Goal: Task Accomplishment & Management: Manage account settings

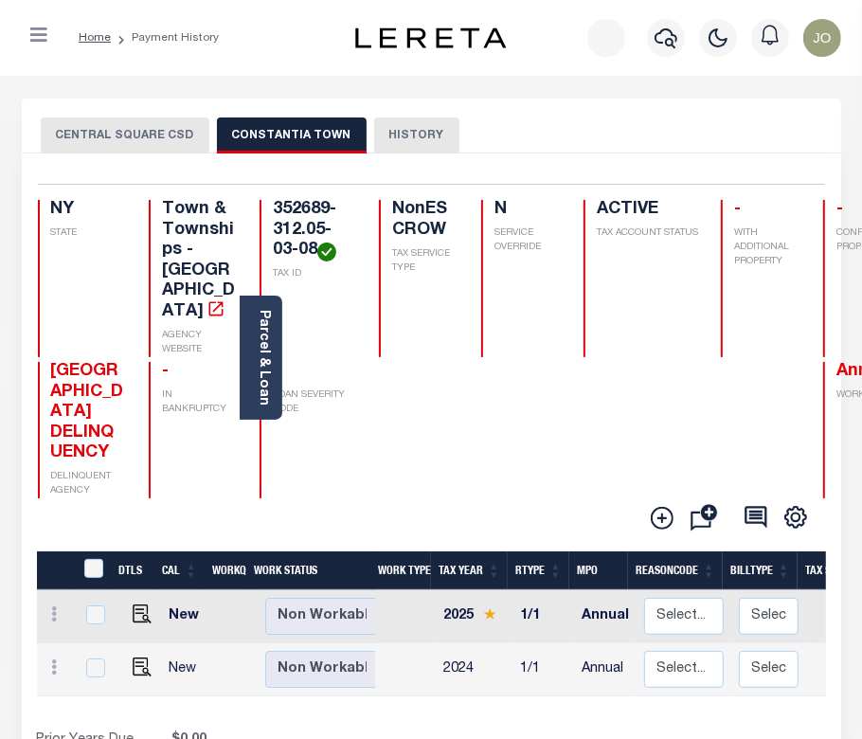
click at [98, 144] on button "CENTRAL SQUARE CSD" at bounding box center [125, 135] width 169 height 36
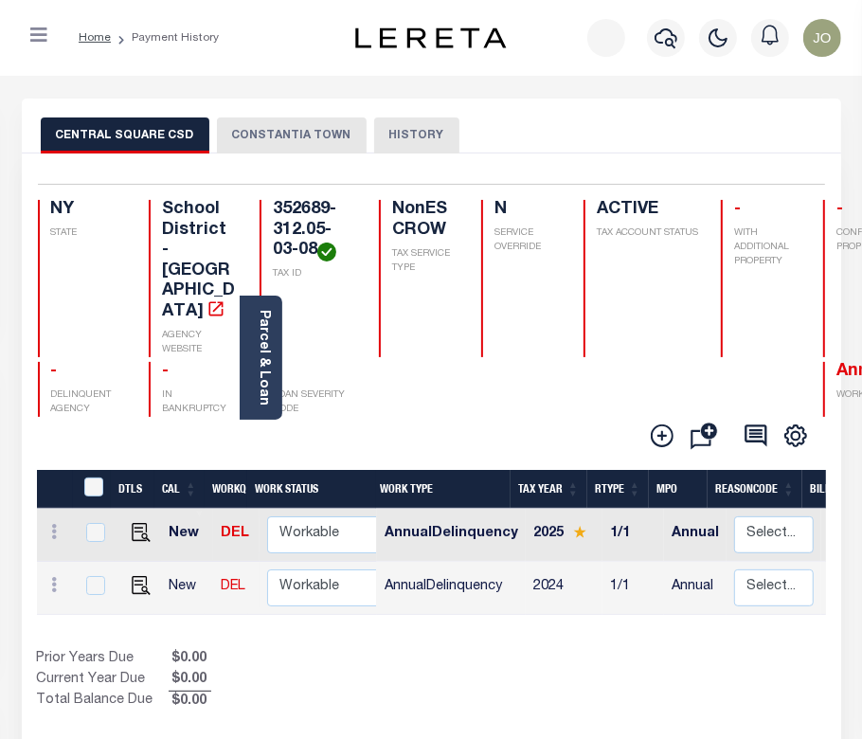
click at [472, 417] on div "Add Installment Line Bad Parcel Fees" at bounding box center [431, 436] width 787 height 38
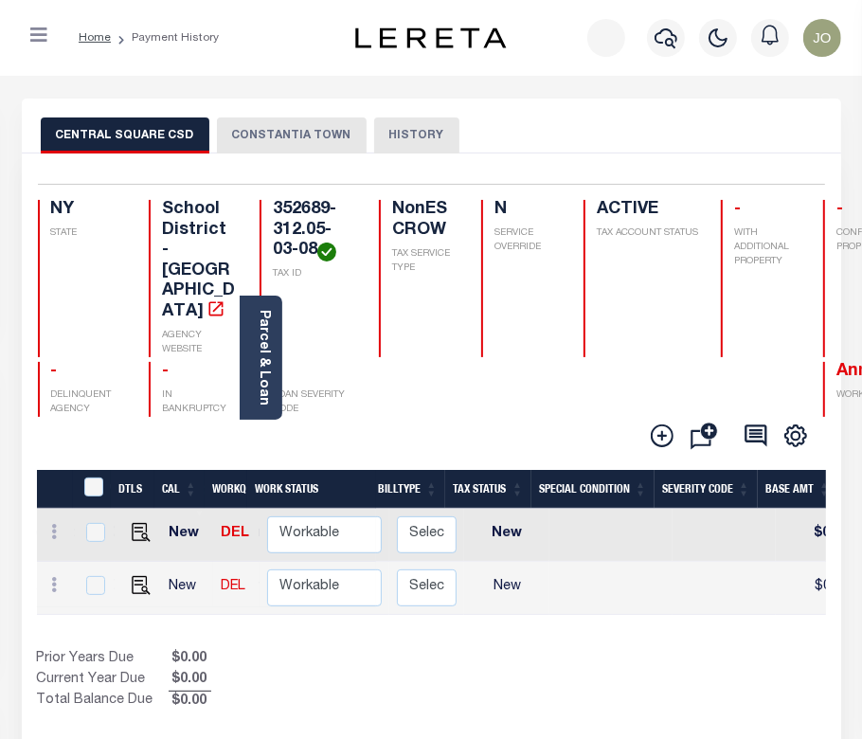
scroll to position [0, 430]
click at [83, 477] on div "&nbsp;" at bounding box center [95, 487] width 31 height 21
click at [98, 477] on input "&nbsp;" at bounding box center [93, 486] width 19 height 19
checkbox input "true"
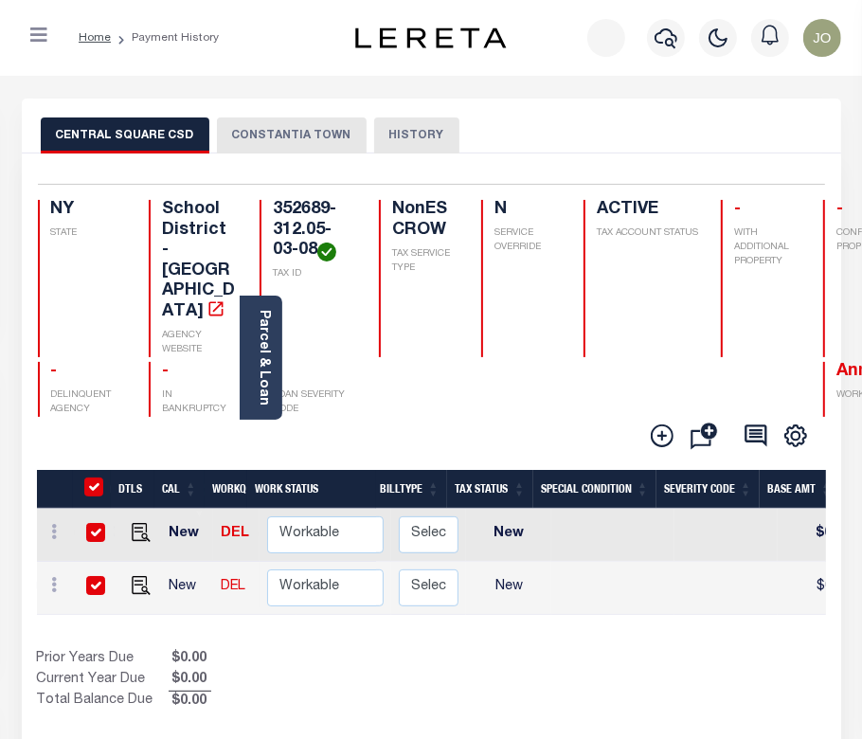
checkbox input "true"
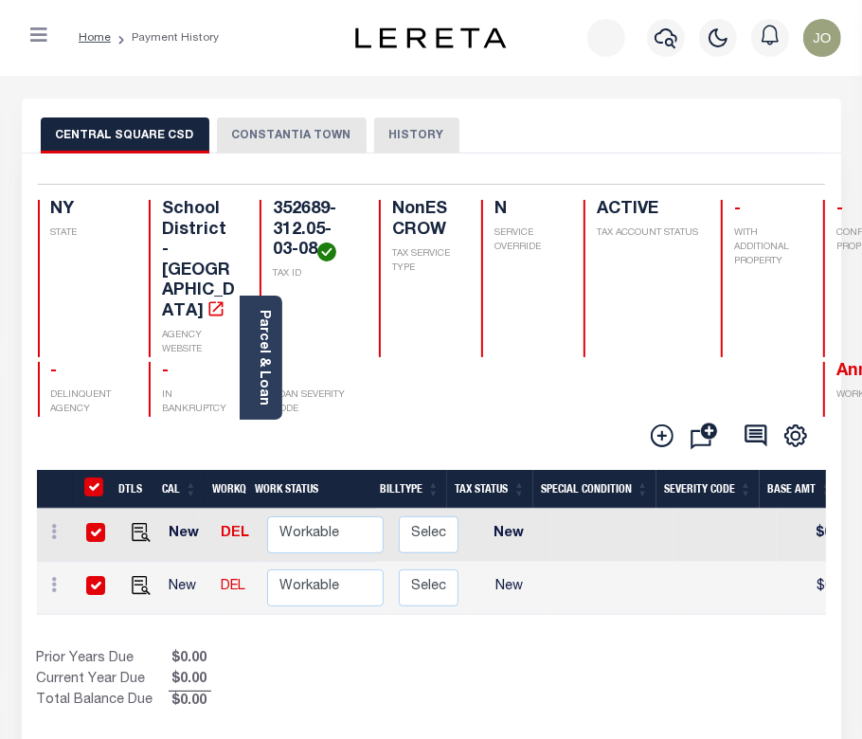
checkbox input "true"
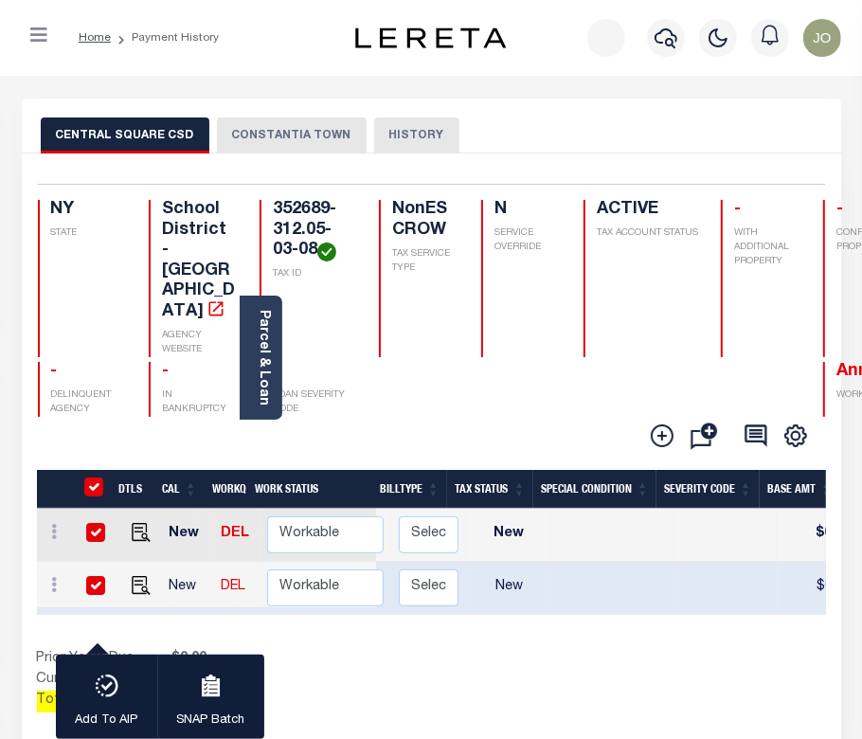
click at [90, 477] on input "&nbsp;" at bounding box center [93, 486] width 19 height 19
checkbox input "false"
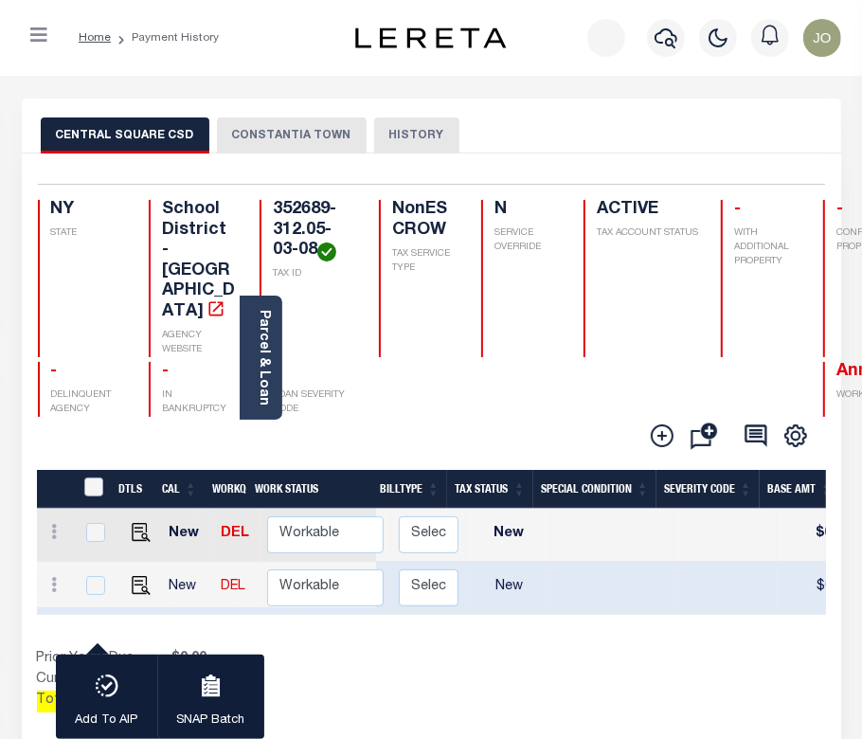
checkbox input "false"
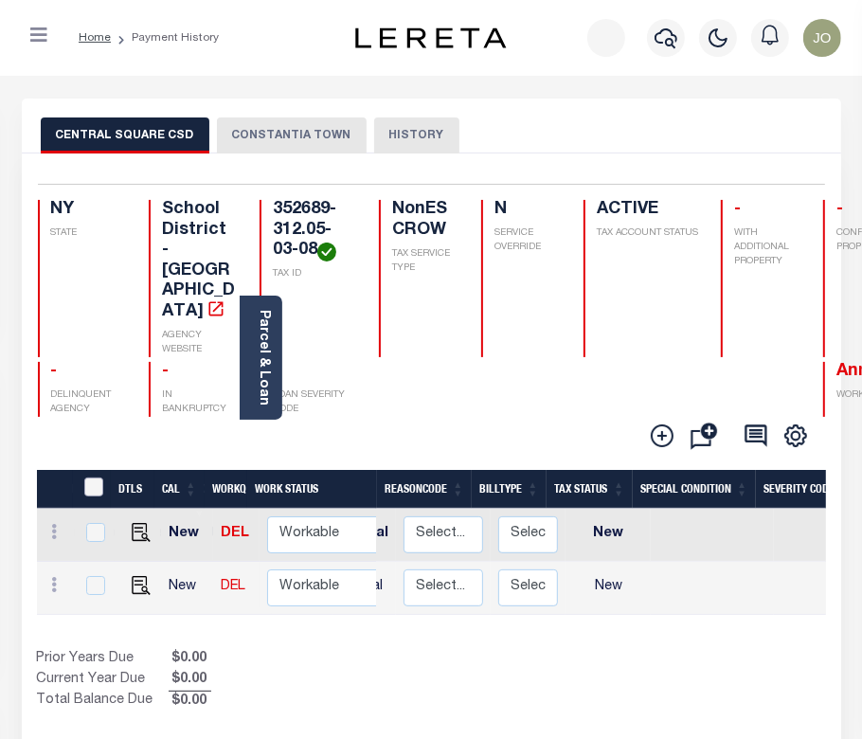
scroll to position [0, 0]
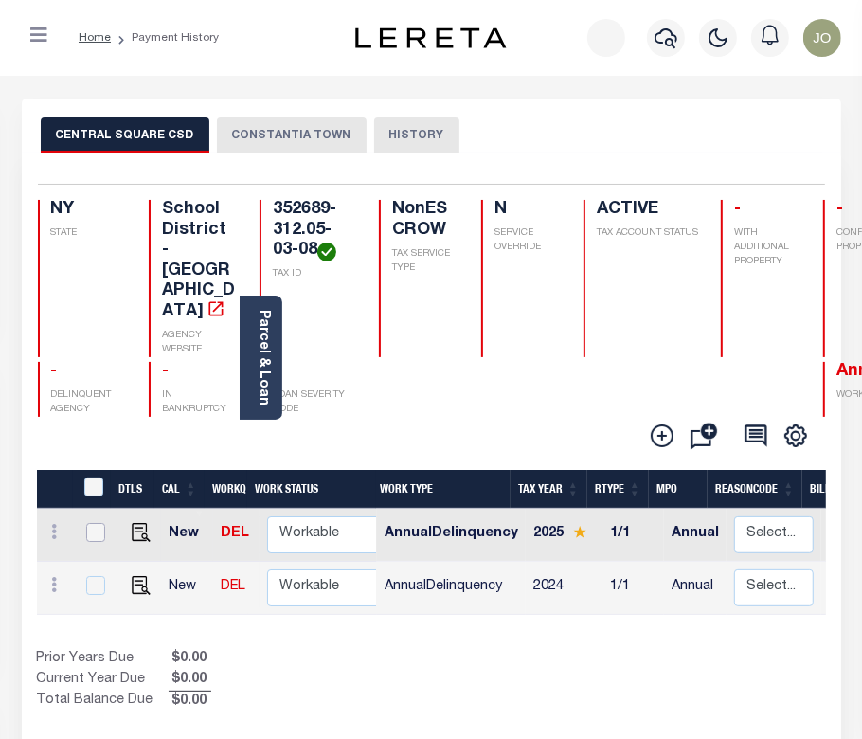
click at [86, 523] on input "checkbox" at bounding box center [95, 532] width 19 height 19
checkbox input "true"
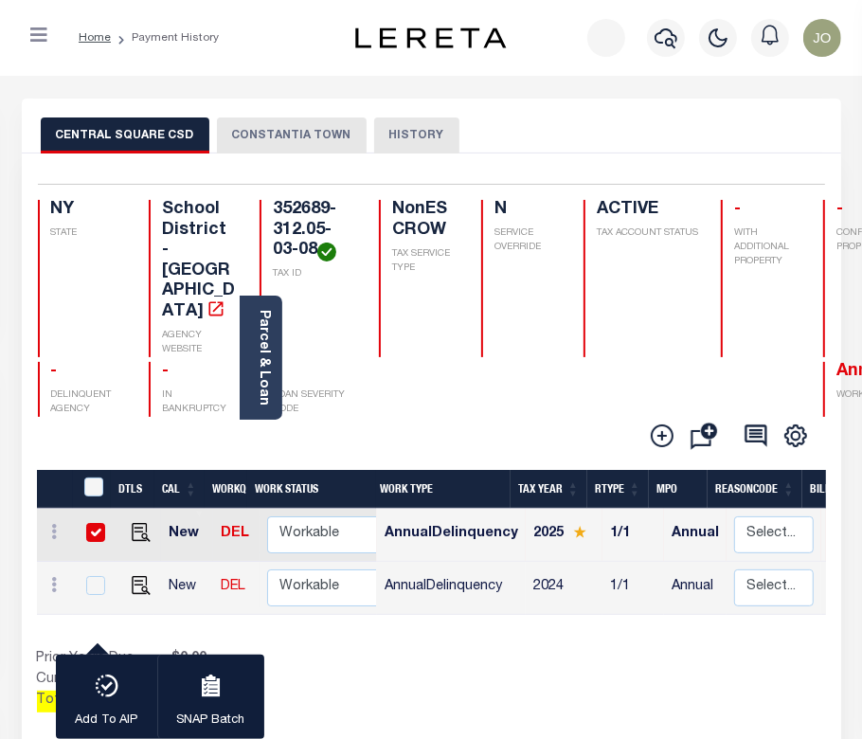
click at [86, 523] on input "checkbox" at bounding box center [95, 532] width 19 height 19
checkbox input "false"
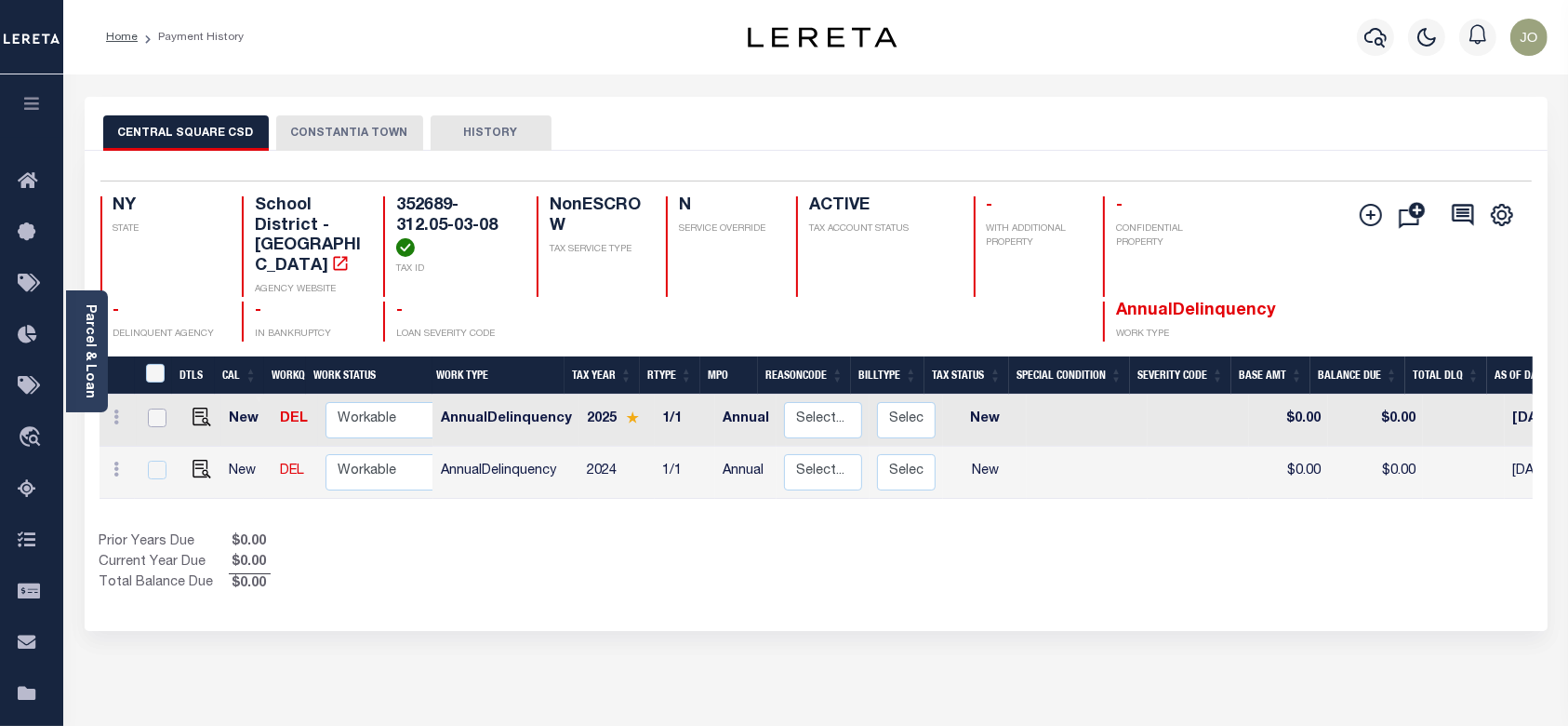
click at [153, 409] on input "checkbox" at bounding box center [157, 418] width 19 height 19
checkbox input "true"
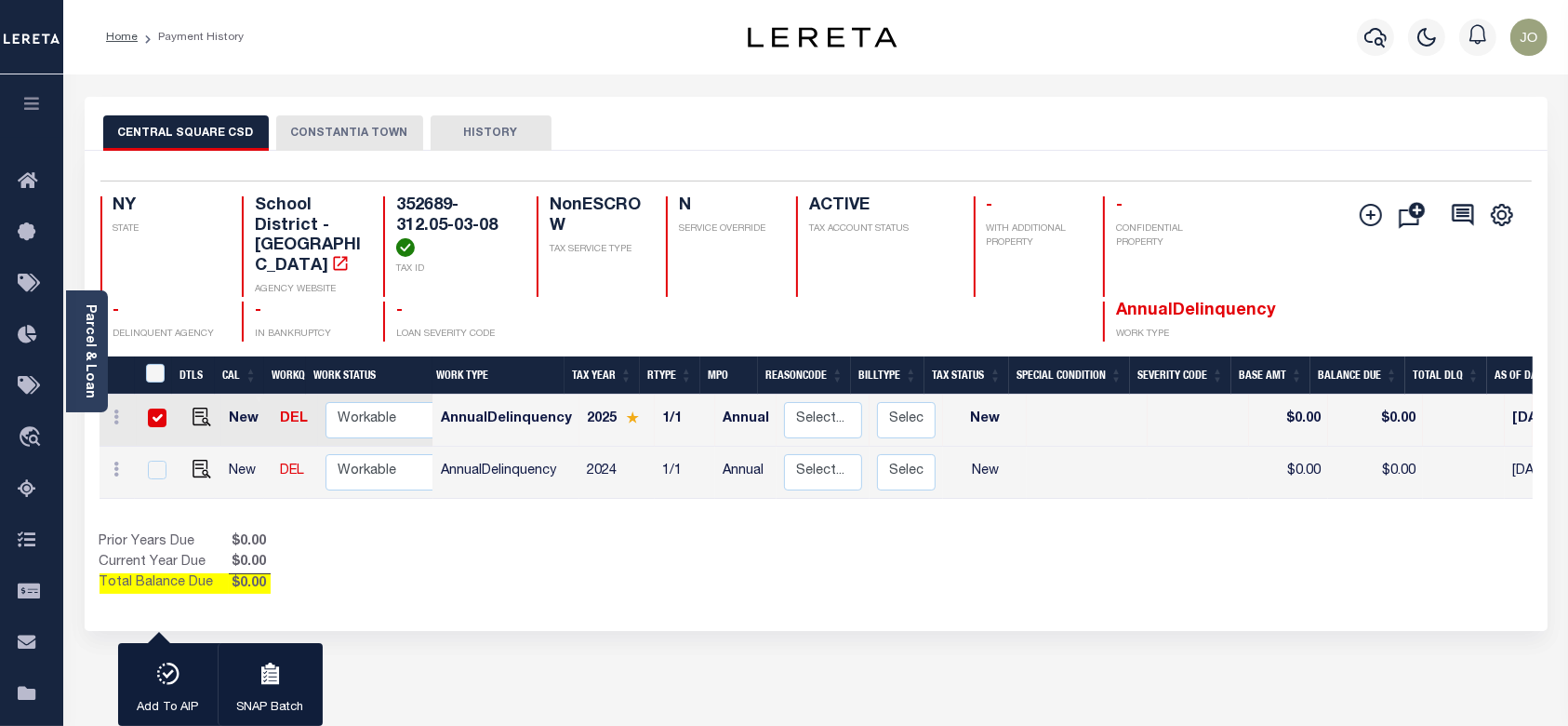
click at [149, 409] on input "checkbox" at bounding box center [157, 418] width 19 height 19
checkbox input "false"
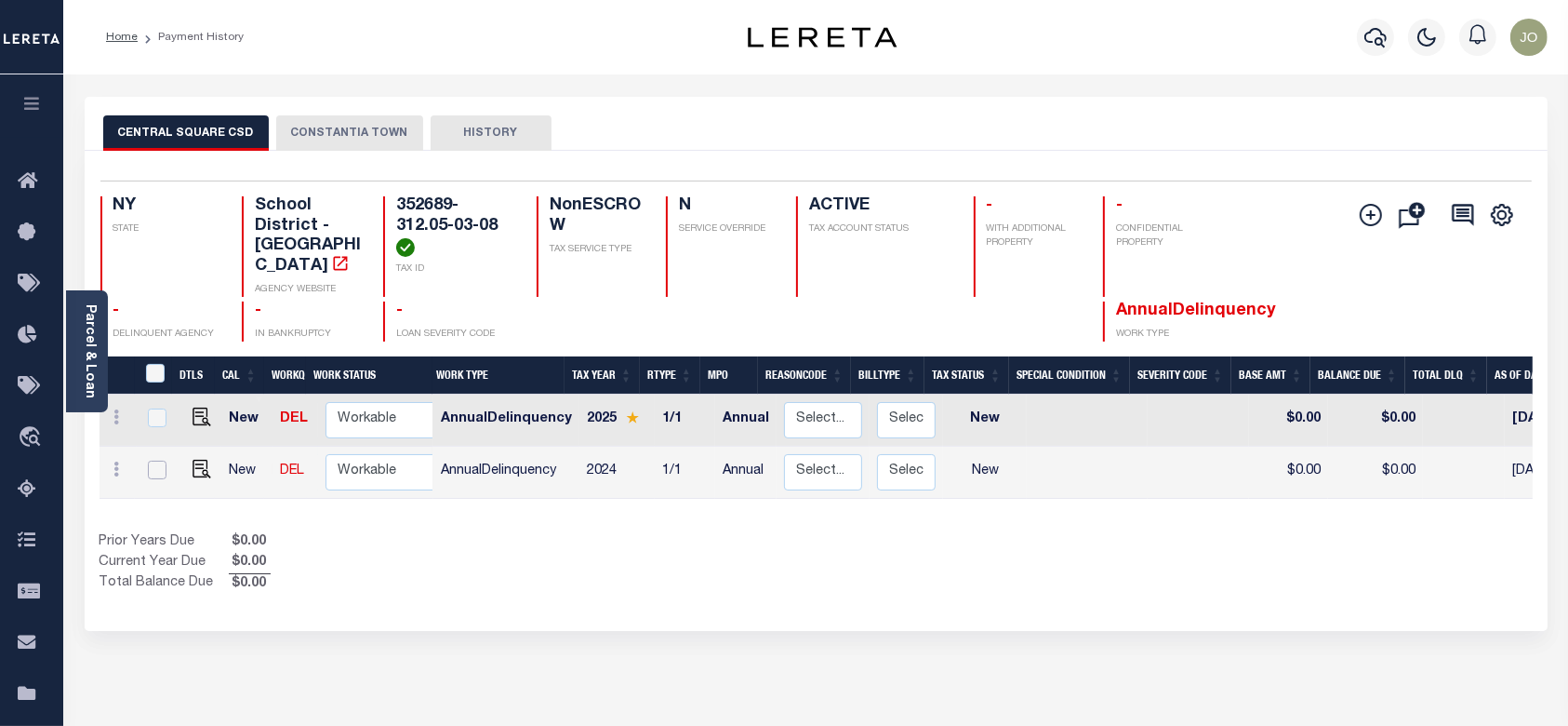
click at [151, 461] on input "checkbox" at bounding box center [157, 470] width 19 height 19
checkbox input "true"
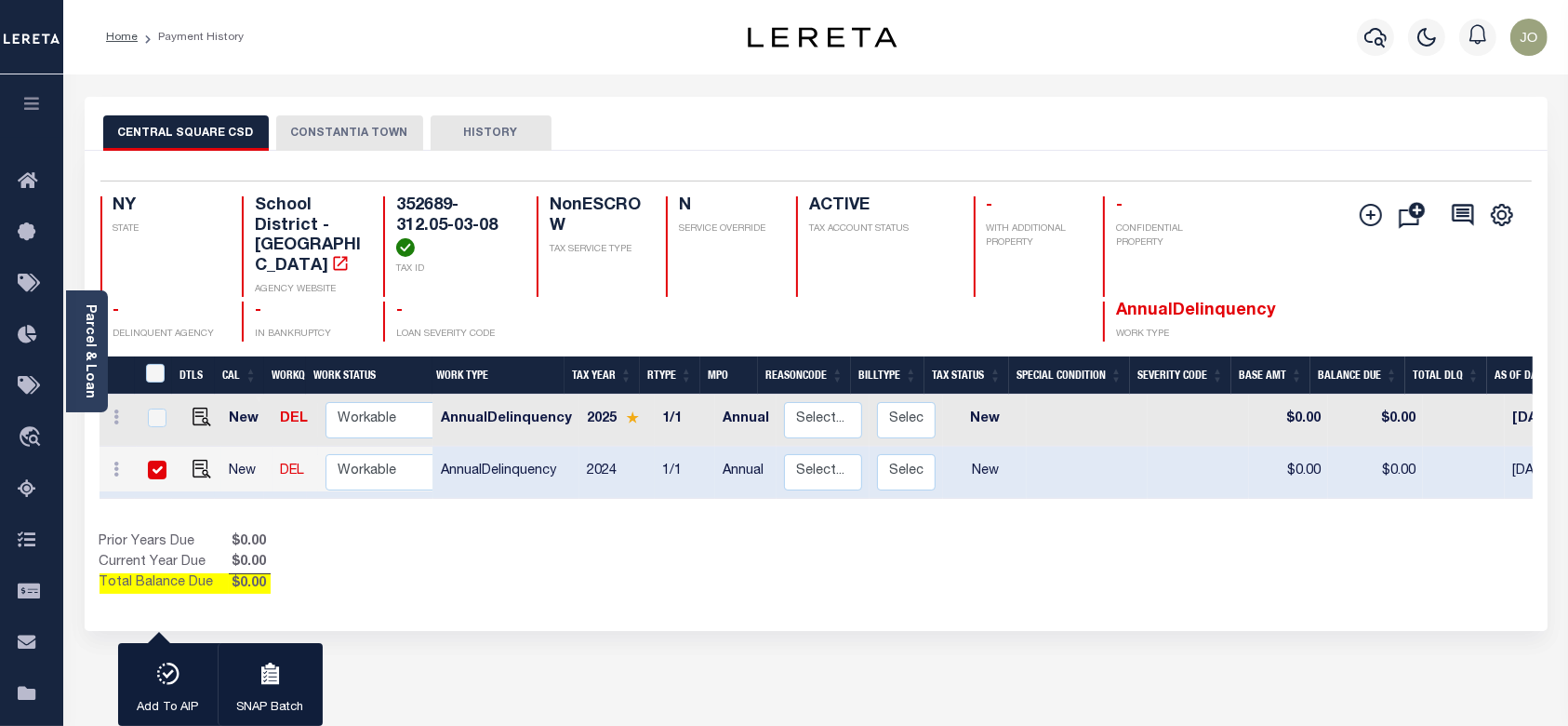
click at [151, 461] on input "checkbox" at bounding box center [157, 470] width 19 height 19
checkbox input "false"
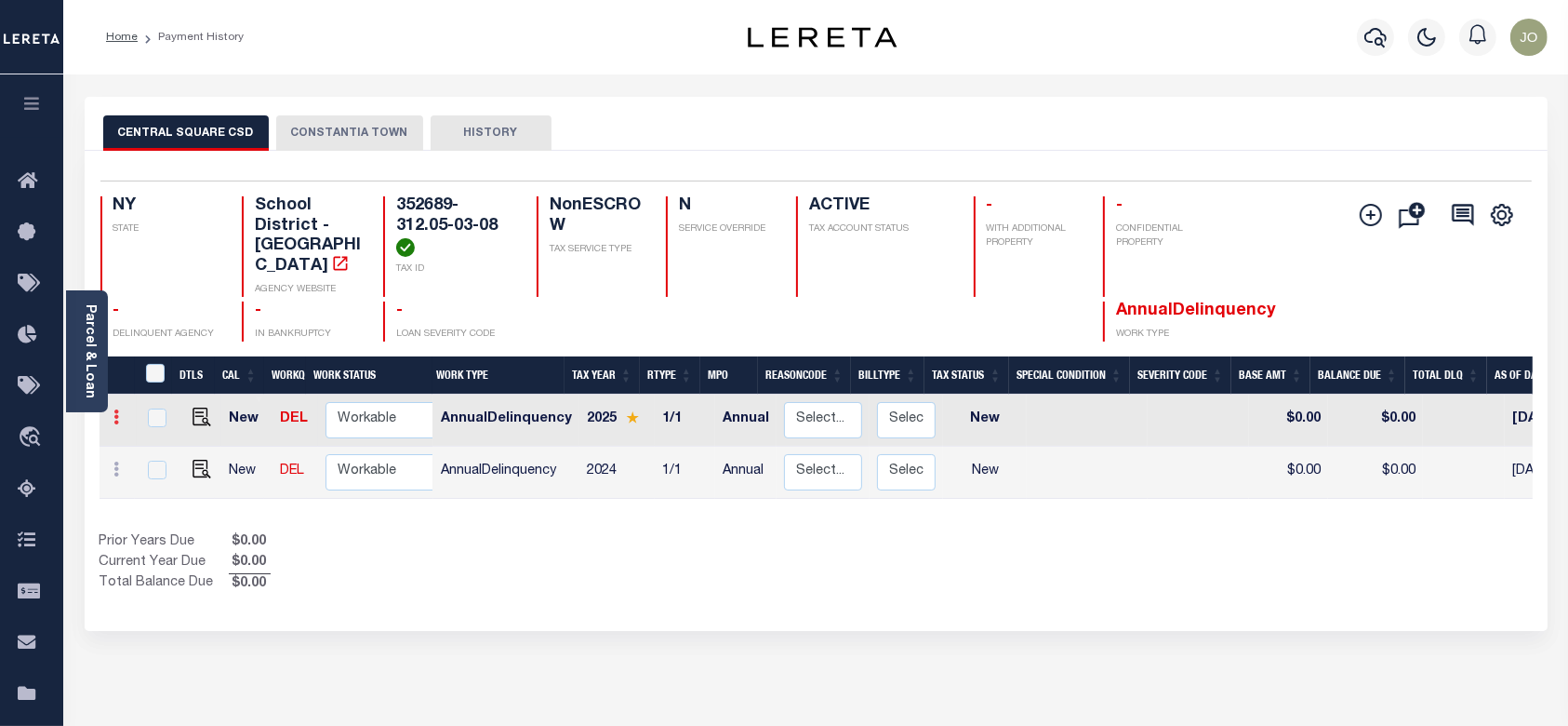
click at [111, 412] on link at bounding box center [117, 419] width 21 height 15
click at [233, 439] on img at bounding box center [228, 449] width 19 height 20
select select "NW2"
type input "$0.00"
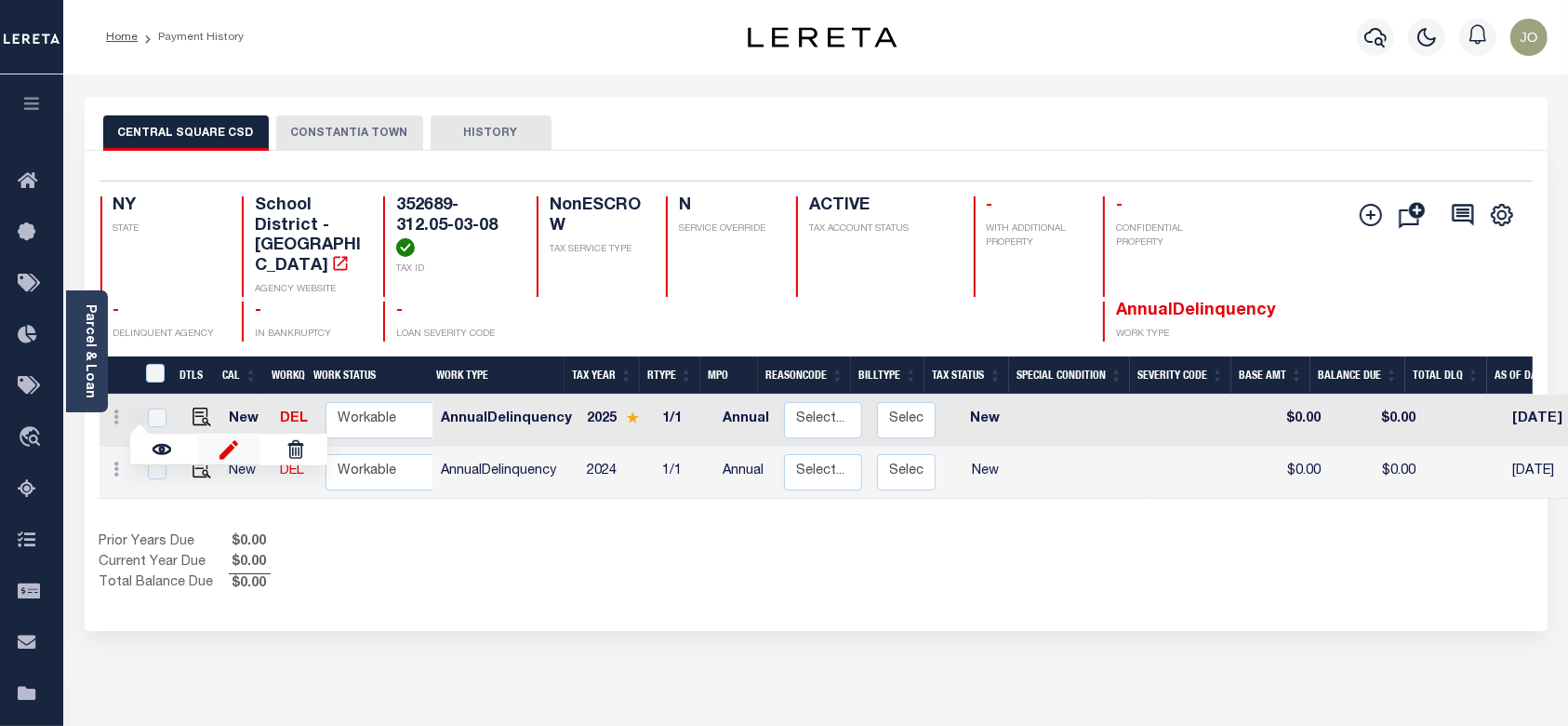
type input "[DATE]"
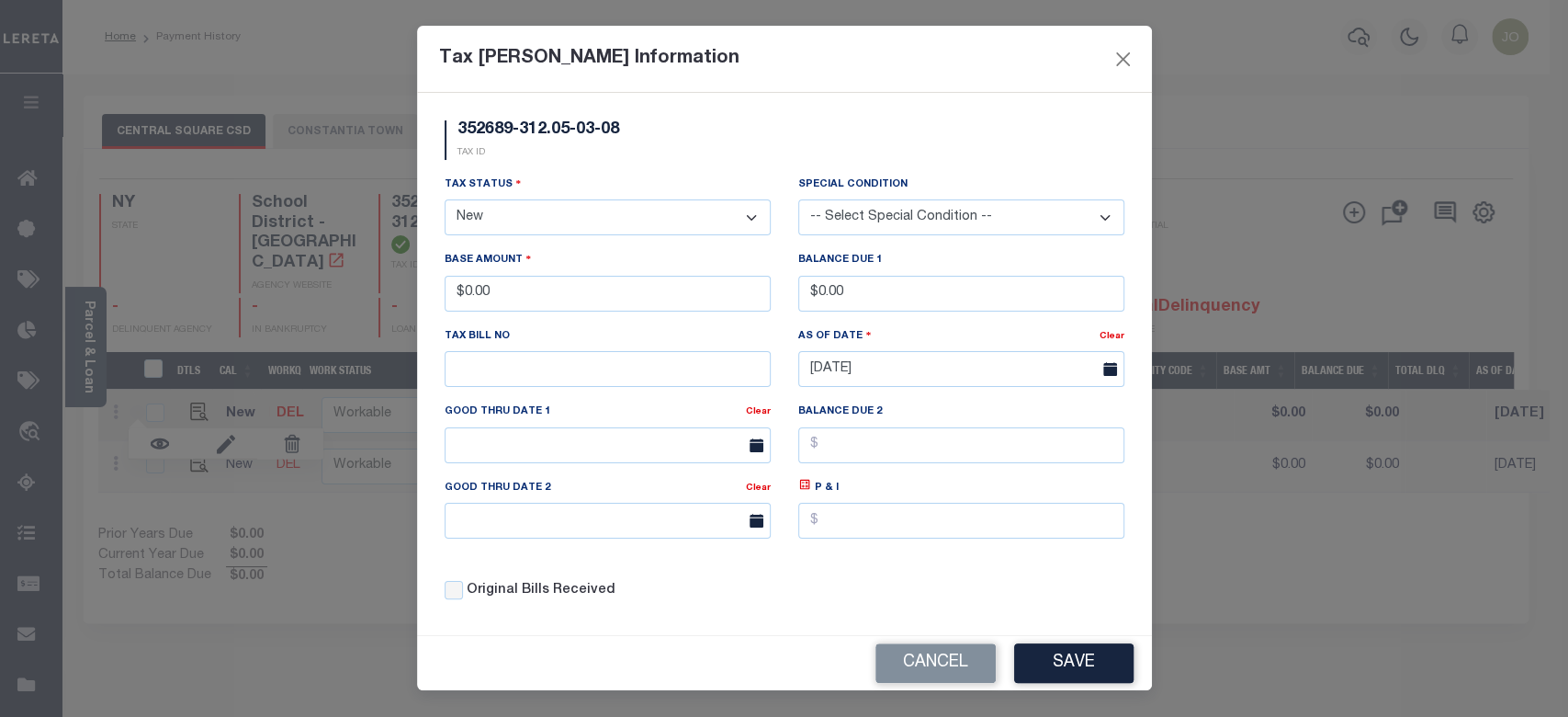
click at [652, 221] on select "- Select Status - Open Due/Unpaid Paid Incomplete No Tax Due Internal Refund Pr…" at bounding box center [607, 216] width 326 height 36
click at [608, 226] on select "- Select Status - Open Due/Unpaid Paid Incomplete No Tax Due Internal Refund Pr…" at bounding box center [607, 216] width 326 height 36
select select "PYD"
click at [444, 200] on select "- Select Status - Open Due/Unpaid Paid Incomplete No Tax Due Internal Refund Pr…" at bounding box center [607, 216] width 326 height 36
click at [835, 668] on button "Save" at bounding box center [1073, 663] width 119 height 40
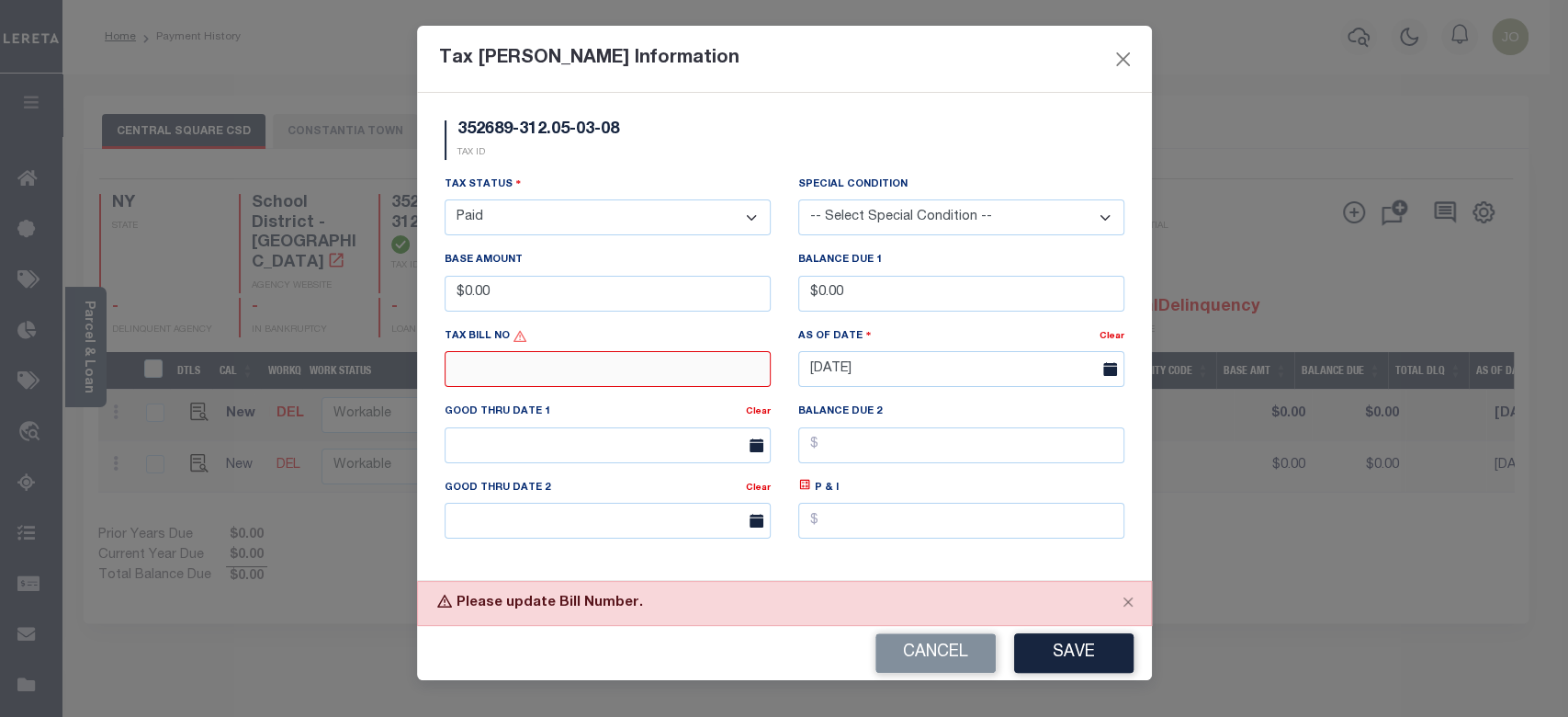
click at [699, 377] on input "text" at bounding box center [607, 369] width 326 height 36
type input "123"
click at [835, 633] on button "Save" at bounding box center [1073, 652] width 119 height 40
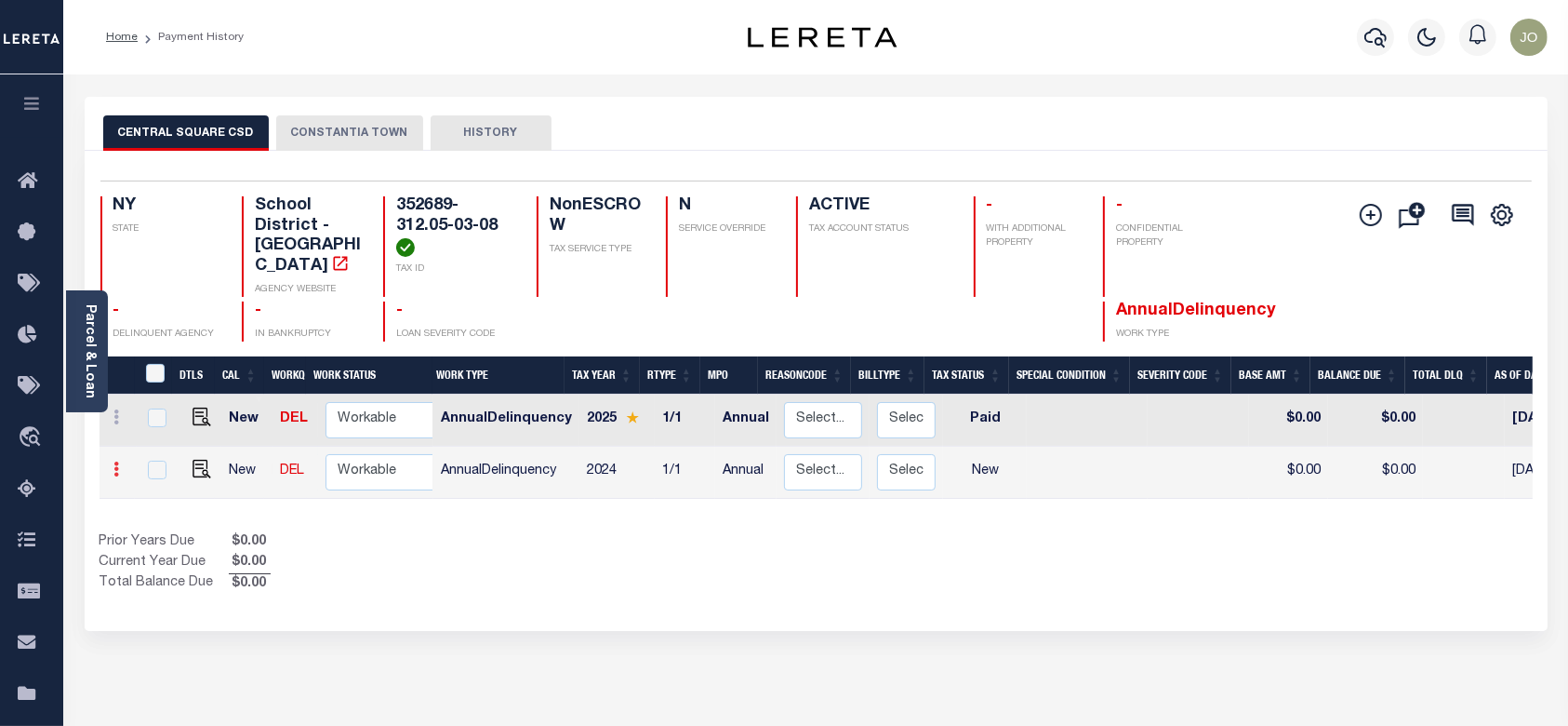
click at [117, 462] on icon at bounding box center [117, 469] width 6 height 15
click at [230, 454] on img at bounding box center [228, 464] width 19 height 20
type input "$0.00"
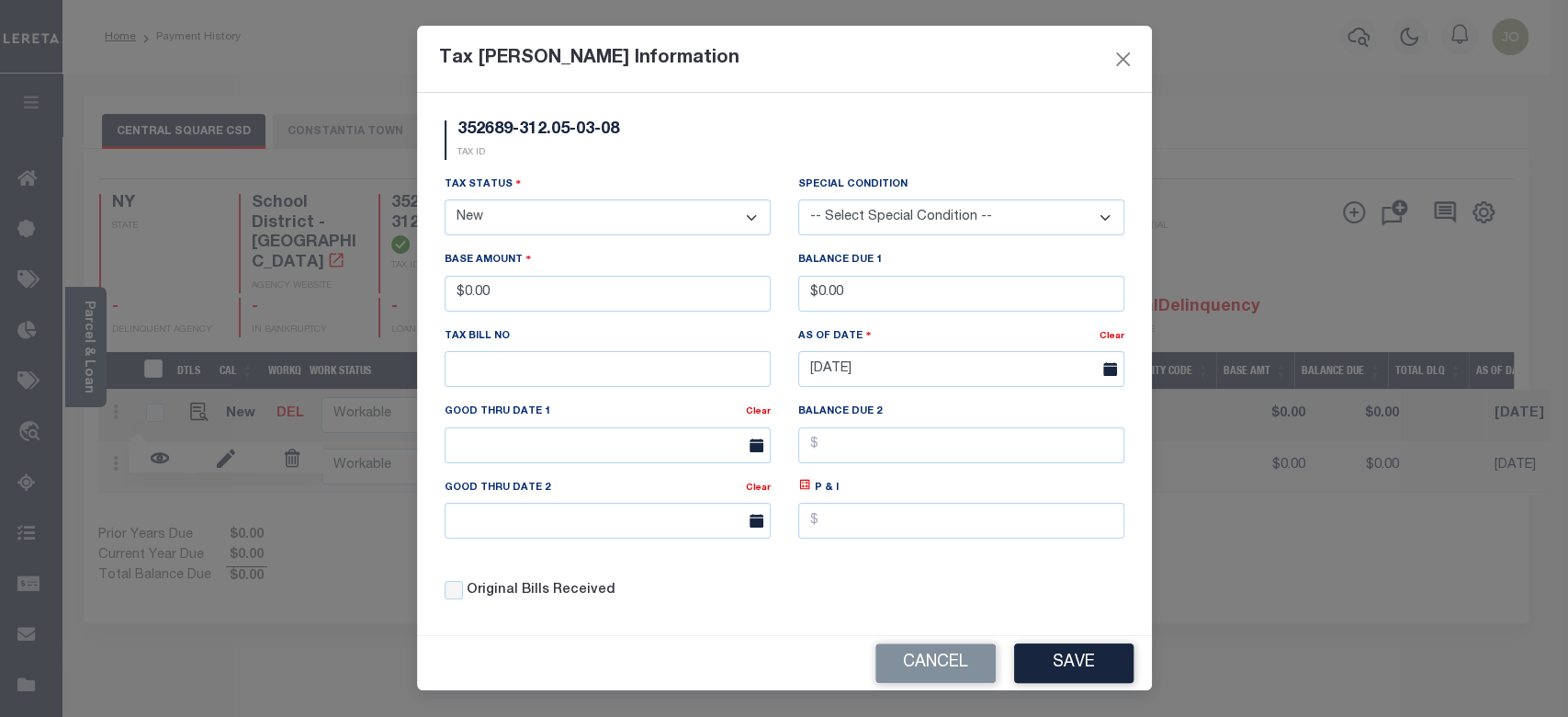
click at [591, 215] on select "- Select Status - Open Due/Unpaid Paid Incomplete No Tax Due Internal Refund Pr…" at bounding box center [607, 216] width 326 height 36
click at [596, 212] on select "- Select Status - Open Due/Unpaid Paid Incomplete No Tax Due Internal Refund Pr…" at bounding box center [607, 216] width 326 height 36
select select "PYD"
click at [444, 200] on select "- Select Status - Open Due/Unpaid Paid Incomplete No Tax Due Internal Refund Pr…" at bounding box center [607, 216] width 326 height 36
click at [835, 653] on button "Cancel" at bounding box center [935, 663] width 120 height 40
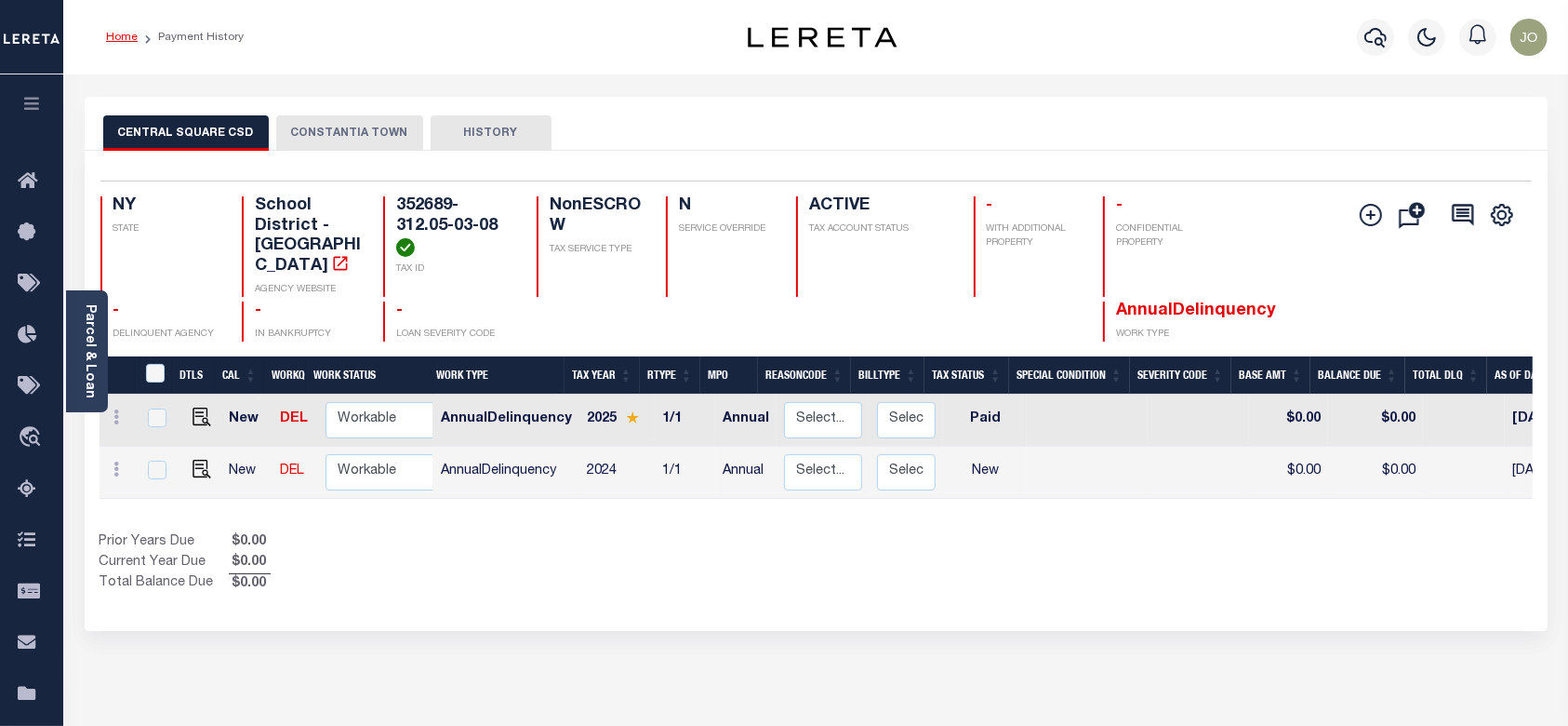
click at [127, 39] on link "Home" at bounding box center [122, 36] width 31 height 11
click at [372, 142] on button "CONSTANTIA TOWN" at bounding box center [350, 133] width 147 height 35
click at [364, 138] on button "CONSTANTIA TOWN" at bounding box center [350, 133] width 147 height 35
click at [297, 138] on button "CONSTANTIA TOWN" at bounding box center [350, 133] width 147 height 35
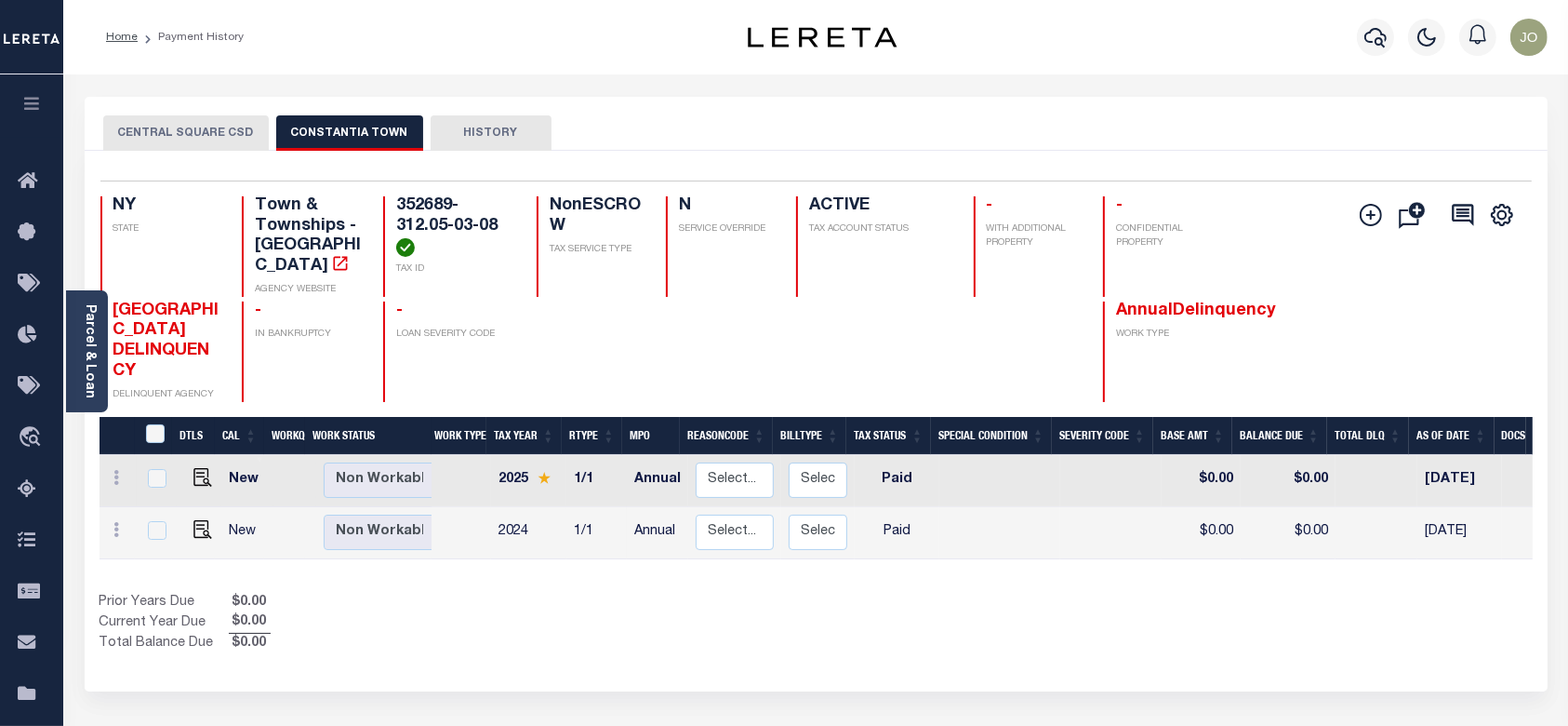
click at [217, 128] on button "CENTRAL SQUARE CSD" at bounding box center [186, 133] width 166 height 35
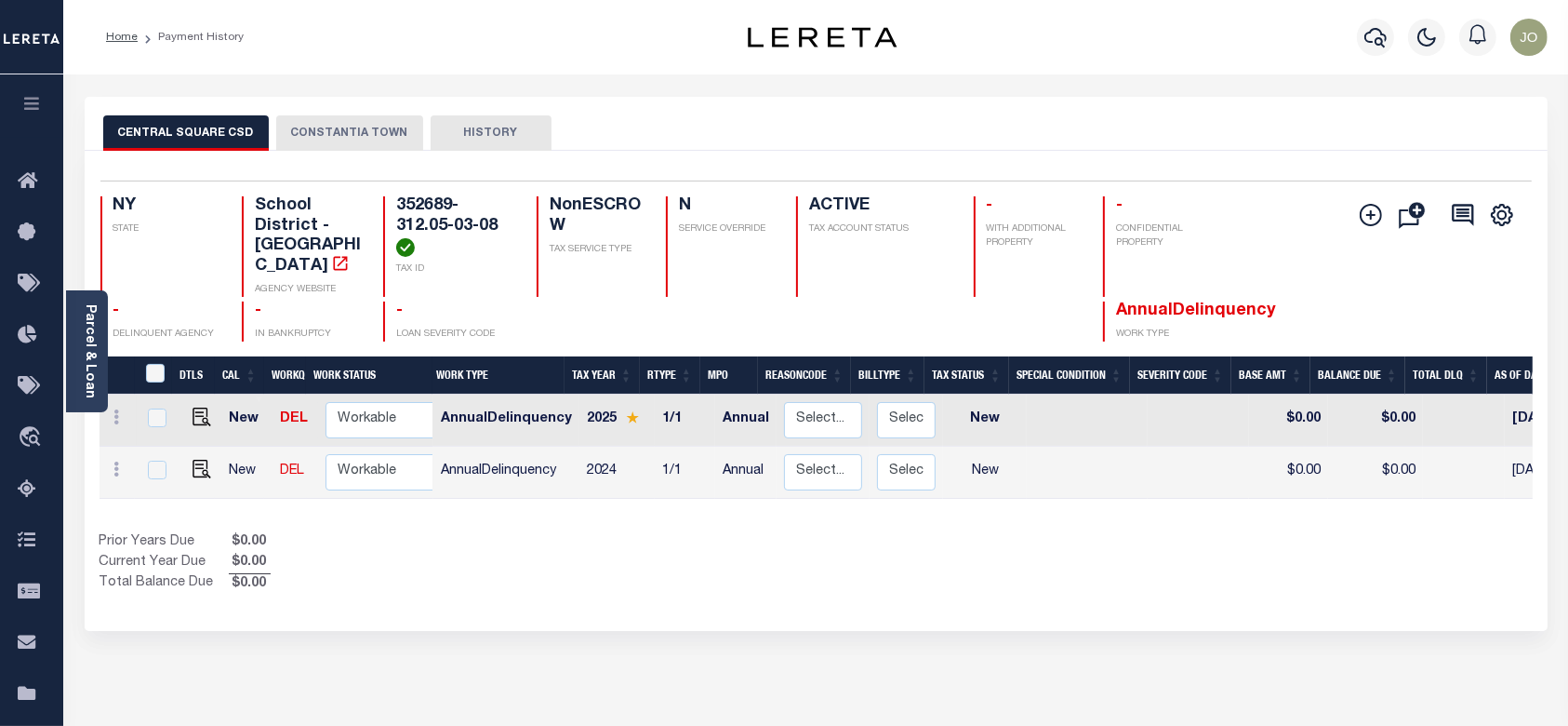
click at [376, 122] on button "CONSTANTIA TOWN" at bounding box center [350, 133] width 147 height 35
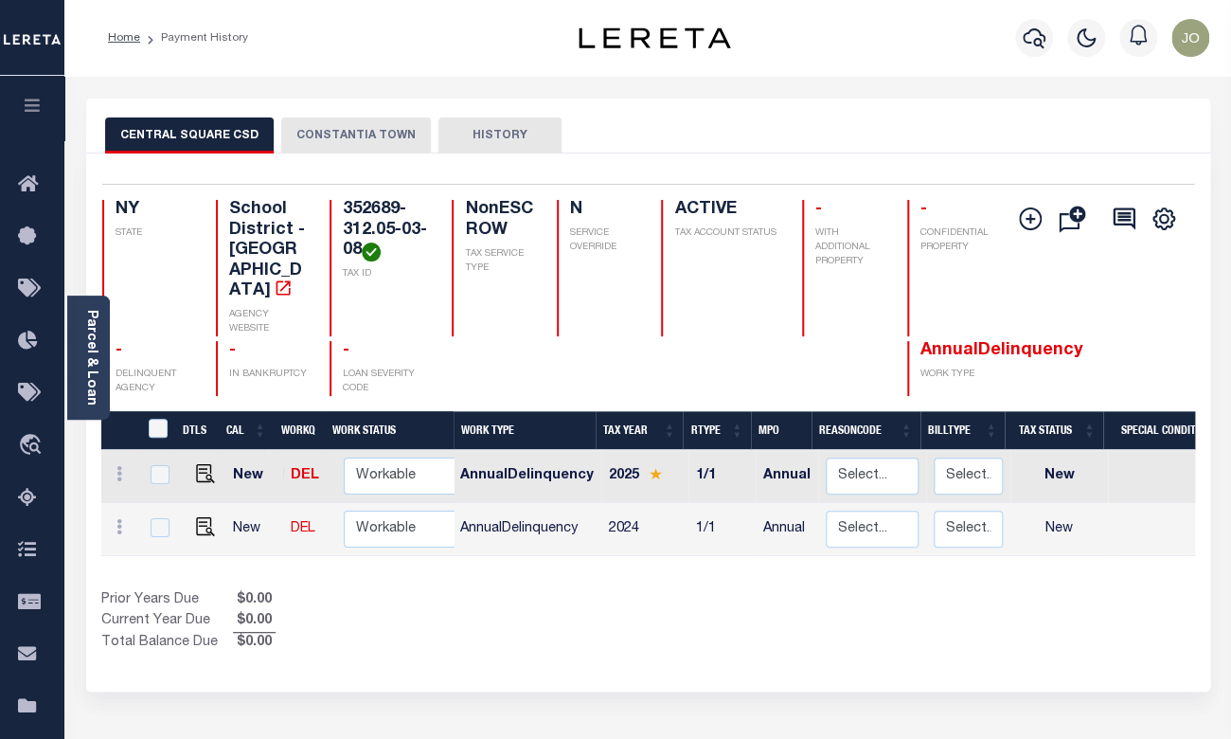
click at [315, 126] on button "CONSTANTIA TOWN" at bounding box center [356, 135] width 150 height 36
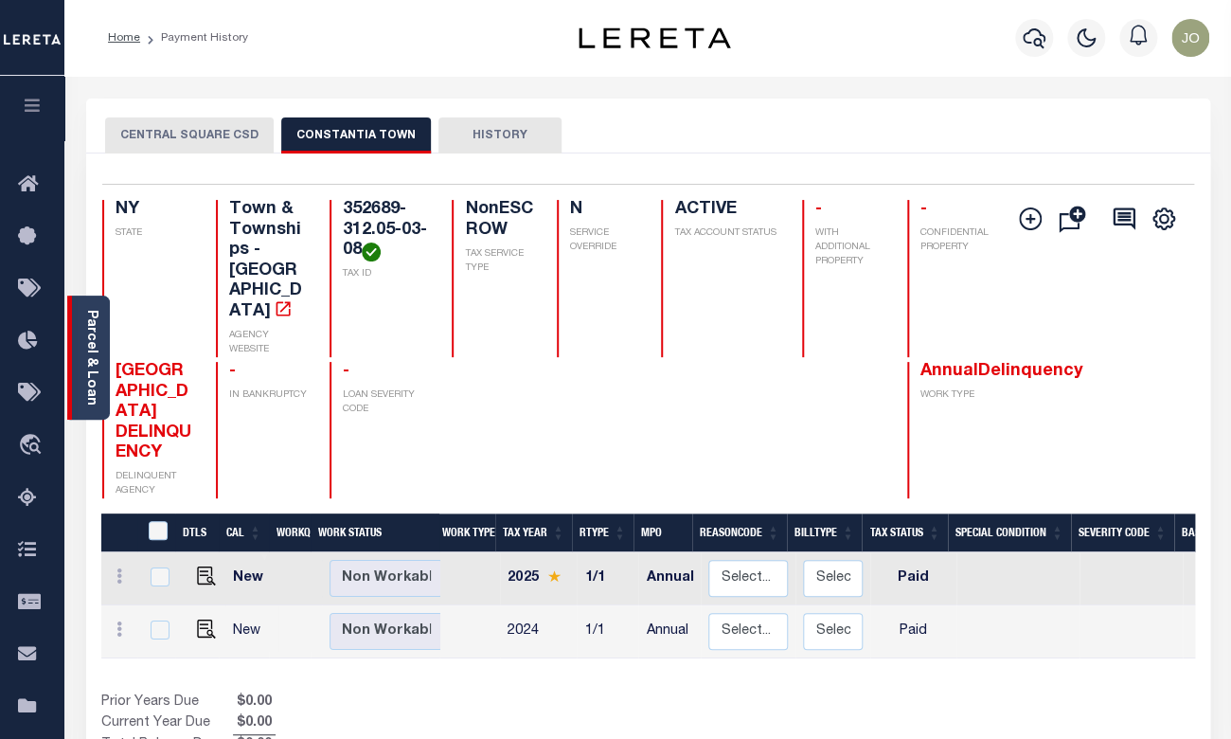
click at [96, 344] on link "Parcel & Loan" at bounding box center [90, 358] width 13 height 96
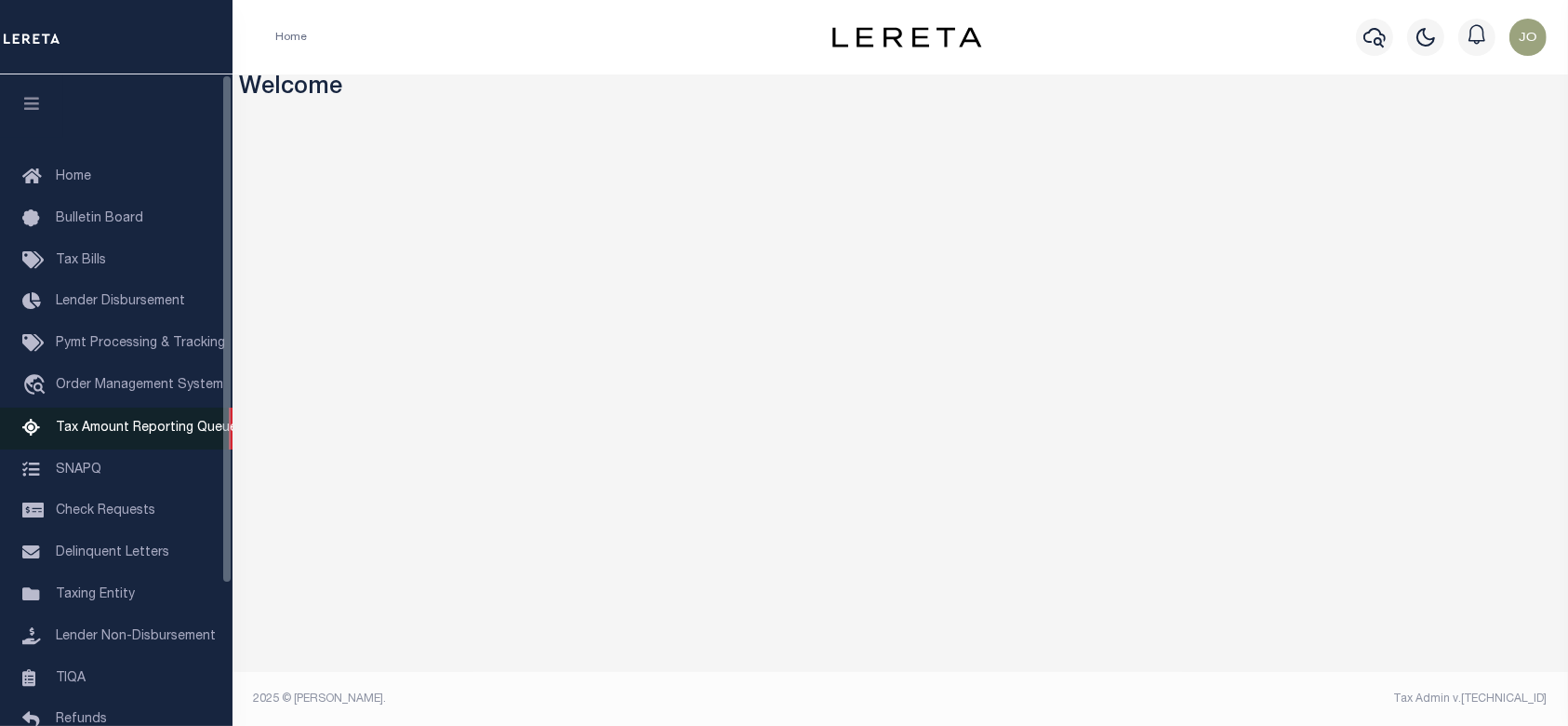
click at [145, 421] on link "Tax Amount Reporting Queue" at bounding box center [116, 428] width 233 height 42
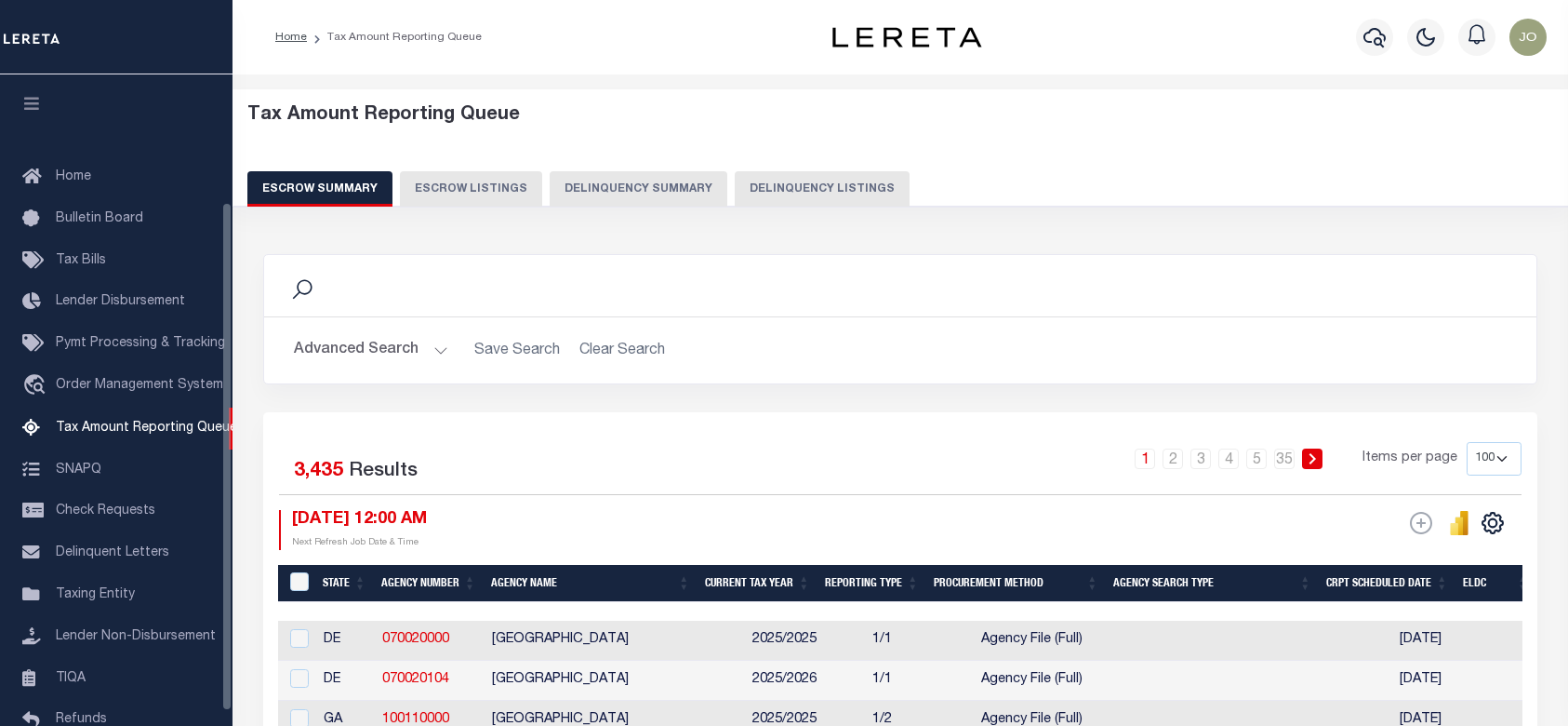
select select "100"
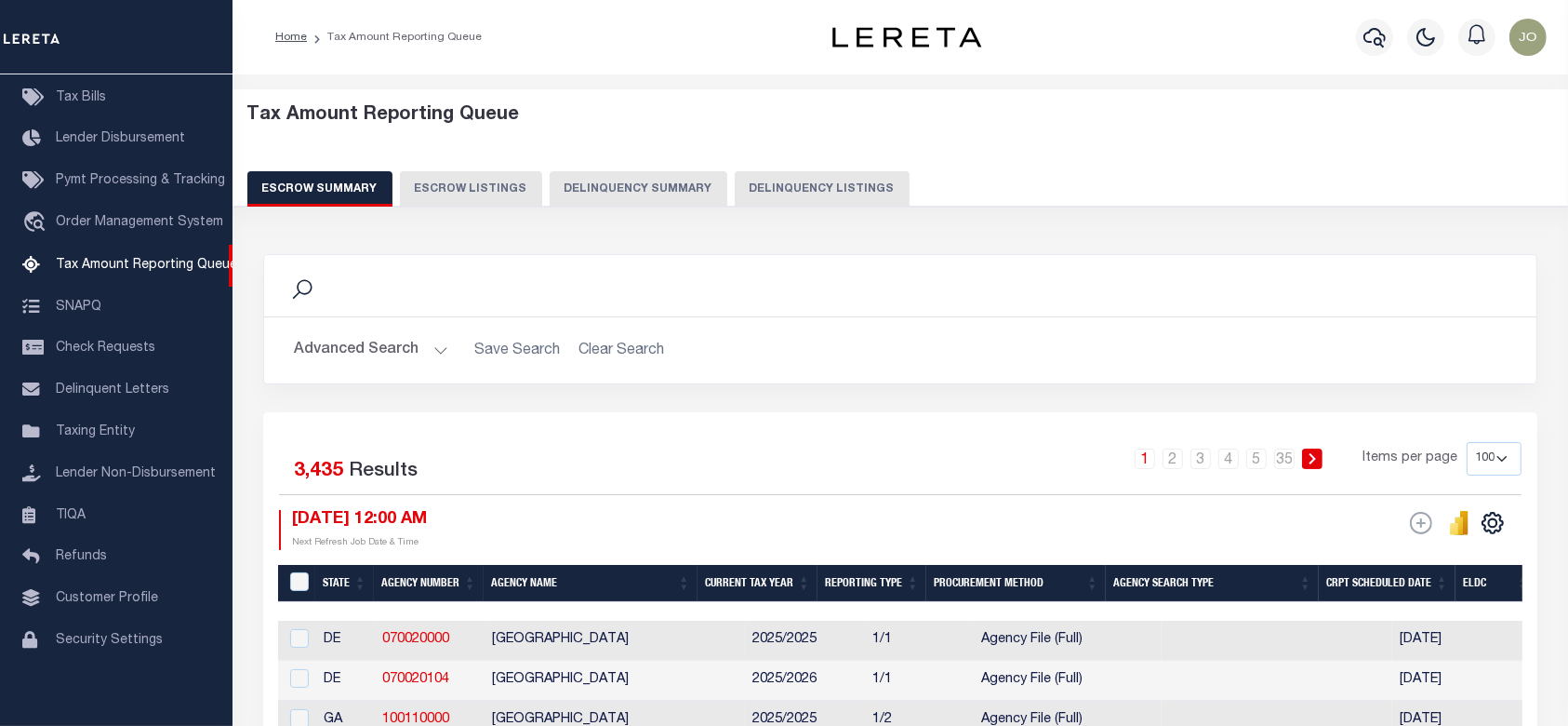
click at [634, 184] on button "Delinquency Summary" at bounding box center [639, 189] width 178 height 35
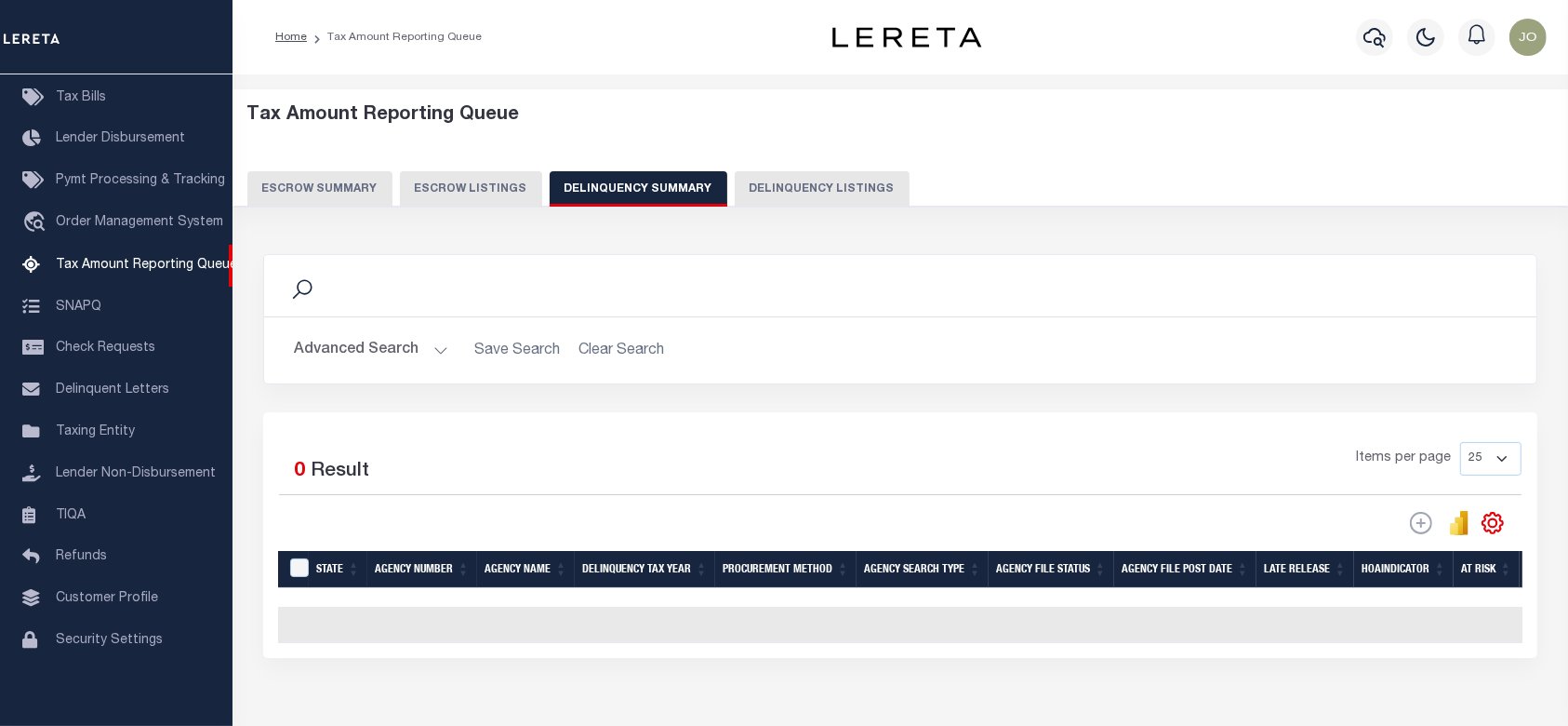
click at [408, 355] on button "Advanced Search" at bounding box center [370, 350] width 154 height 36
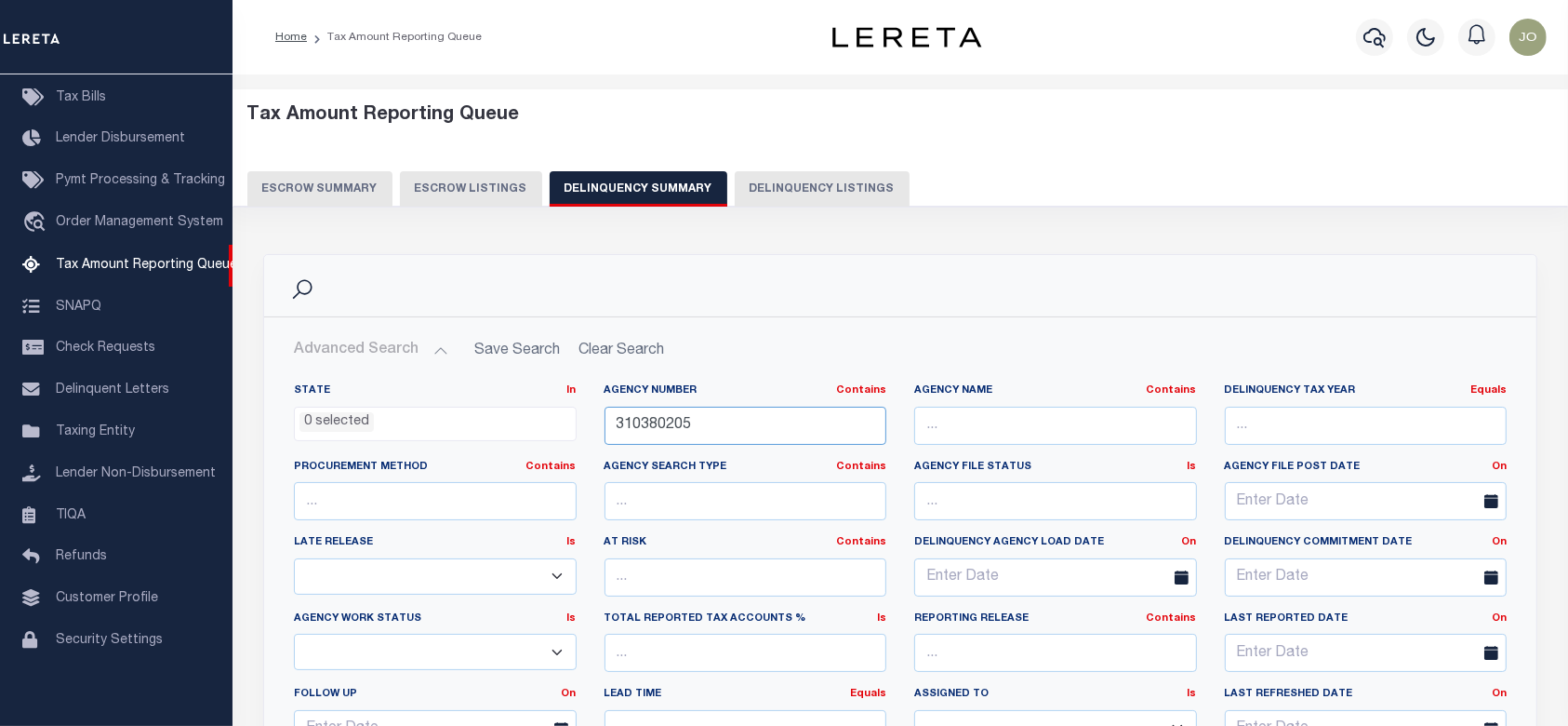
click at [727, 438] on input "310380205" at bounding box center [746, 425] width 283 height 38
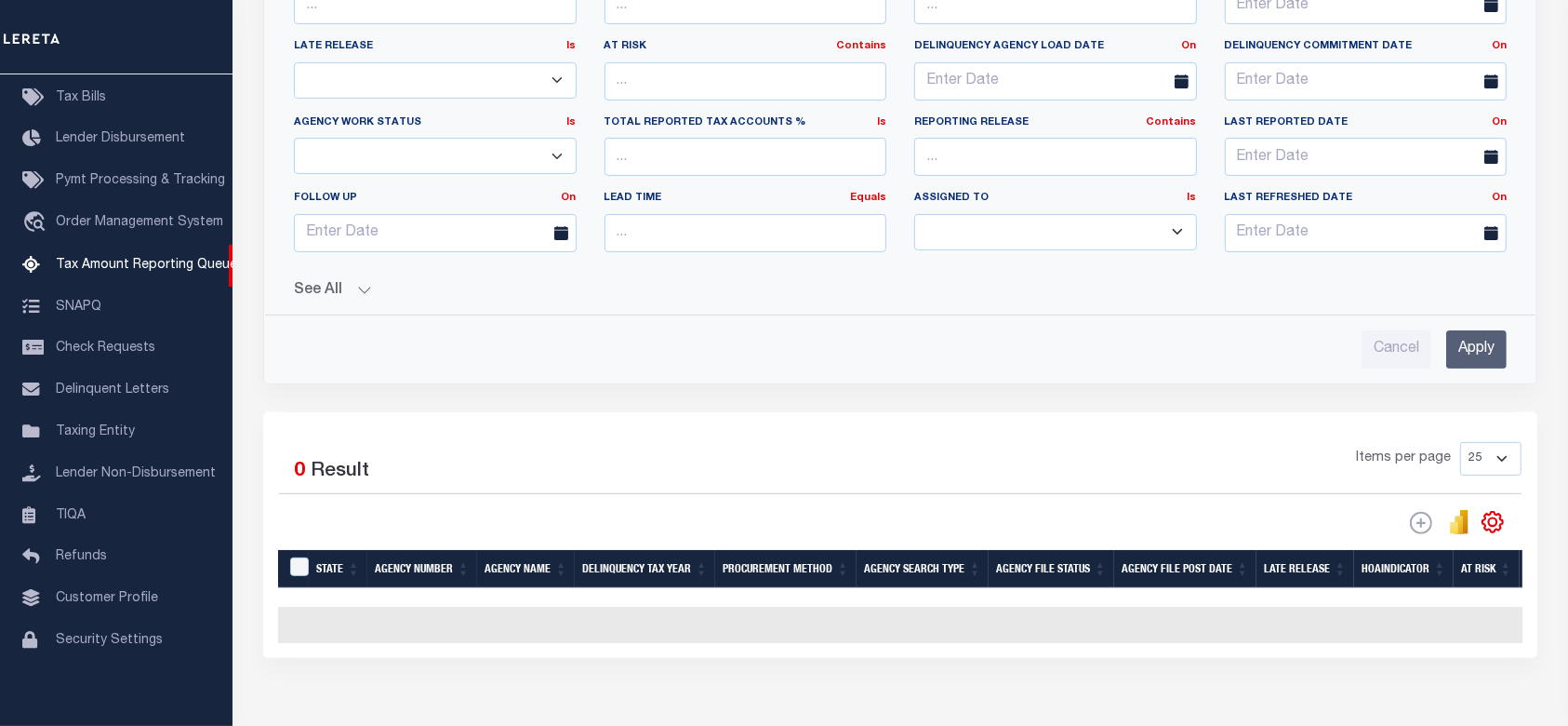
click at [1460, 351] on input "Apply" at bounding box center [1477, 349] width 61 height 38
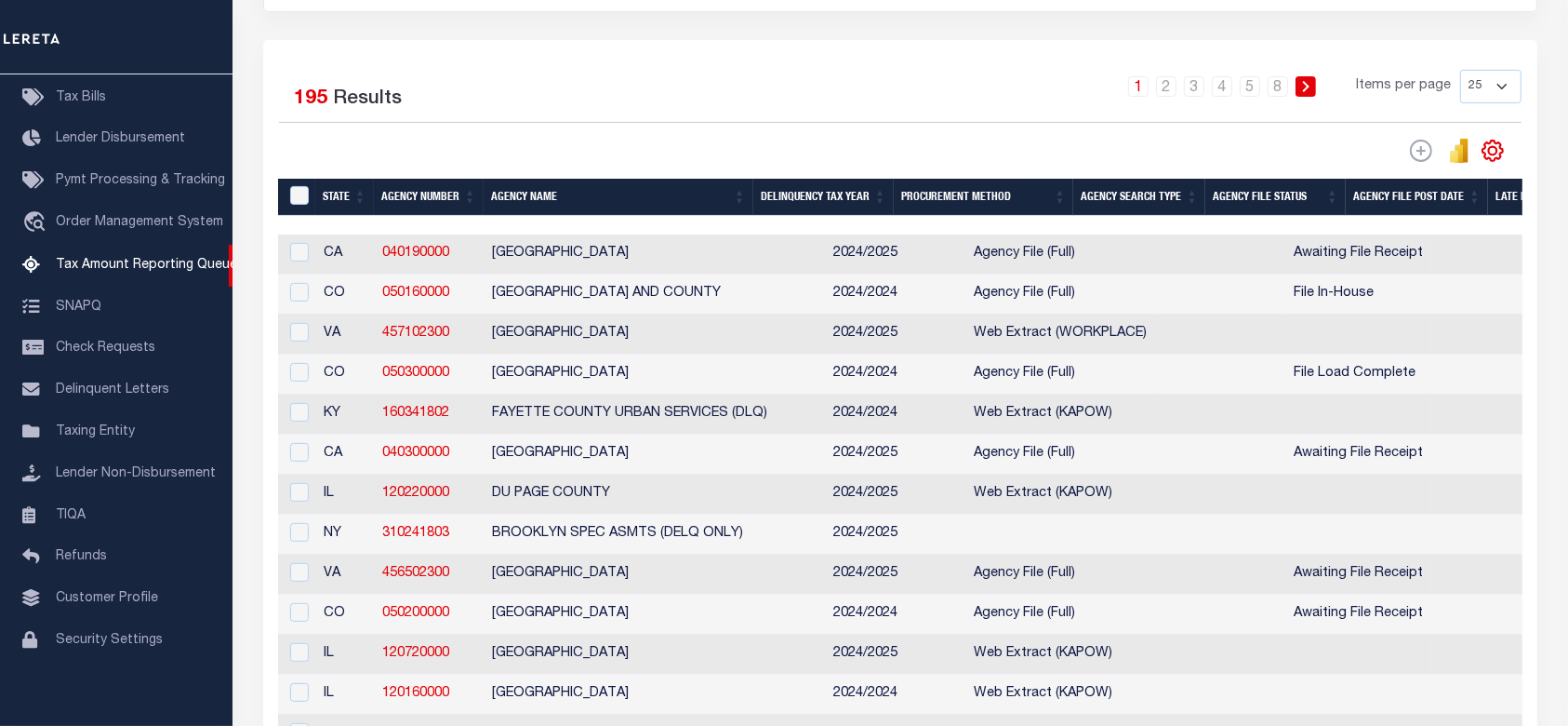
scroll to position [124, 0]
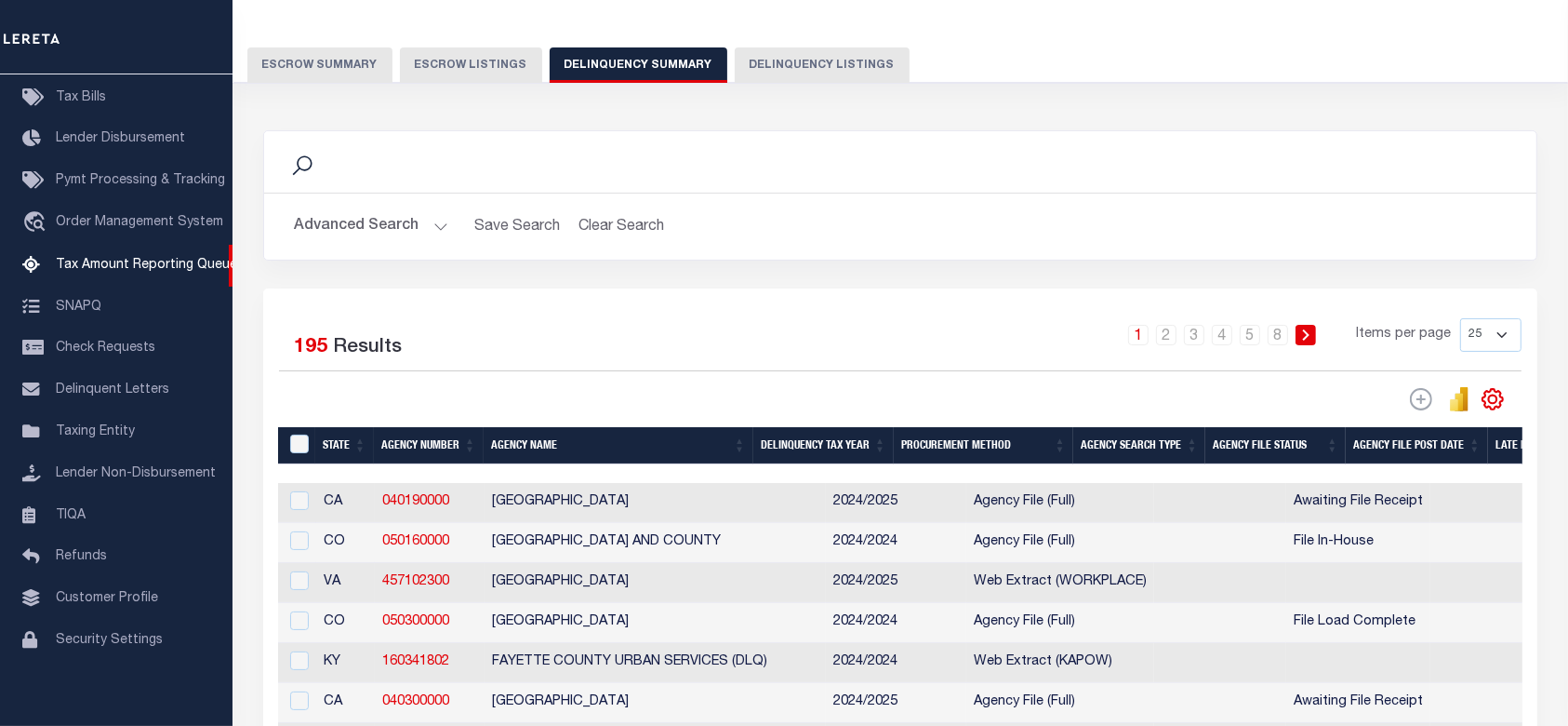
click at [401, 236] on button "Advanced Search" at bounding box center [370, 226] width 154 height 36
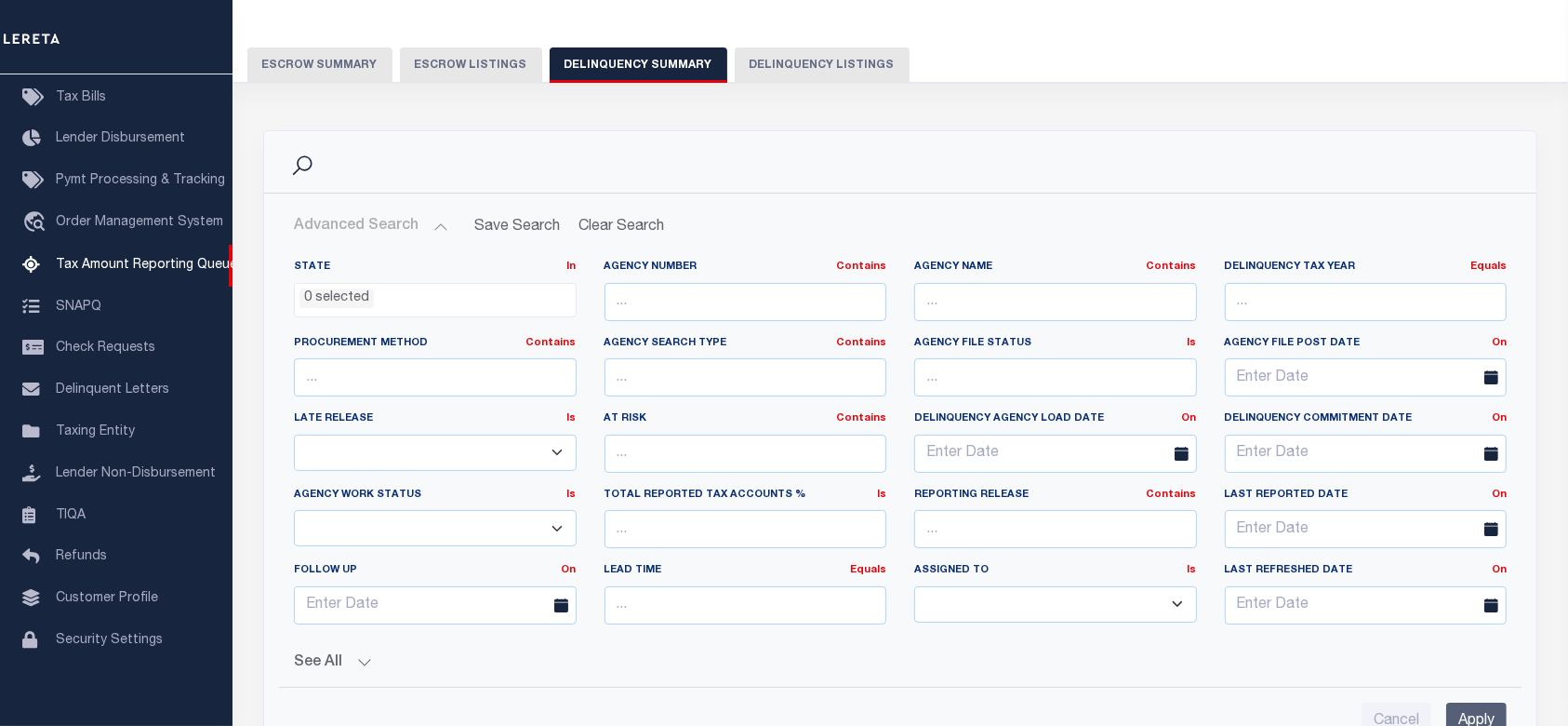
scroll to position [620, 0]
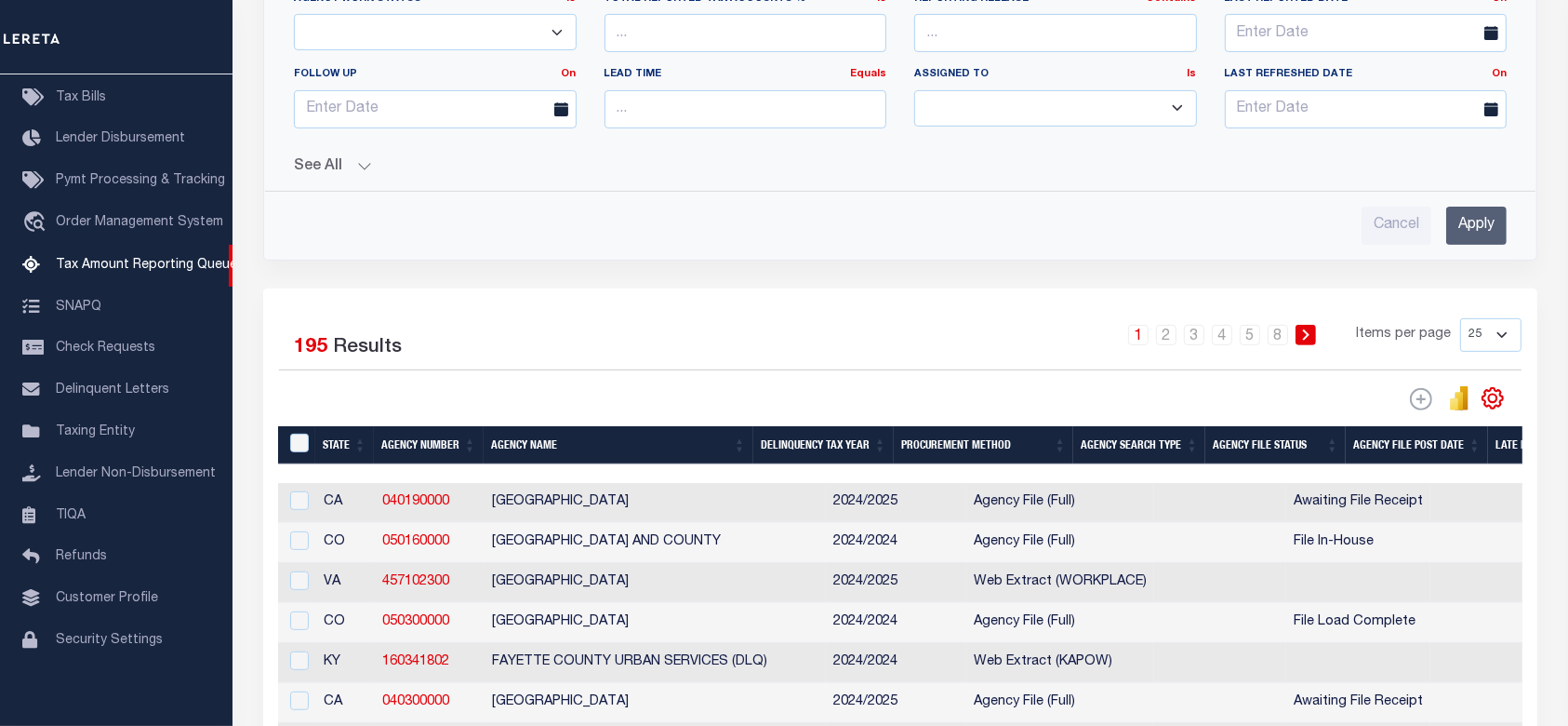
click at [361, 161] on button "See All" at bounding box center [900, 167] width 1213 height 18
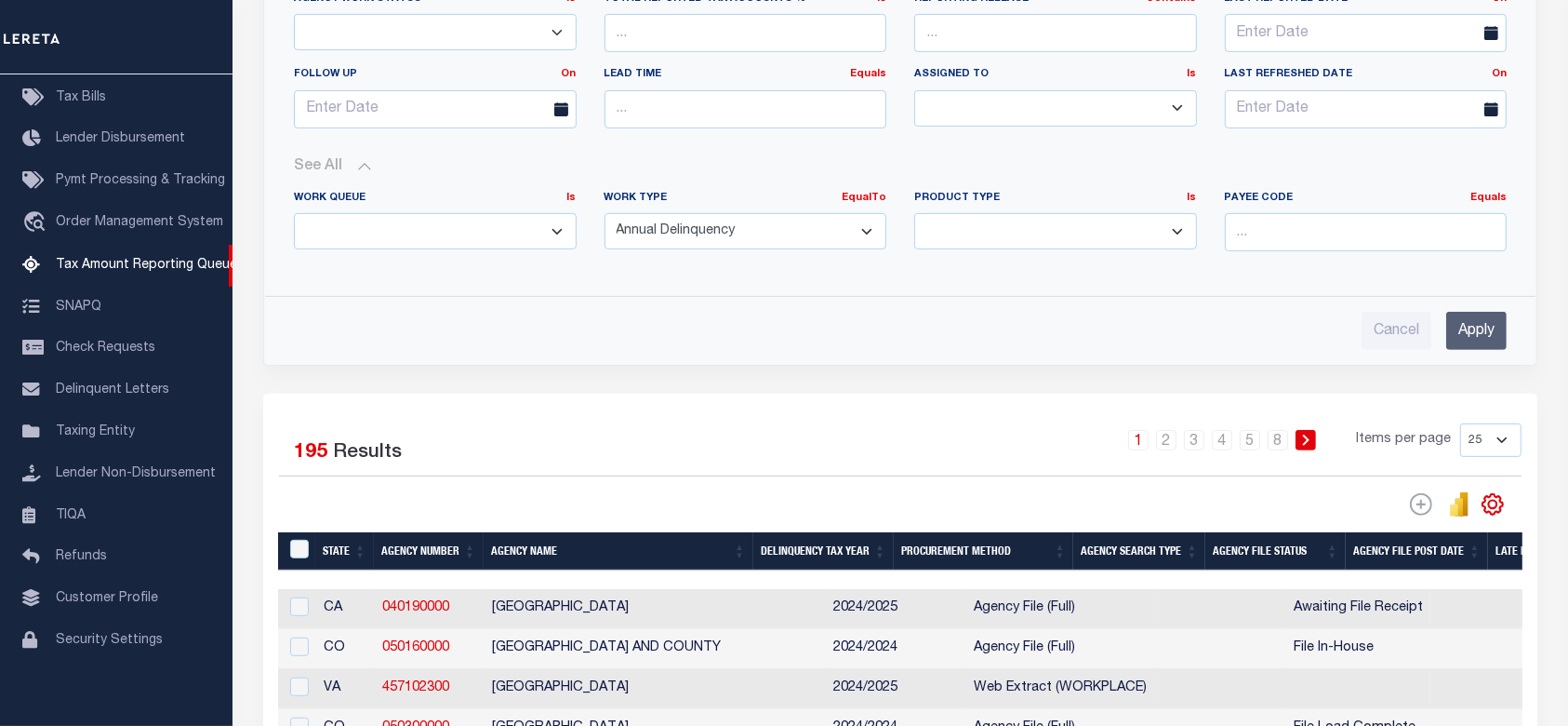
click at [1505, 328] on input "Apply" at bounding box center [1477, 330] width 61 height 38
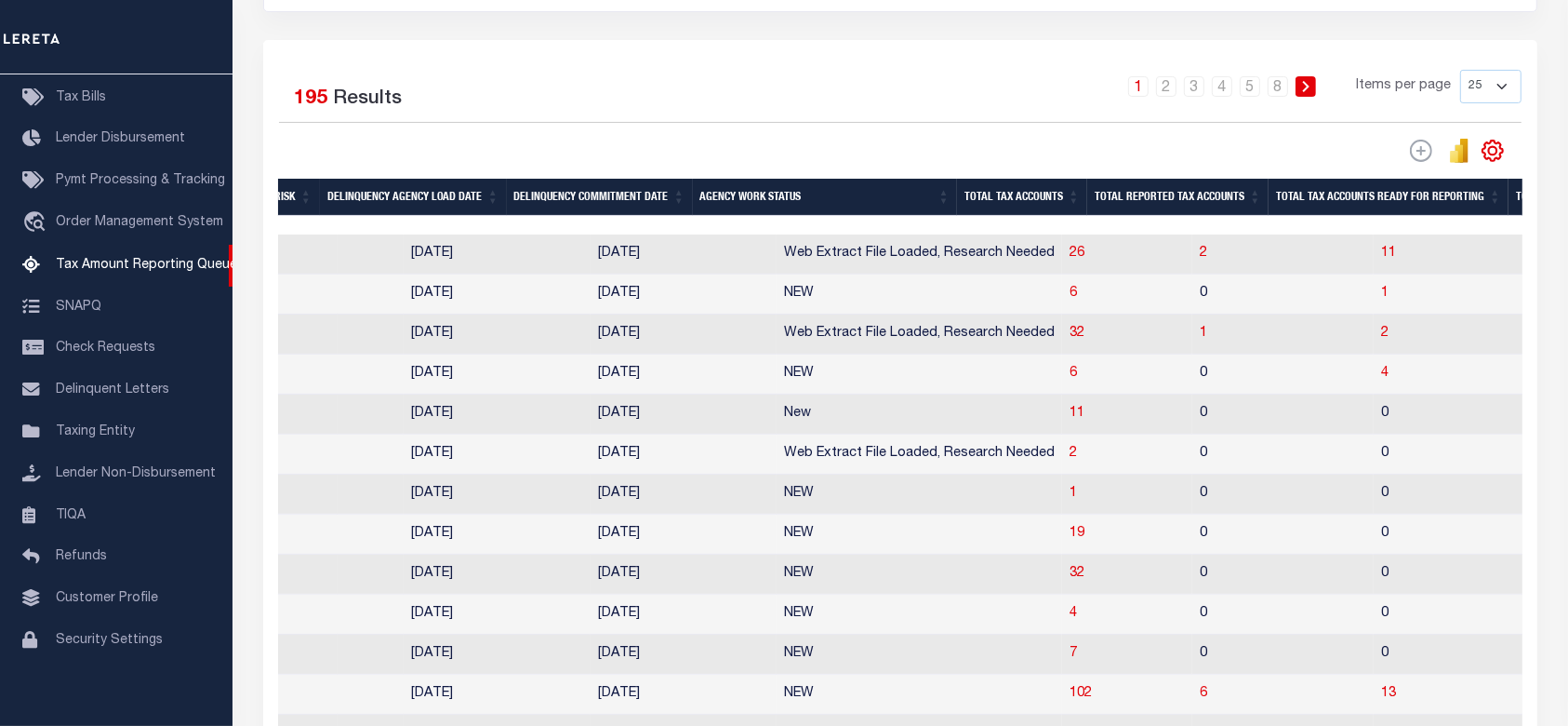
scroll to position [0, 1447]
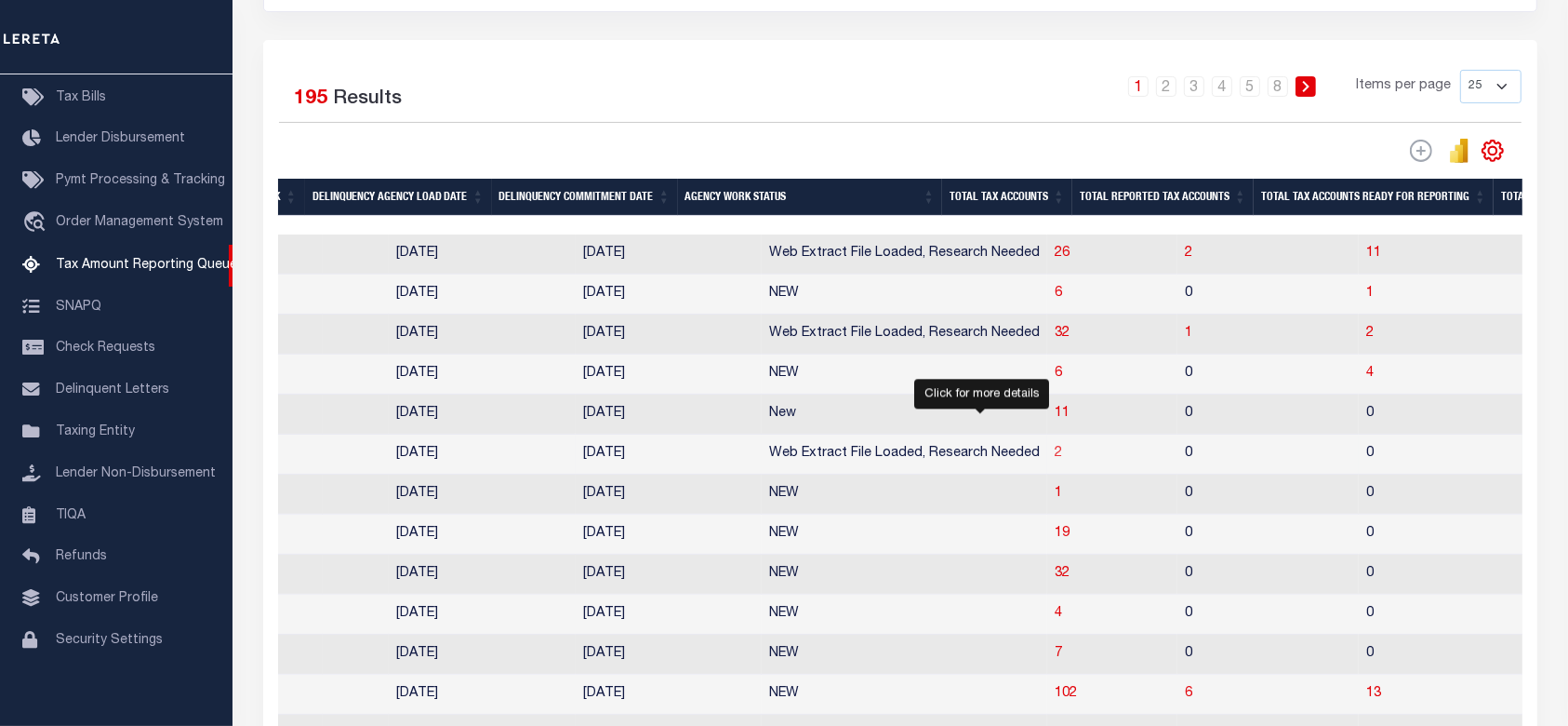
click at [1055, 460] on span "2" at bounding box center [1059, 452] width 8 height 13
select select "100"
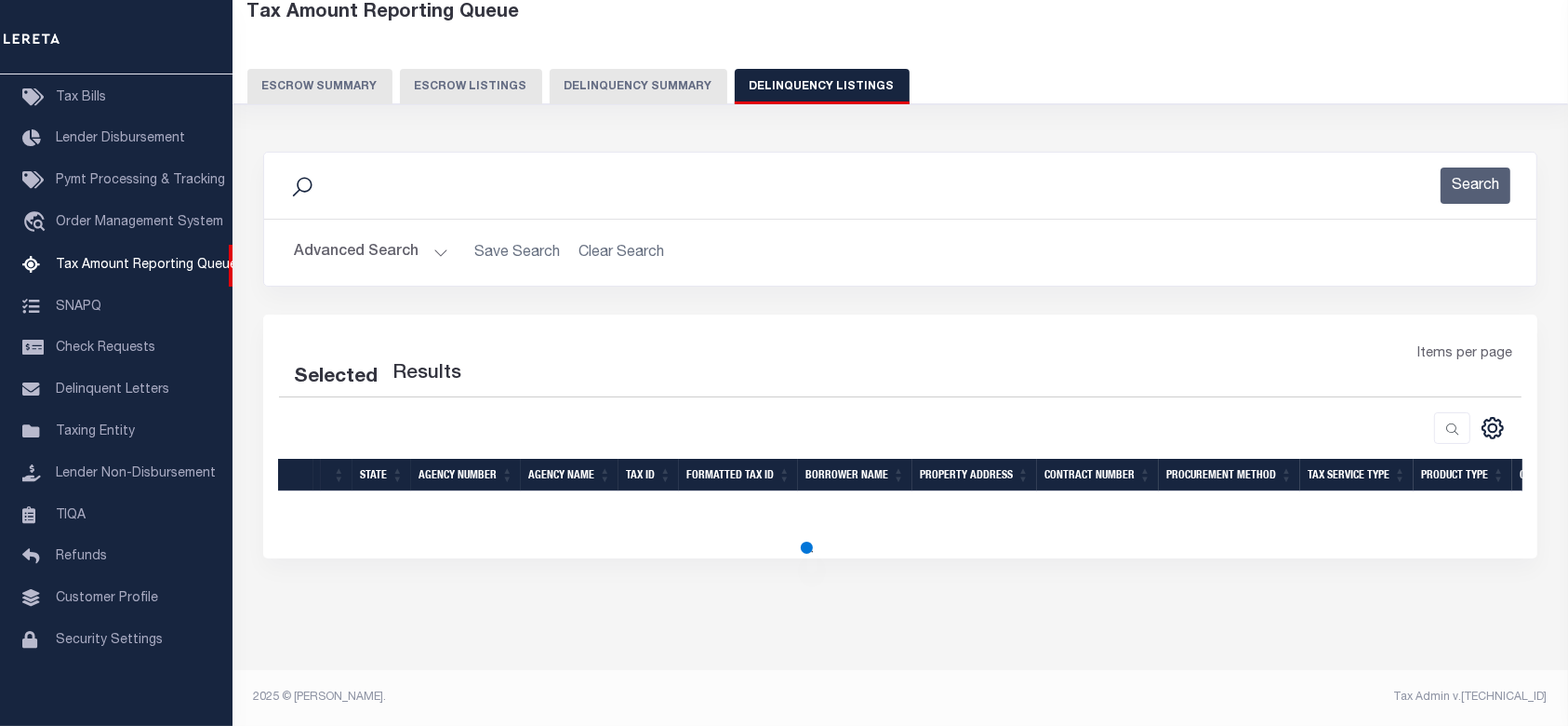
scroll to position [100, 0]
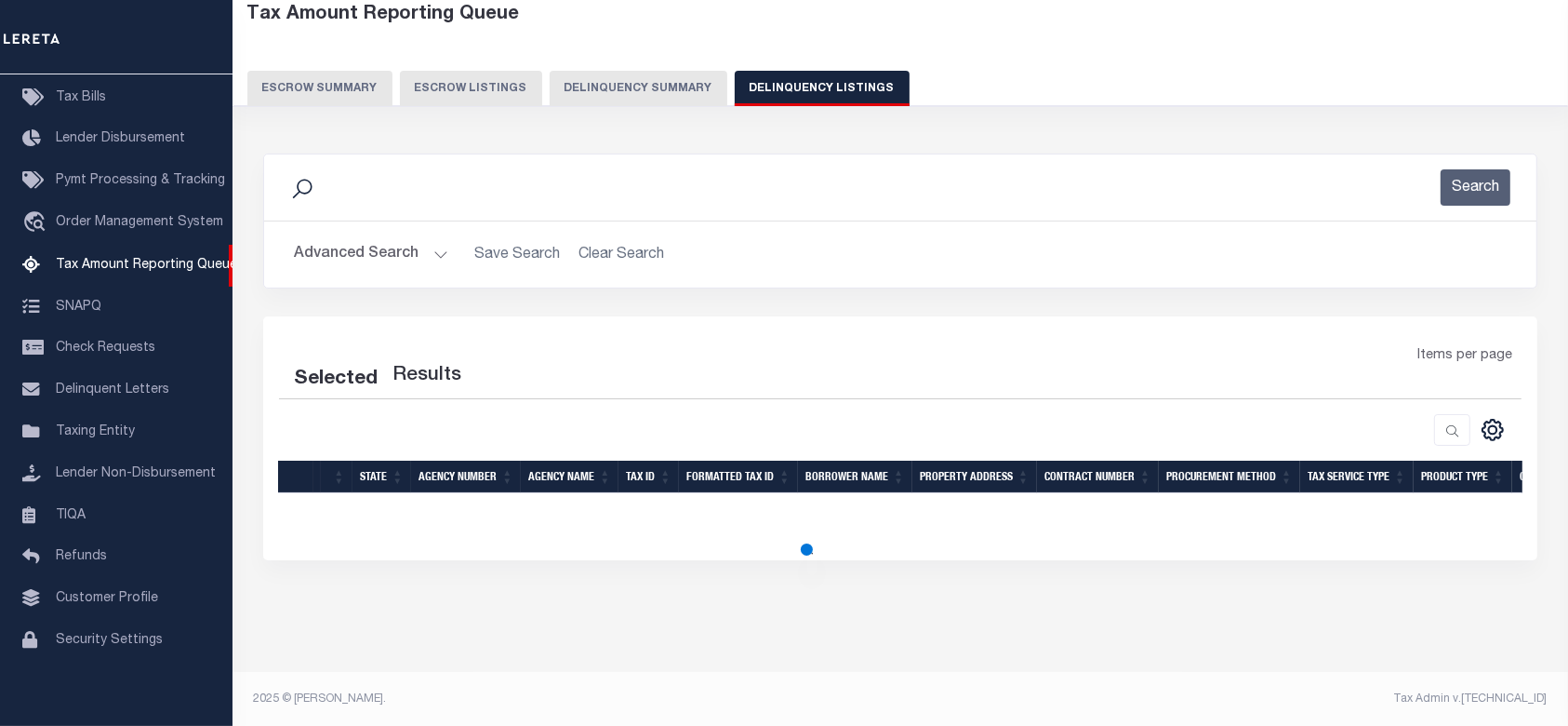
select select "100"
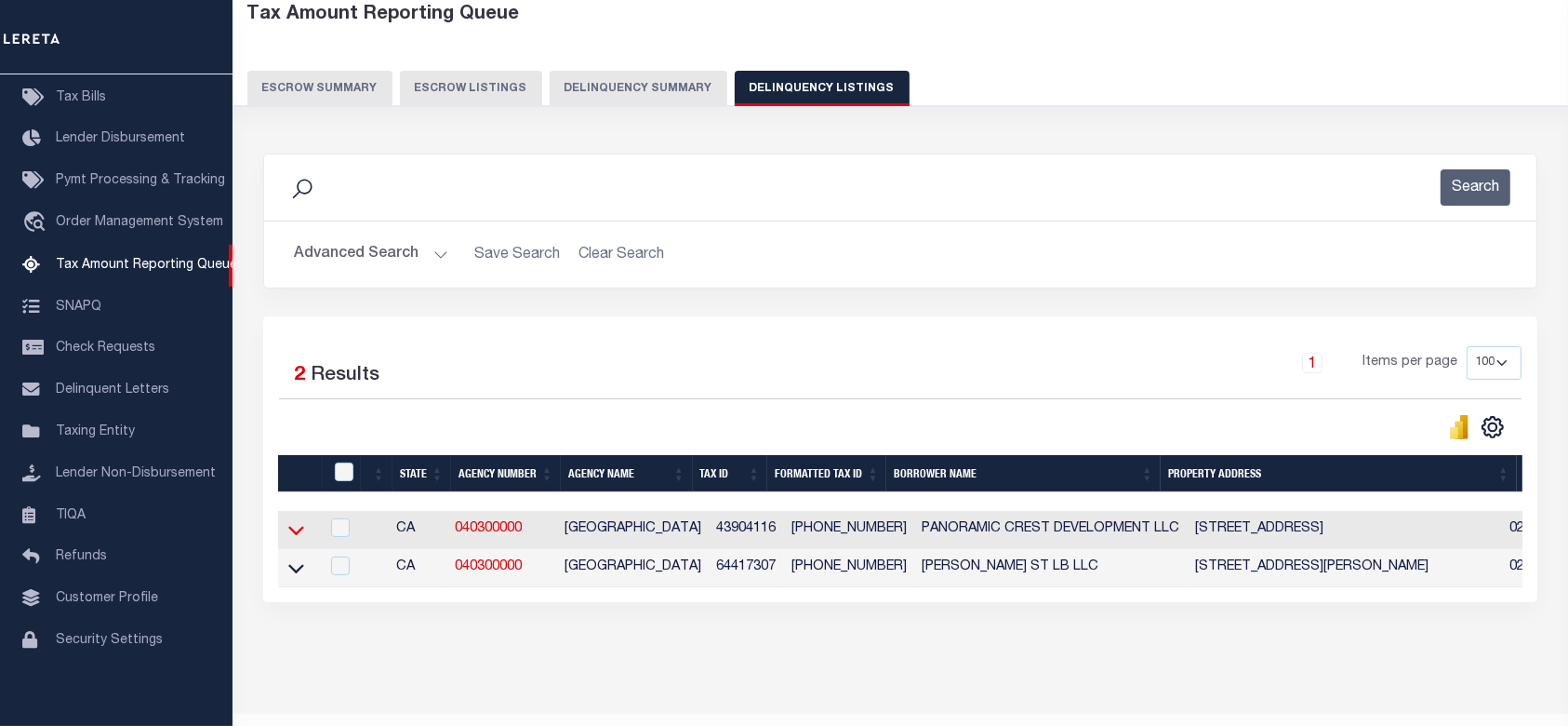
click at [300, 535] on icon at bounding box center [297, 530] width 16 height 20
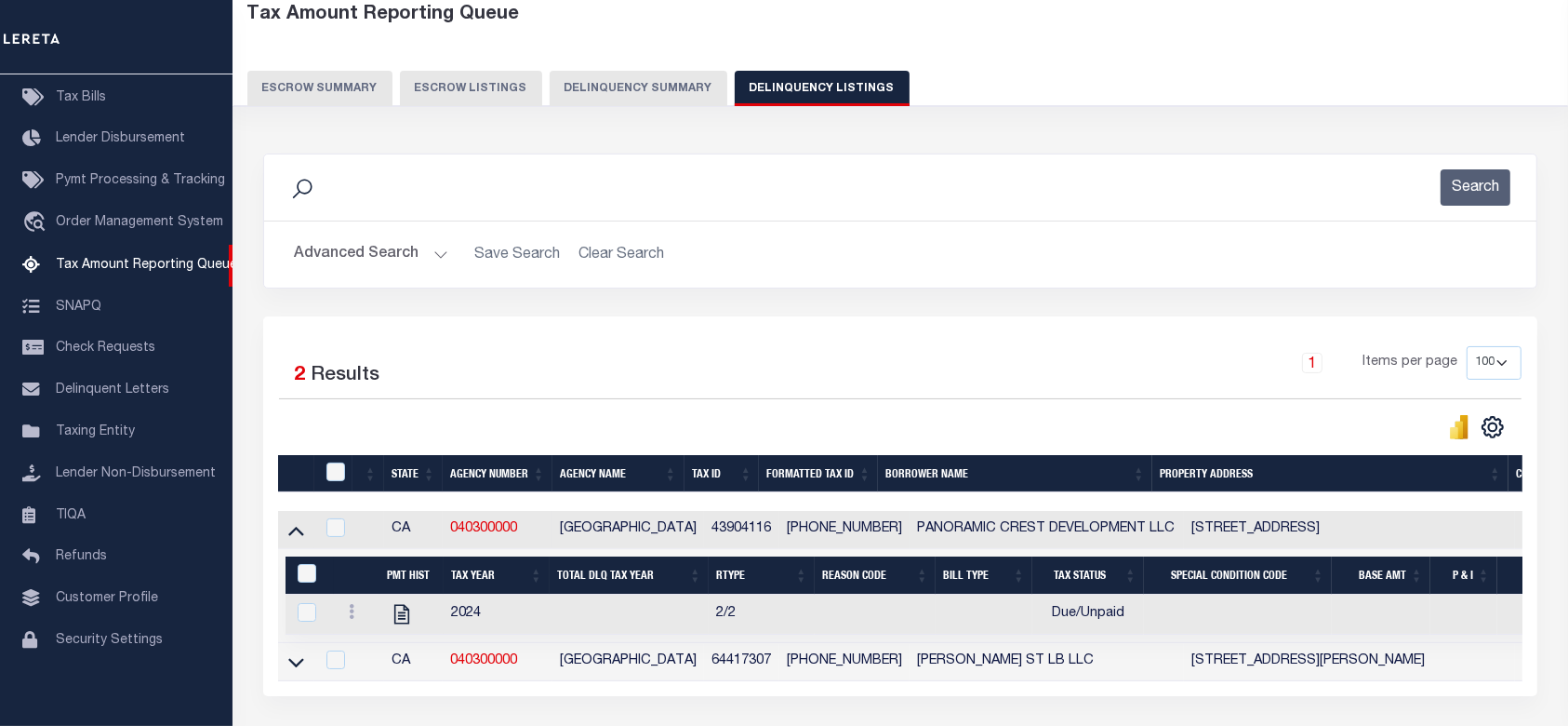
scroll to position [224, 0]
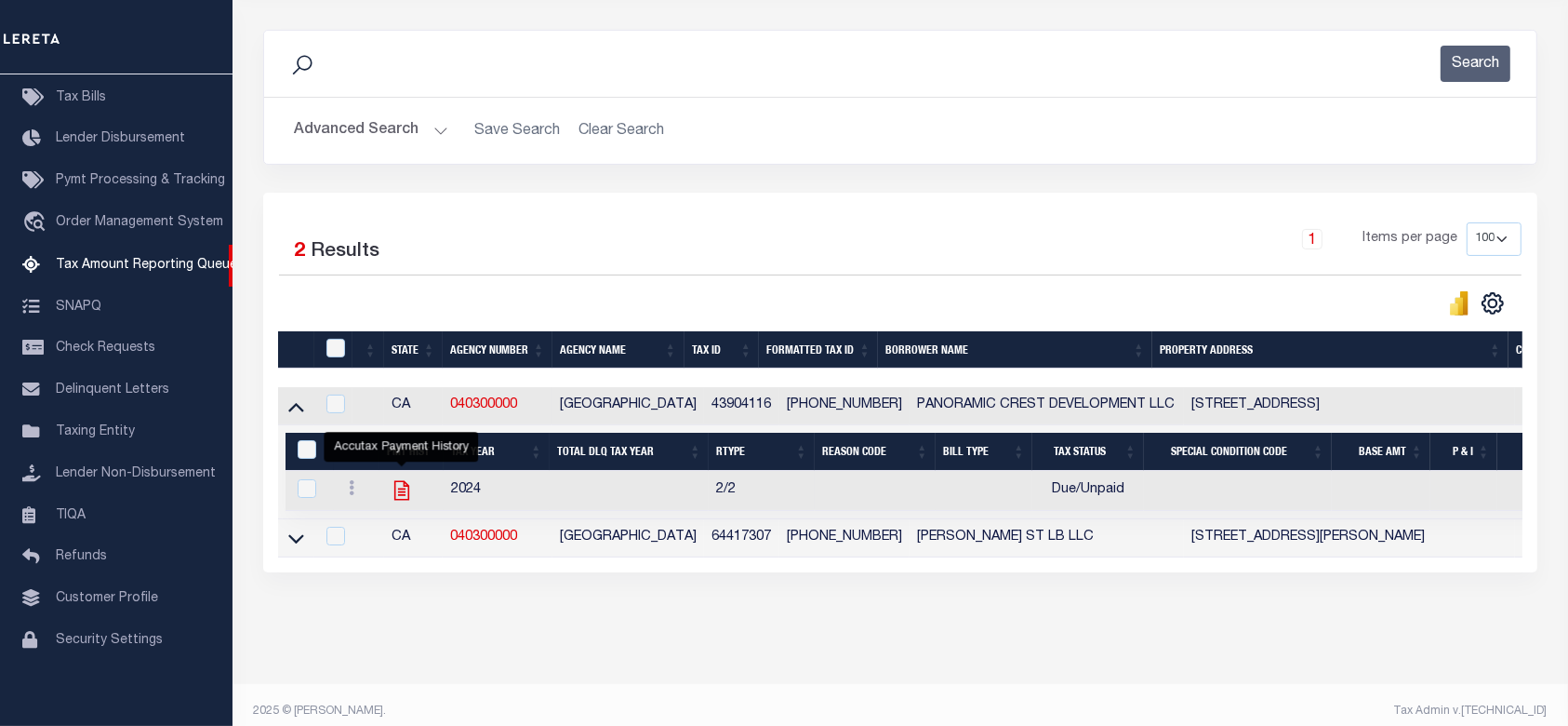
click at [407, 492] on icon "" at bounding box center [402, 490] width 25 height 25
checkbox input "true"
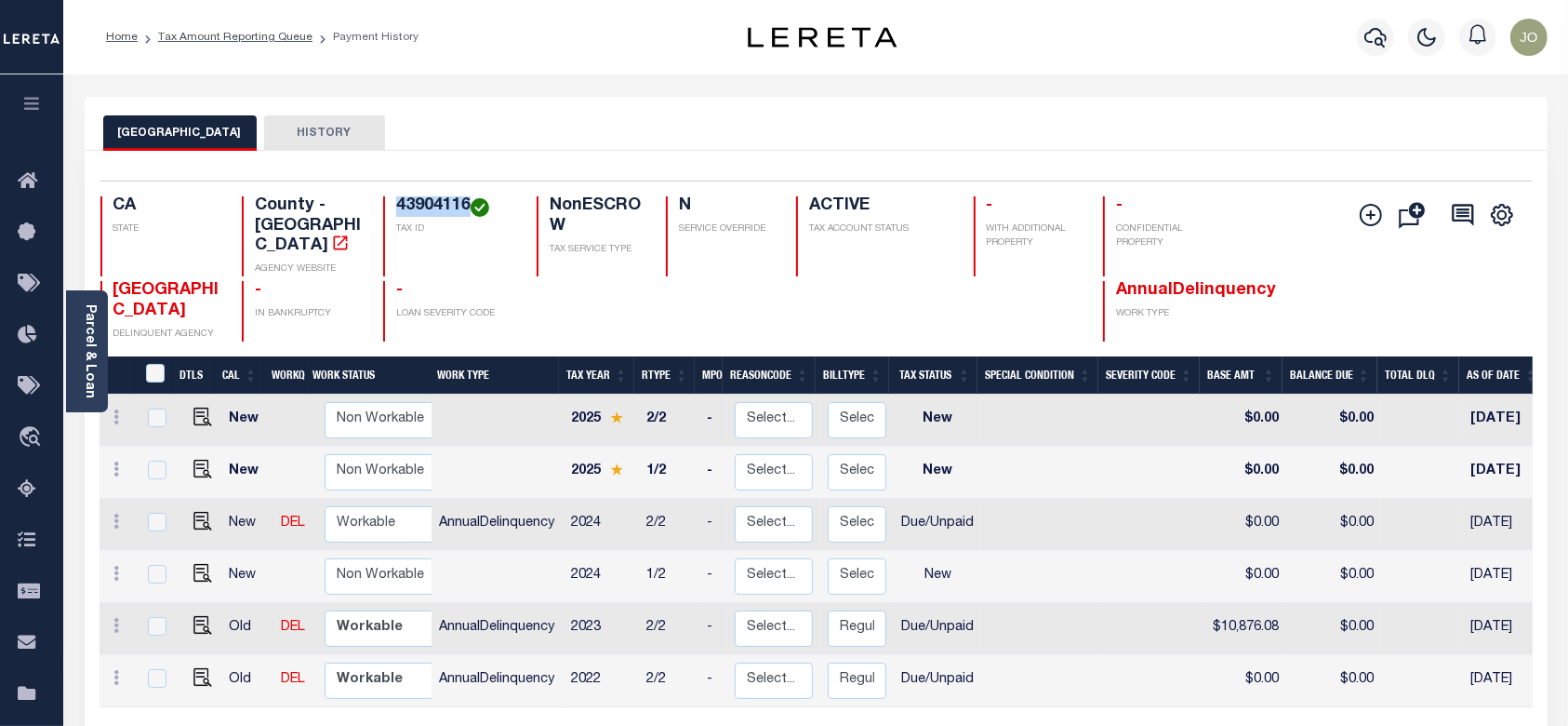
drag, startPoint x: 469, startPoint y: 195, endPoint x: 396, endPoint y: 209, distance: 74.3
click at [396, 209] on div "Selected 6 Results 1 Items per page 25 50 100 CA STATE County - CA AGENCY WEBSI…" at bounding box center [815, 261] width 1461 height 161
copy h4 "43904116"
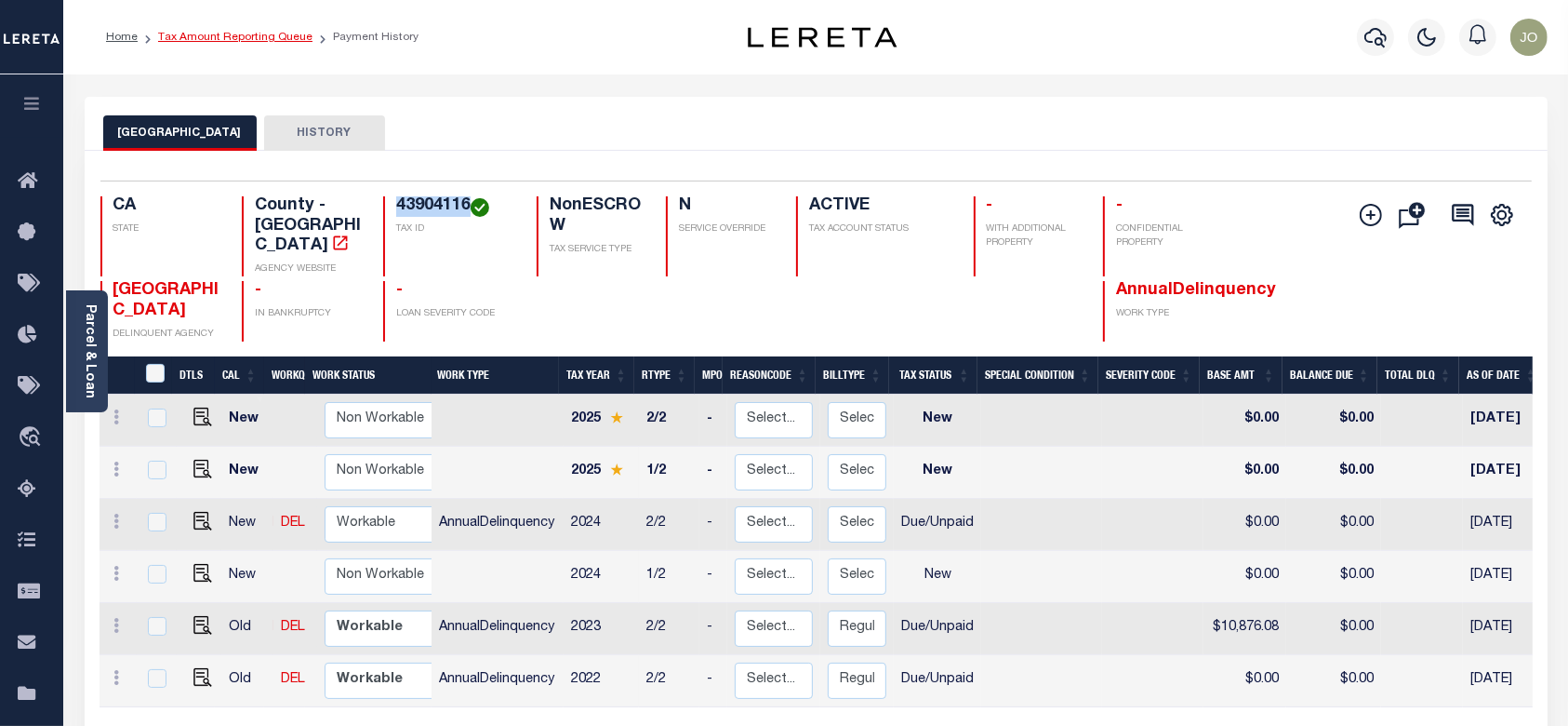
click at [287, 34] on link "Tax Amount Reporting Queue" at bounding box center [235, 36] width 154 height 11
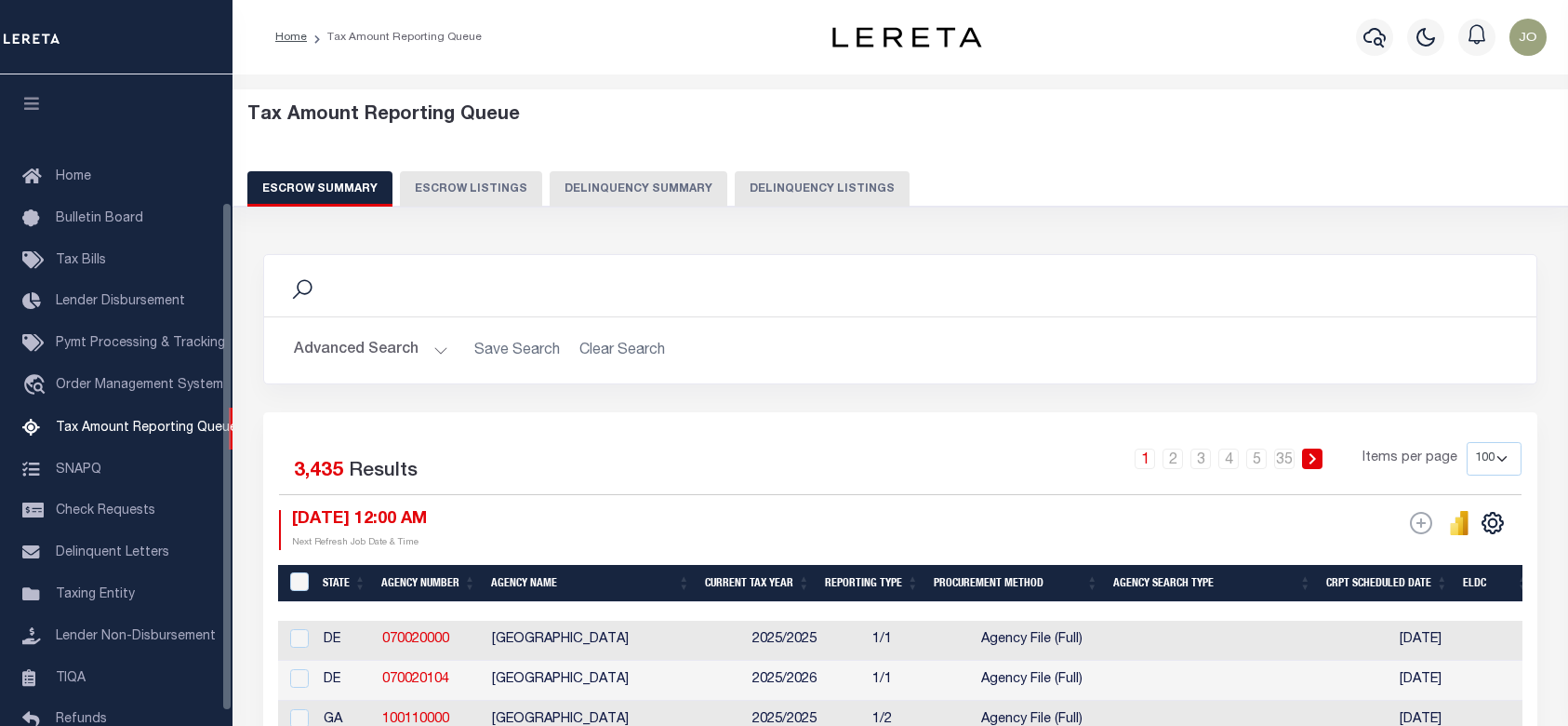
select select "100"
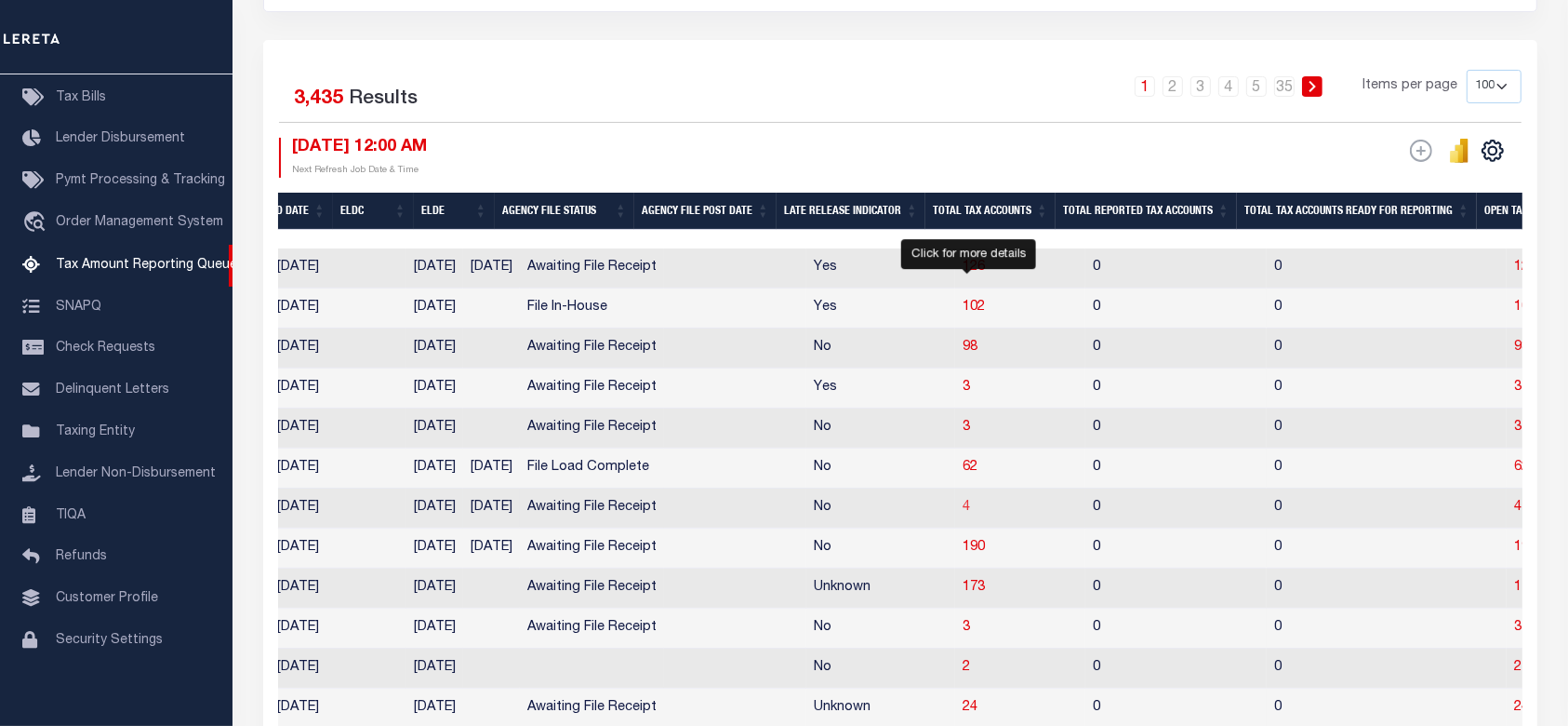
scroll to position [496, 0]
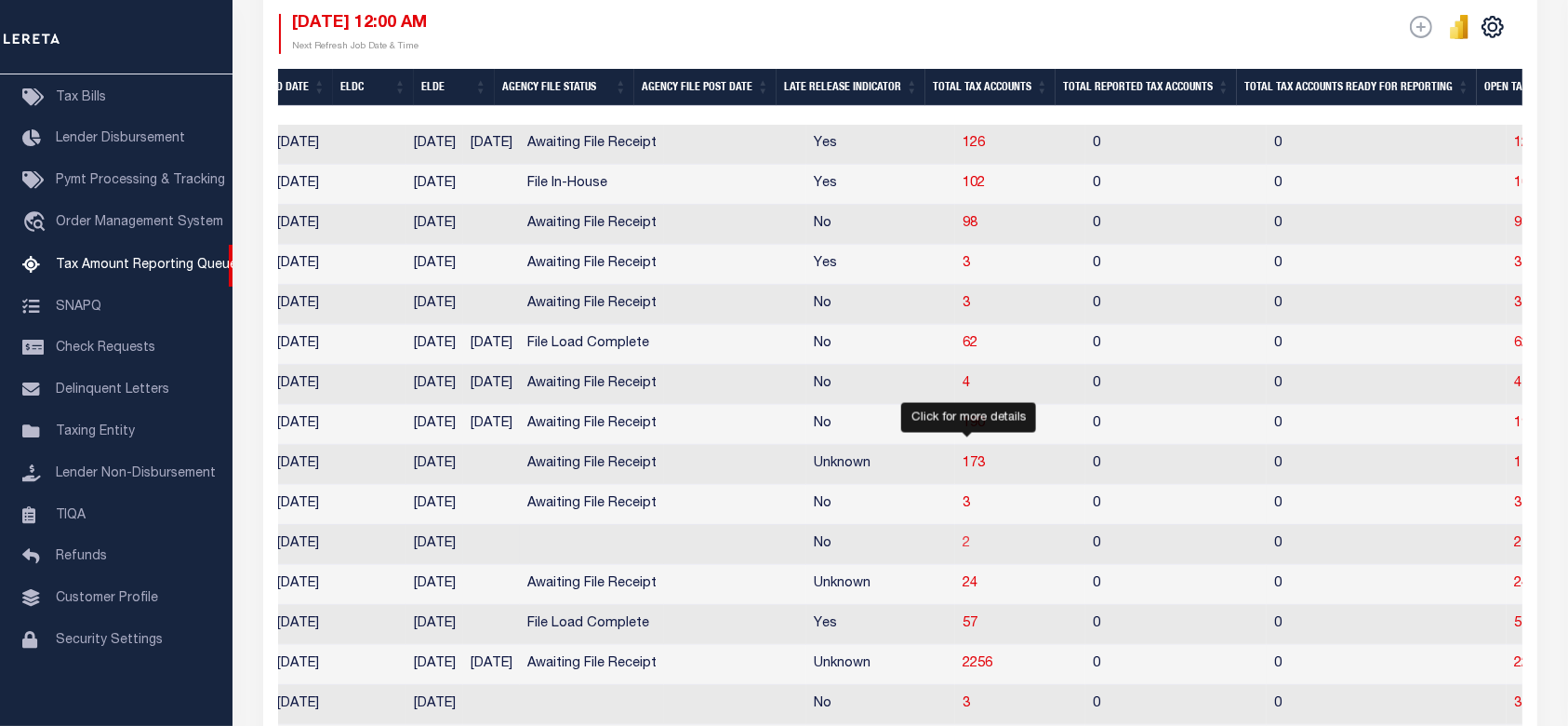
click at [968, 550] on span "2" at bounding box center [967, 542] width 8 height 13
select select "100"
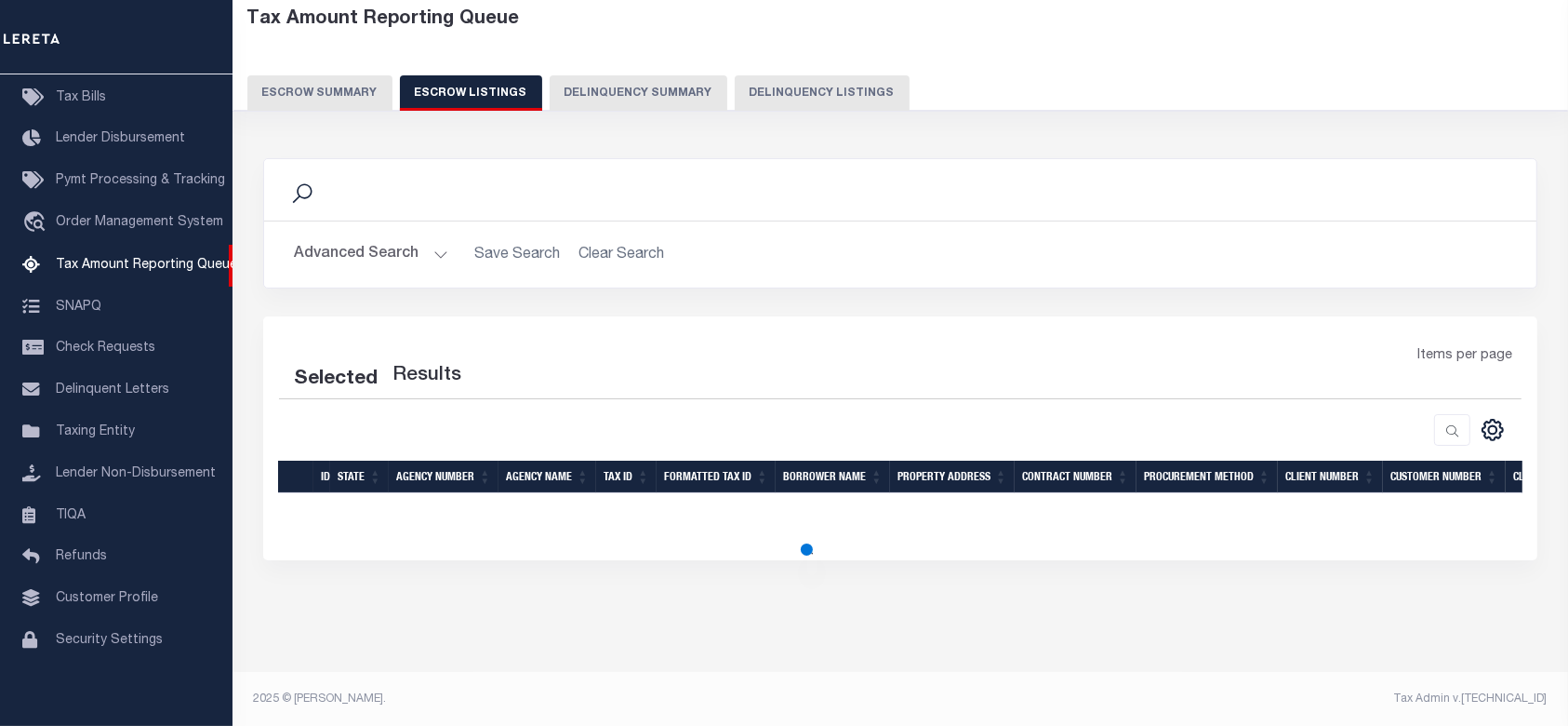
select select "100"
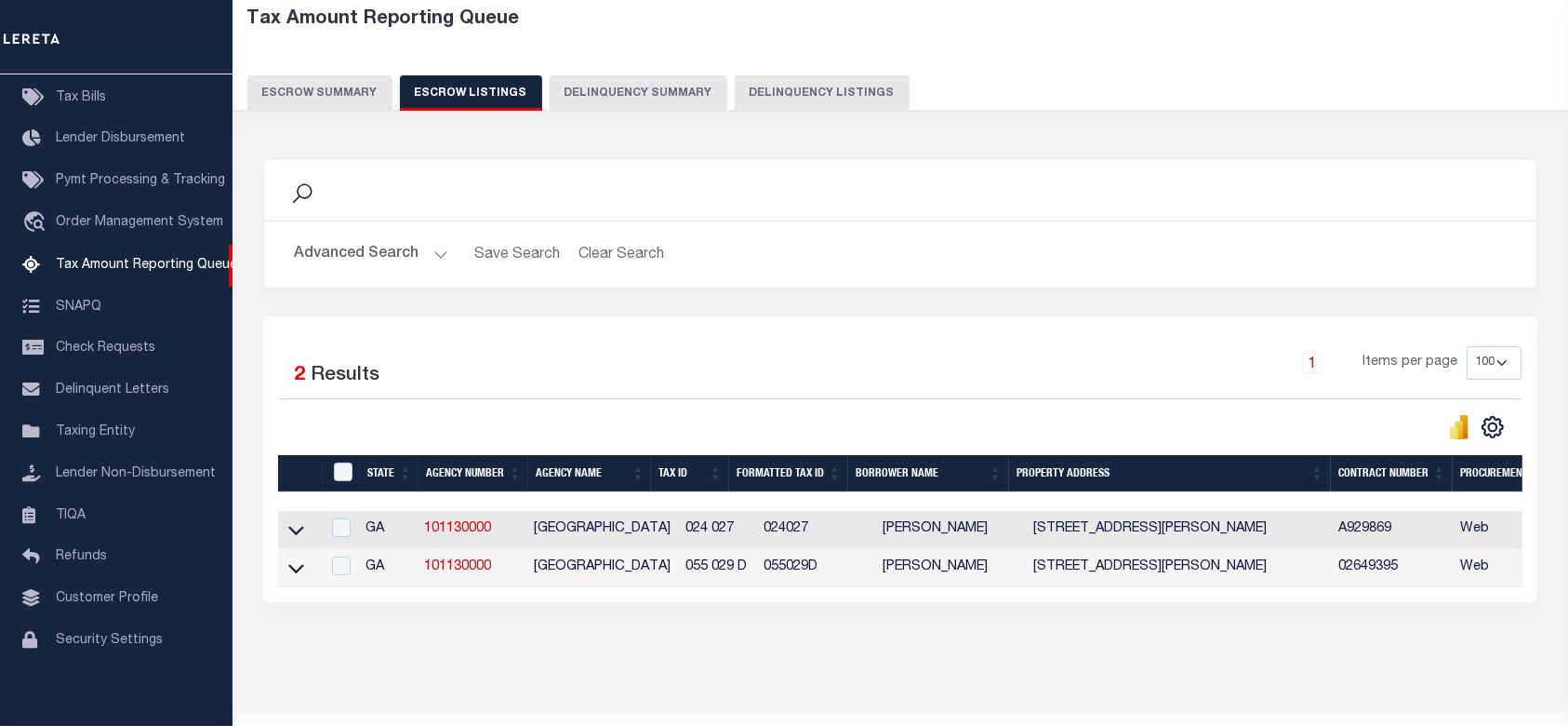
scroll to position [153, 0]
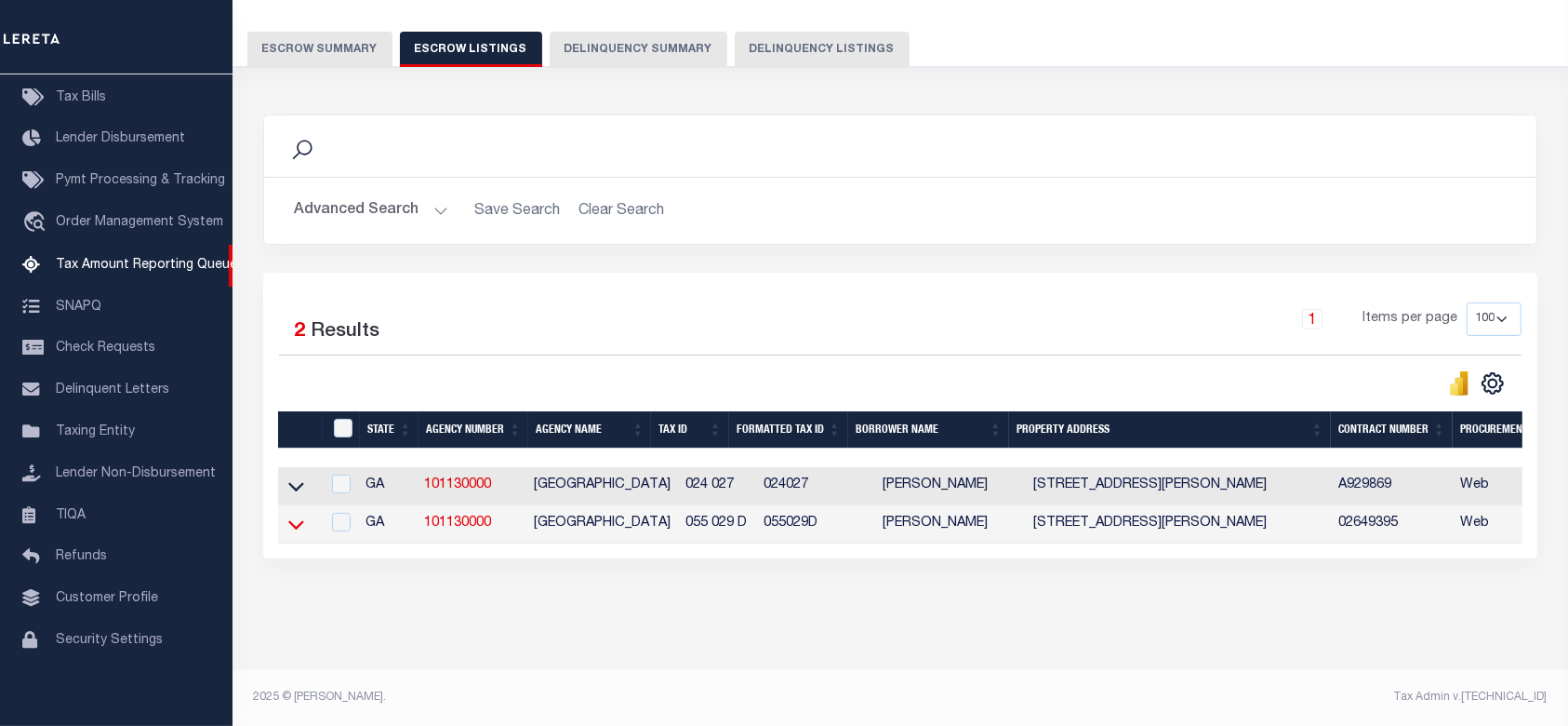
click at [296, 515] on icon at bounding box center [297, 525] width 16 height 20
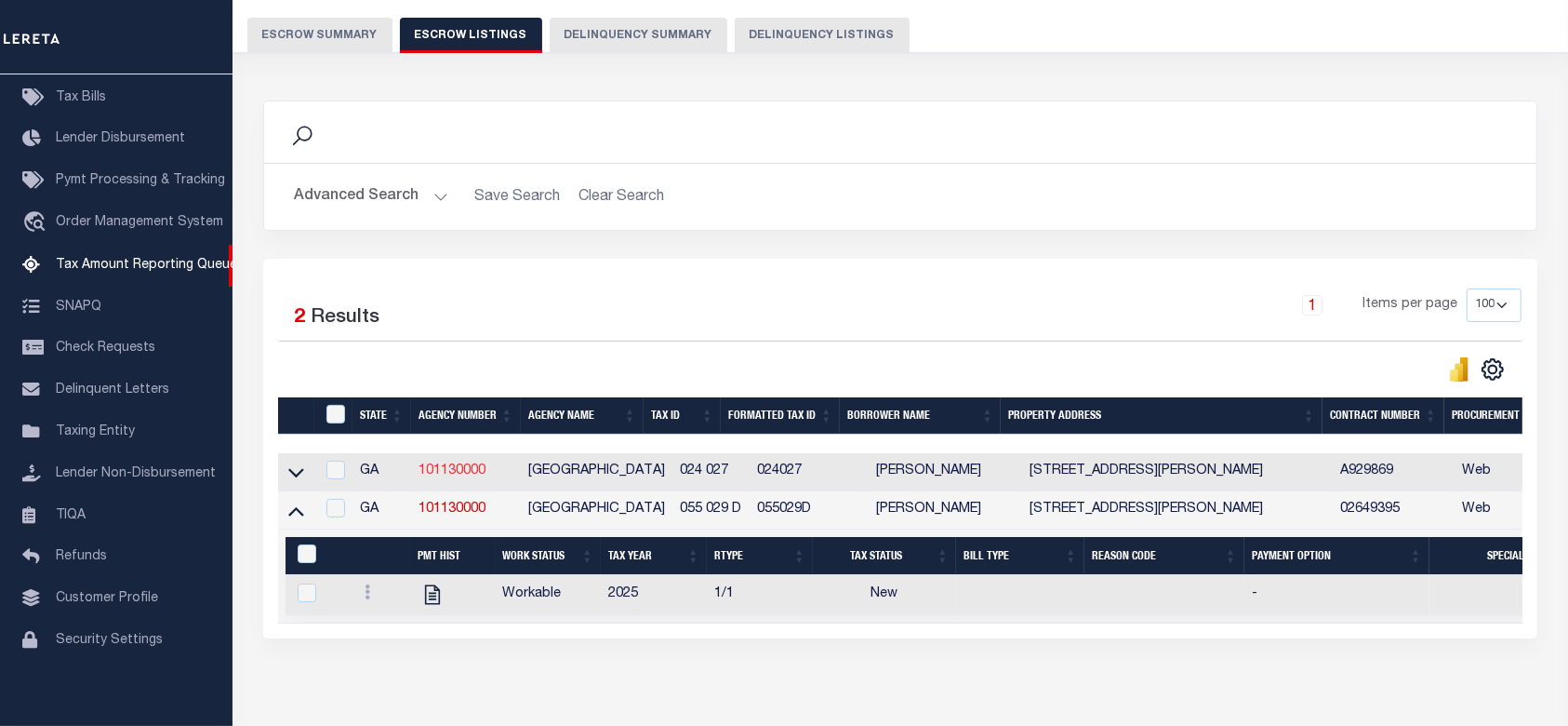
scroll to position [249, 0]
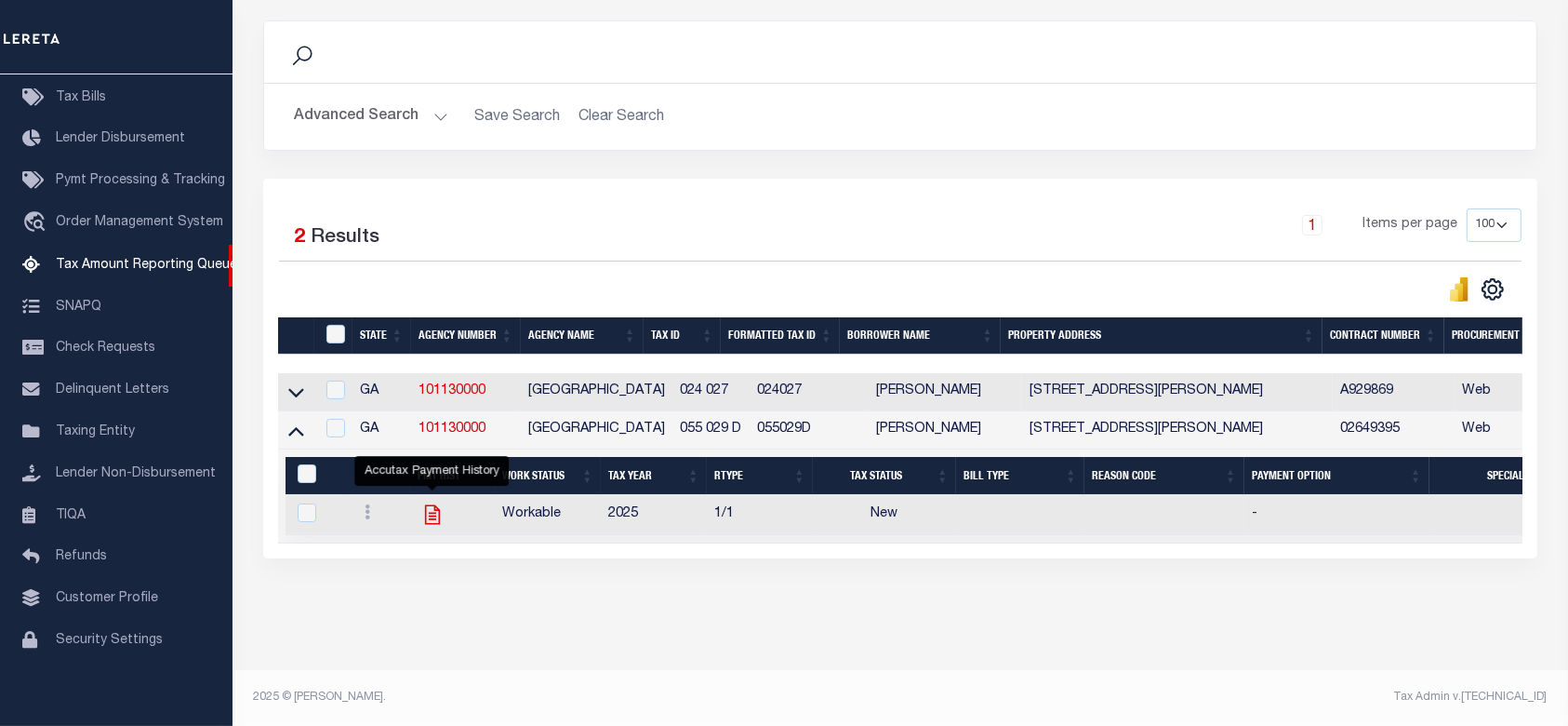
click at [431, 505] on icon "" at bounding box center [432, 515] width 15 height 20
checkbox input "true"
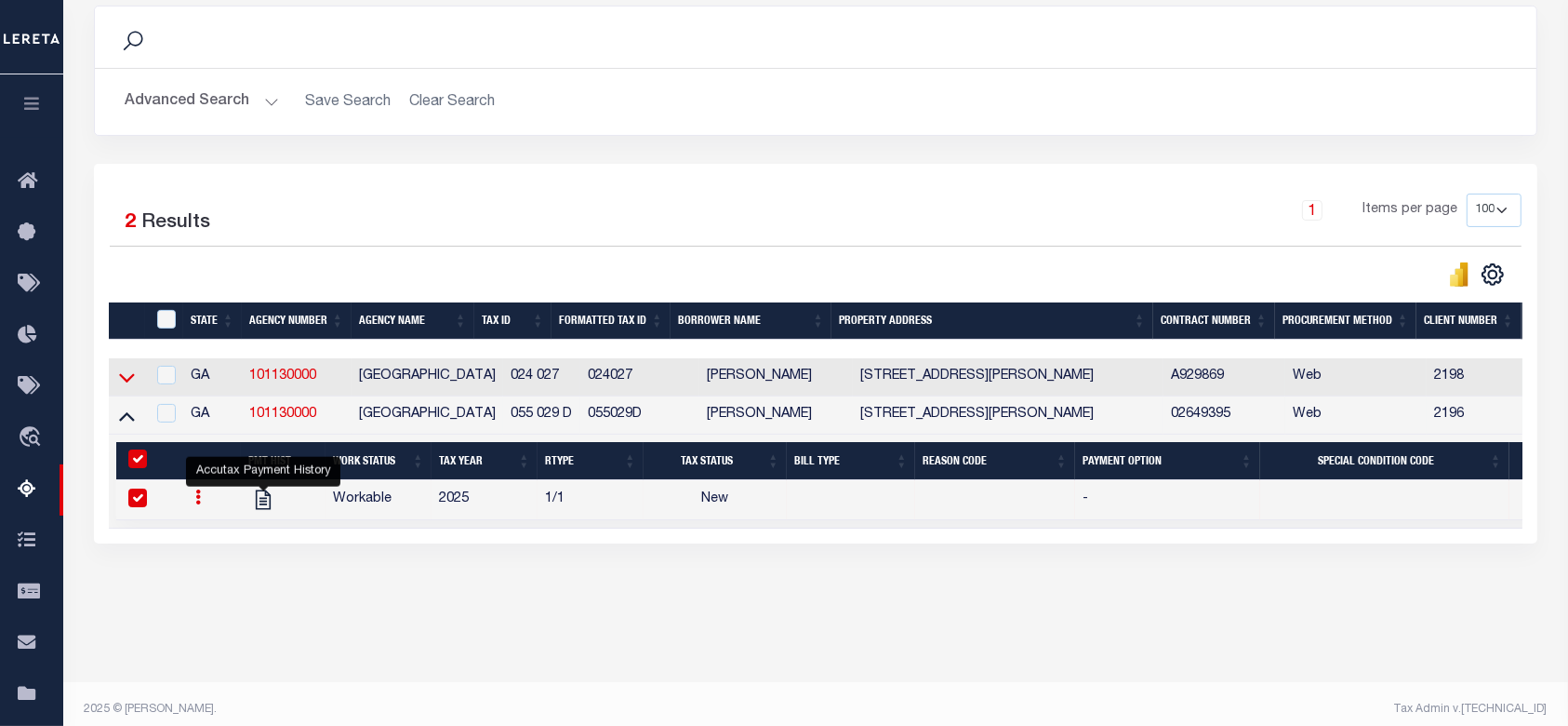
click at [127, 383] on icon at bounding box center [127, 378] width 16 height 9
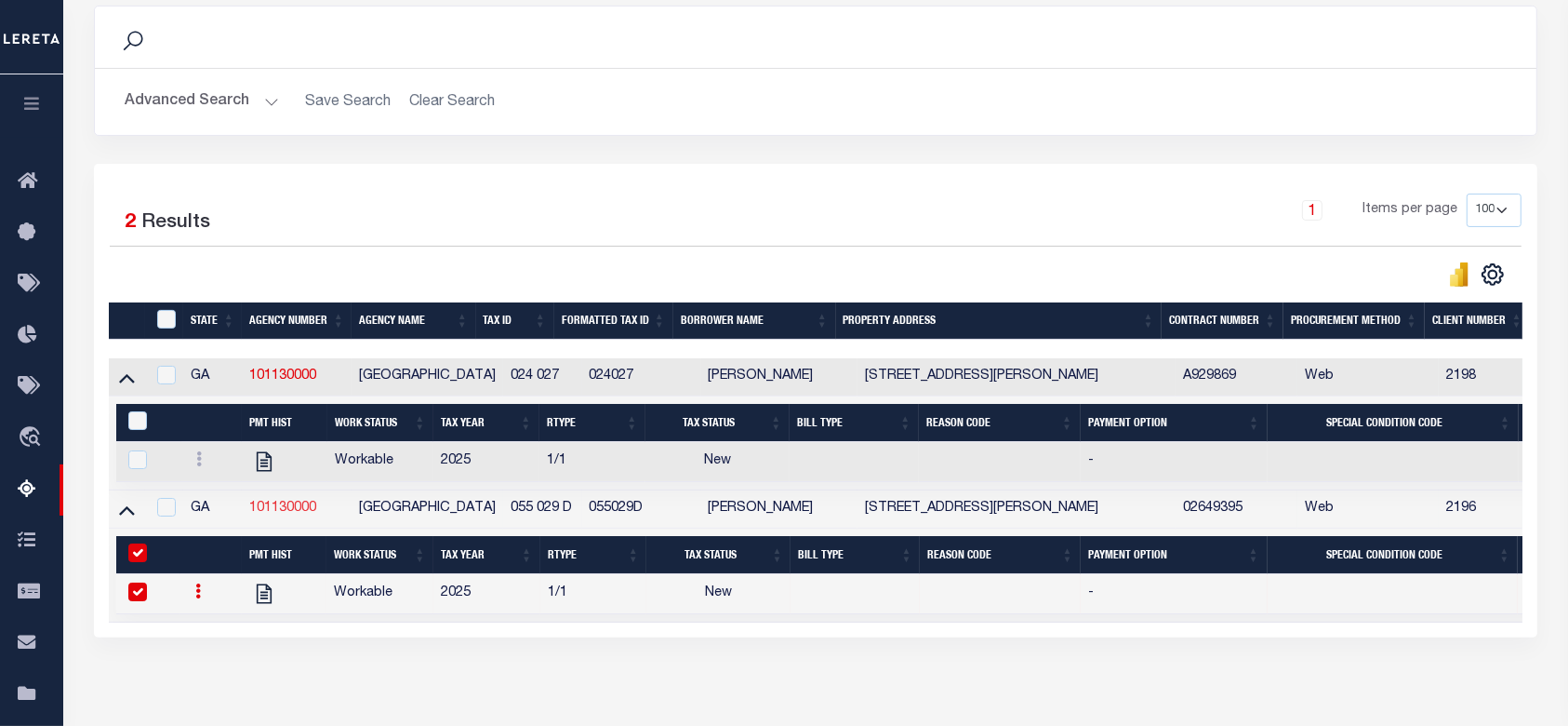
click at [302, 513] on link "101130000" at bounding box center [283, 507] width 67 height 13
checkbox input "true"
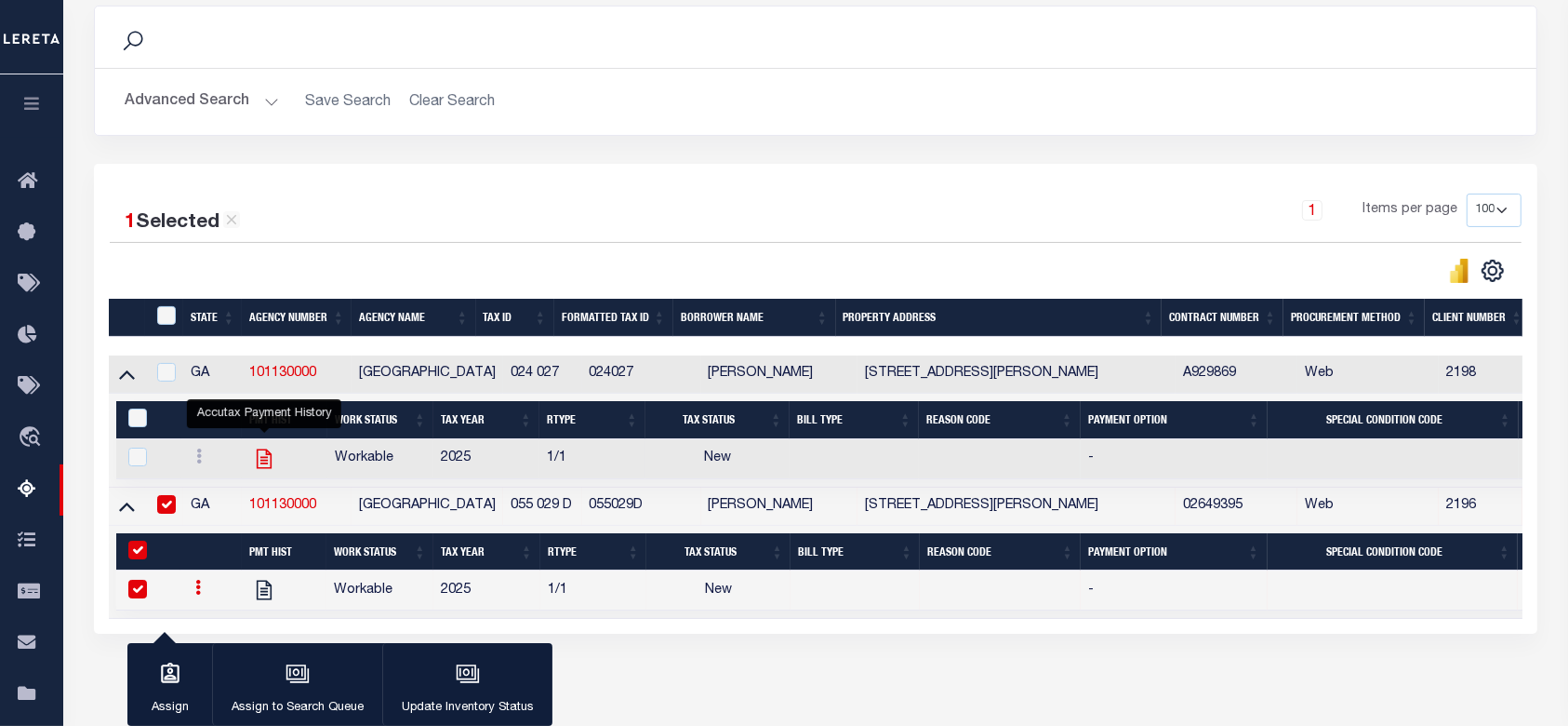
click at [273, 458] on icon "" at bounding box center [264, 458] width 25 height 25
checkbox input "true"
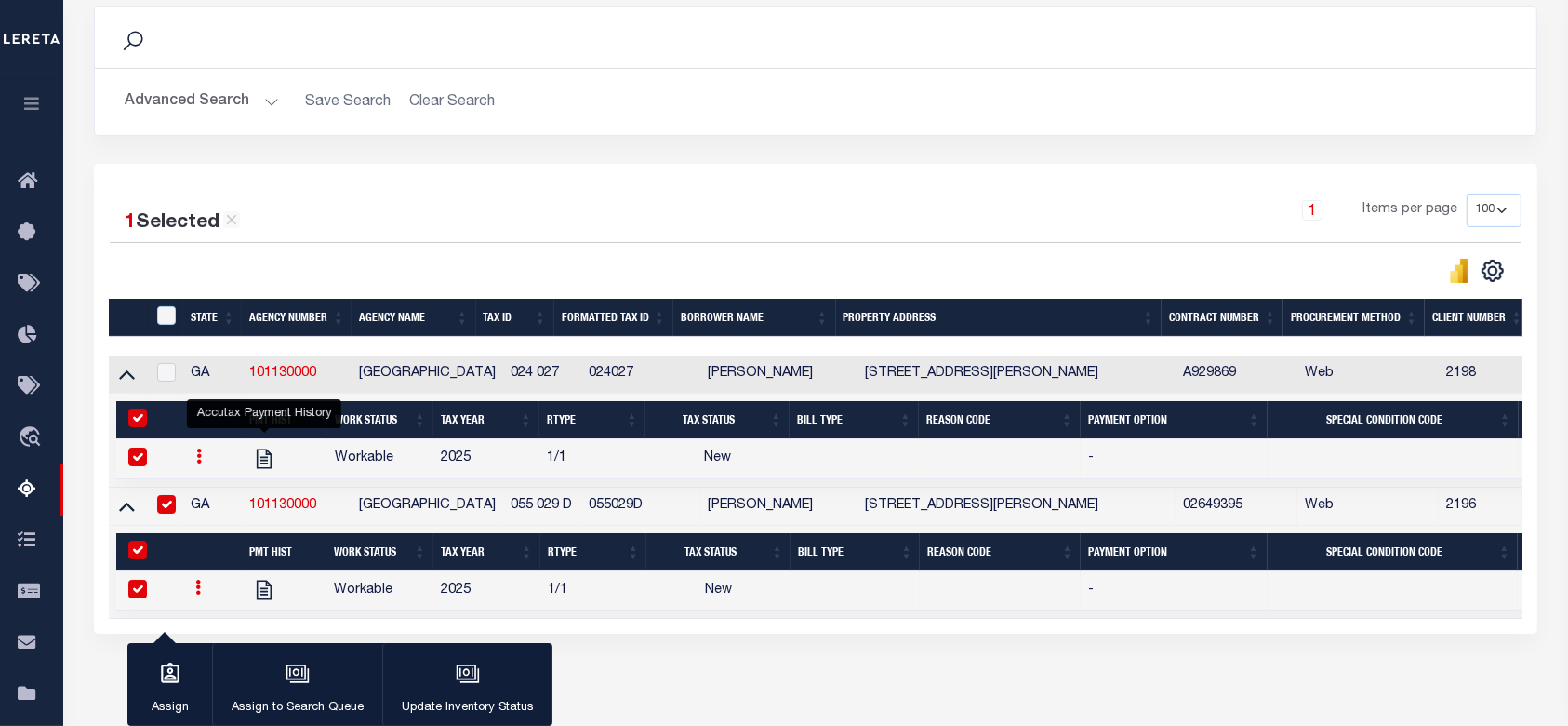
scroll to position [0, 0]
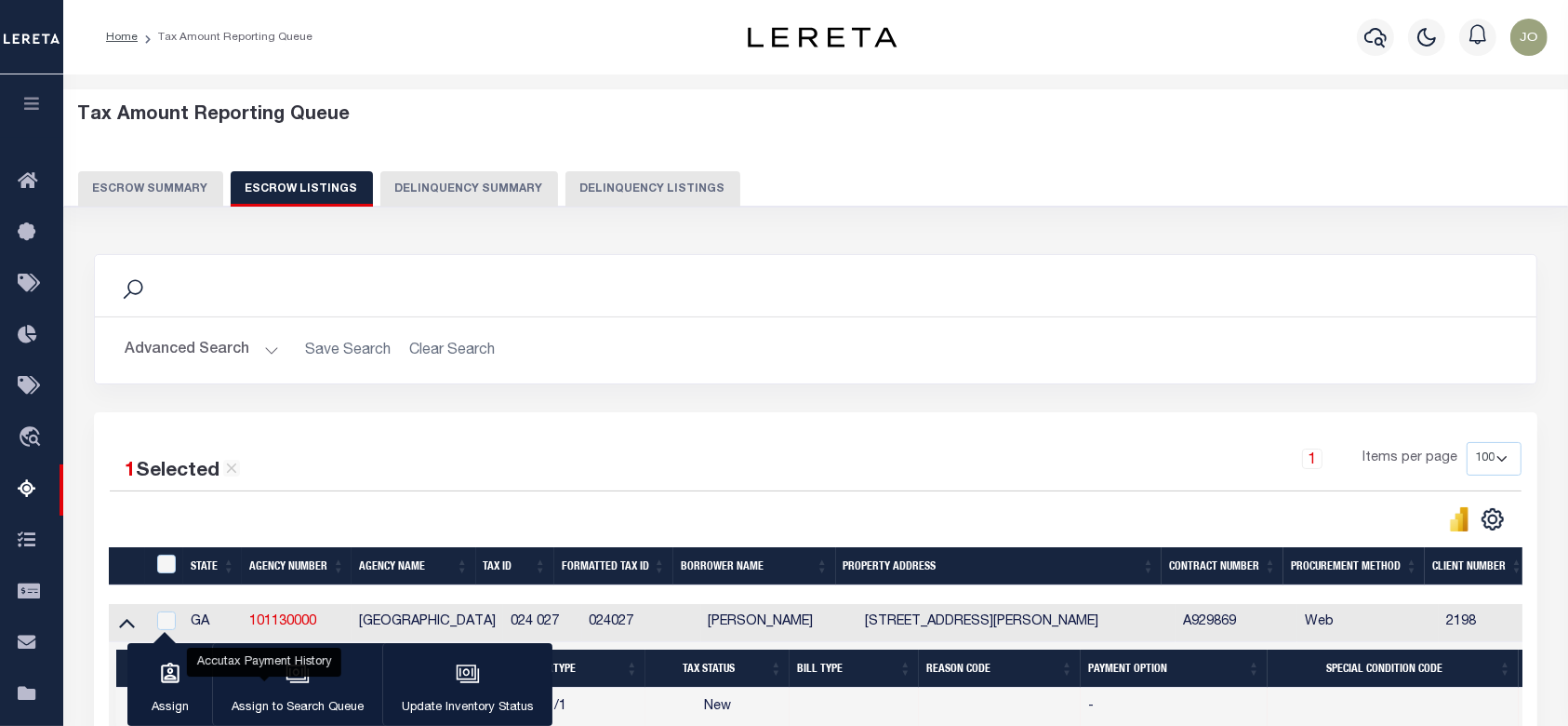
click at [482, 169] on div "Tax Amount Reporting Queue Escrow Summary Escrow Listings Delinquency Summary" at bounding box center [816, 155] width 1477 height 102
click at [477, 188] on button "Delinquency Summary" at bounding box center [469, 189] width 178 height 35
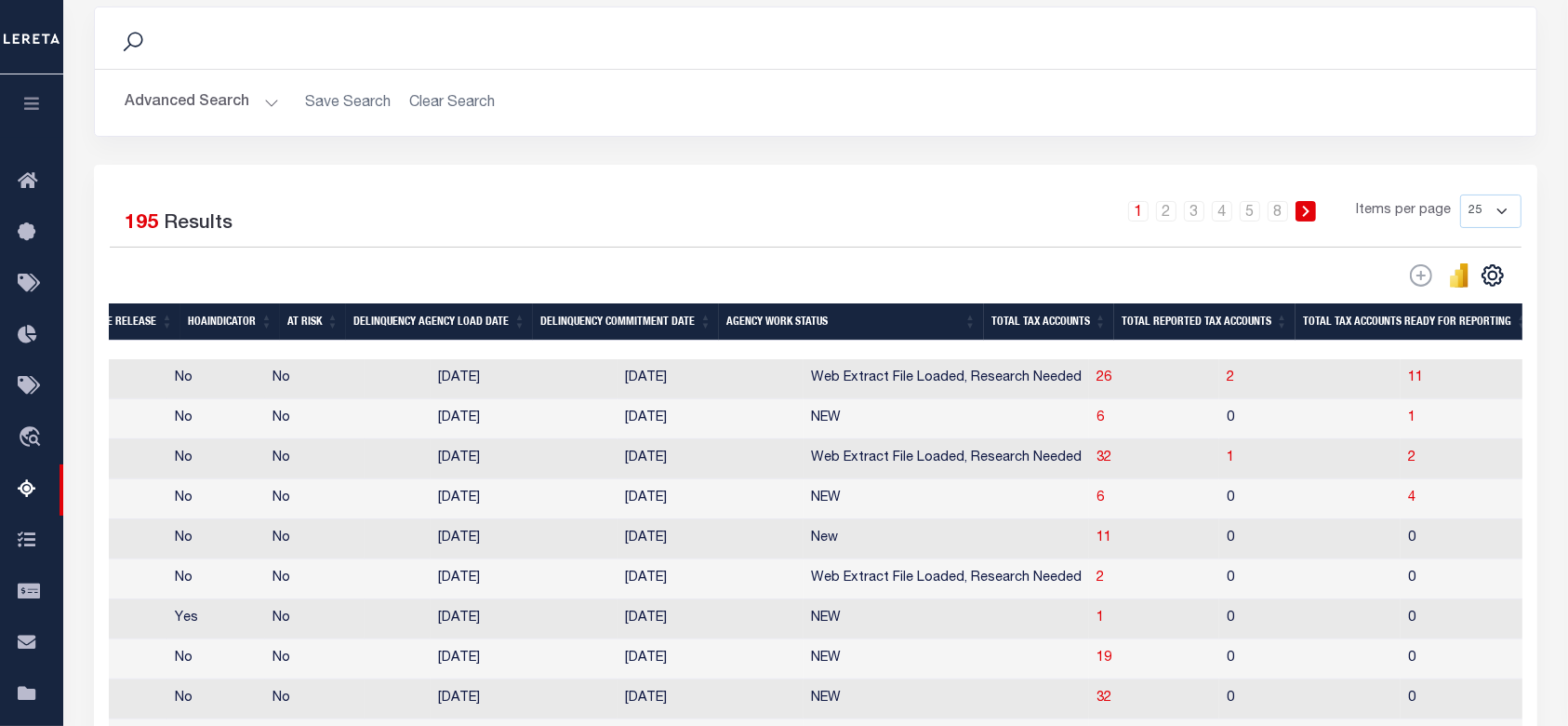
scroll to position [372, 0]
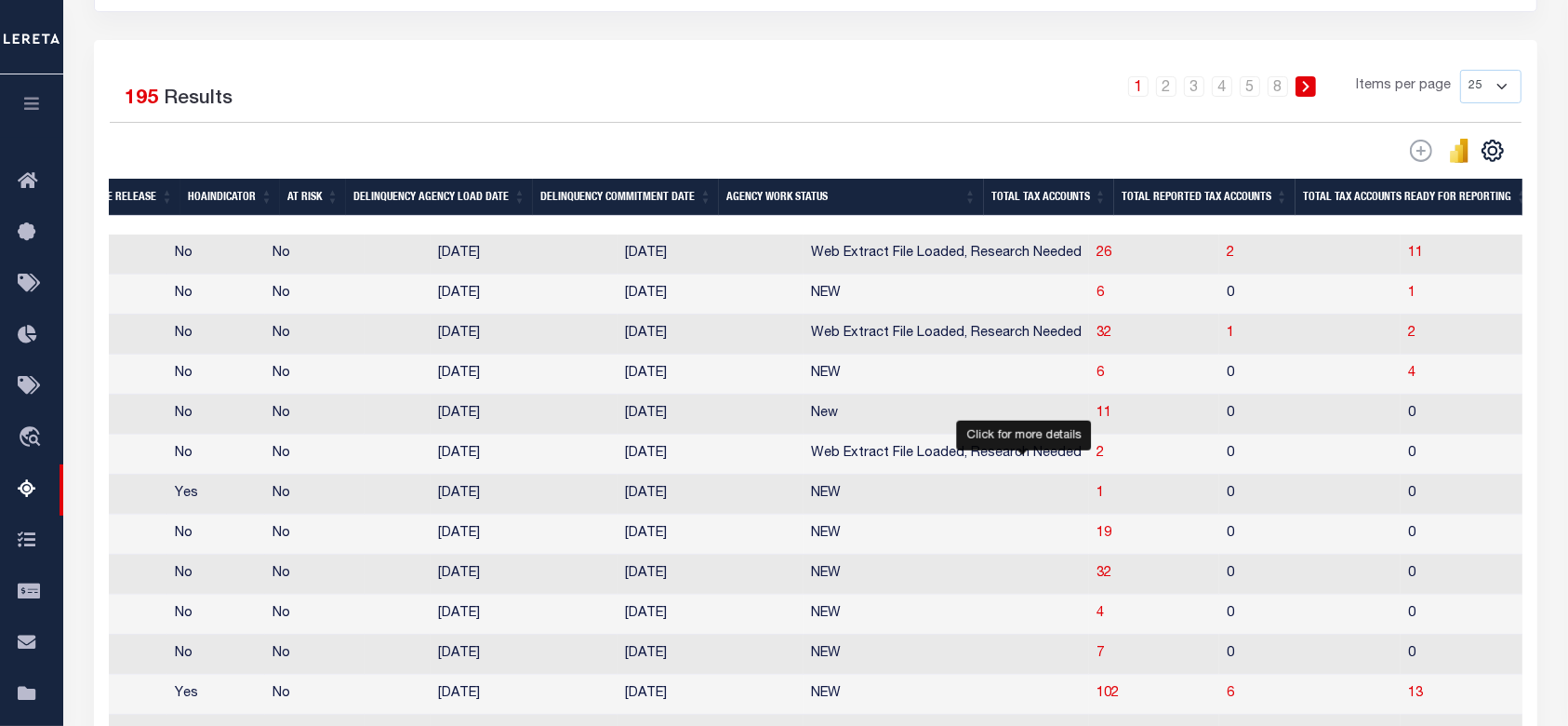
click at [1096, 498] on span "1" at bounding box center [1100, 492] width 8 height 13
select select "100"
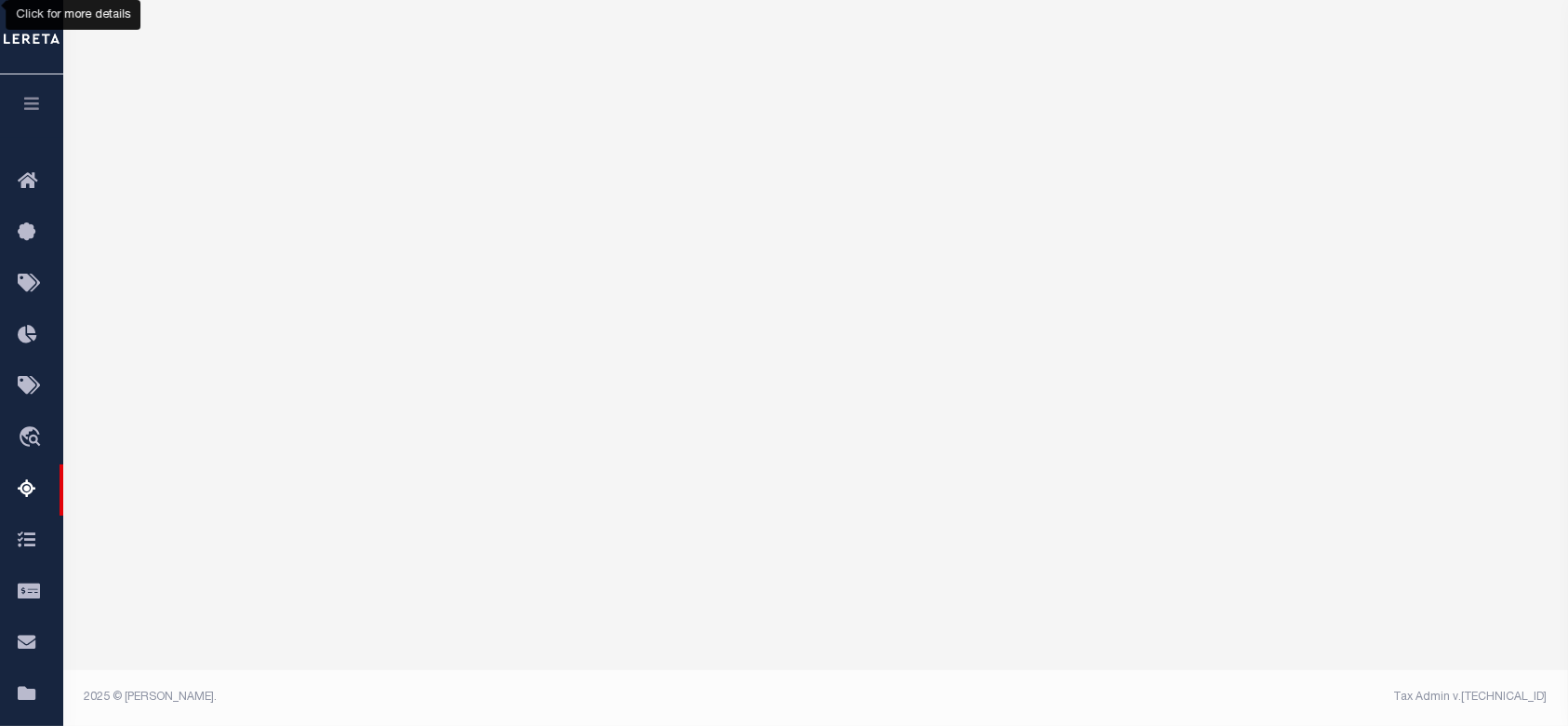
scroll to position [260, 0]
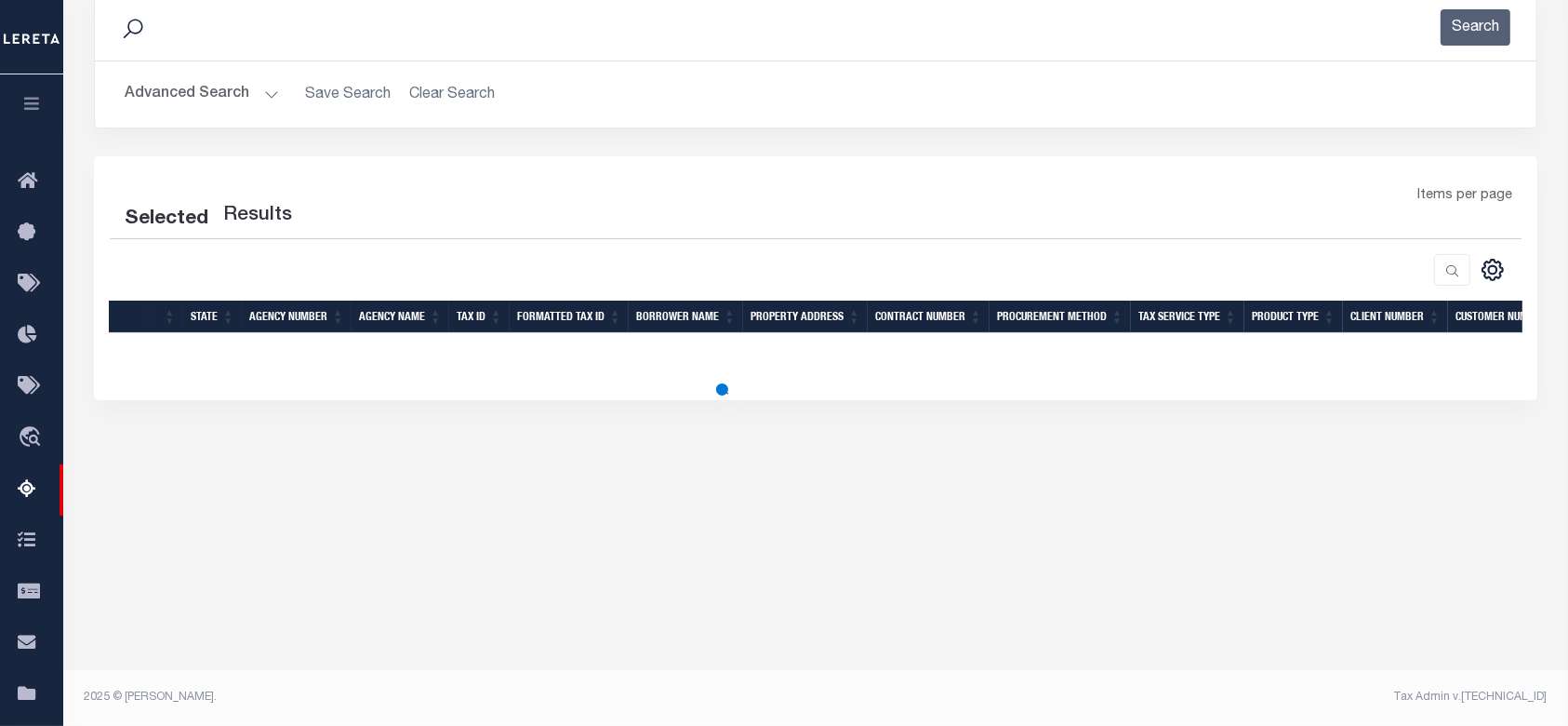
select select "100"
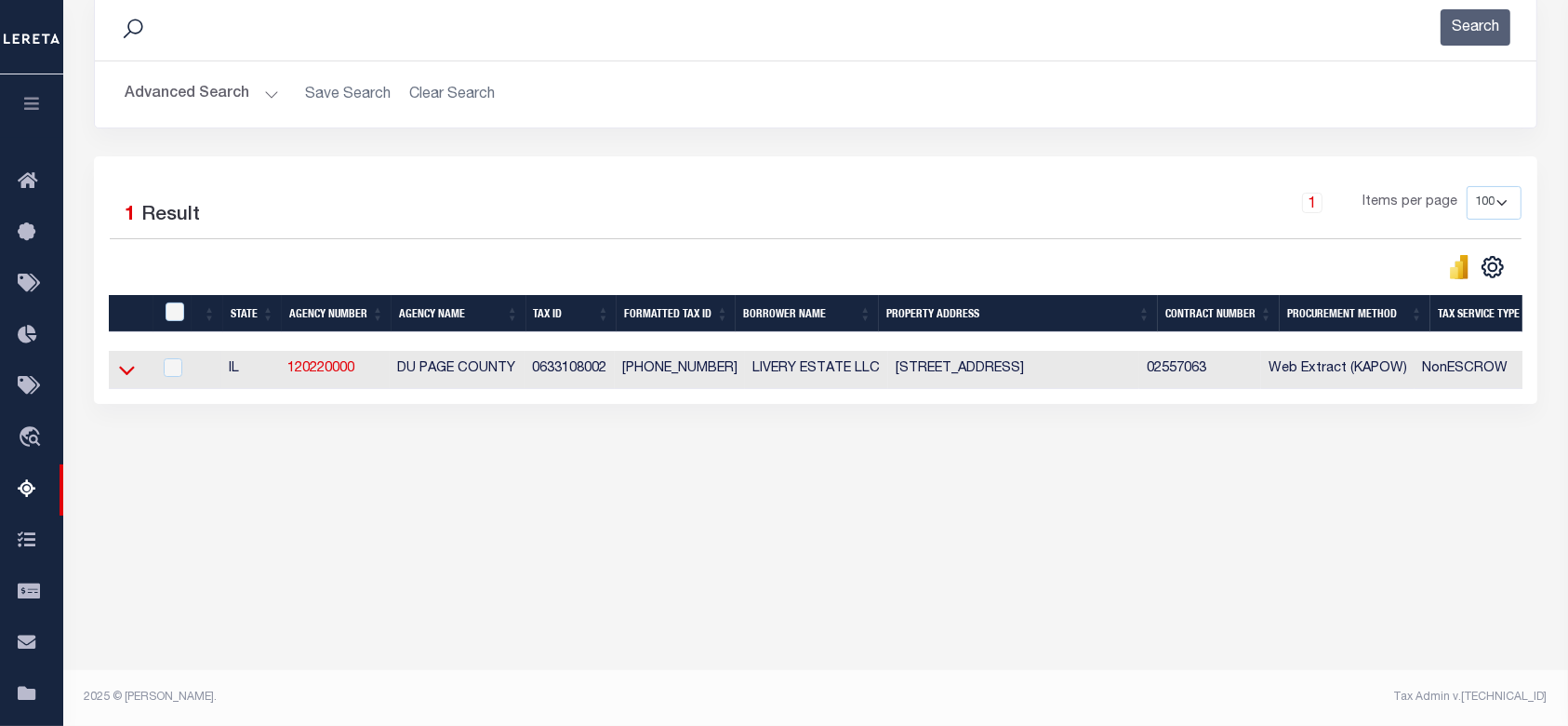
click at [134, 370] on icon at bounding box center [127, 369] width 16 height 20
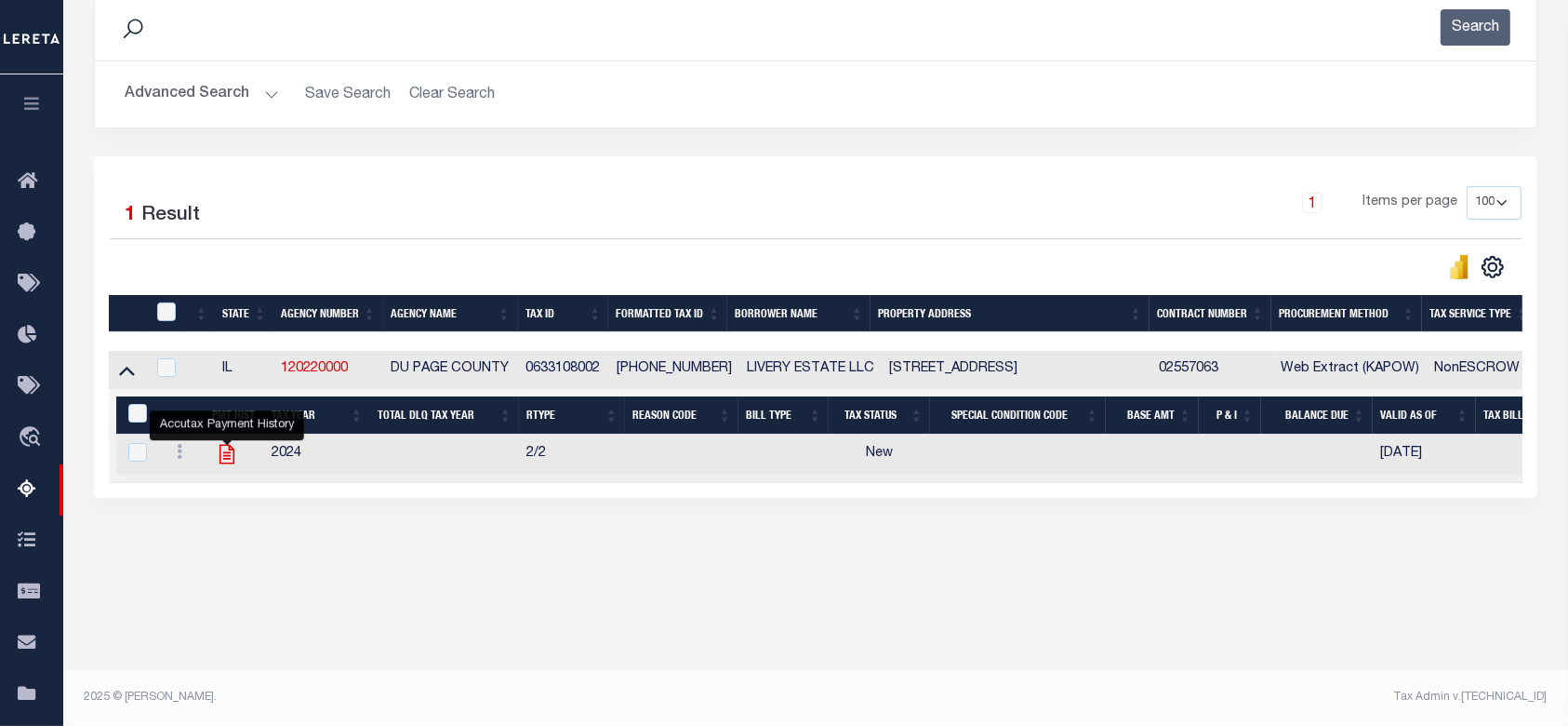
click at [223, 459] on icon "" at bounding box center [226, 455] width 15 height 20
checkbox input "true"
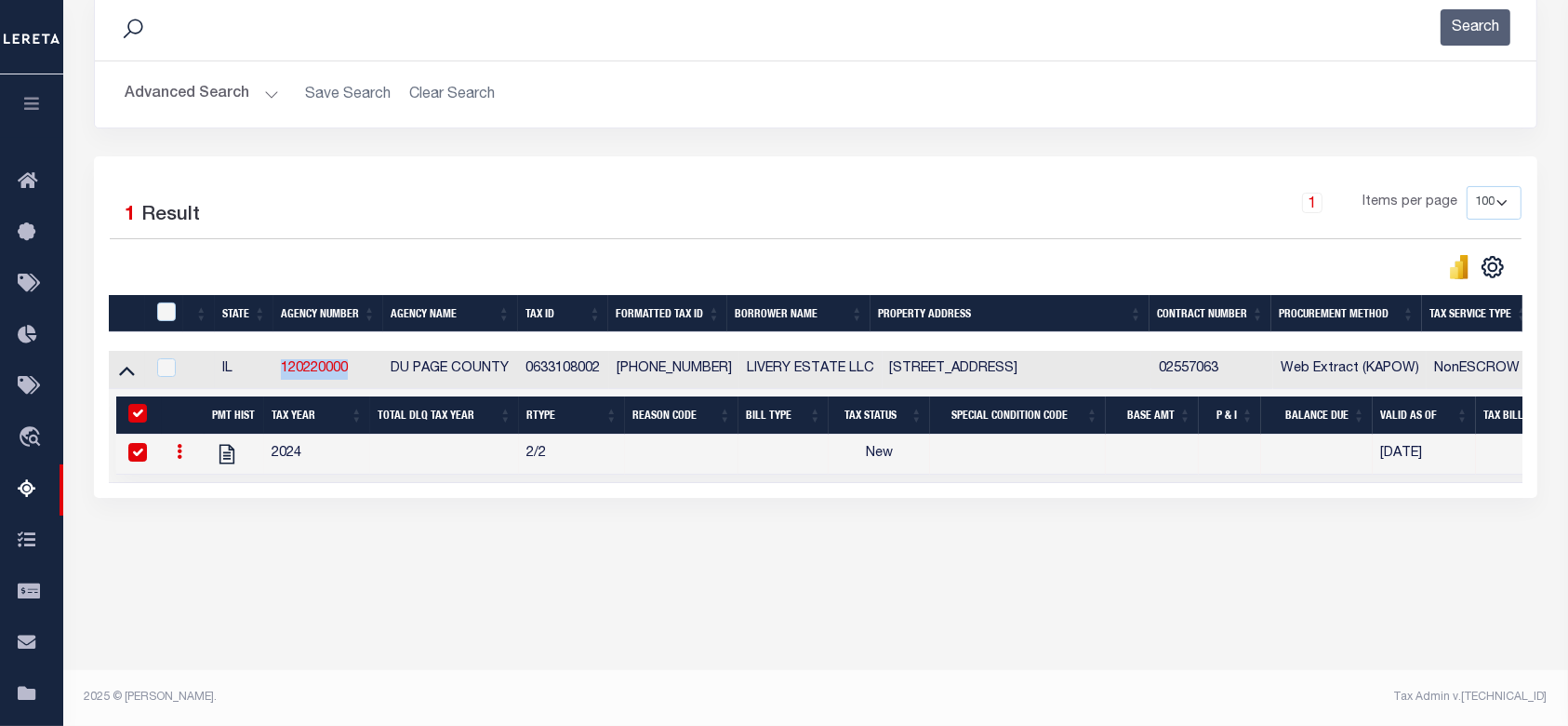
drag, startPoint x: 355, startPoint y: 379, endPoint x: 279, endPoint y: 379, distance: 76.0
click at [279, 379] on td "120220000" at bounding box center [328, 369] width 110 height 38
checkbox input "true"
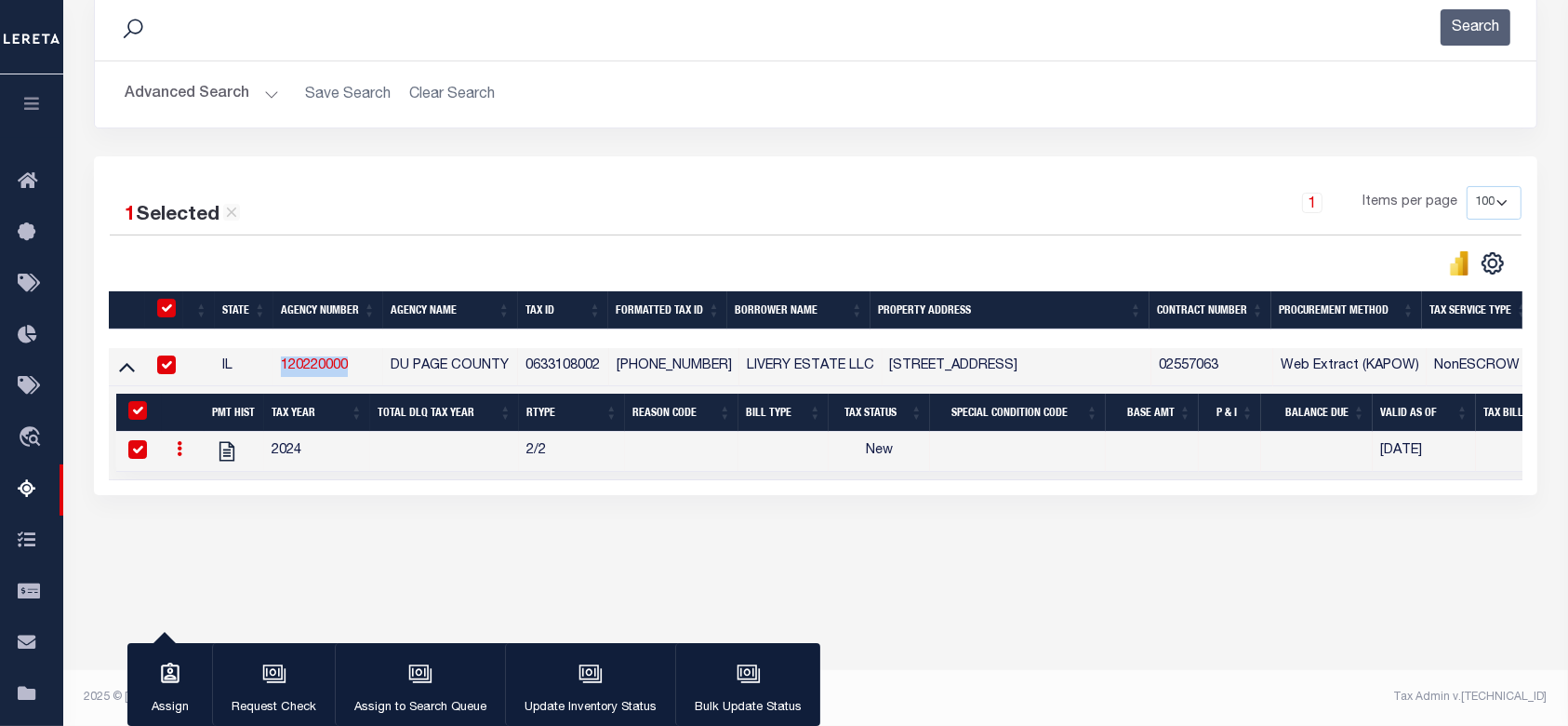
copy link "120220000"
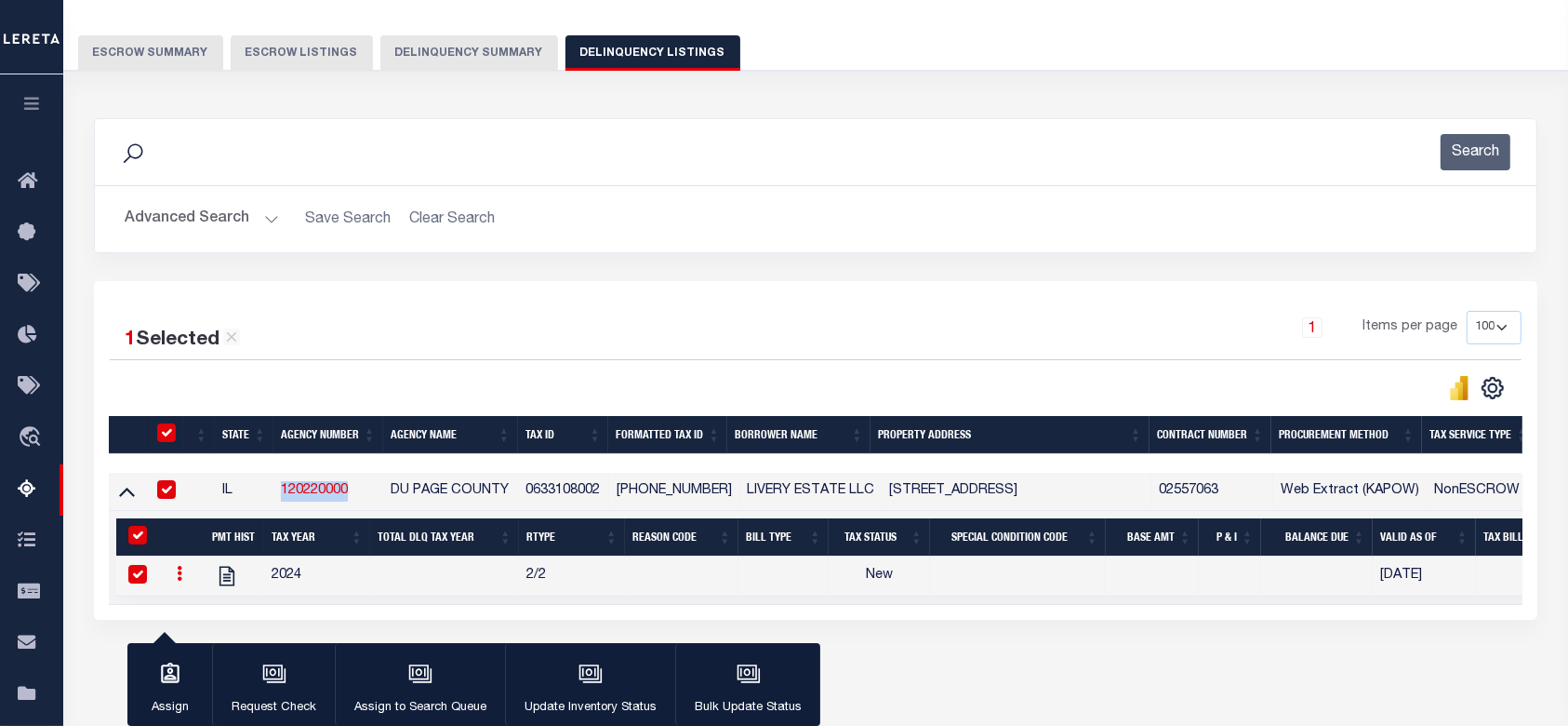
click at [445, 43] on button "Delinquency Summary" at bounding box center [469, 53] width 178 height 35
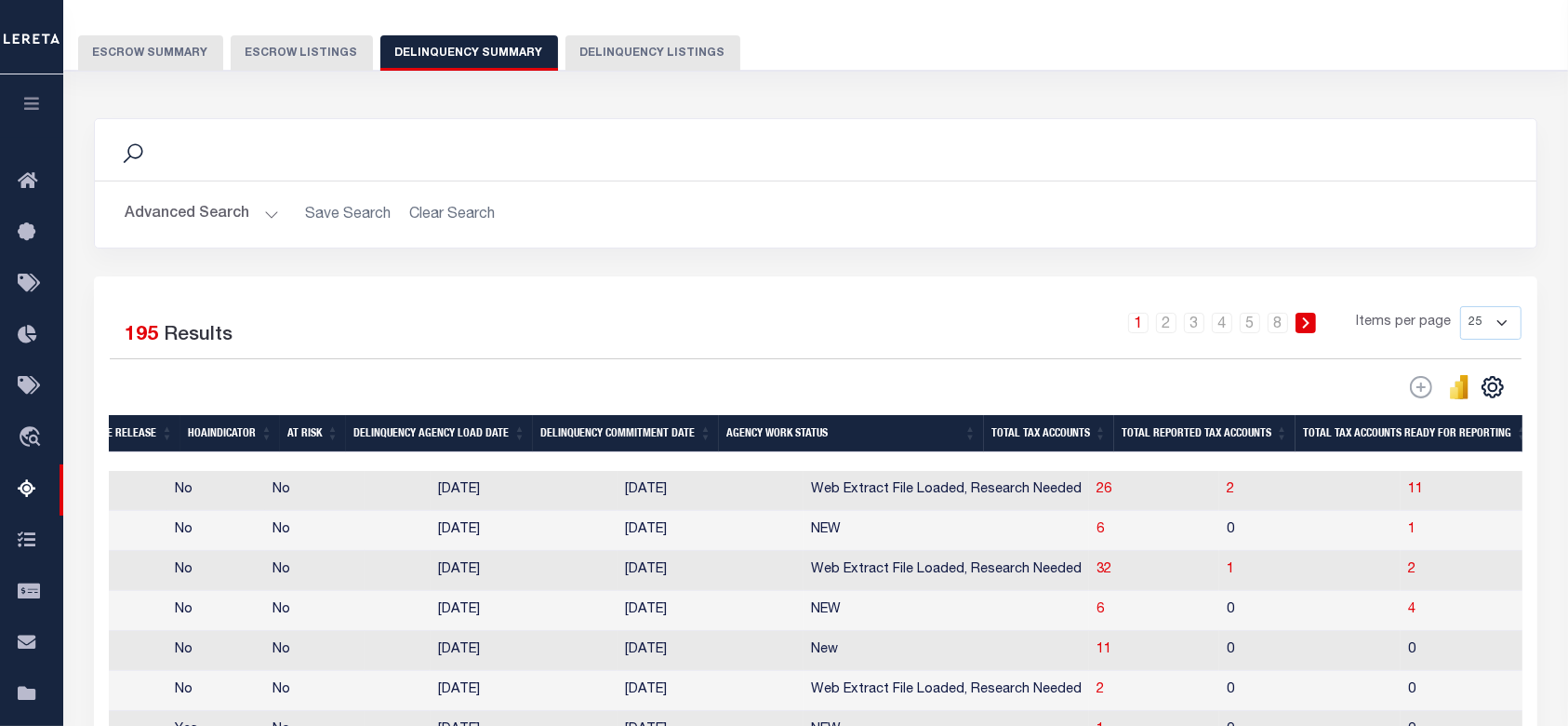
click at [237, 223] on button "Advanced Search" at bounding box center [201, 214] width 154 height 36
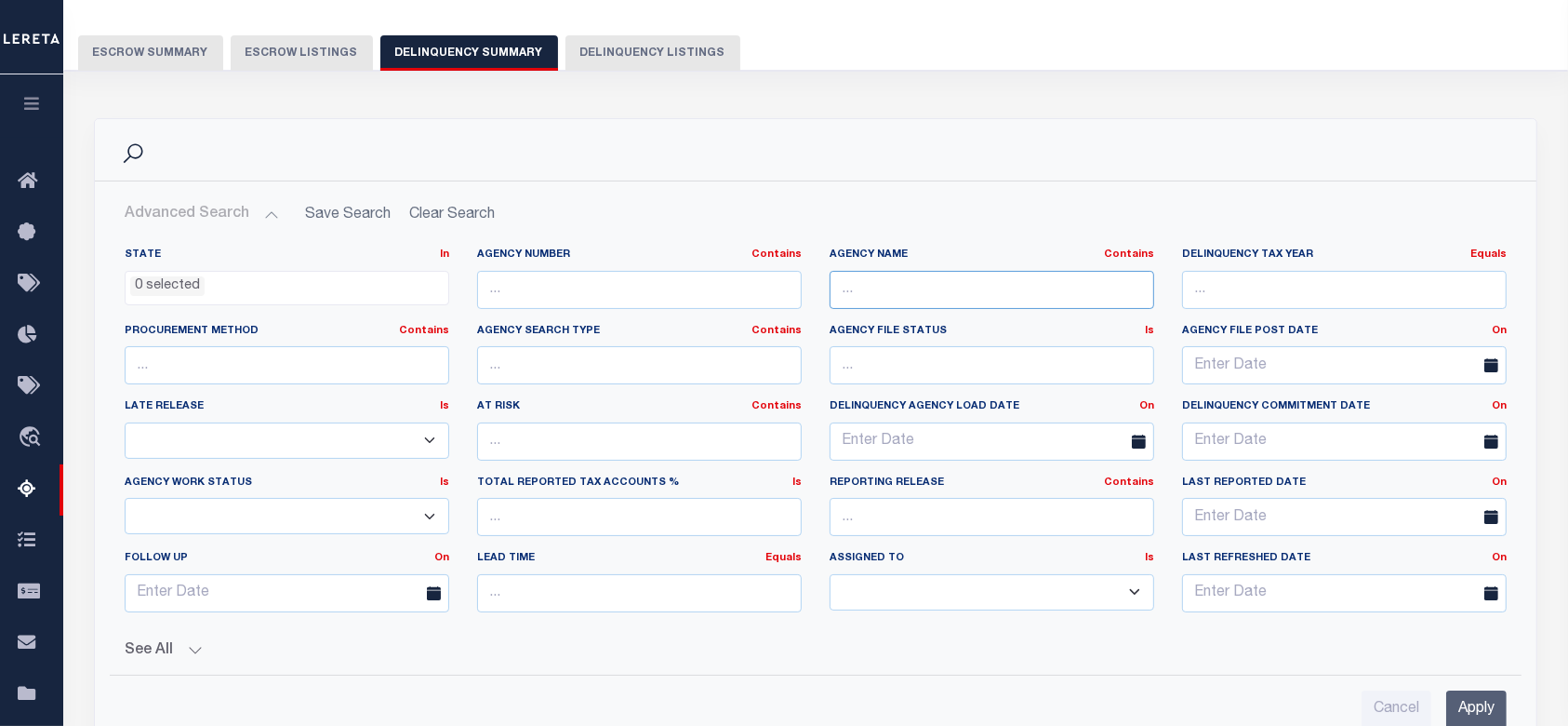
click at [924, 278] on input "text" at bounding box center [992, 290] width 324 height 38
click at [643, 286] on input "text" at bounding box center [640, 290] width 324 height 38
paste input "120220000"
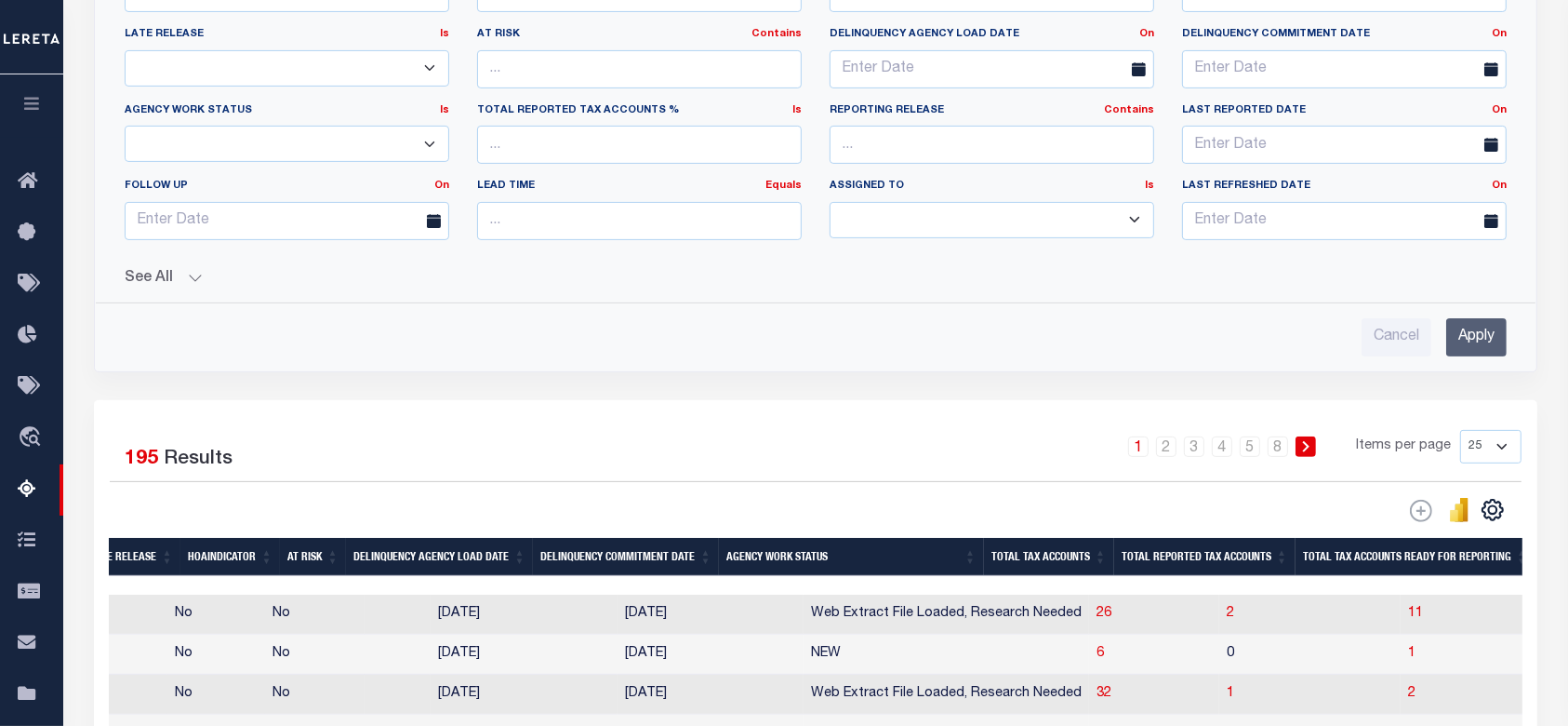
type input "120220000"
click at [1450, 341] on input "Apply" at bounding box center [1477, 337] width 61 height 38
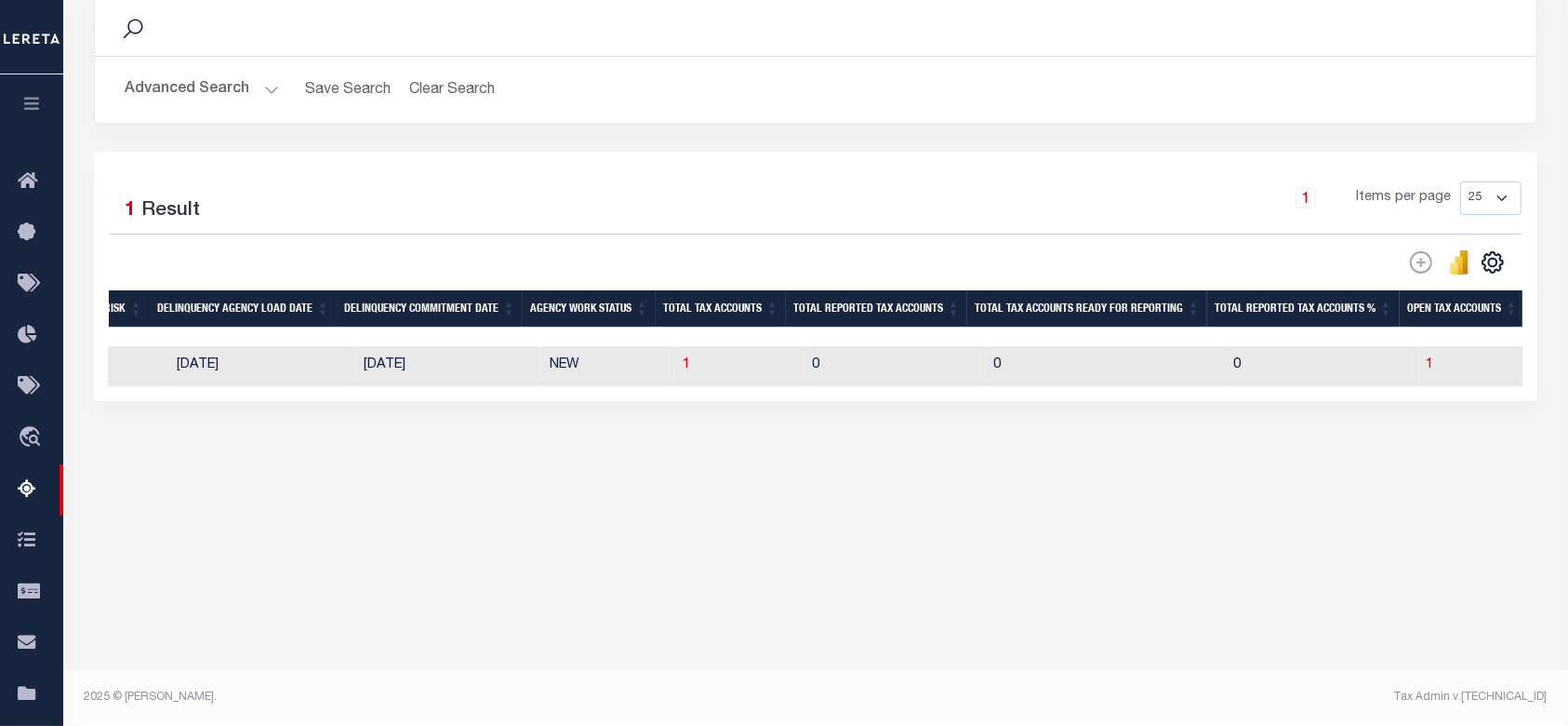
scroll to position [260, 0]
click at [683, 371] on span "1" at bounding box center [687, 364] width 8 height 13
select select "100"
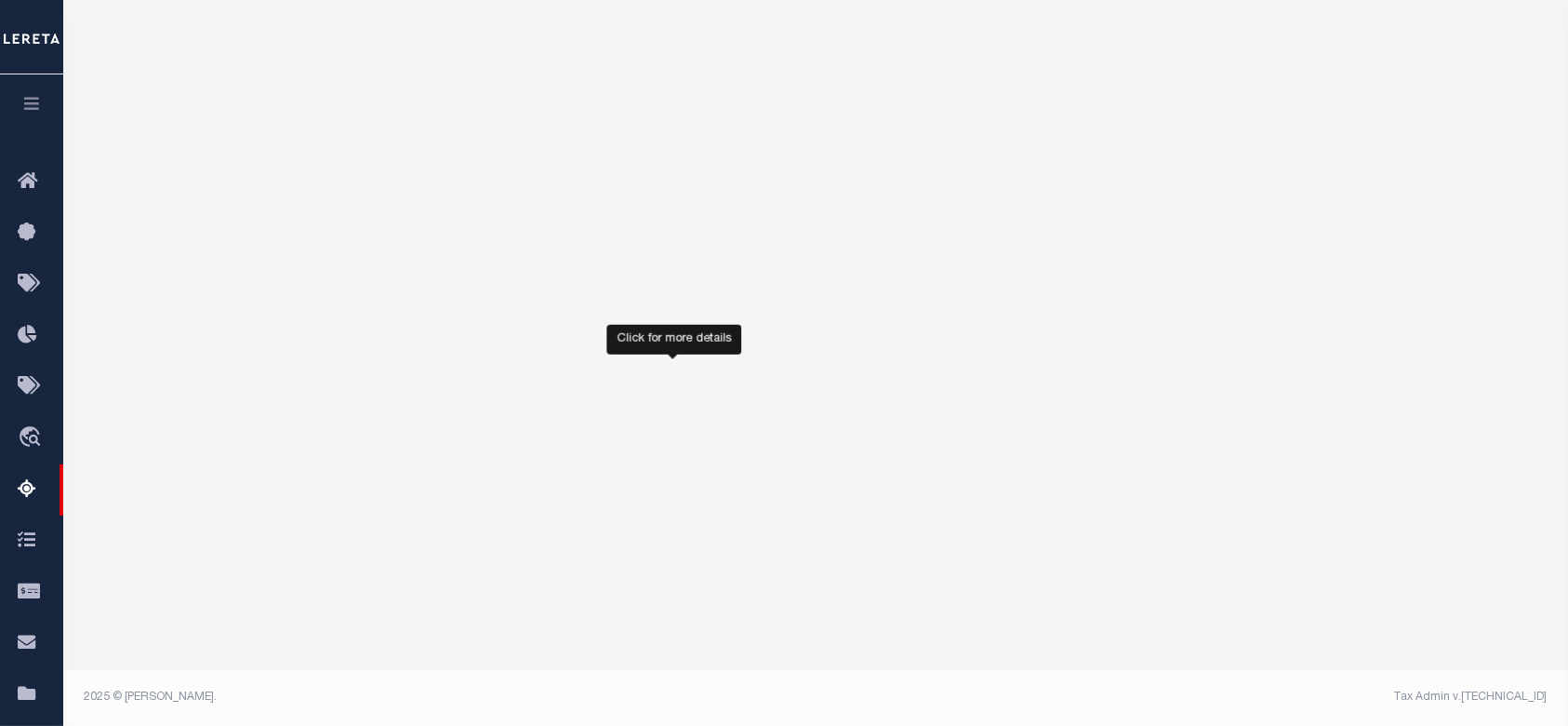
select select "100"
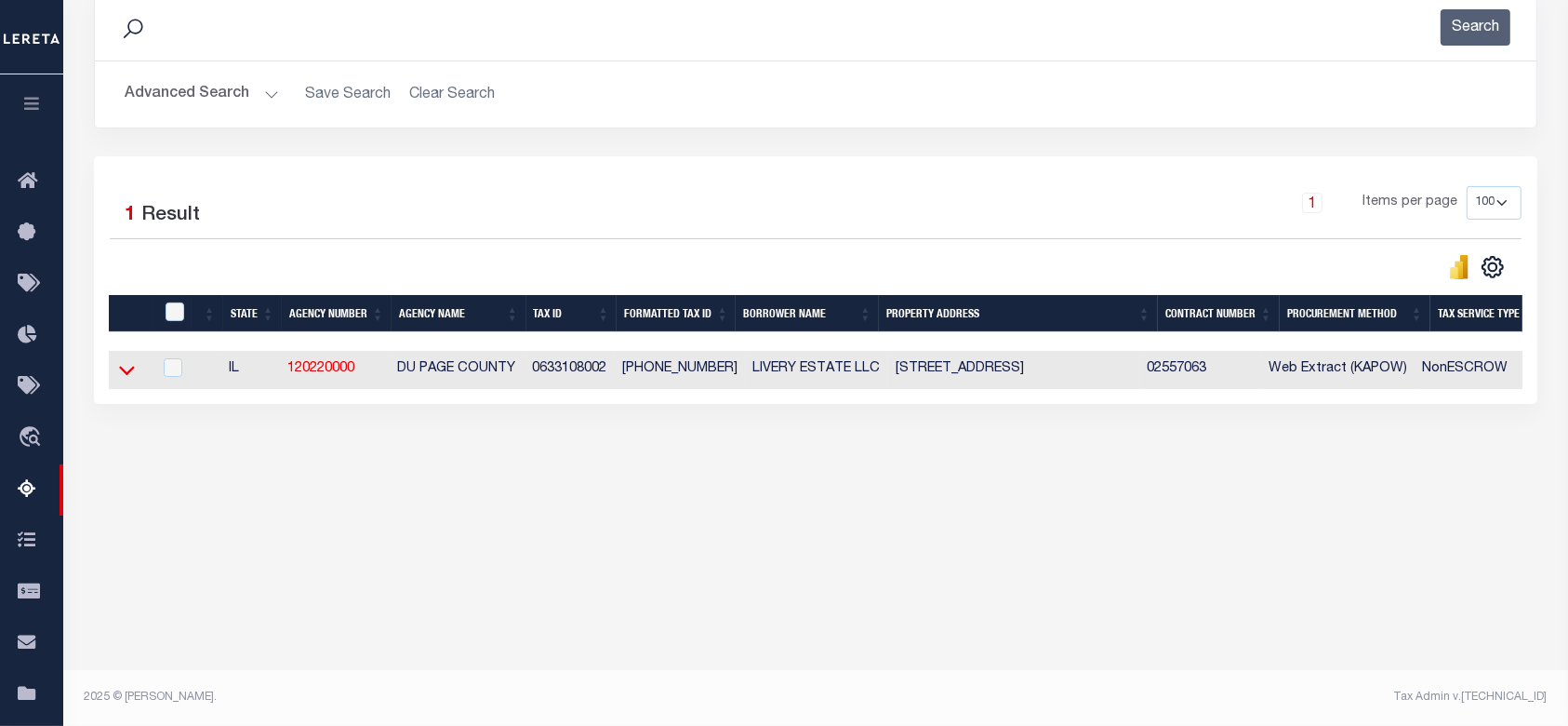
click at [119, 376] on icon at bounding box center [127, 369] width 16 height 20
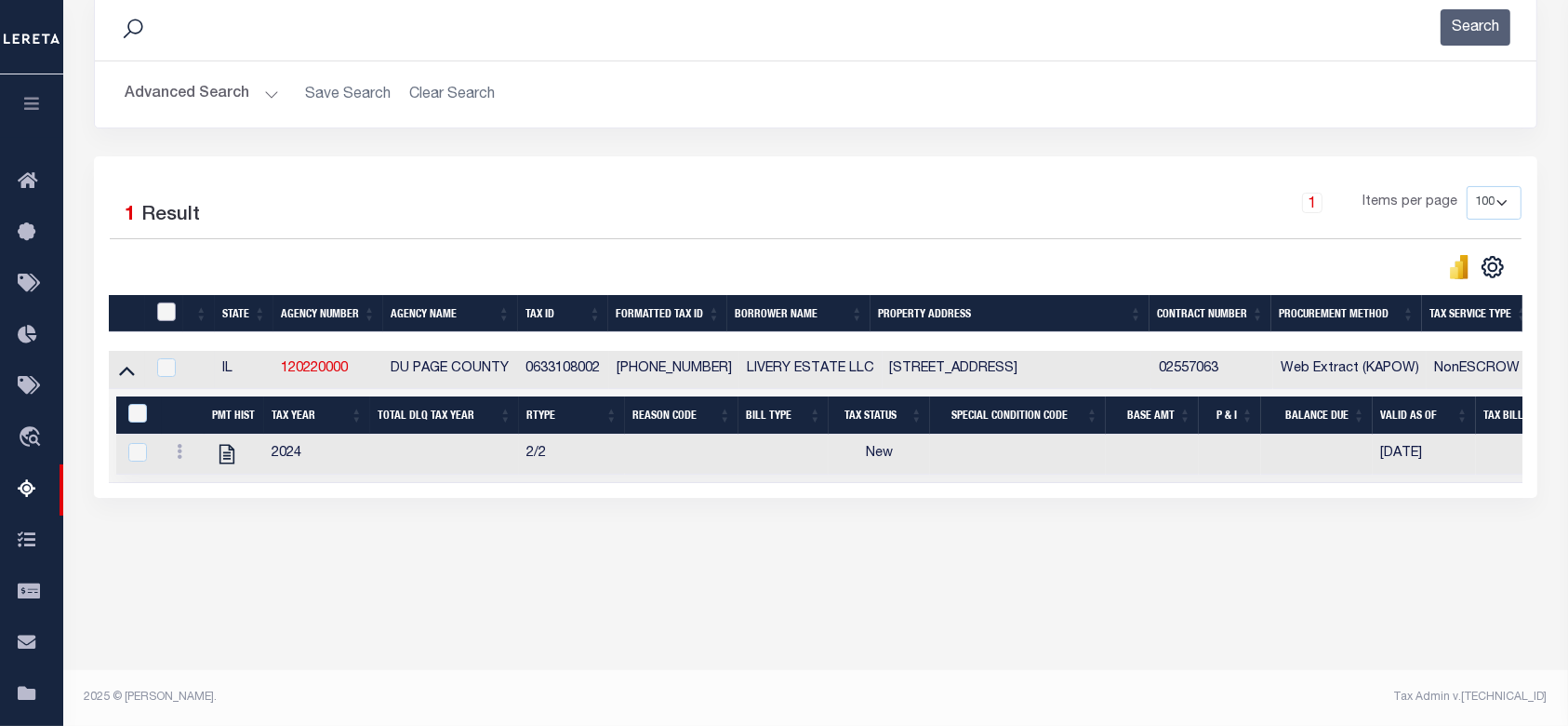
click at [169, 307] on input "checkbox" at bounding box center [166, 311] width 19 height 19
checkbox input "true"
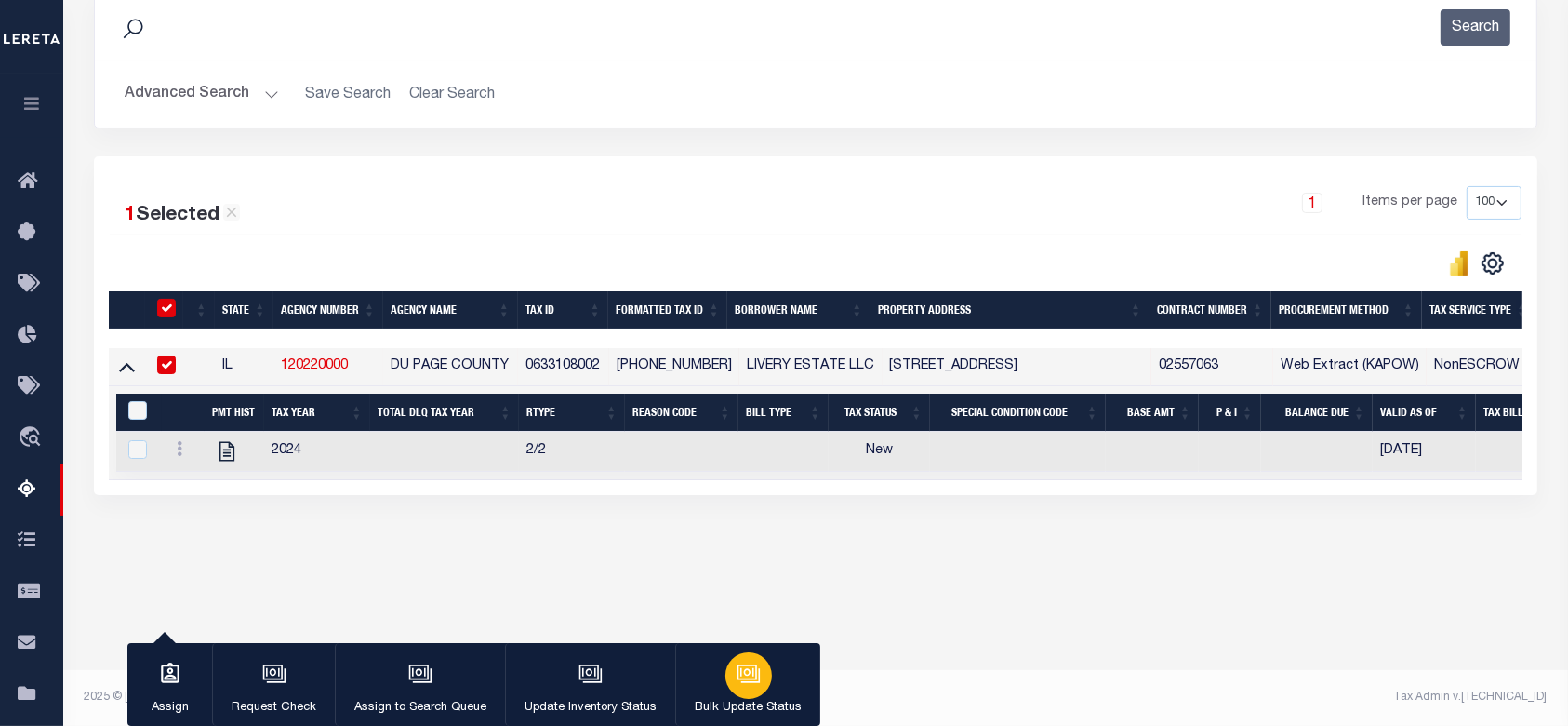
click at [726, 668] on div "button" at bounding box center [749, 675] width 46 height 46
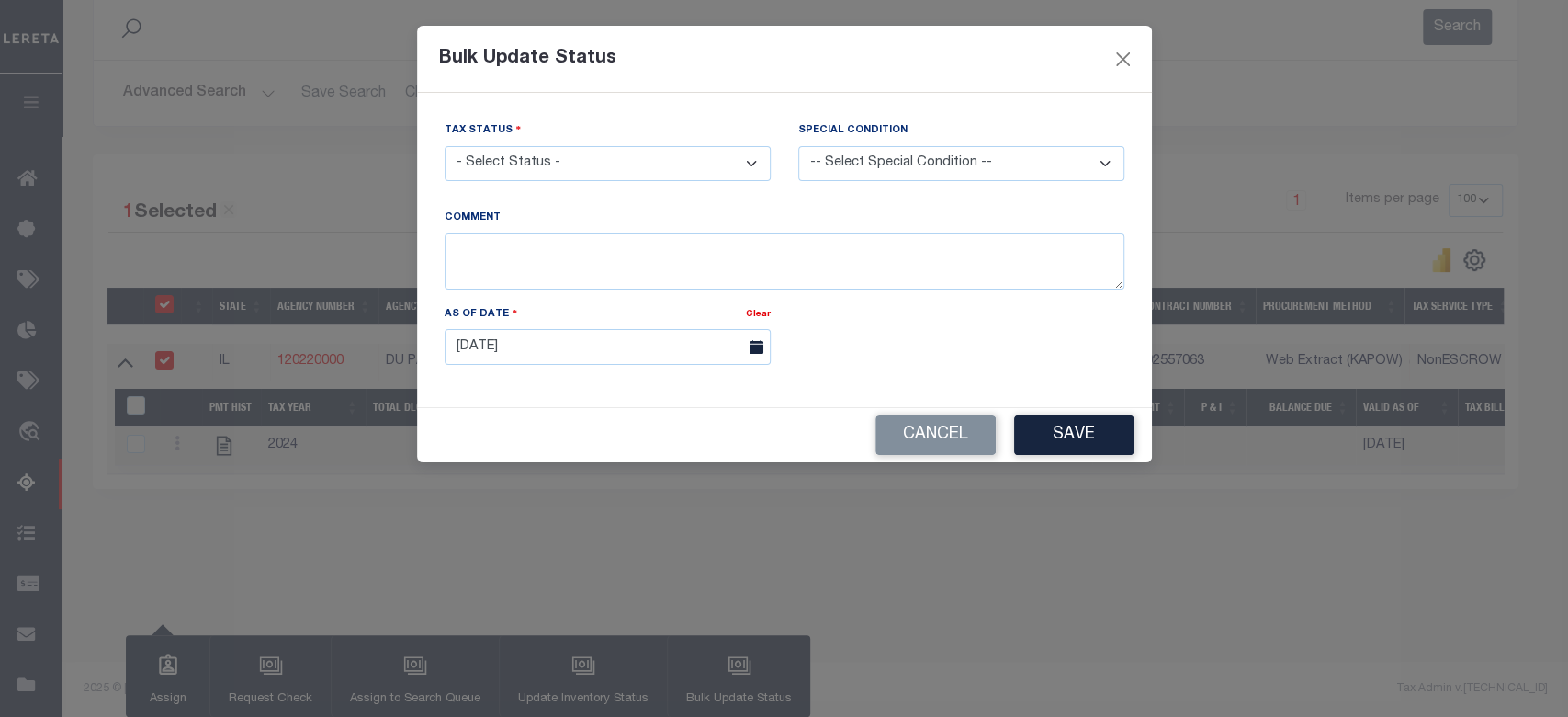
click at [693, 163] on select "- Select Status - Paid No Tax Due" at bounding box center [607, 164] width 326 height 36
select select "PYD"
click at [444, 147] on select "- Select Status - Paid No Tax Due" at bounding box center [607, 164] width 326 height 36
click at [1077, 429] on button "Save" at bounding box center [1073, 435] width 119 height 40
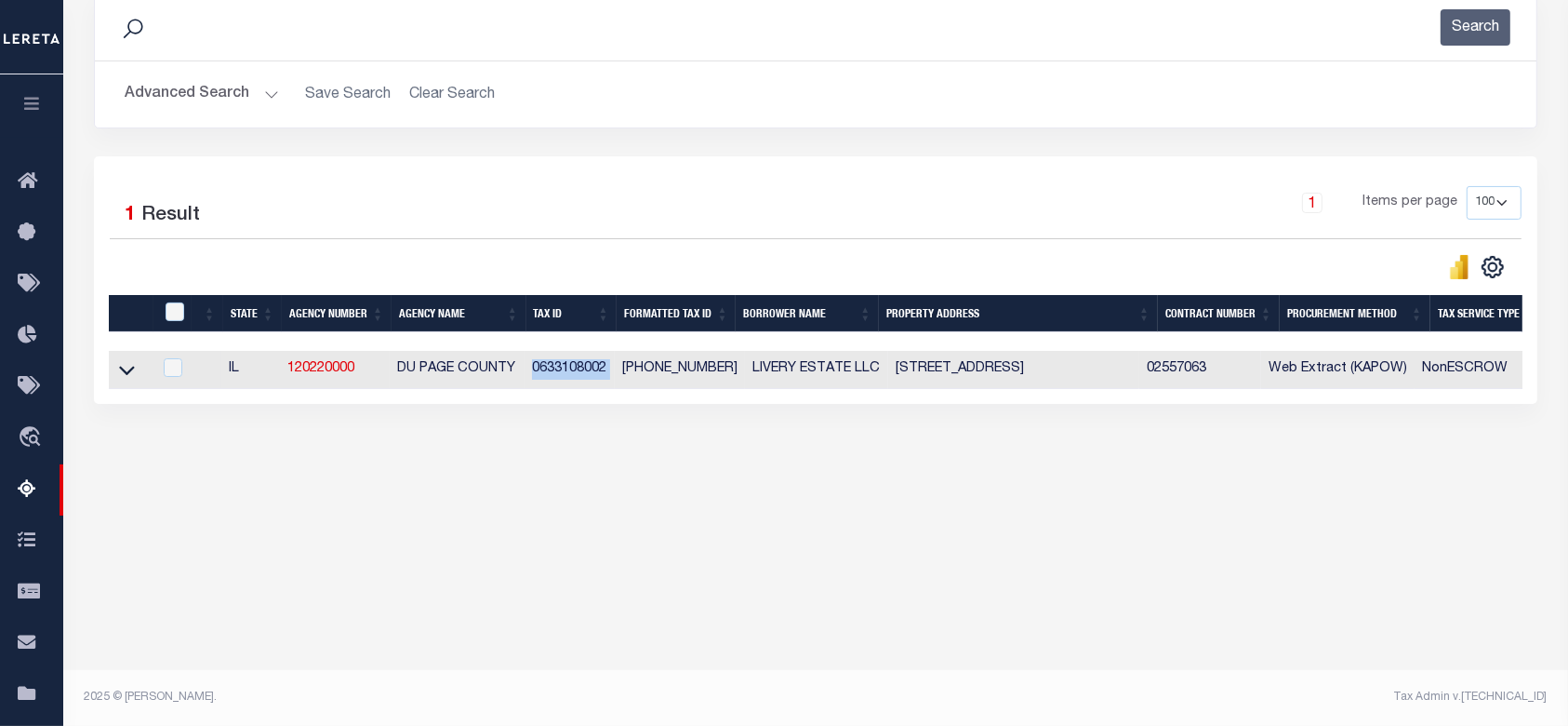
drag, startPoint x: 617, startPoint y: 378, endPoint x: 532, endPoint y: 378, distance: 85.0
click at [532, 378] on tr "IL 120220000 DU PAGE COUNTY 0633108002 06-33-108-002 LIVERY ESTATE LLC 103 LIVE…" at bounding box center [1537, 369] width 2855 height 38
copy td "0633108002"
click at [179, 321] on input "checkbox" at bounding box center [175, 311] width 19 height 19
checkbox input "true"
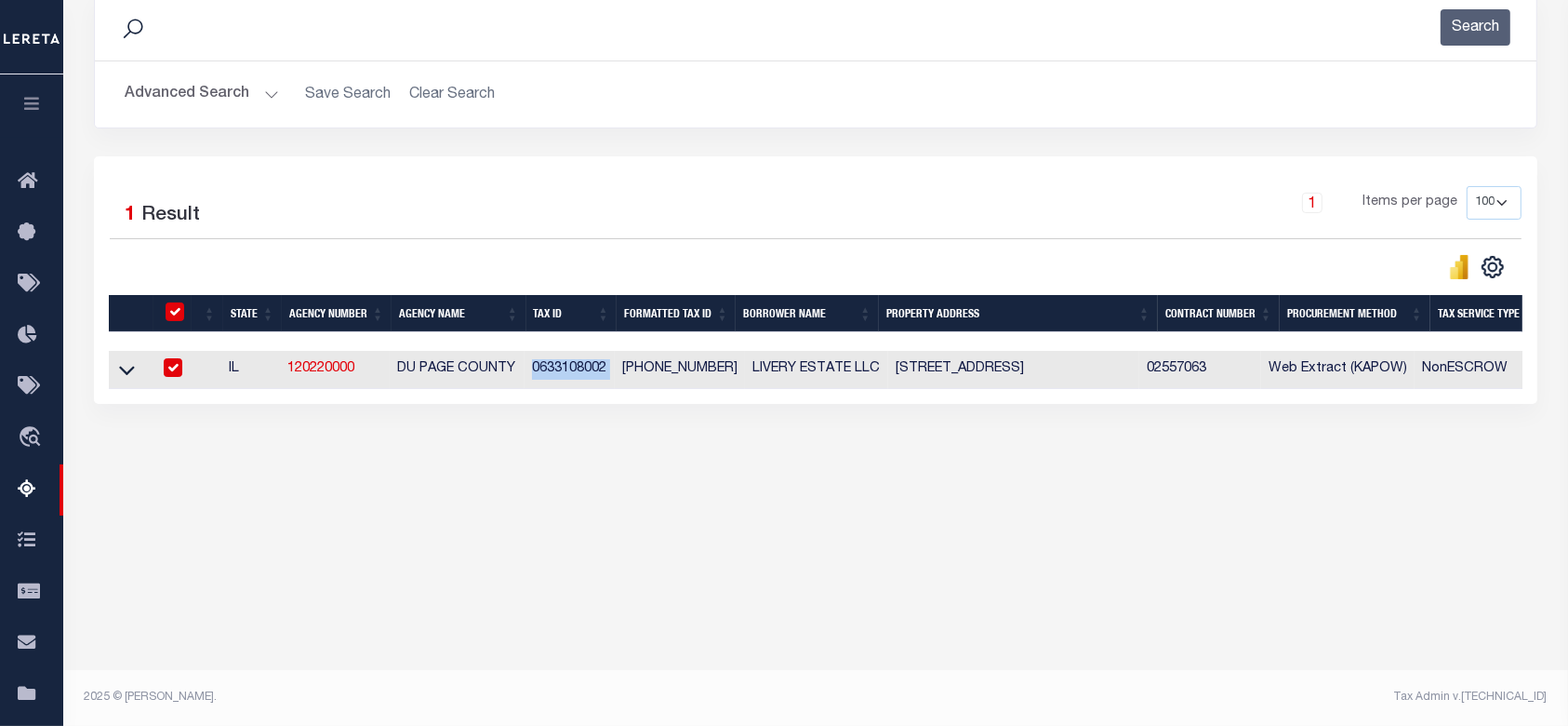
checkbox input "true"
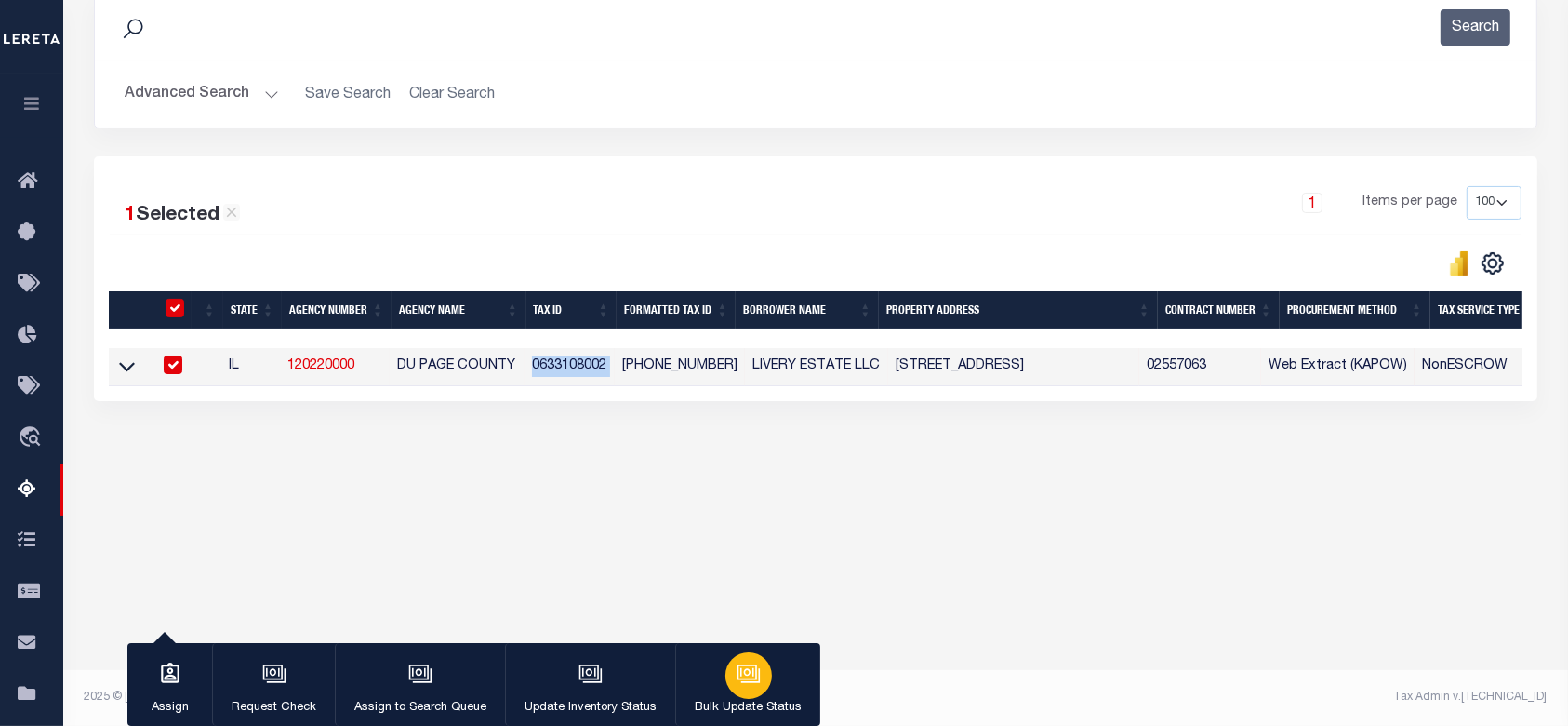
click at [742, 669] on icon "button" at bounding box center [749, 673] width 25 height 25
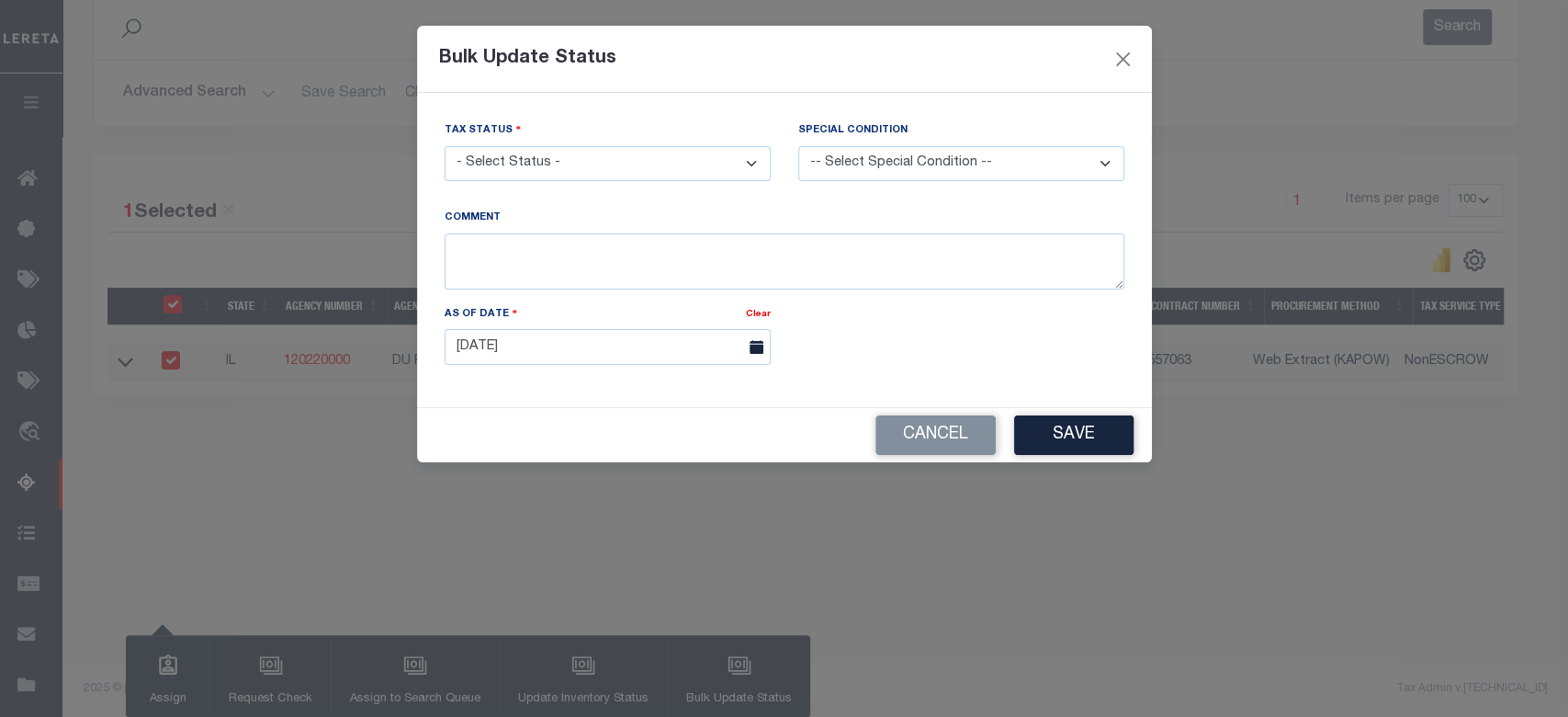
click at [681, 169] on select "- Select Status - Paid No Tax Due" at bounding box center [607, 164] width 326 height 36
select select "PYD"
click at [444, 147] on select "- Select Status - Paid No Tax Due" at bounding box center [607, 164] width 326 height 36
click at [1089, 423] on button "Save" at bounding box center [1073, 435] width 119 height 40
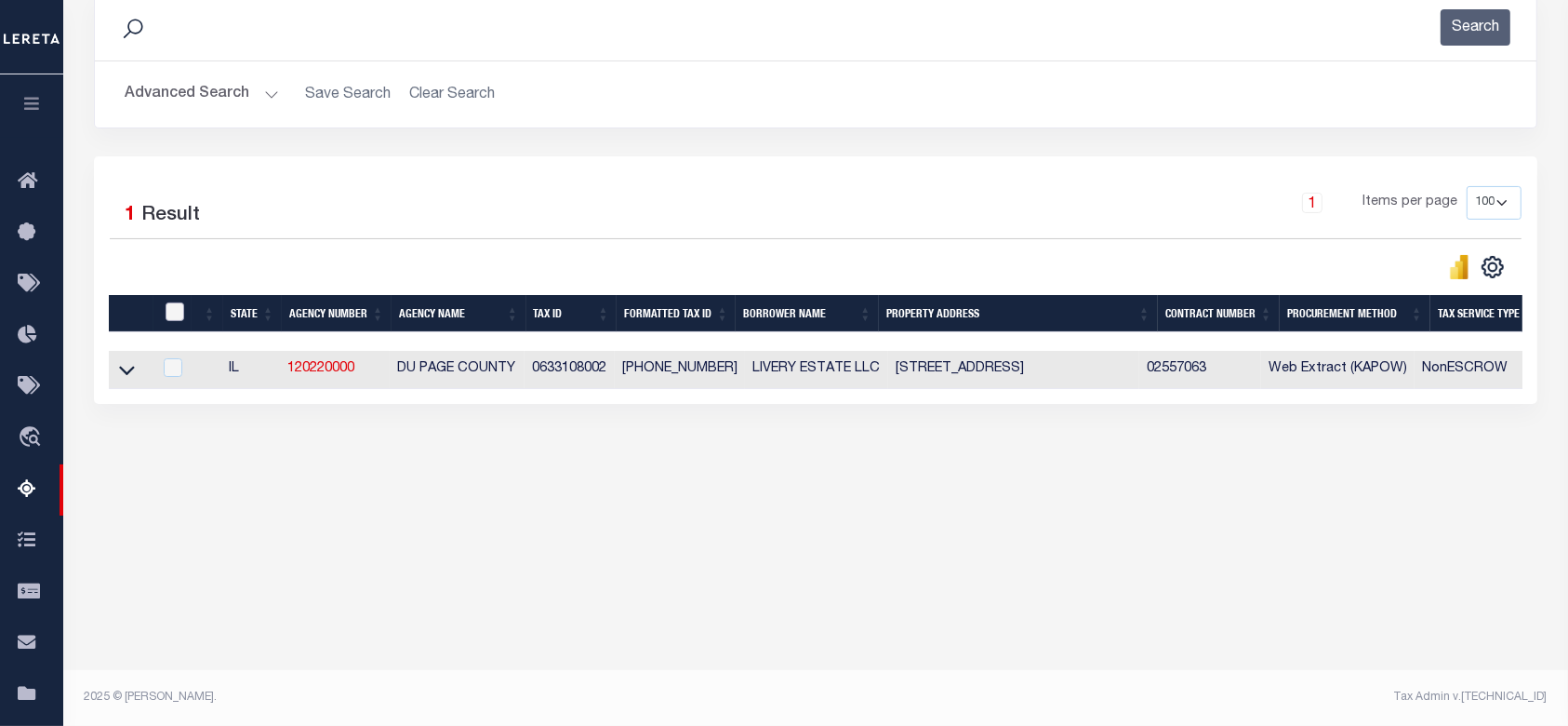
click at [171, 313] on input "checkbox" at bounding box center [175, 311] width 19 height 19
checkbox input "true"
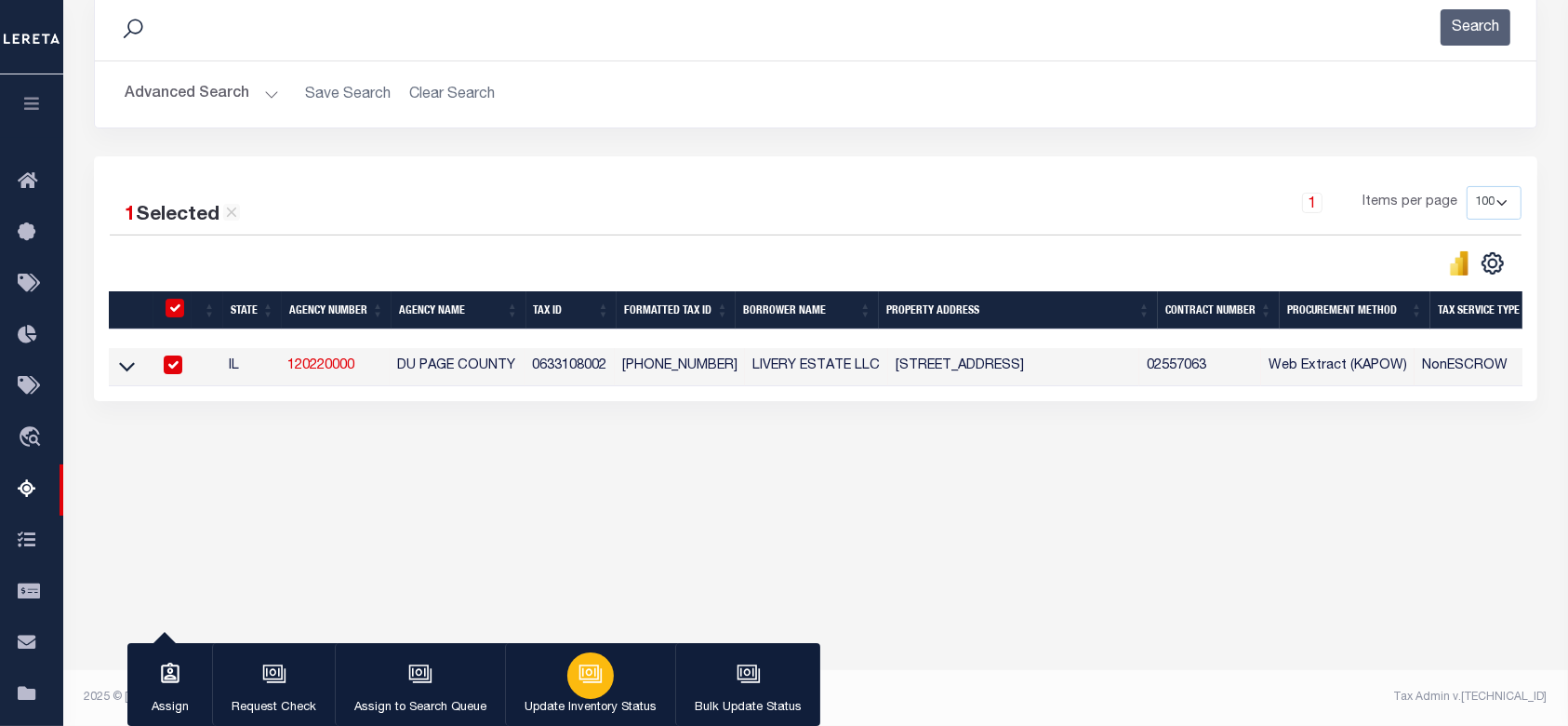
click at [573, 673] on div "button" at bounding box center [590, 675] width 46 height 46
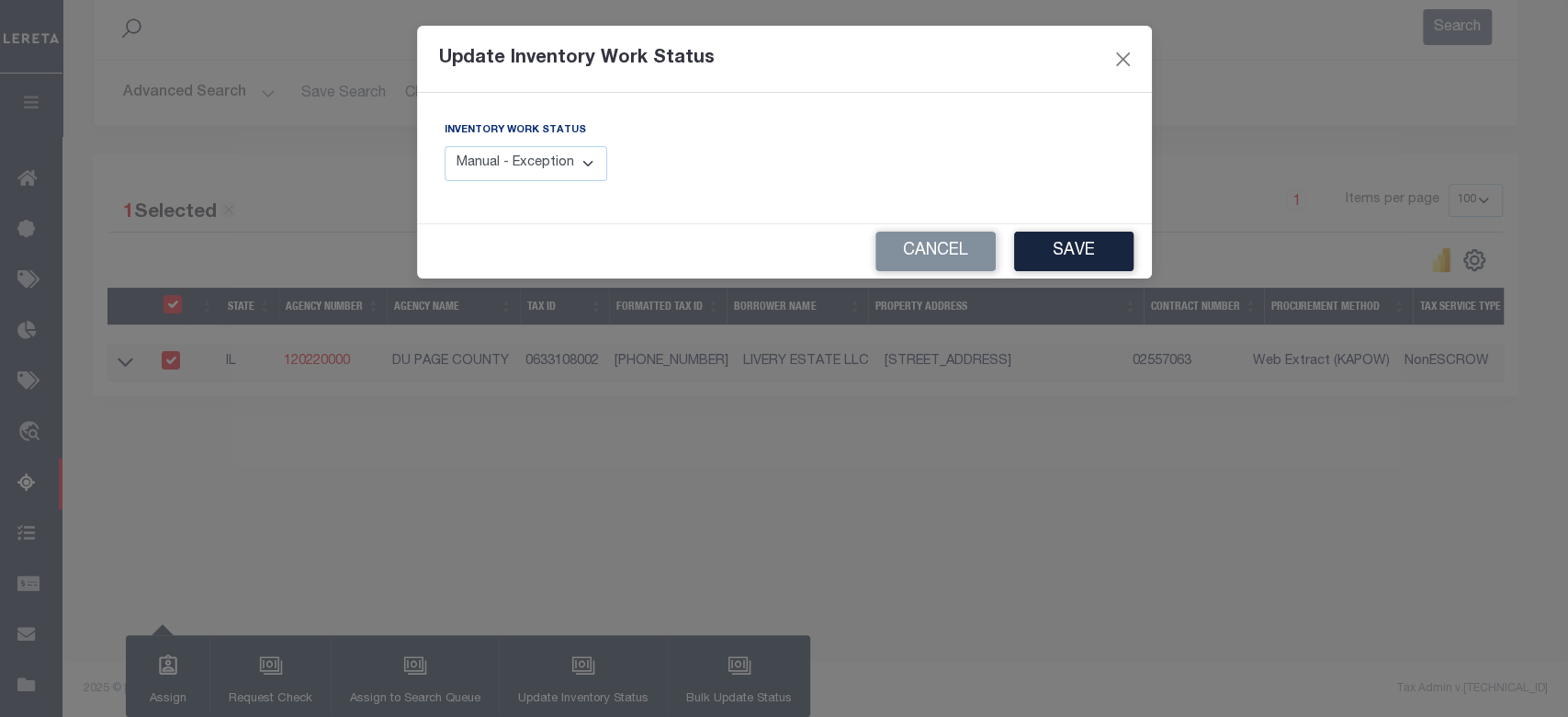
click at [561, 171] on select "Manual - Exception Pended - Awaiting Search Late Add Exception Completed" at bounding box center [526, 164] width 164 height 36
select select "4"
click at [444, 147] on select "Manual - Exception Pended - Awaiting Search Late Add Exception Completed" at bounding box center [526, 164] width 164 height 36
click at [1112, 257] on button "Save" at bounding box center [1073, 251] width 119 height 40
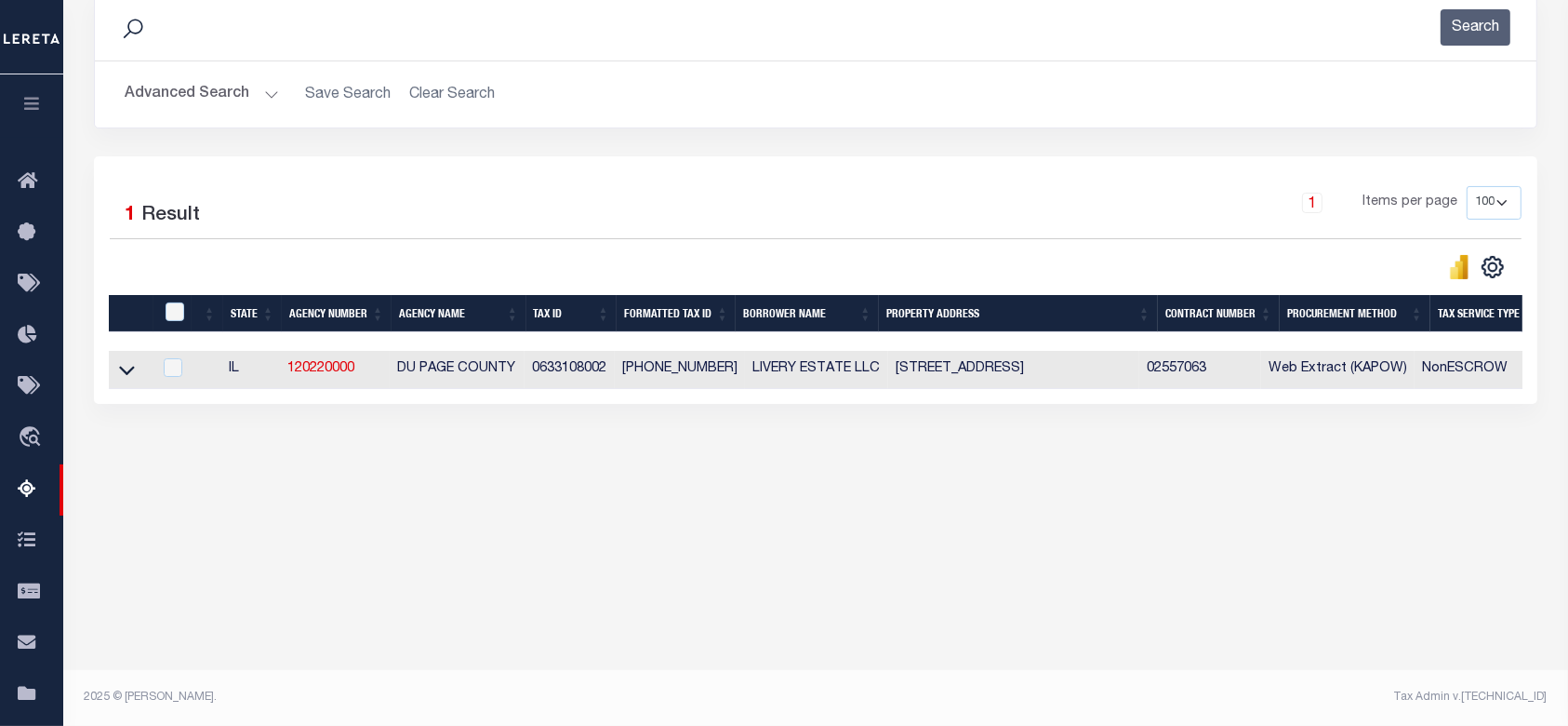
scroll to position [0, 0]
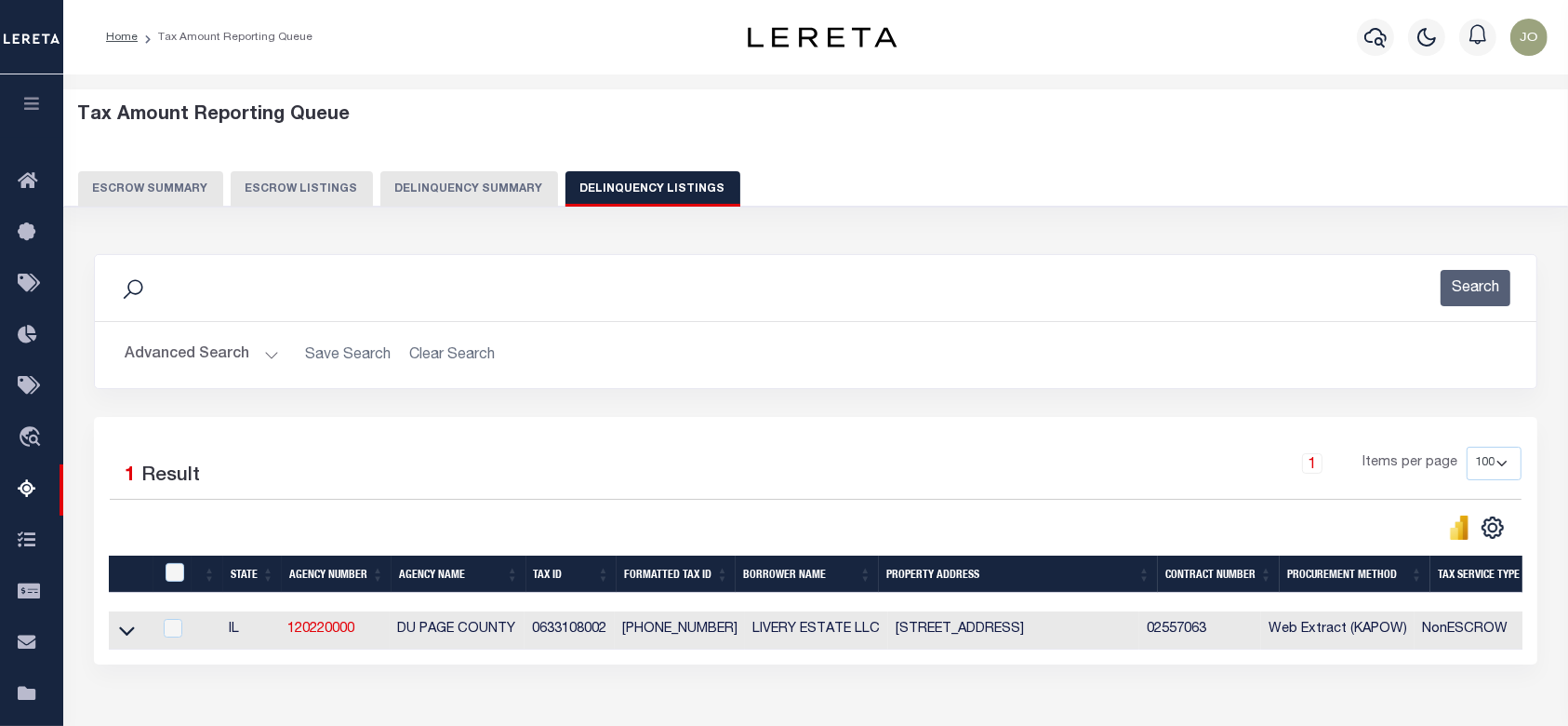
click at [477, 199] on button "Delinquency Summary" at bounding box center [469, 189] width 178 height 35
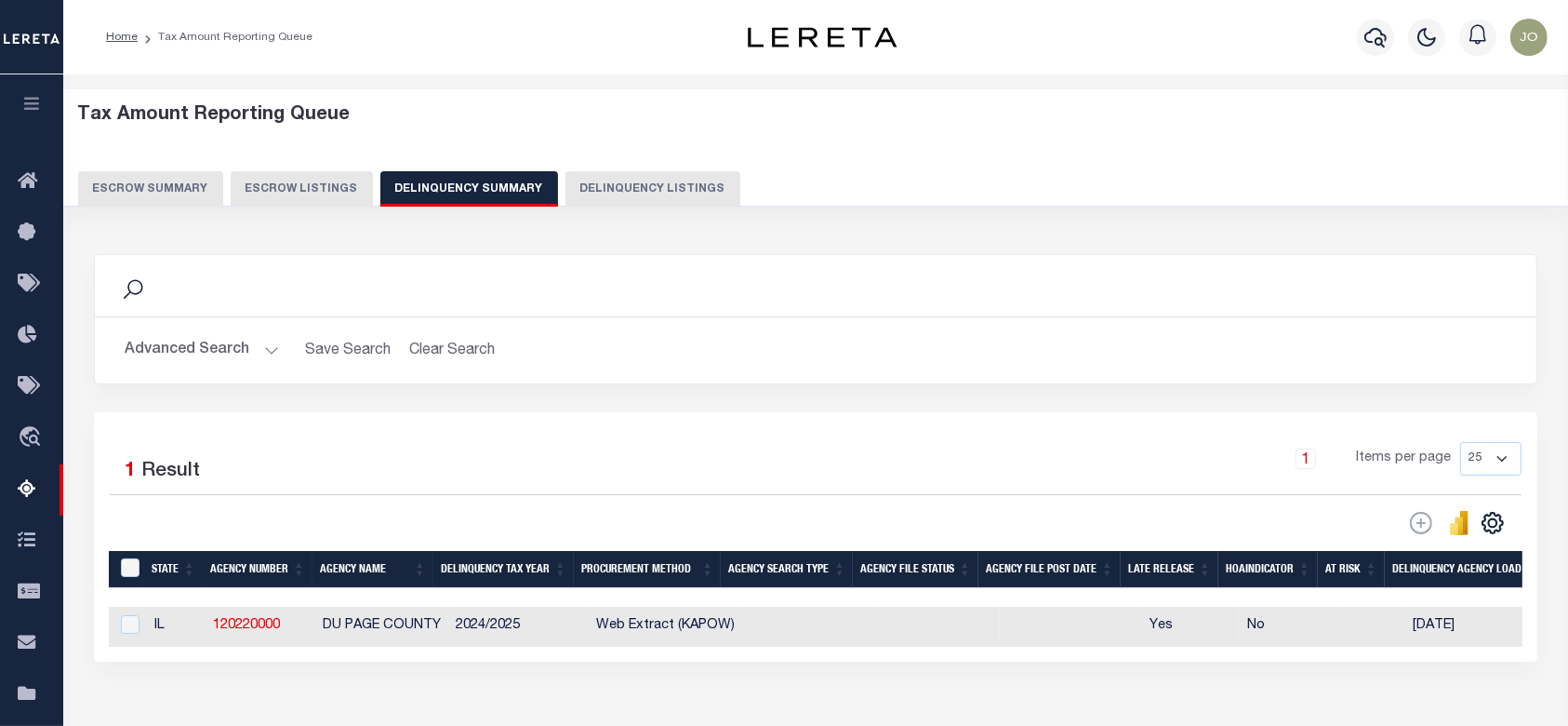
scroll to position [248, 0]
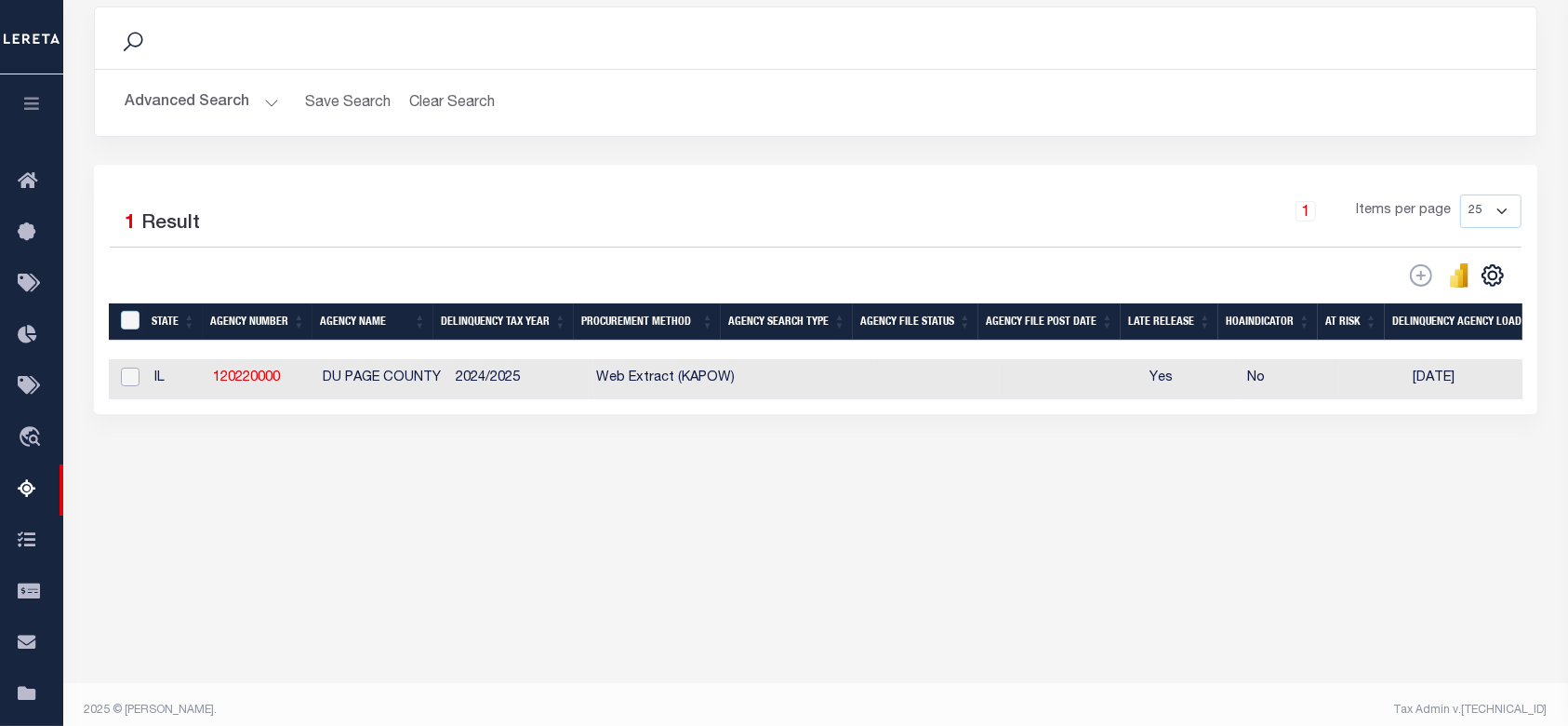
click at [122, 383] on input "checkbox" at bounding box center [130, 376] width 19 height 19
checkbox input "true"
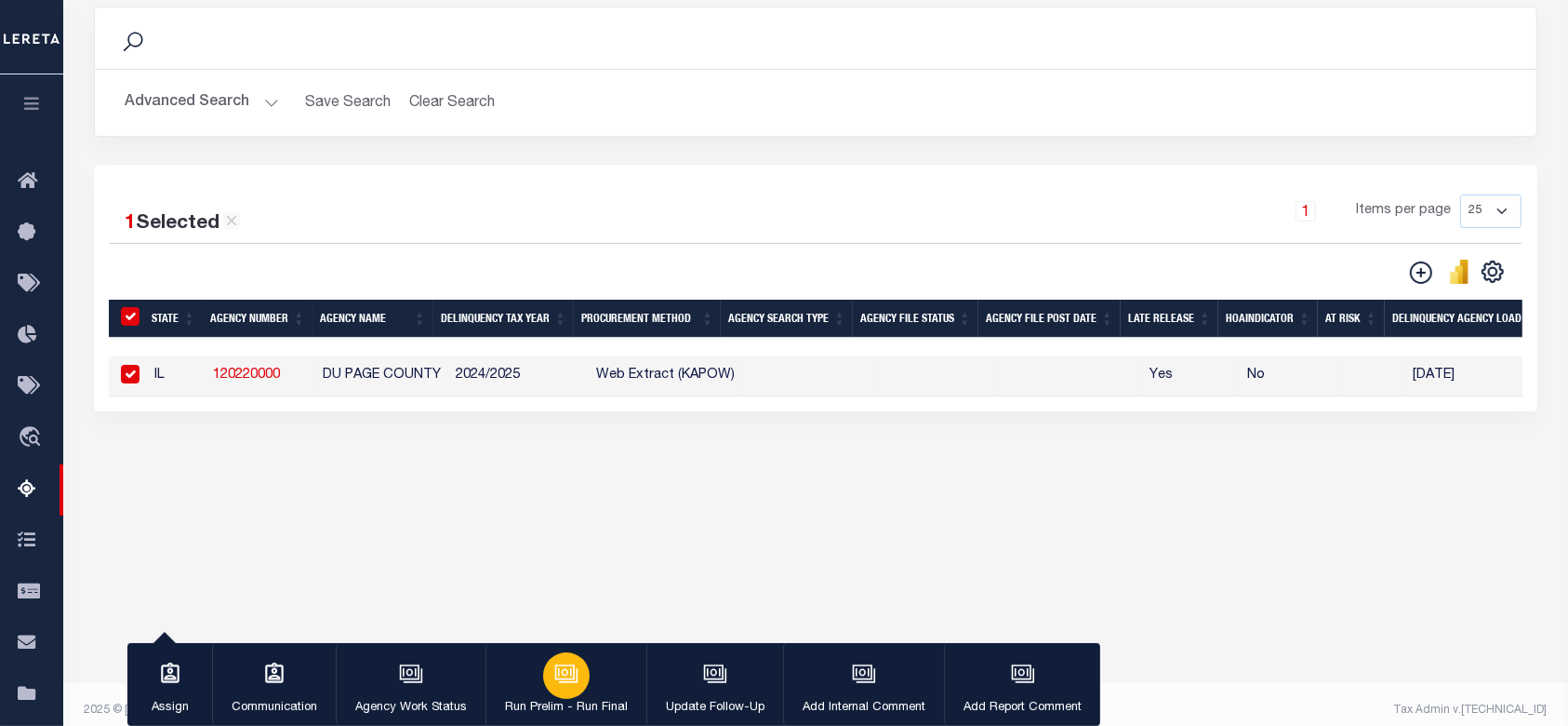
click at [568, 689] on div "button" at bounding box center [566, 675] width 46 height 46
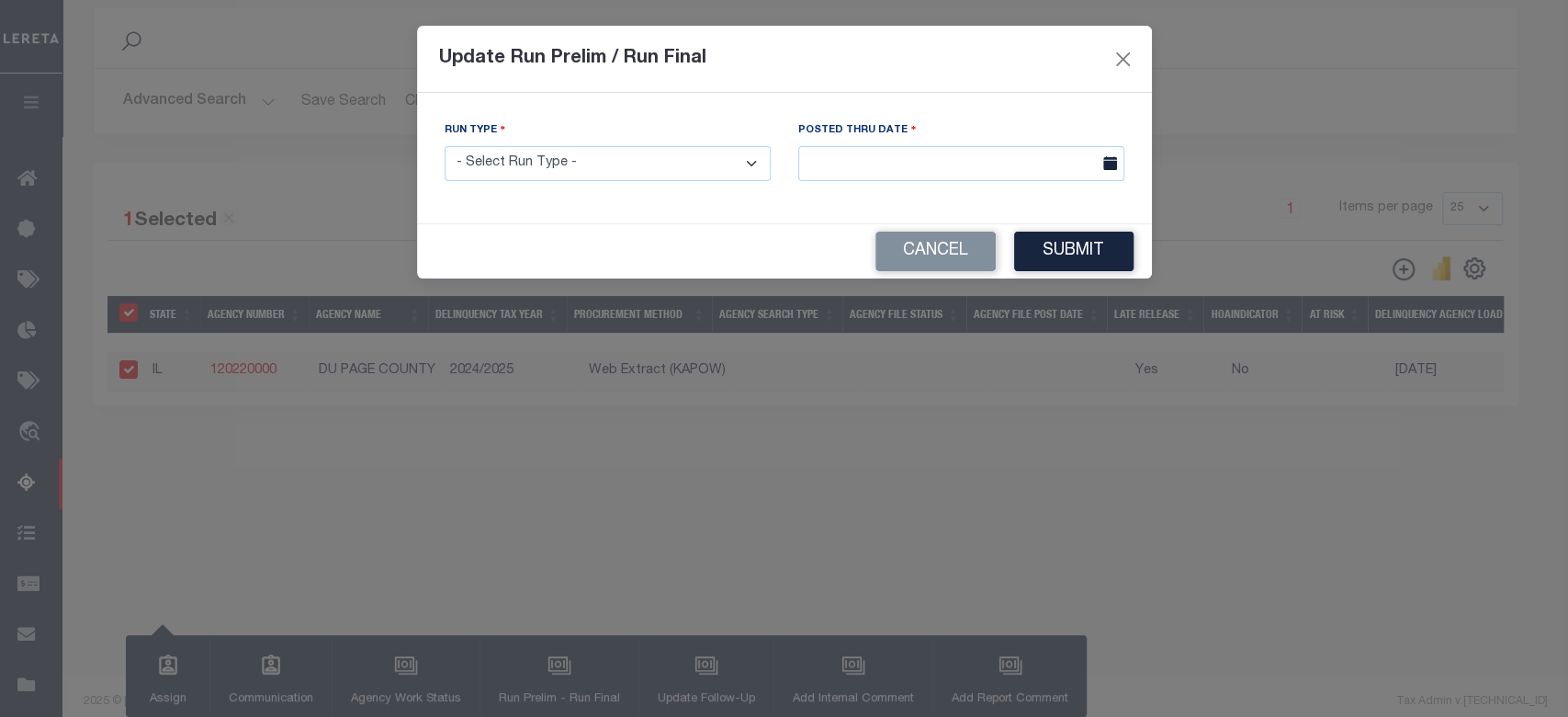
click at [626, 181] on select "- Select Run Type - Prelim Run Final Run" at bounding box center [607, 164] width 326 height 36
select select "P"
click at [444, 147] on select "- Select Run Type - Prelim Run Final Run" at bounding box center [607, 164] width 326 height 36
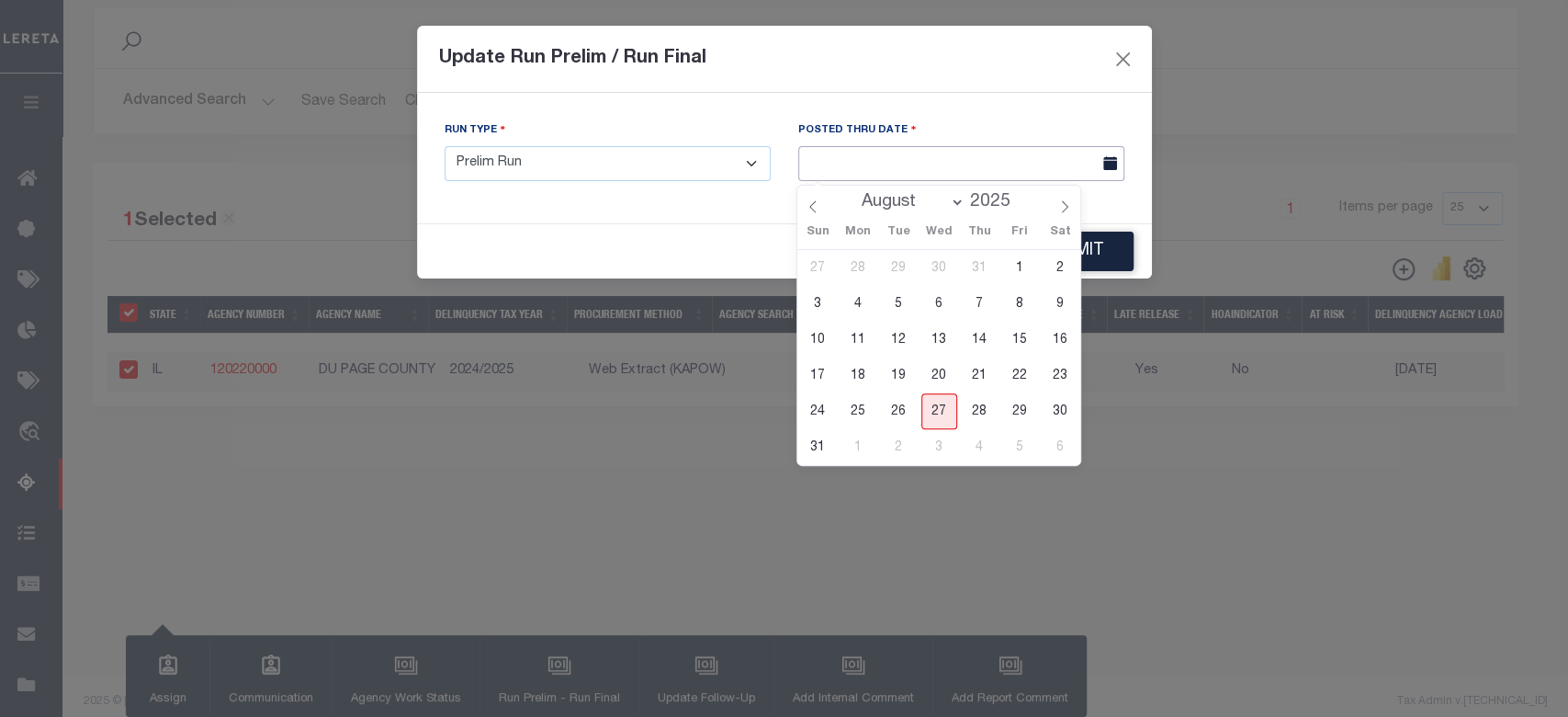
click at [948, 165] on input "text" at bounding box center [962, 164] width 326 height 36
click at [951, 407] on span "27" at bounding box center [939, 410] width 36 height 36
type input "08/27/2025"
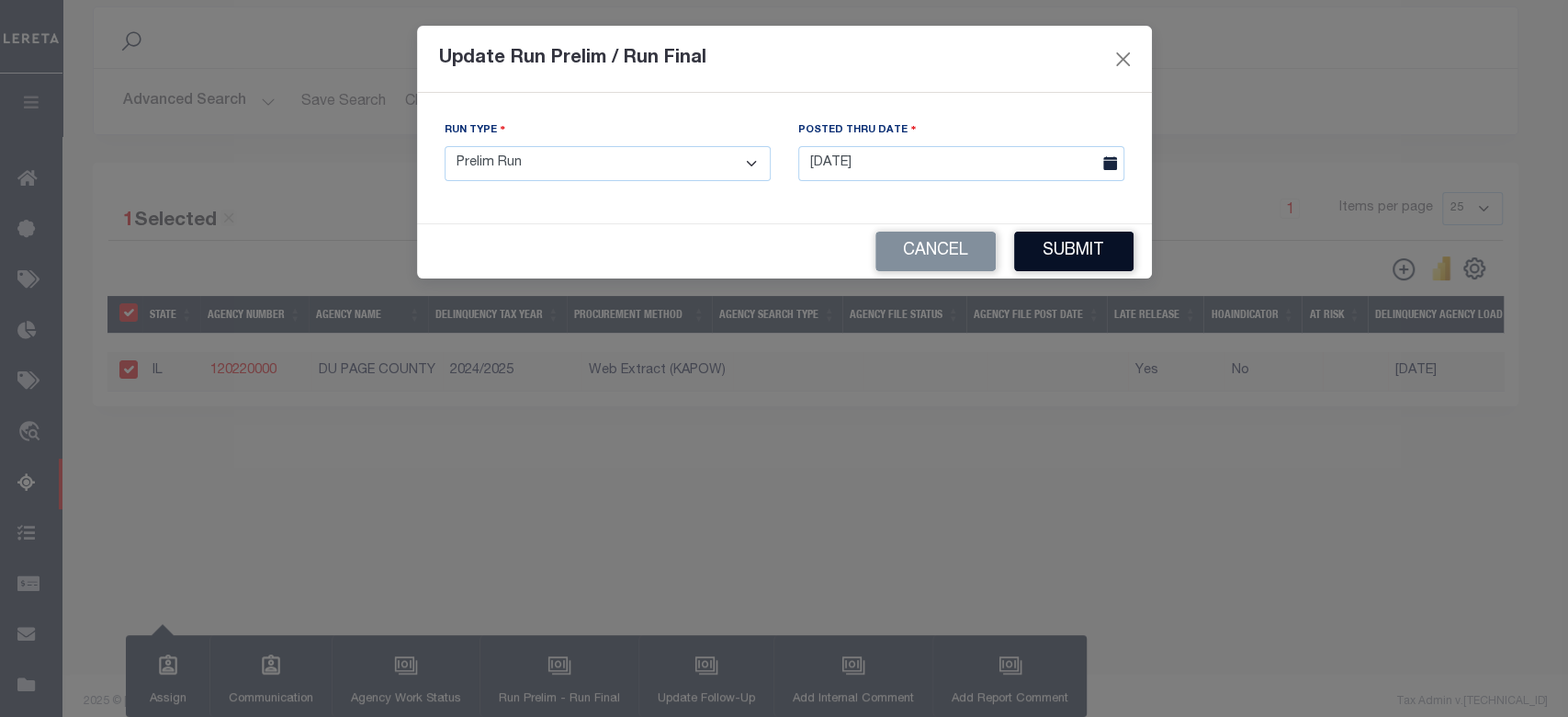
click at [1104, 249] on button "Submit" at bounding box center [1073, 251] width 119 height 40
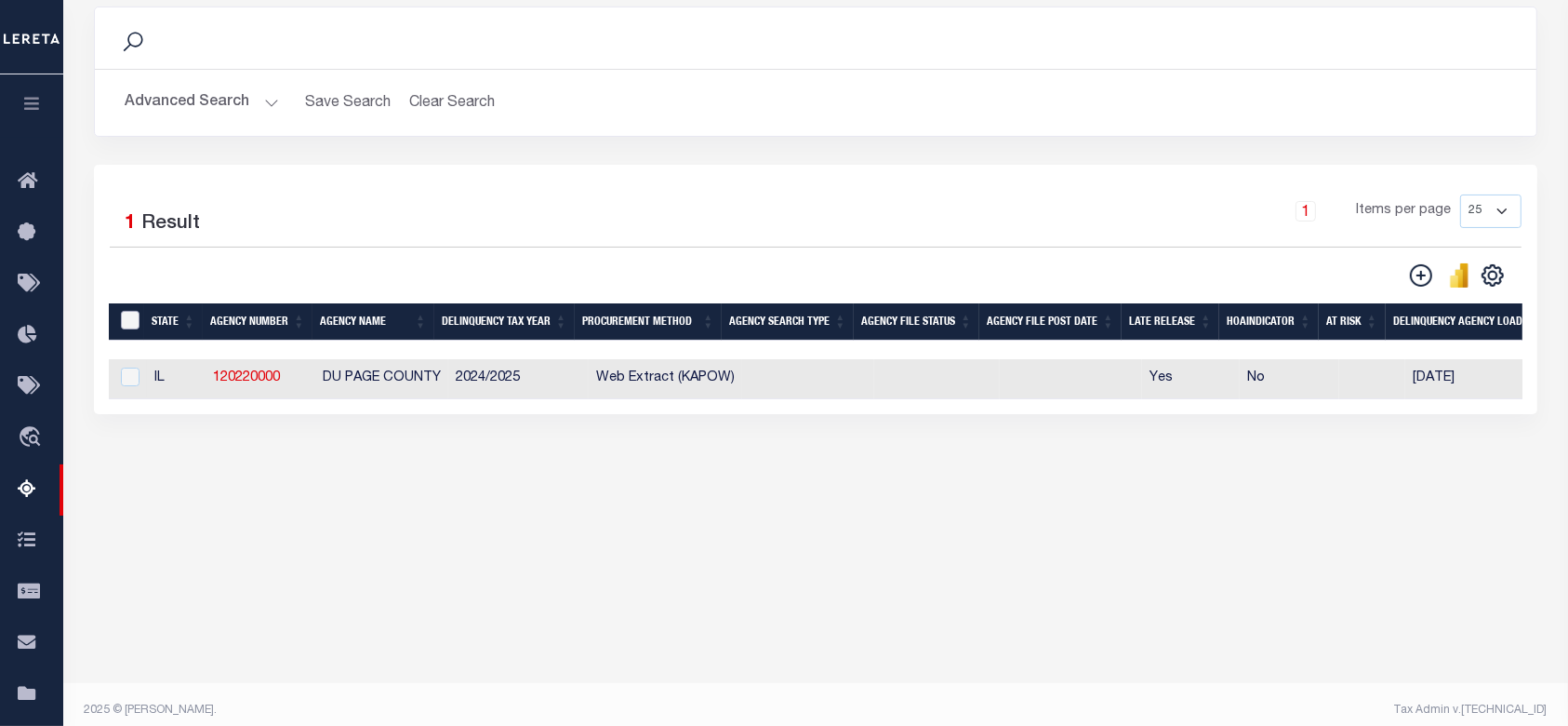
click at [130, 327] on input "&nbsp;" at bounding box center [130, 319] width 19 height 19
checkbox input "true"
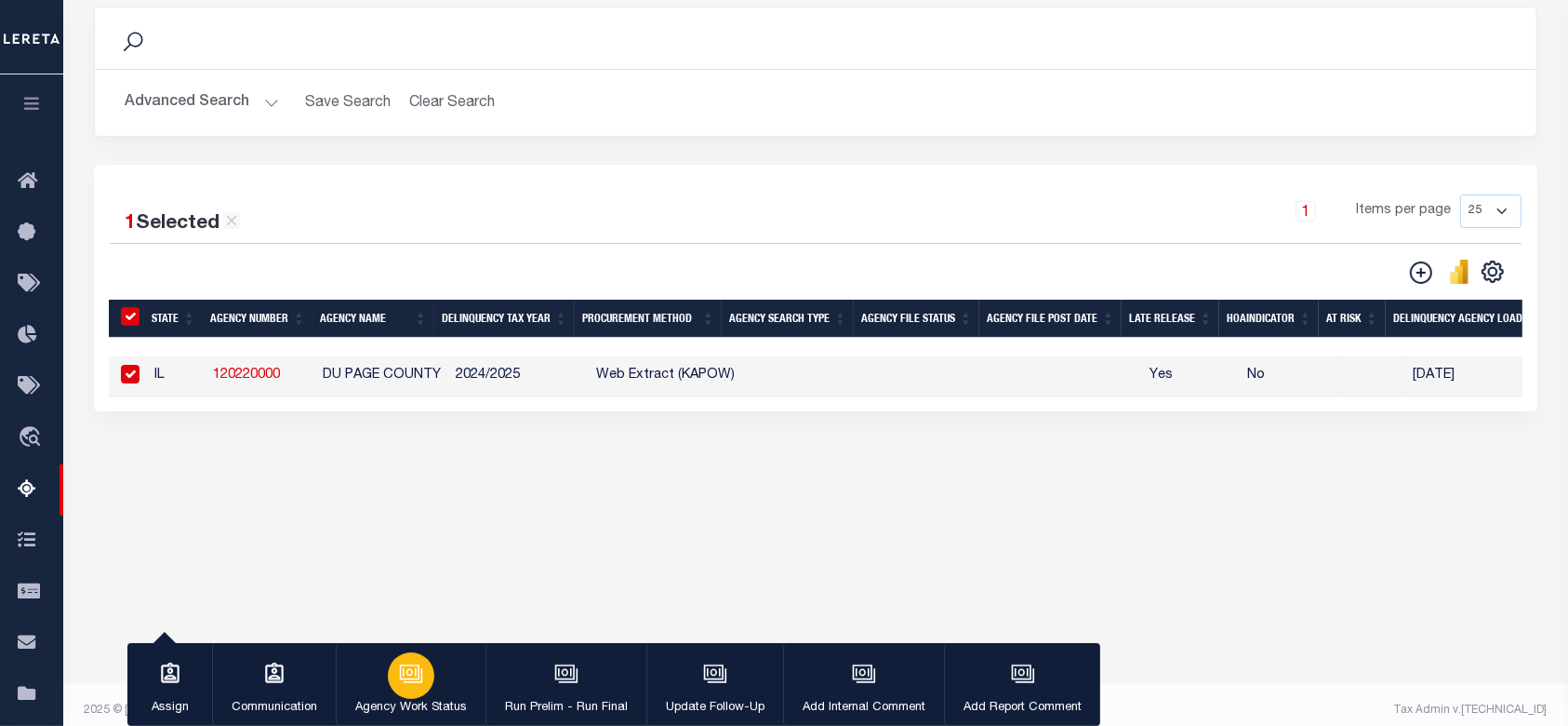
click at [420, 673] on icon "button" at bounding box center [413, 675] width 19 height 14
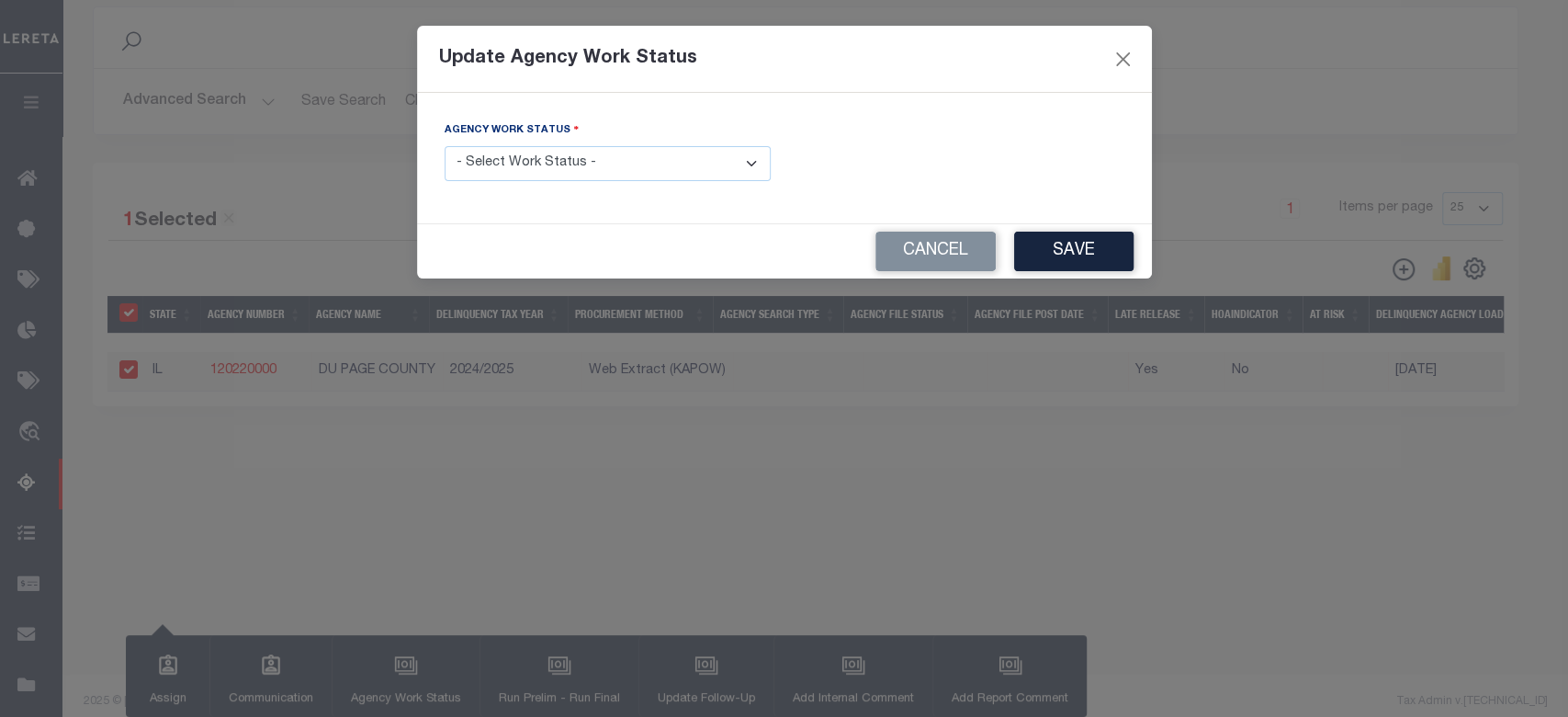
click at [617, 168] on select "- Select Work Status - In Progress Pending Agency Follow-up Pending QC Ready fo…" at bounding box center [607, 164] width 326 height 36
select select "6"
click at [444, 147] on select "- Select Work Status - In Progress Pending Agency Follow-up Pending QC Ready fo…" at bounding box center [607, 164] width 326 height 36
click at [1082, 228] on div "Cancel Save" at bounding box center [784, 251] width 735 height 54
click at [1080, 240] on button "Save" at bounding box center [1073, 251] width 119 height 40
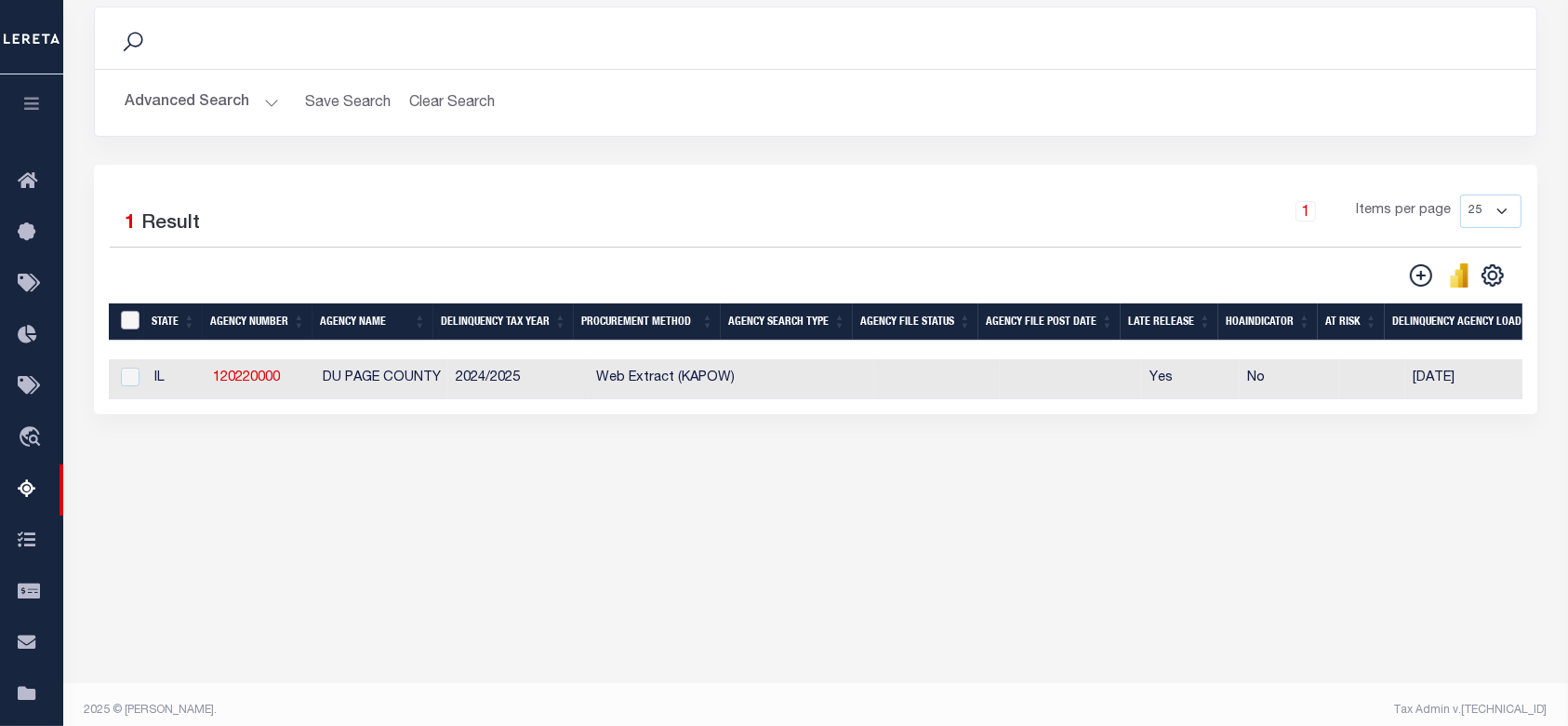
click at [132, 326] on input "&nbsp;" at bounding box center [130, 319] width 19 height 19
checkbox input "true"
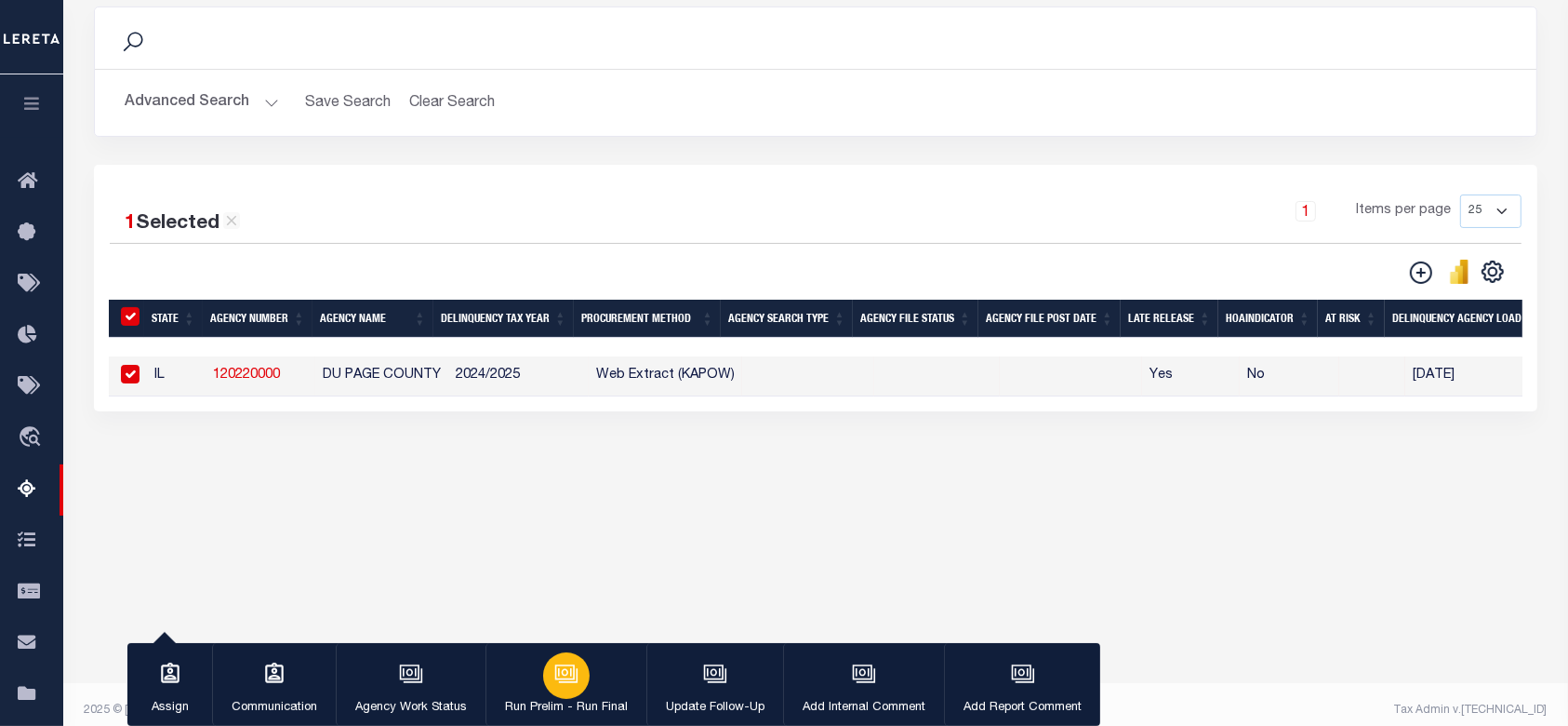
click at [572, 681] on icon "button" at bounding box center [566, 673] width 25 height 25
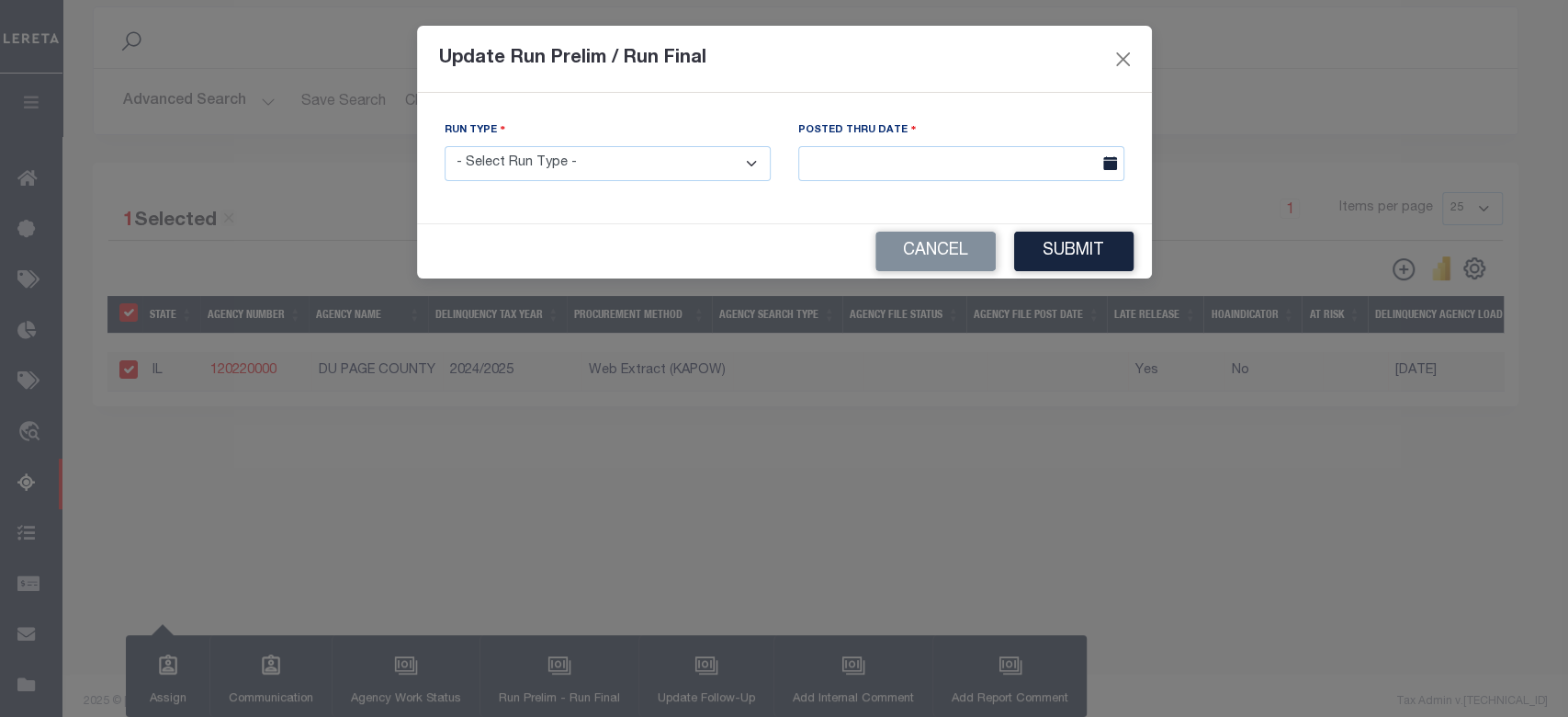
click at [522, 150] on select "- Select Run Type - Prelim Run Final Run" at bounding box center [607, 164] width 326 height 36
select select "F"
click at [444, 147] on select "- Select Run Type - Prelim Run Final Run" at bounding box center [607, 164] width 326 height 36
click at [933, 165] on input "text" at bounding box center [962, 164] width 326 height 36
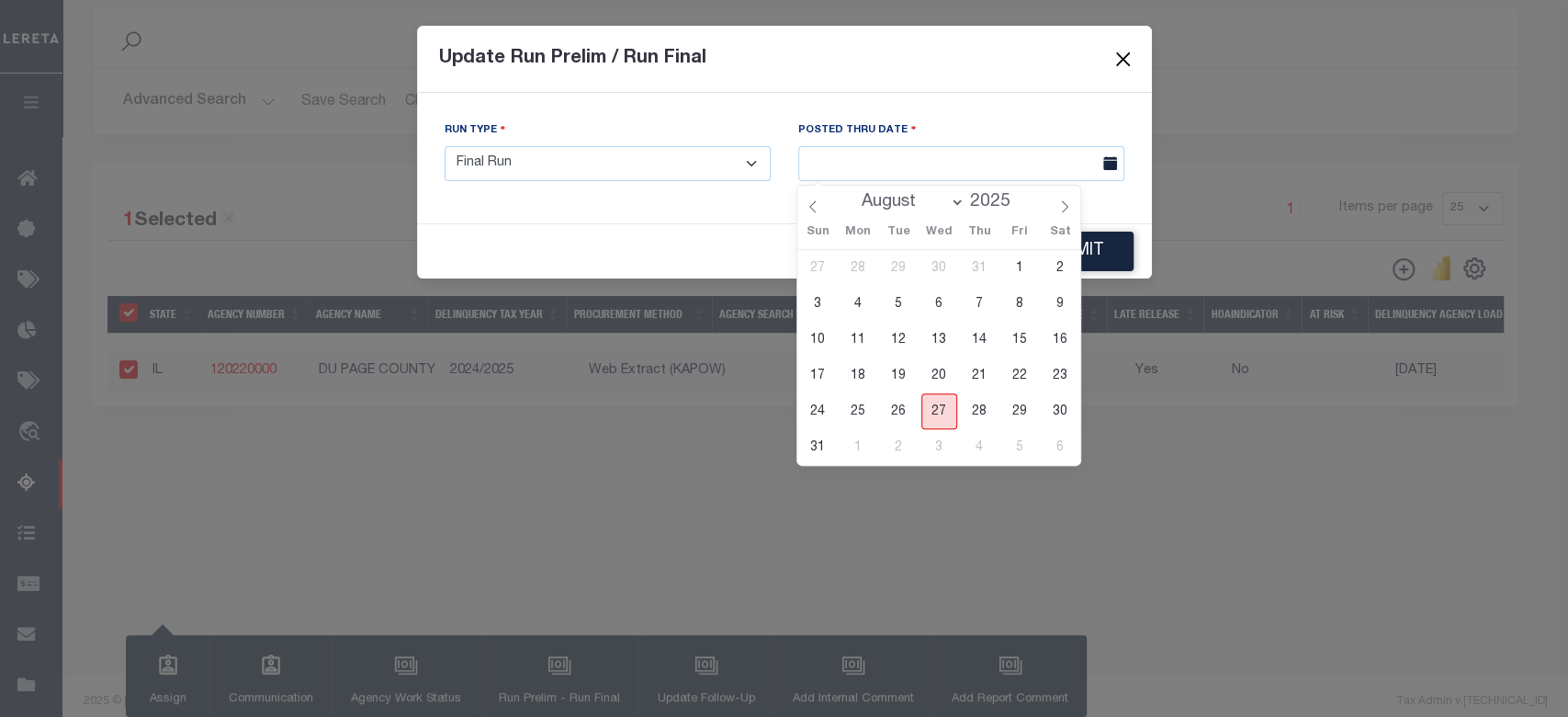
click at [943, 406] on span "27" at bounding box center [939, 410] width 36 height 36
type input "08/27/2025"
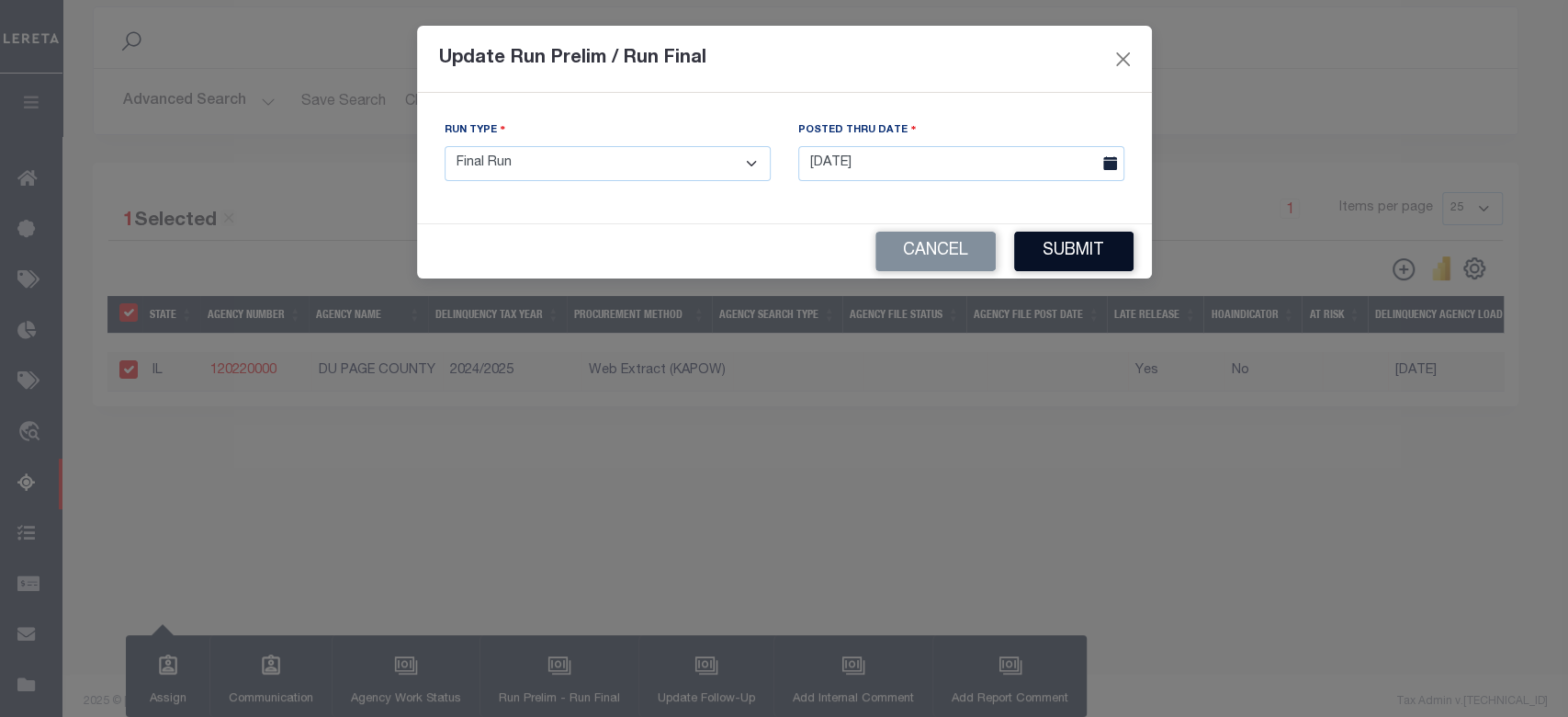
click at [1087, 262] on button "Submit" at bounding box center [1073, 251] width 119 height 40
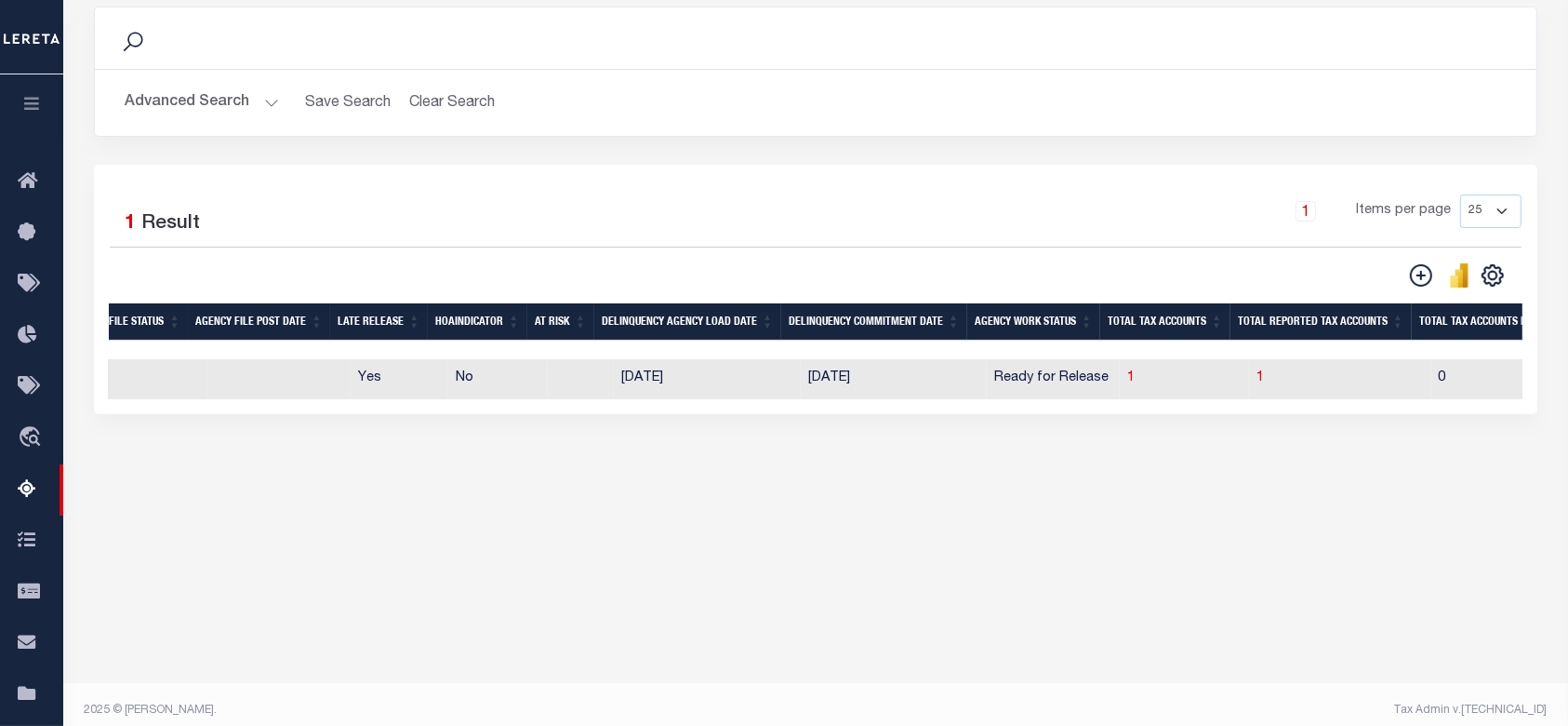
scroll to position [0, 1076]
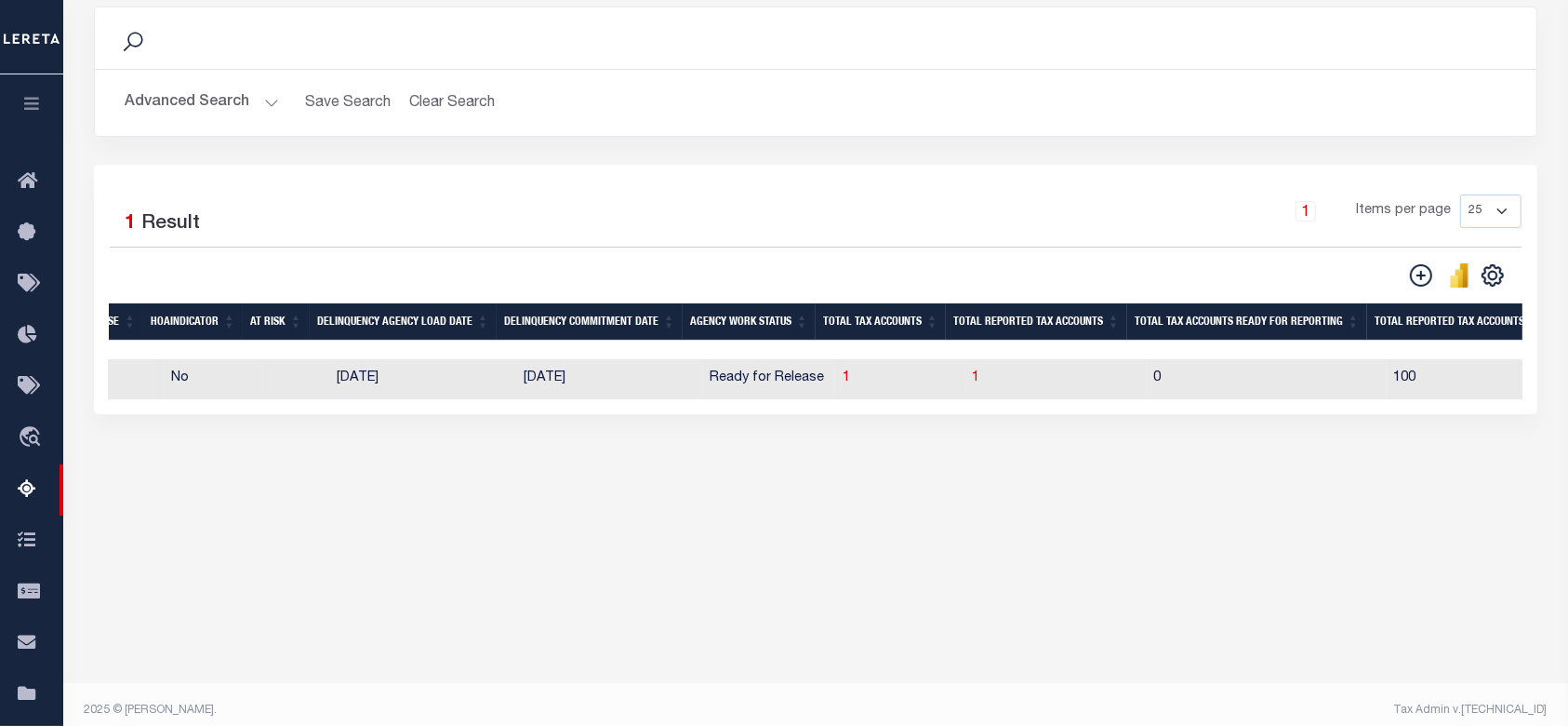
click at [835, 378] on td "1" at bounding box center [900, 378] width 131 height 40
checkbox input "true"
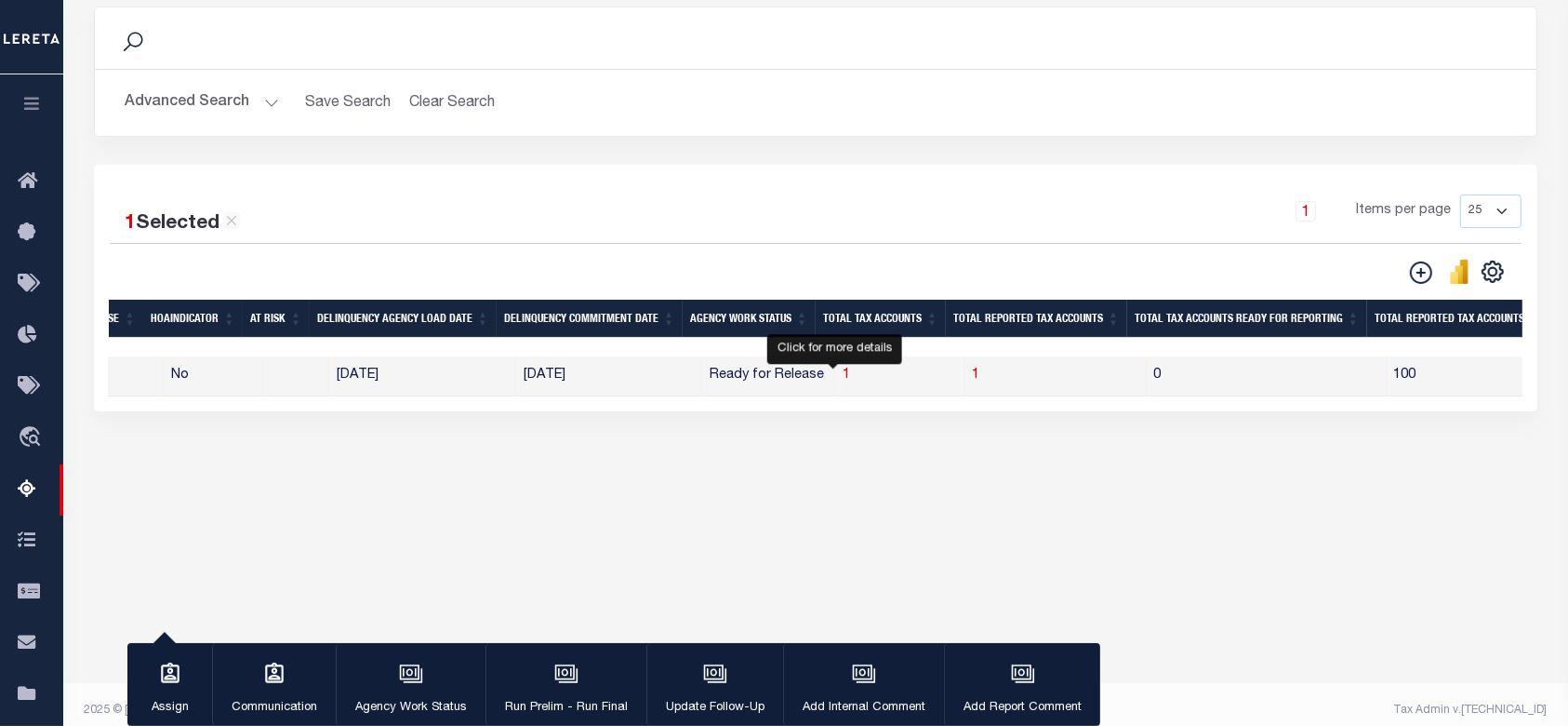
click at [843, 380] on span "1" at bounding box center [847, 374] width 8 height 13
select select "100"
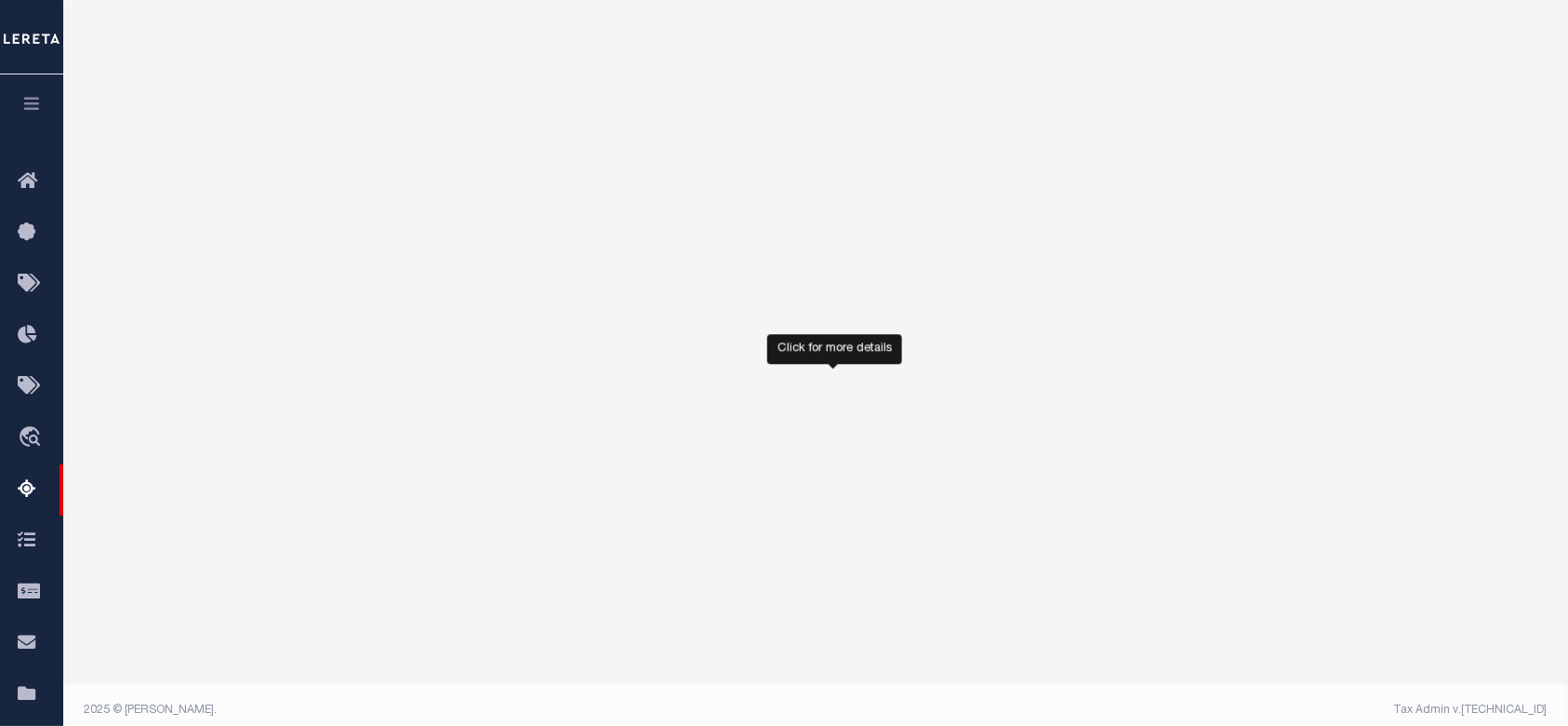
select select "100"
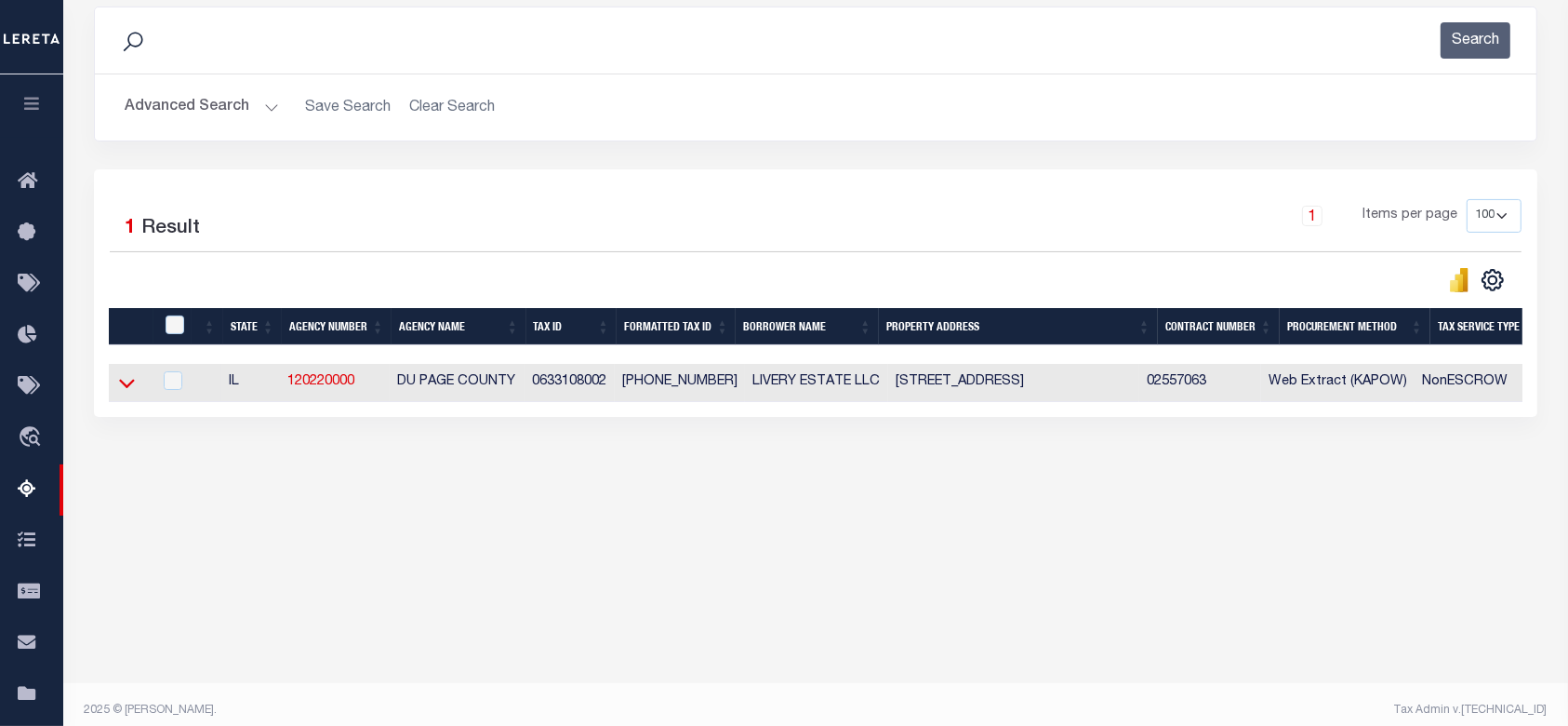
click at [131, 389] on icon at bounding box center [127, 383] width 16 height 20
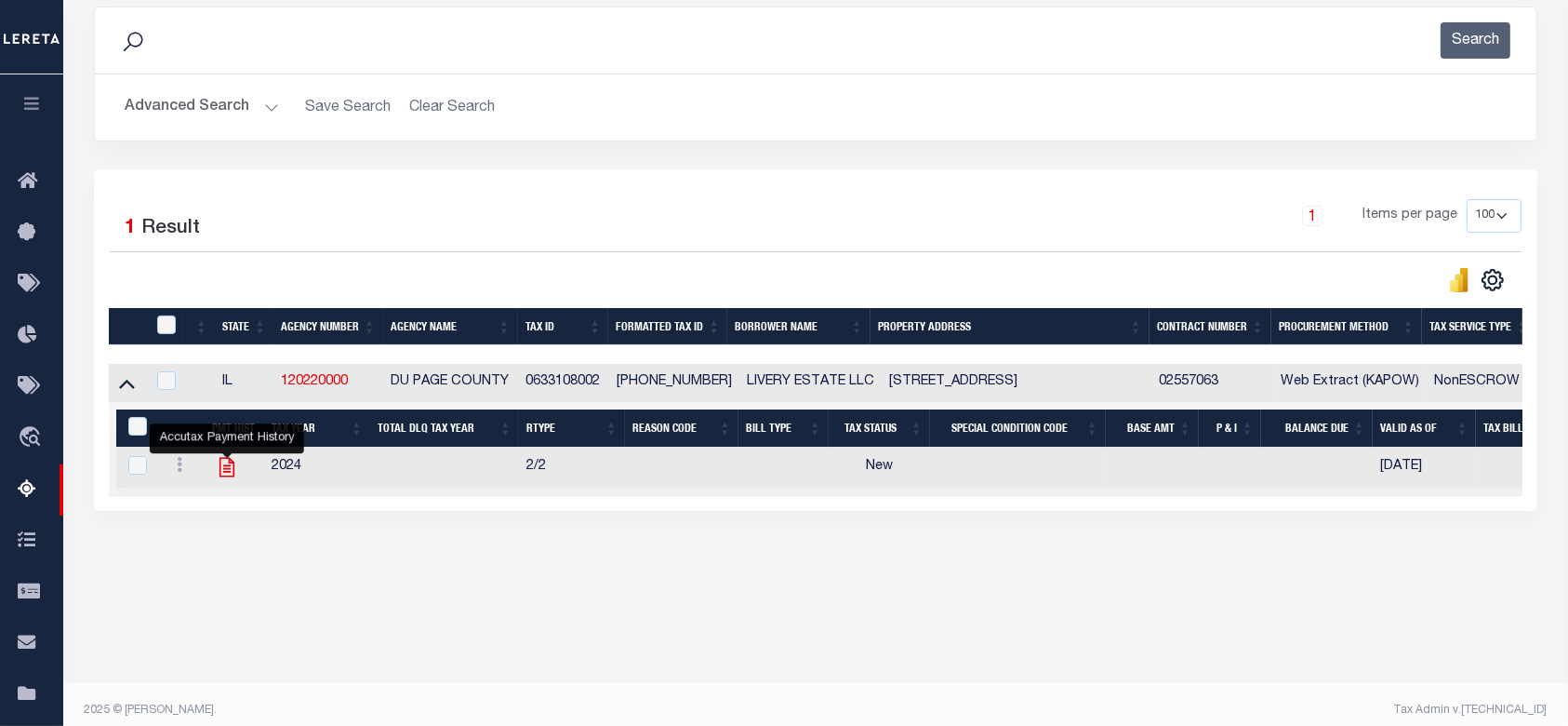
click at [225, 469] on icon "" at bounding box center [227, 467] width 25 height 25
checkbox input "true"
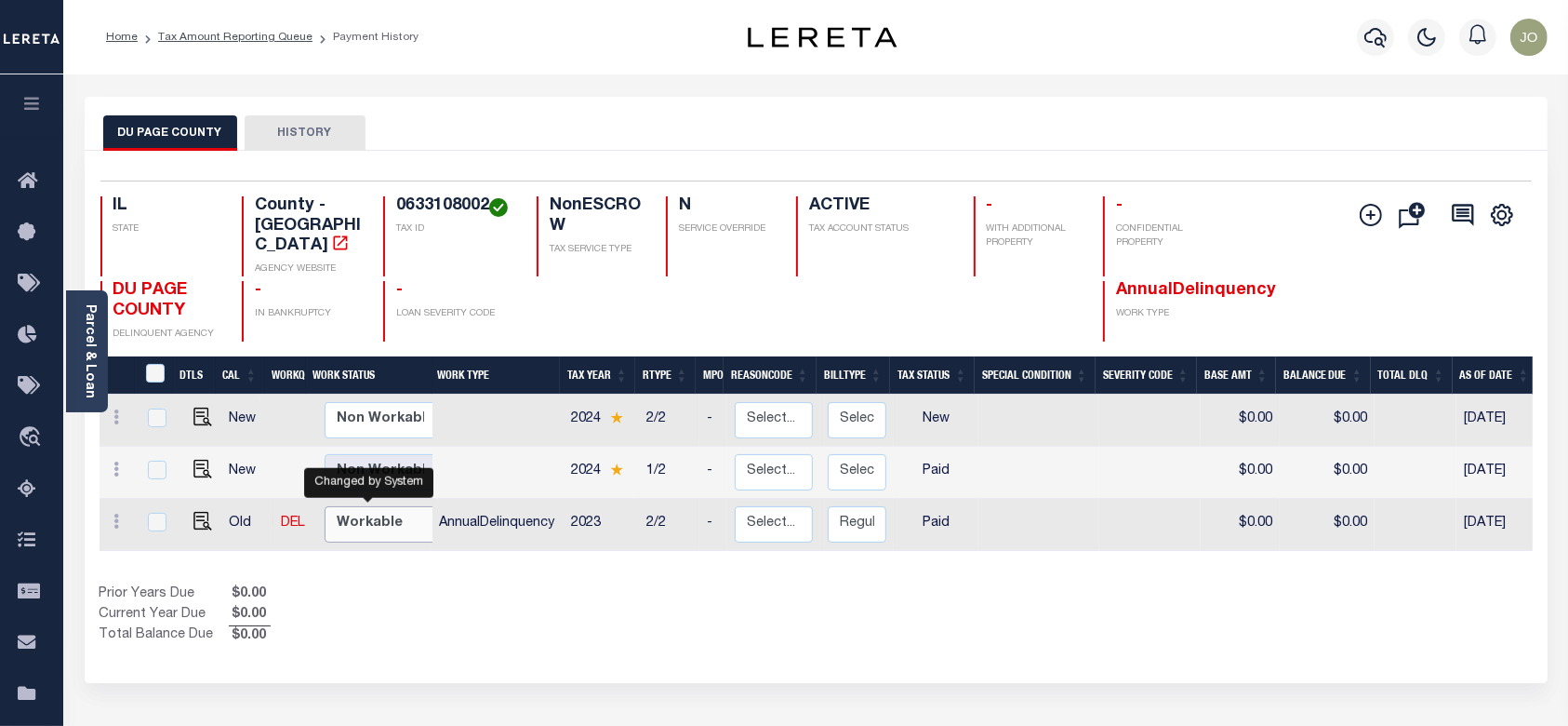
click at [394, 509] on select "Non Workable Workable" at bounding box center [380, 524] width 112 height 36
checkbox input "true"
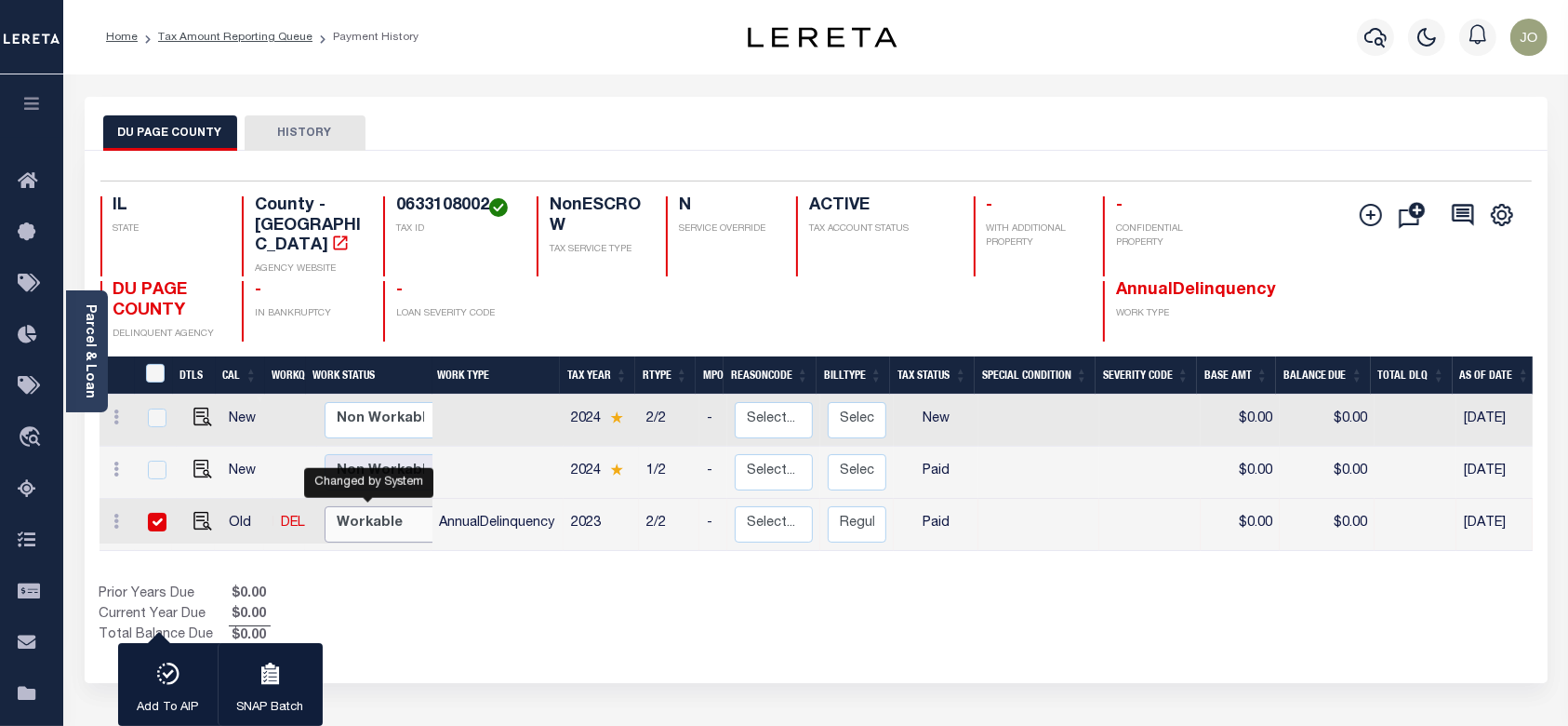
click at [393, 509] on select "Non Workable Workable" at bounding box center [380, 524] width 112 height 36
checkbox input "false"
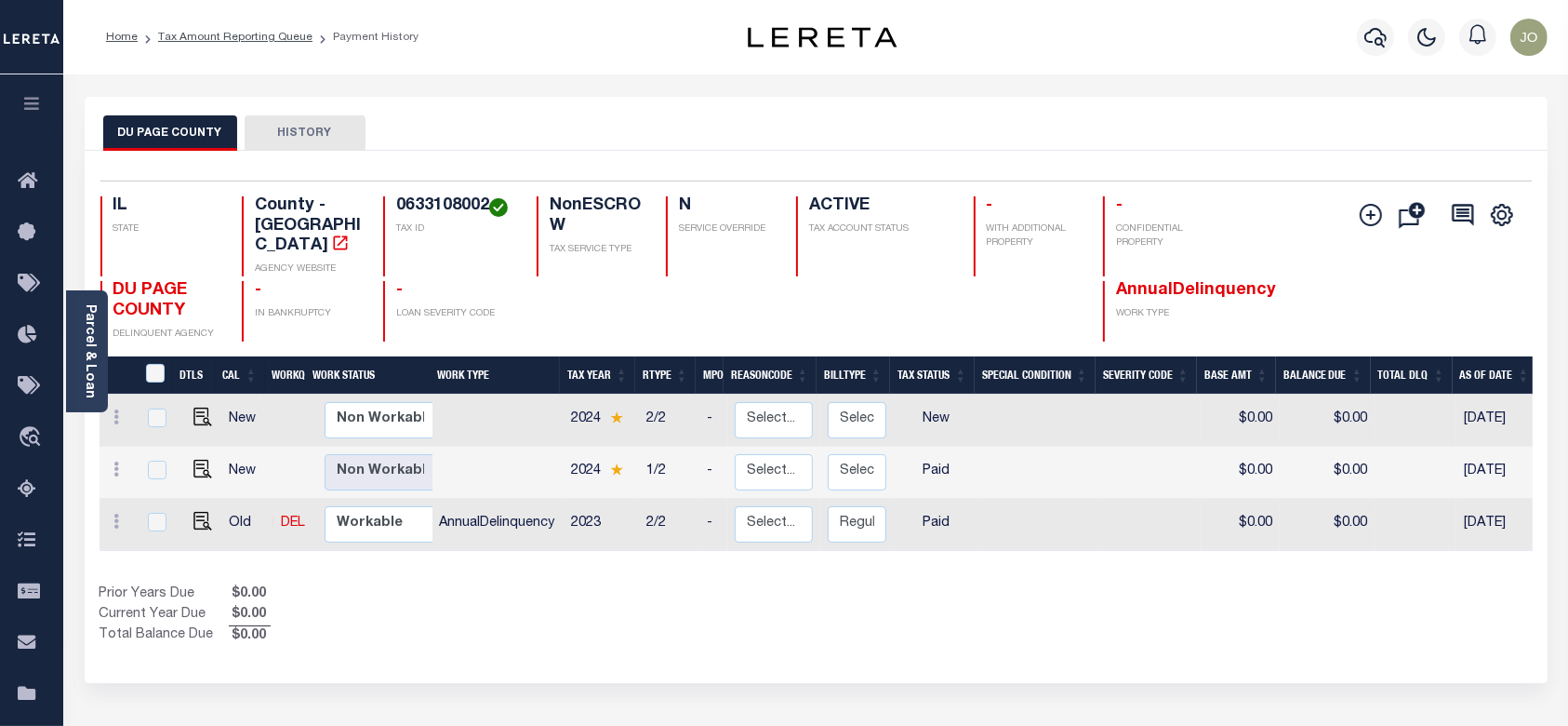
click at [663, 594] on div "Prior Years Due $0.00 Current Year Due $0.00 Total Balance Due $0.00" at bounding box center [458, 615] width 717 height 62
click at [253, 32] on link "Tax Amount Reporting Queue" at bounding box center [235, 36] width 154 height 11
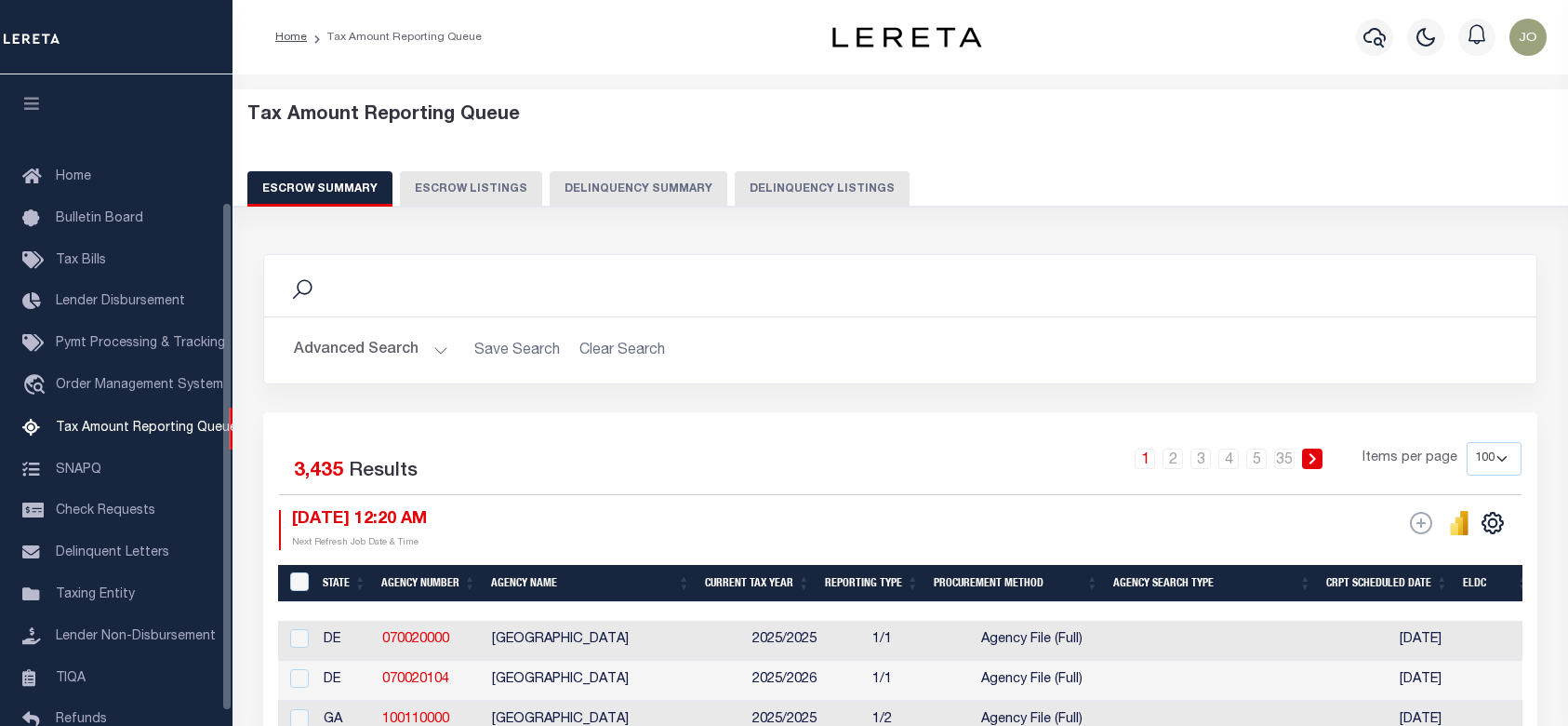
select select "100"
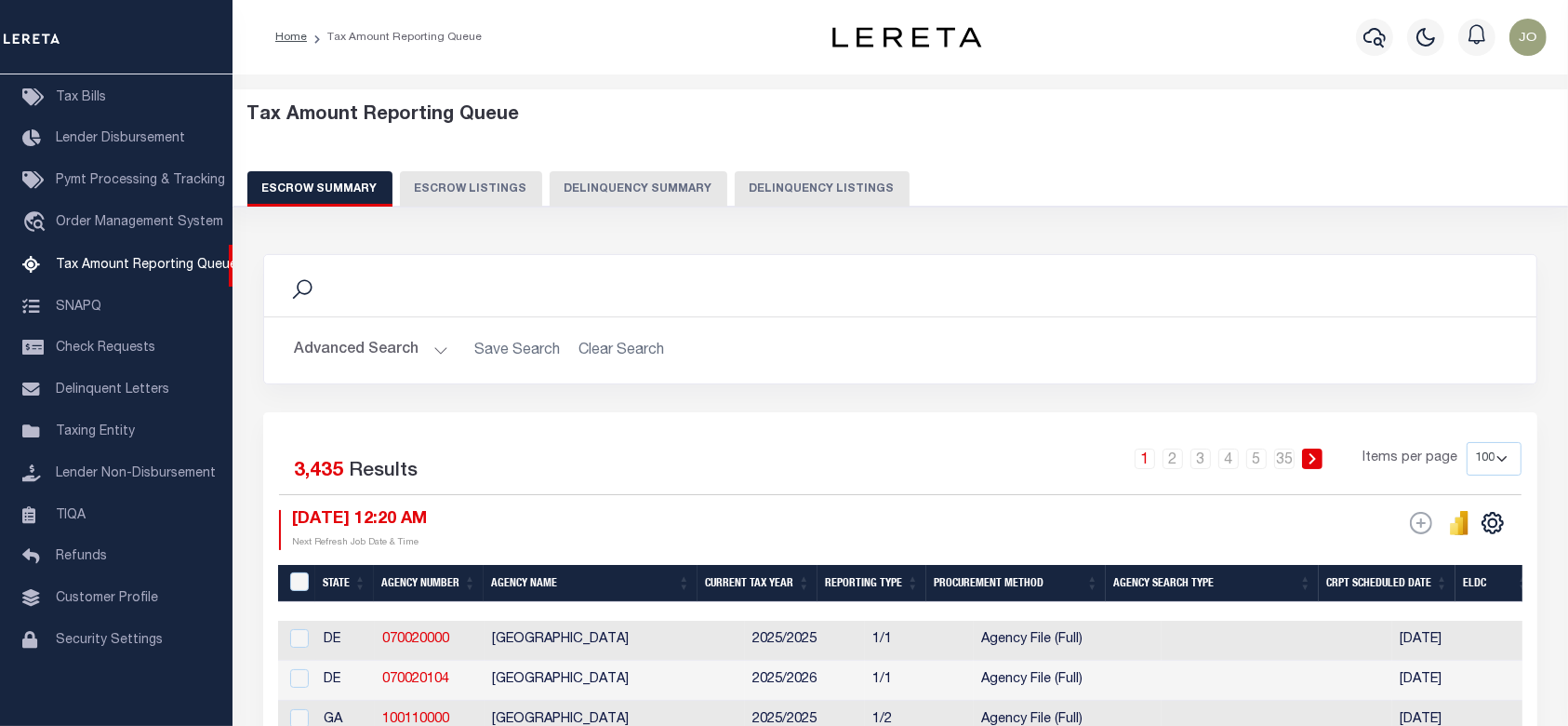
click at [596, 191] on button "Delinquency Summary" at bounding box center [639, 189] width 178 height 35
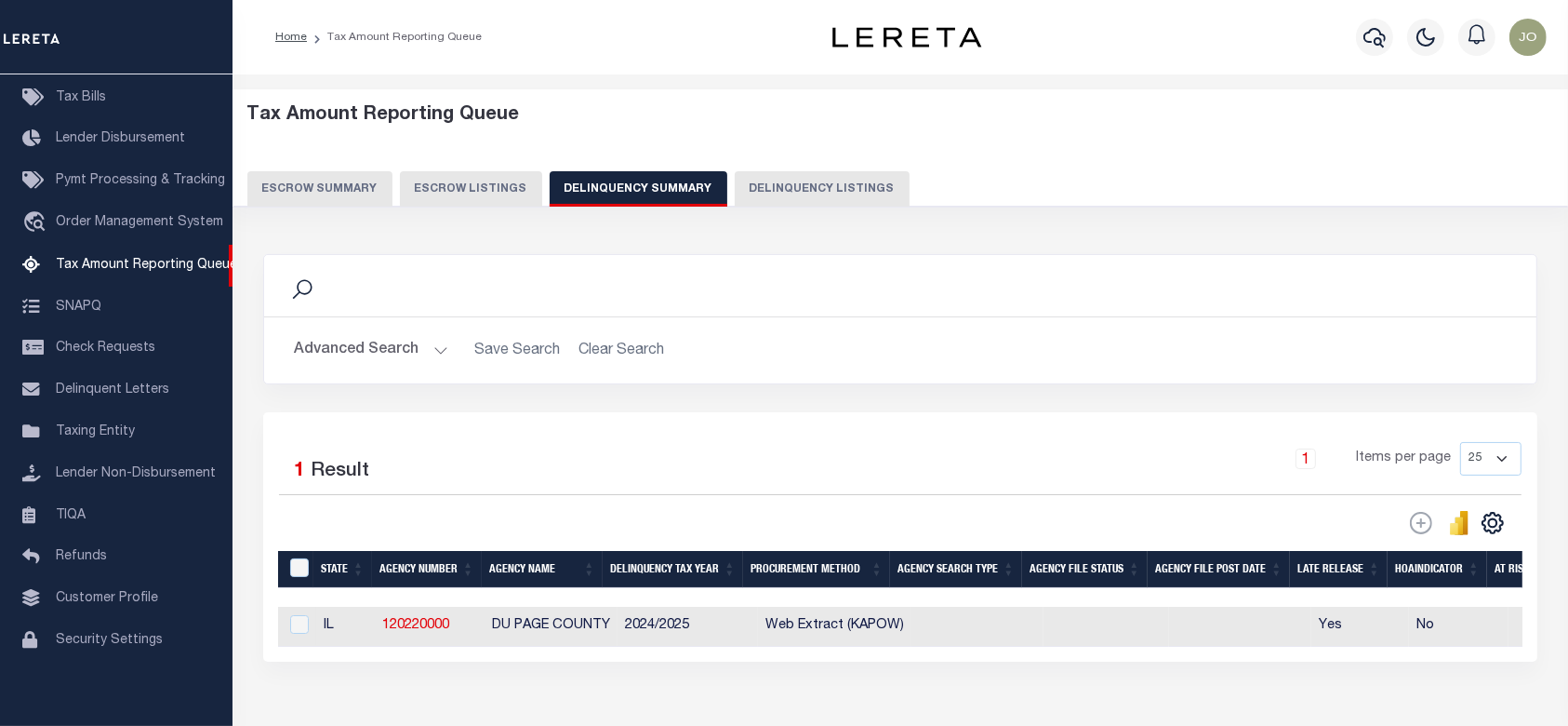
scroll to position [117, 0]
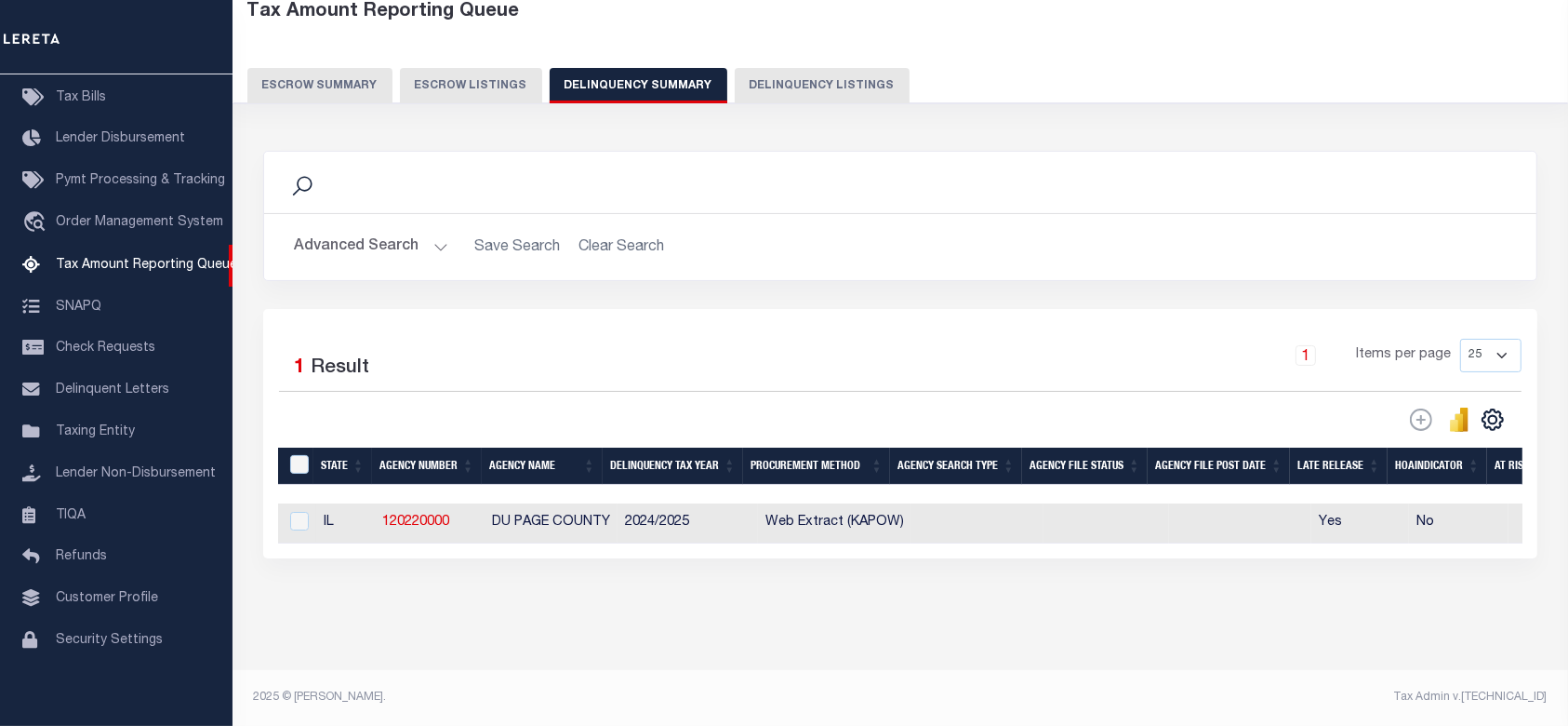
click at [379, 229] on button "Advanced Search" at bounding box center [370, 247] width 154 height 36
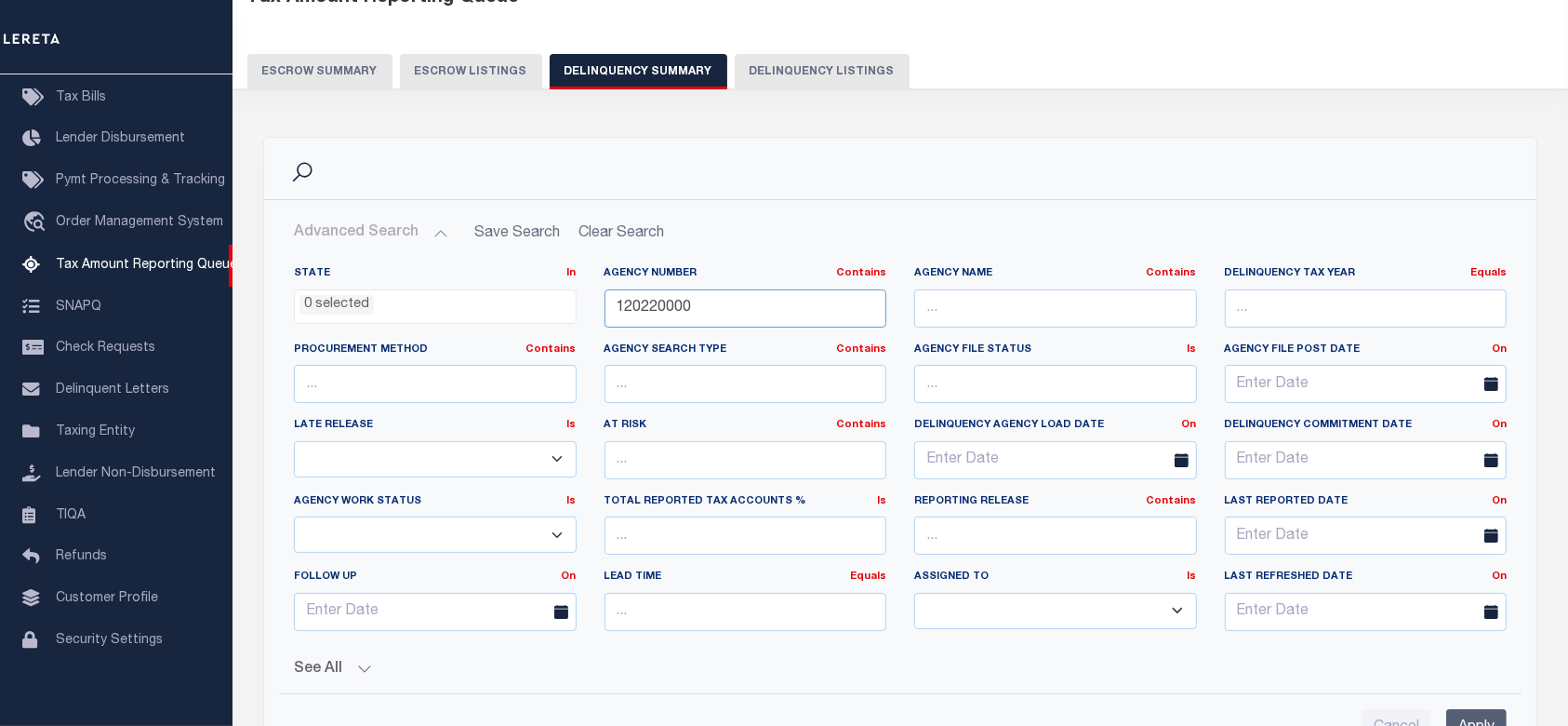
click at [777, 313] on input "120220000" at bounding box center [746, 307] width 283 height 38
click at [776, 313] on input "120220000" at bounding box center [746, 307] width 283 height 38
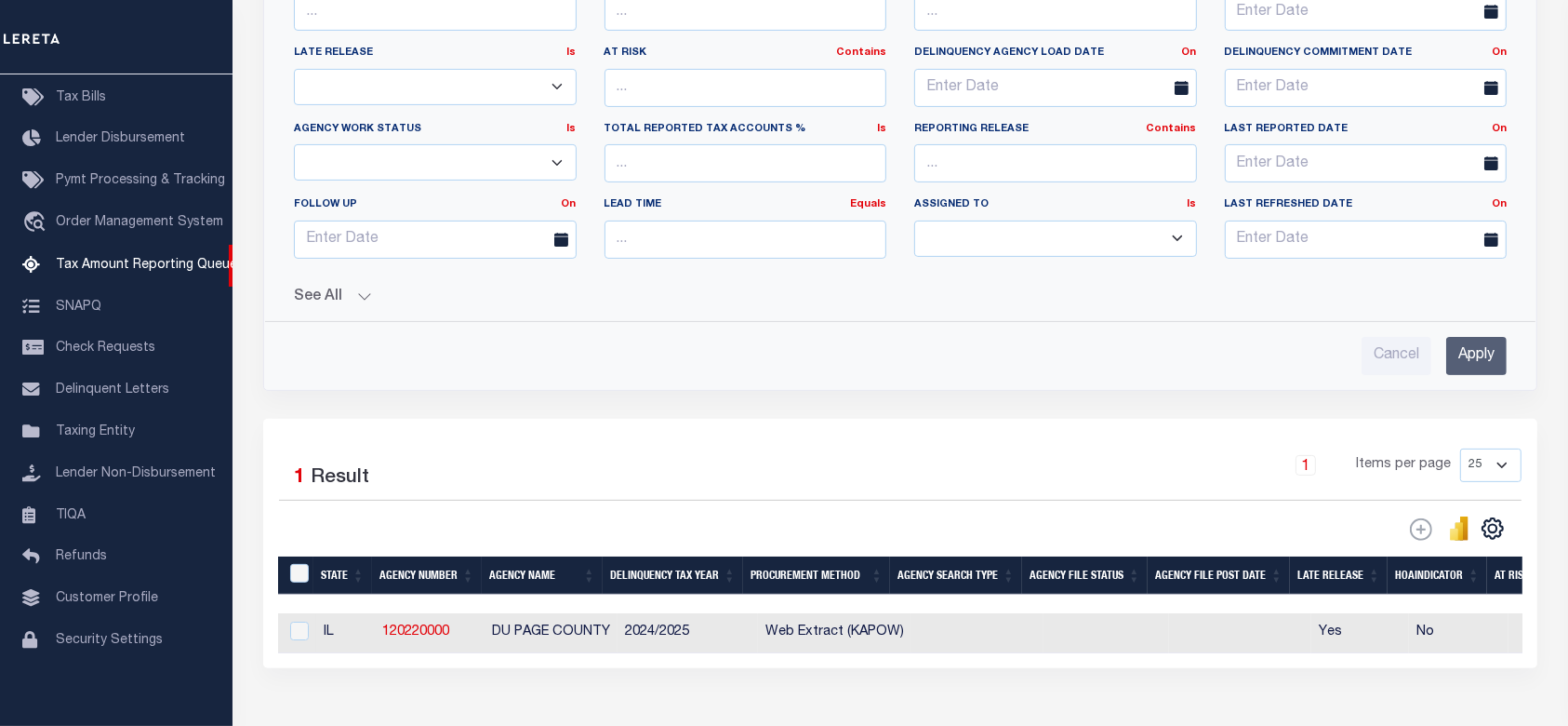
click at [1490, 364] on input "Apply" at bounding box center [1477, 356] width 61 height 38
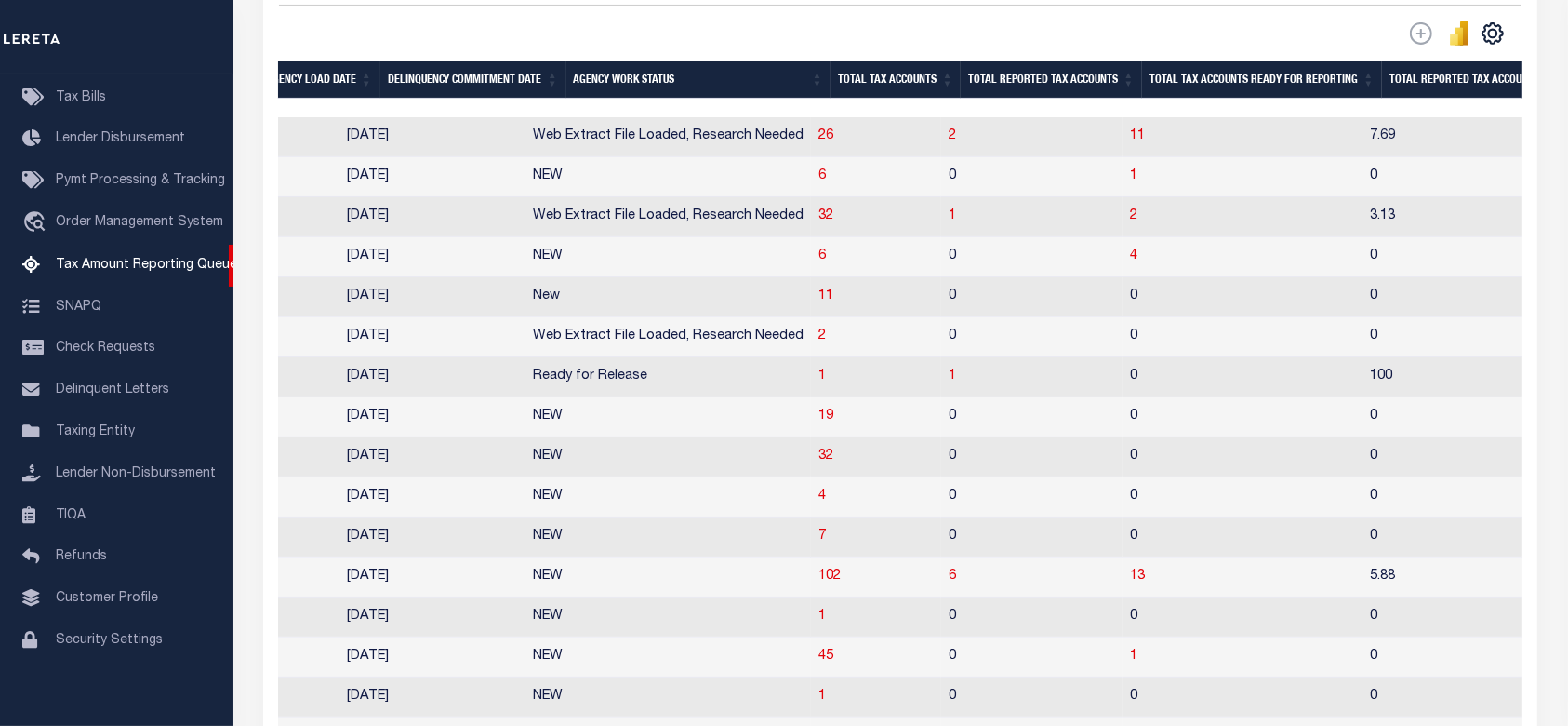
scroll to position [0, 1688]
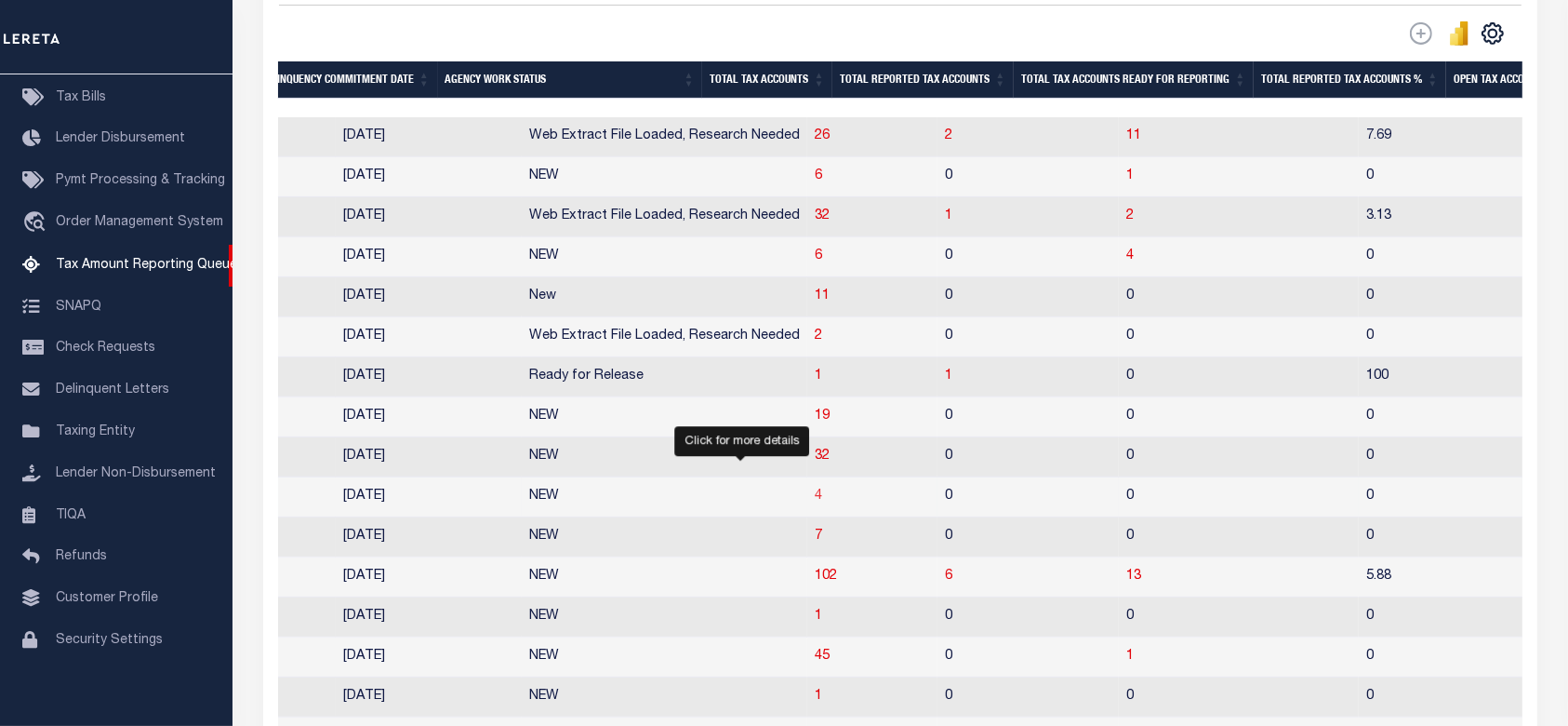
click at [814, 502] on span "4" at bounding box center [818, 495] width 8 height 13
select select "100"
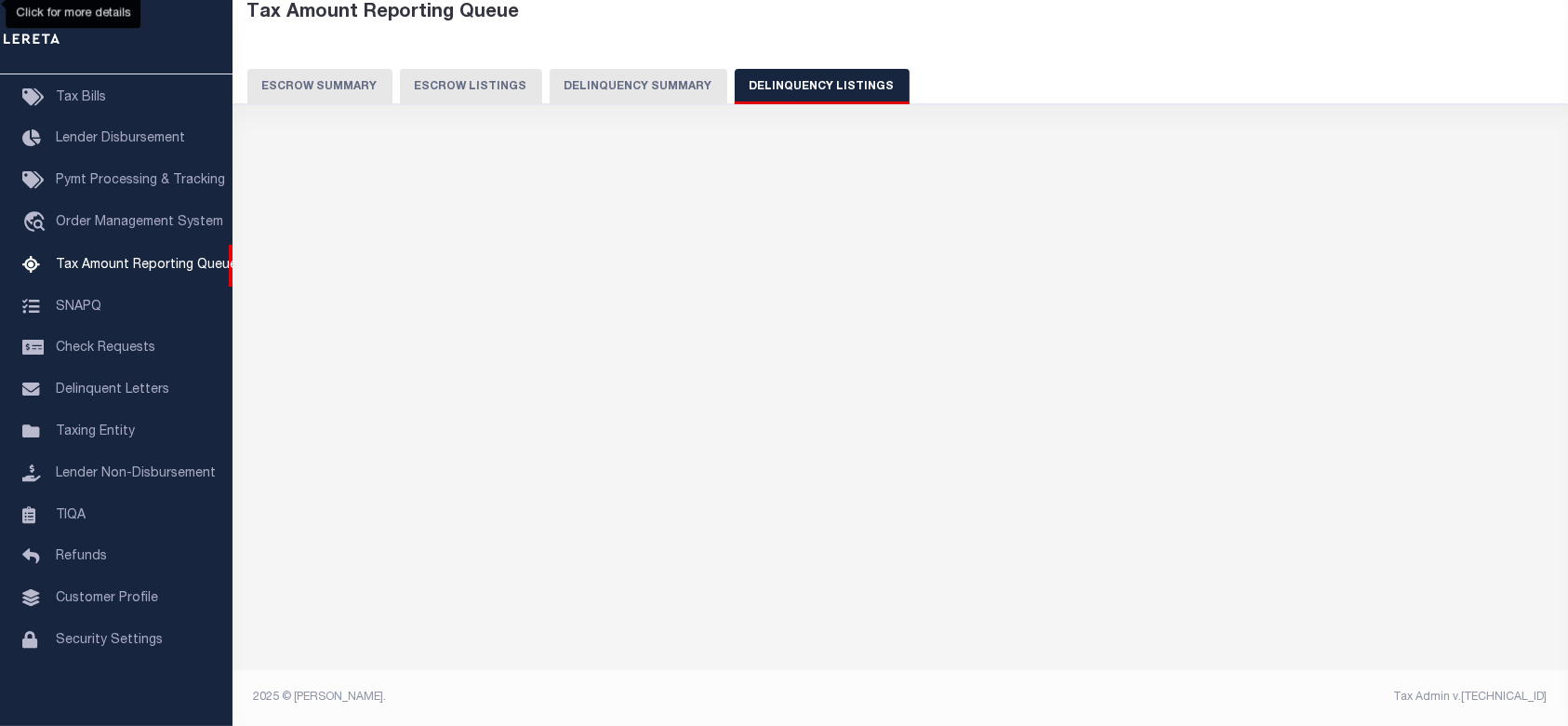
scroll to position [100, 0]
select select "100"
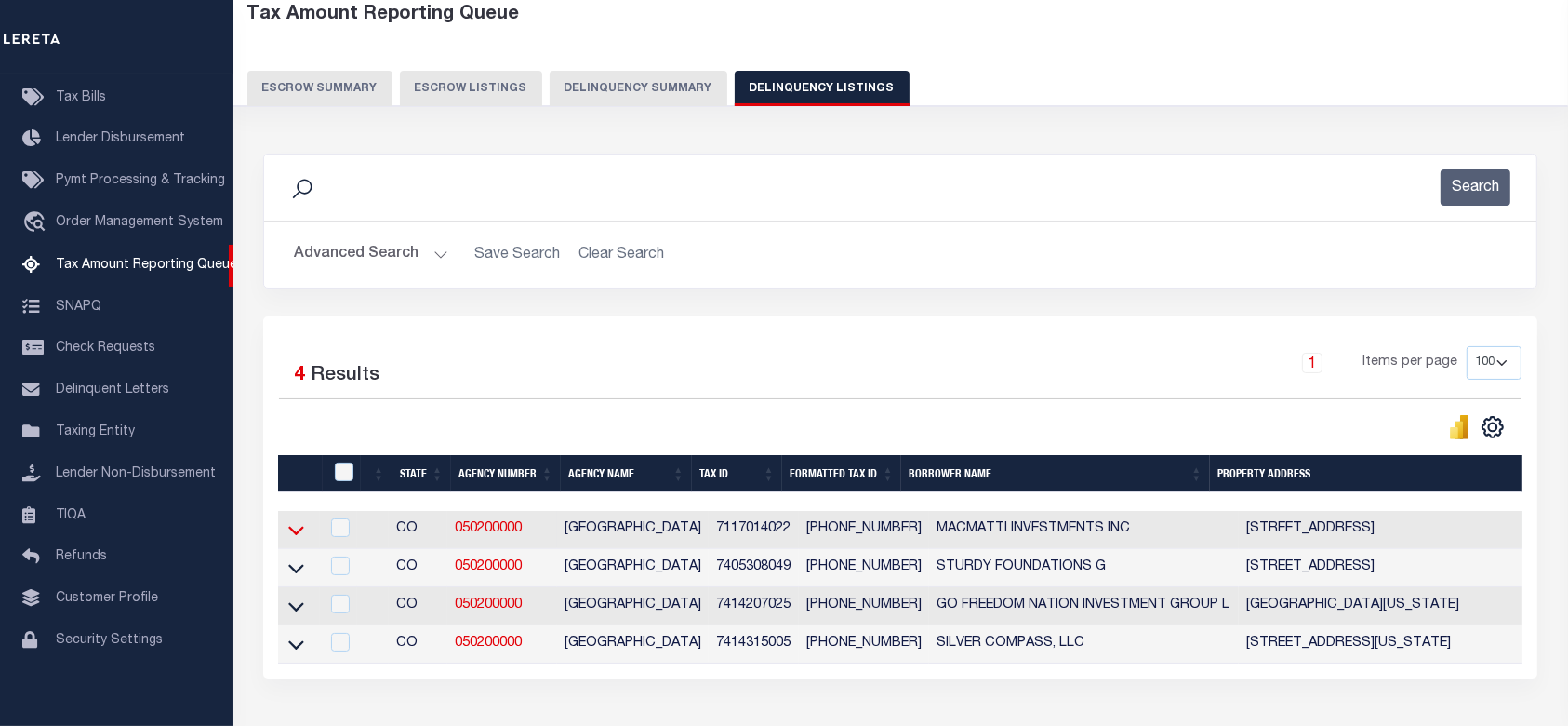
click at [290, 533] on icon at bounding box center [297, 530] width 16 height 20
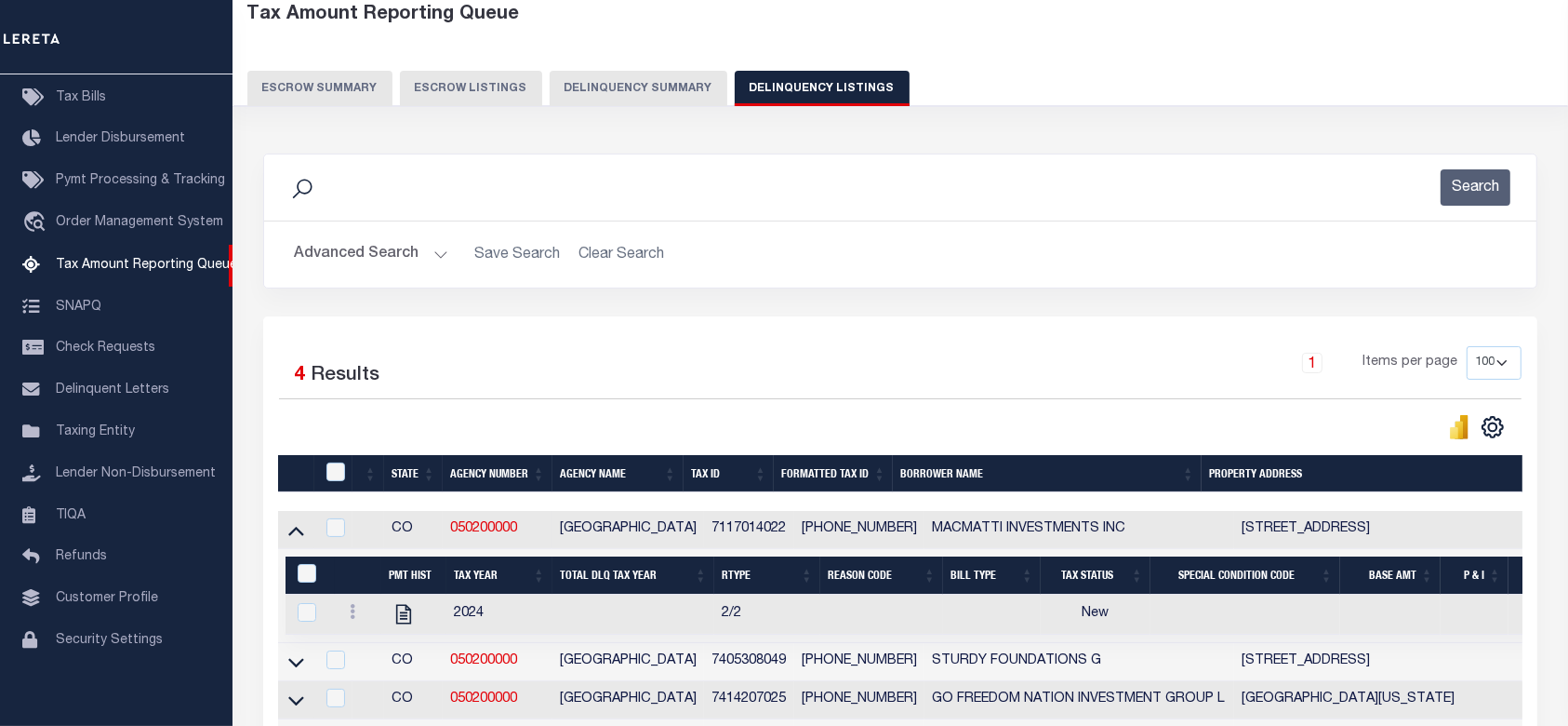
scroll to position [224, 0]
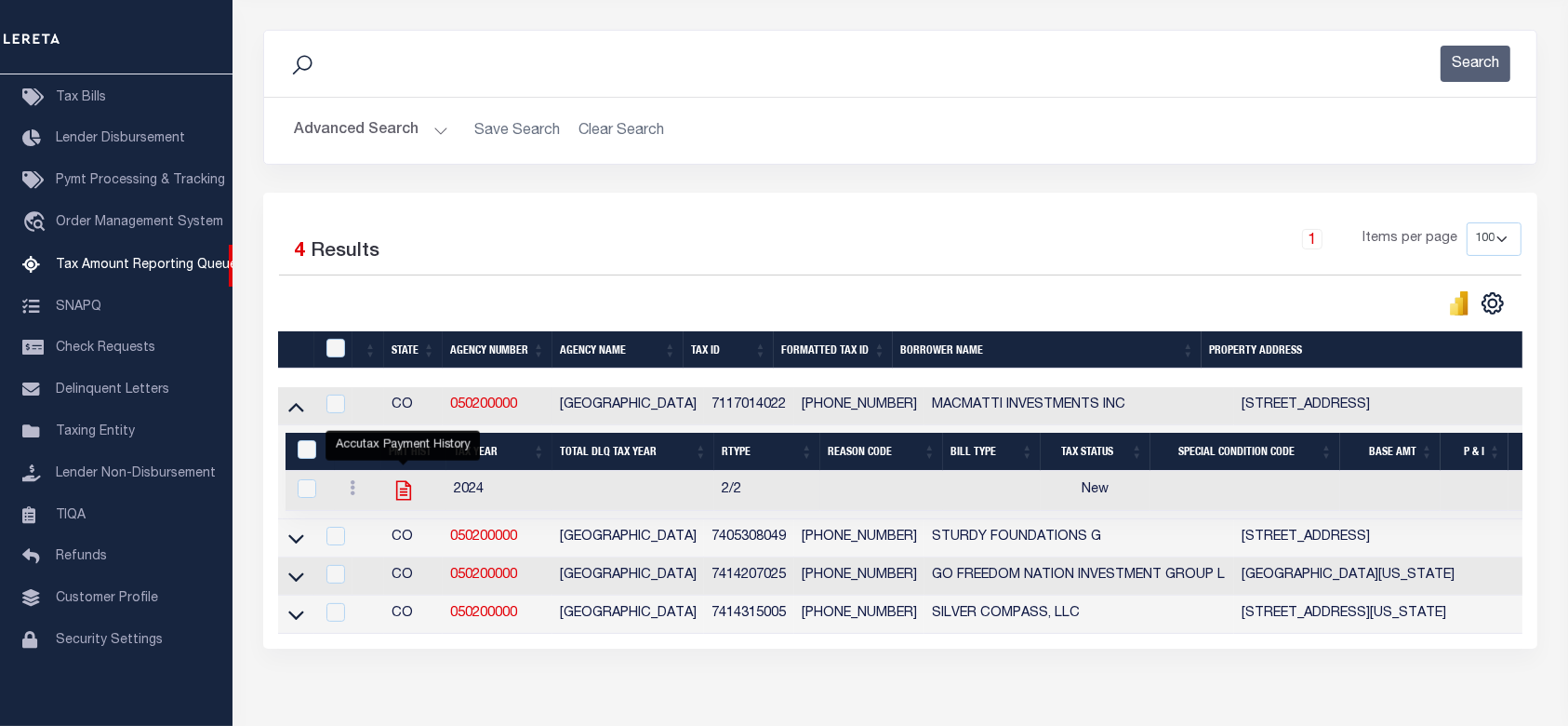
click at [407, 490] on icon "" at bounding box center [404, 490] width 25 height 25
checkbox input "true"
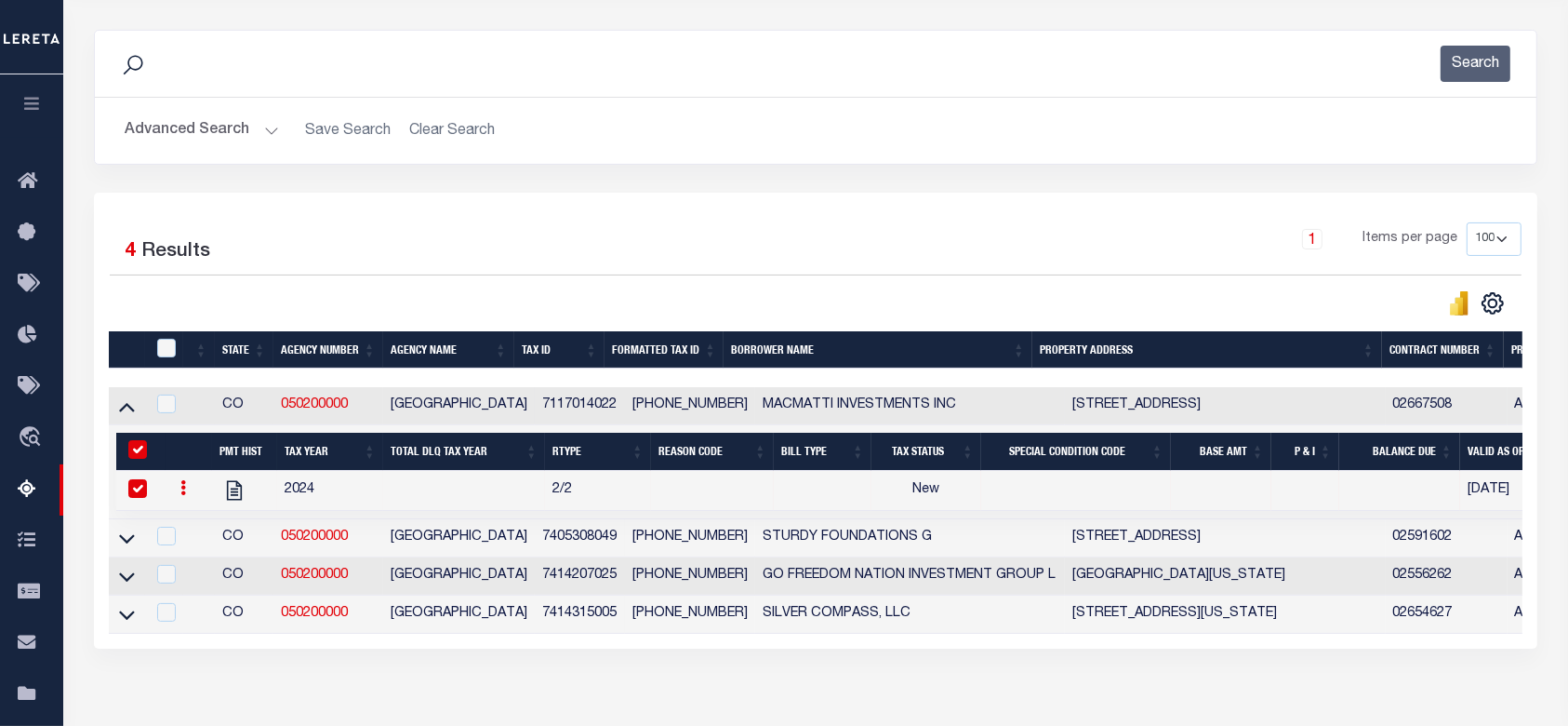
drag, startPoint x: 352, startPoint y: 411, endPoint x: 271, endPoint y: 416, distance: 81.2
drag, startPoint x: 358, startPoint y: 410, endPoint x: 283, endPoint y: 411, distance: 75.0
click at [283, 411] on td "050200000" at bounding box center [328, 406] width 110 height 38
checkbox input "true"
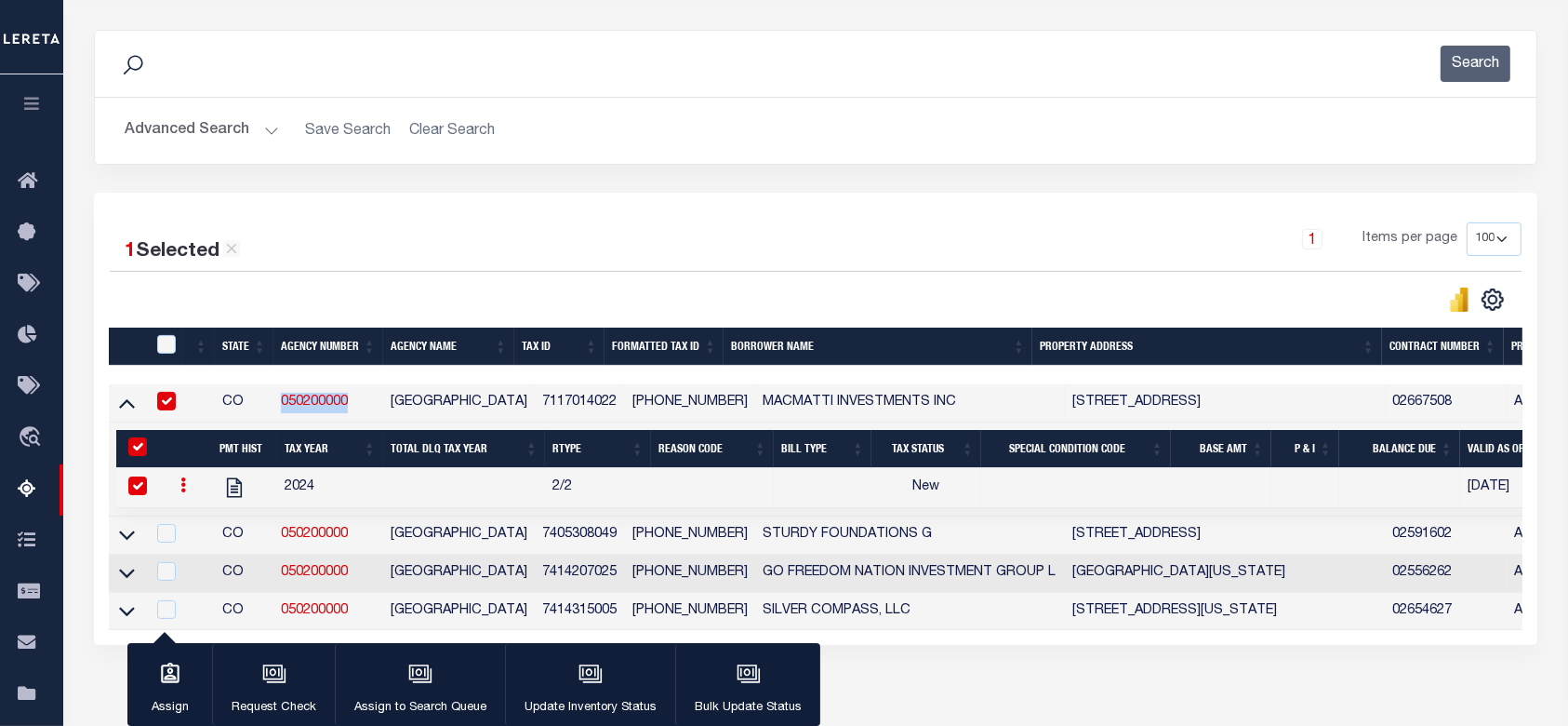
copy link "050200000"
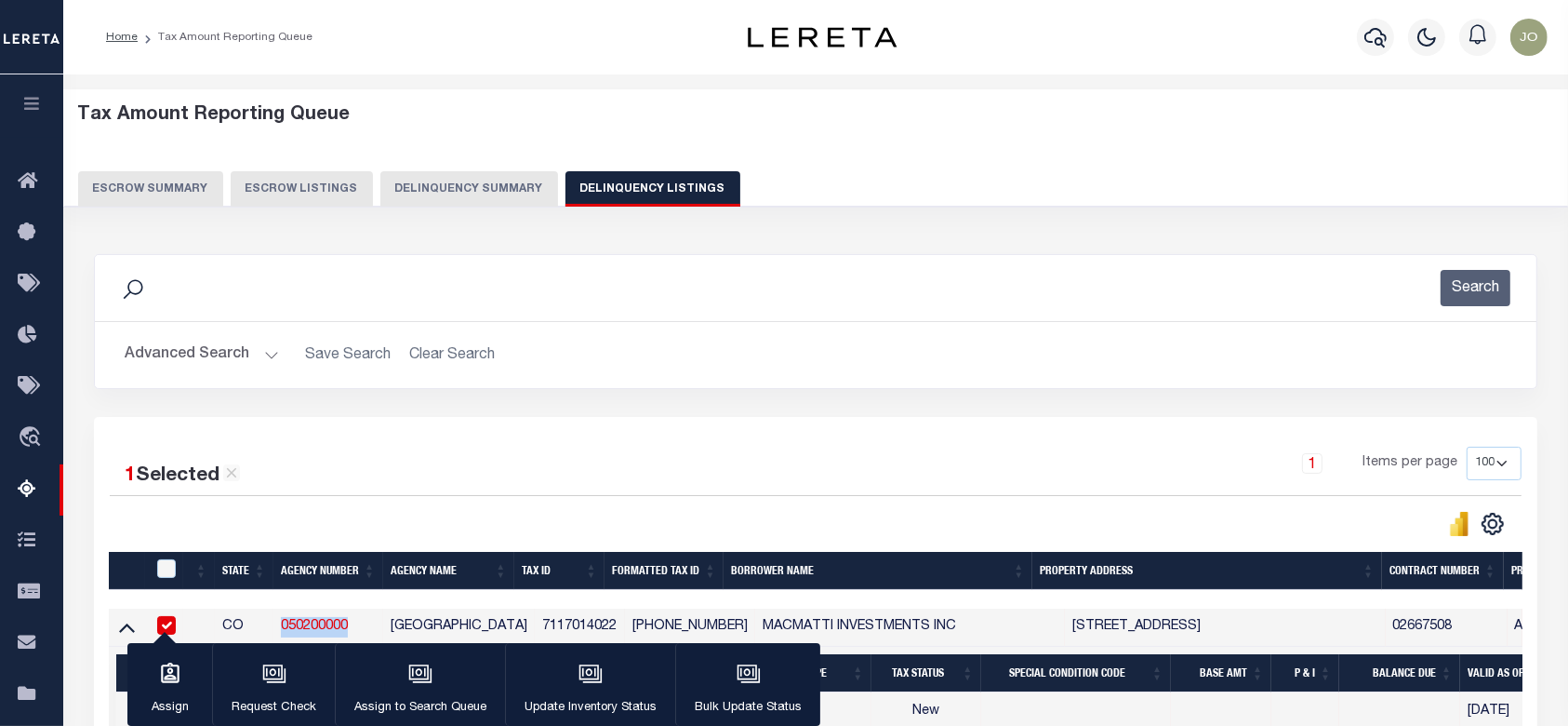
click at [238, 337] on button "Advanced Search" at bounding box center [201, 355] width 154 height 36
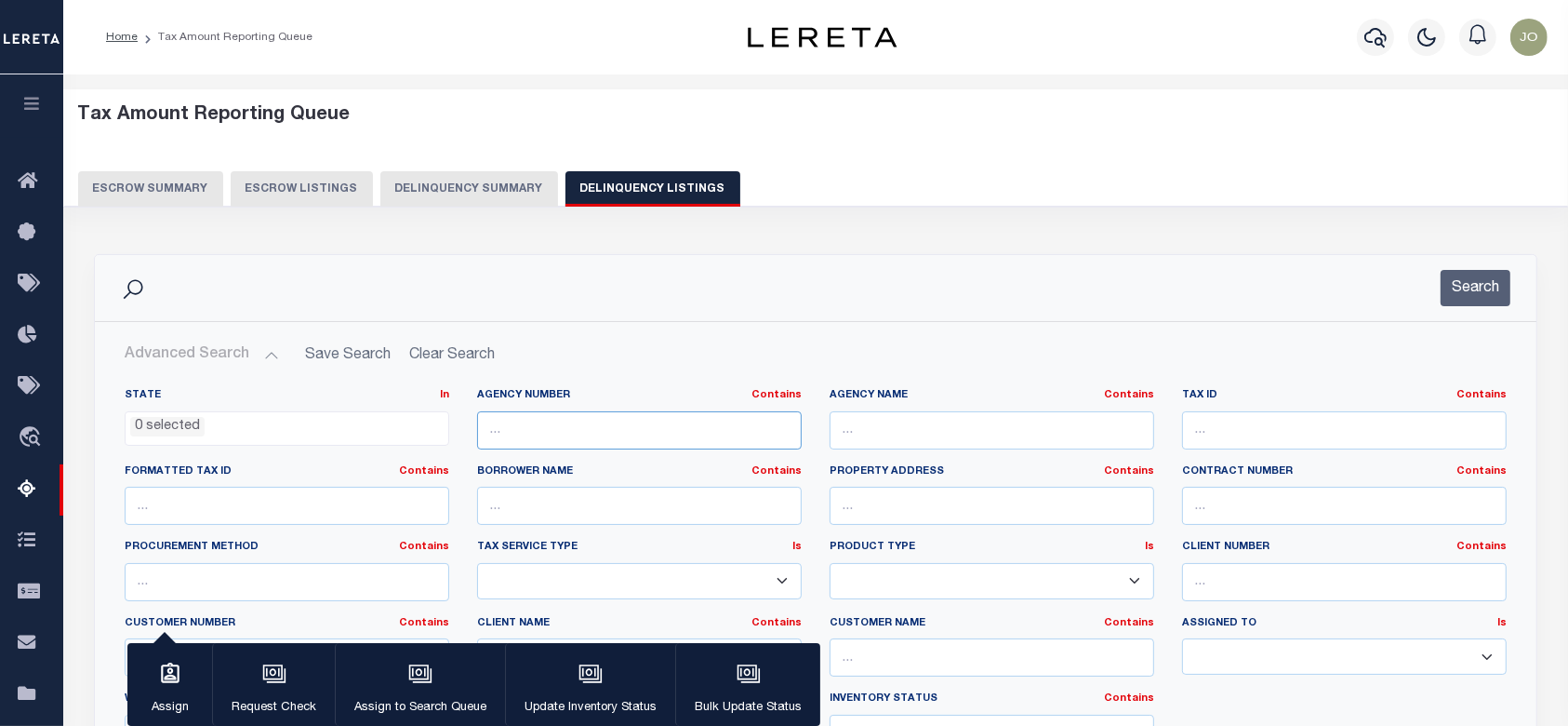
click at [737, 434] on input "text" at bounding box center [640, 429] width 324 height 38
paste input "050200000"
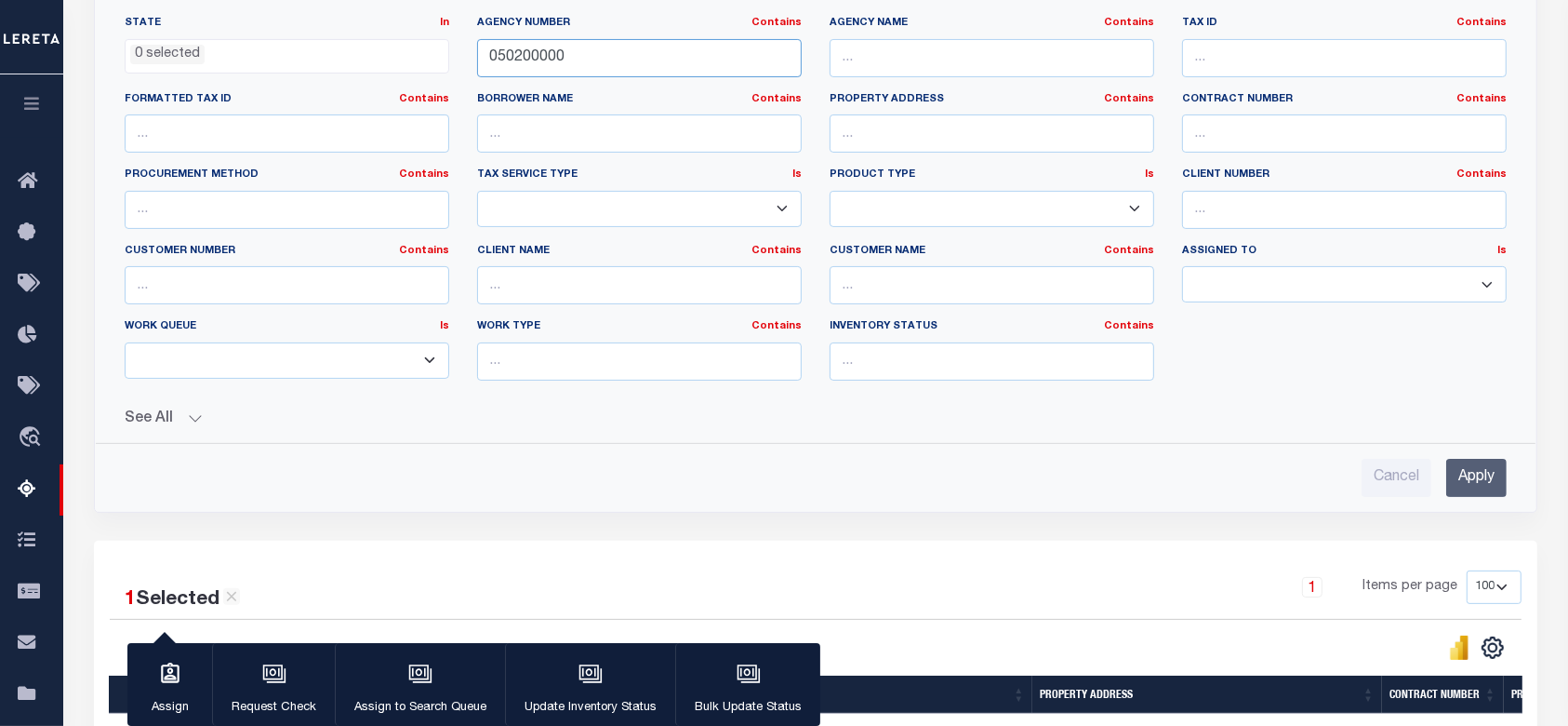
scroll to position [620, 0]
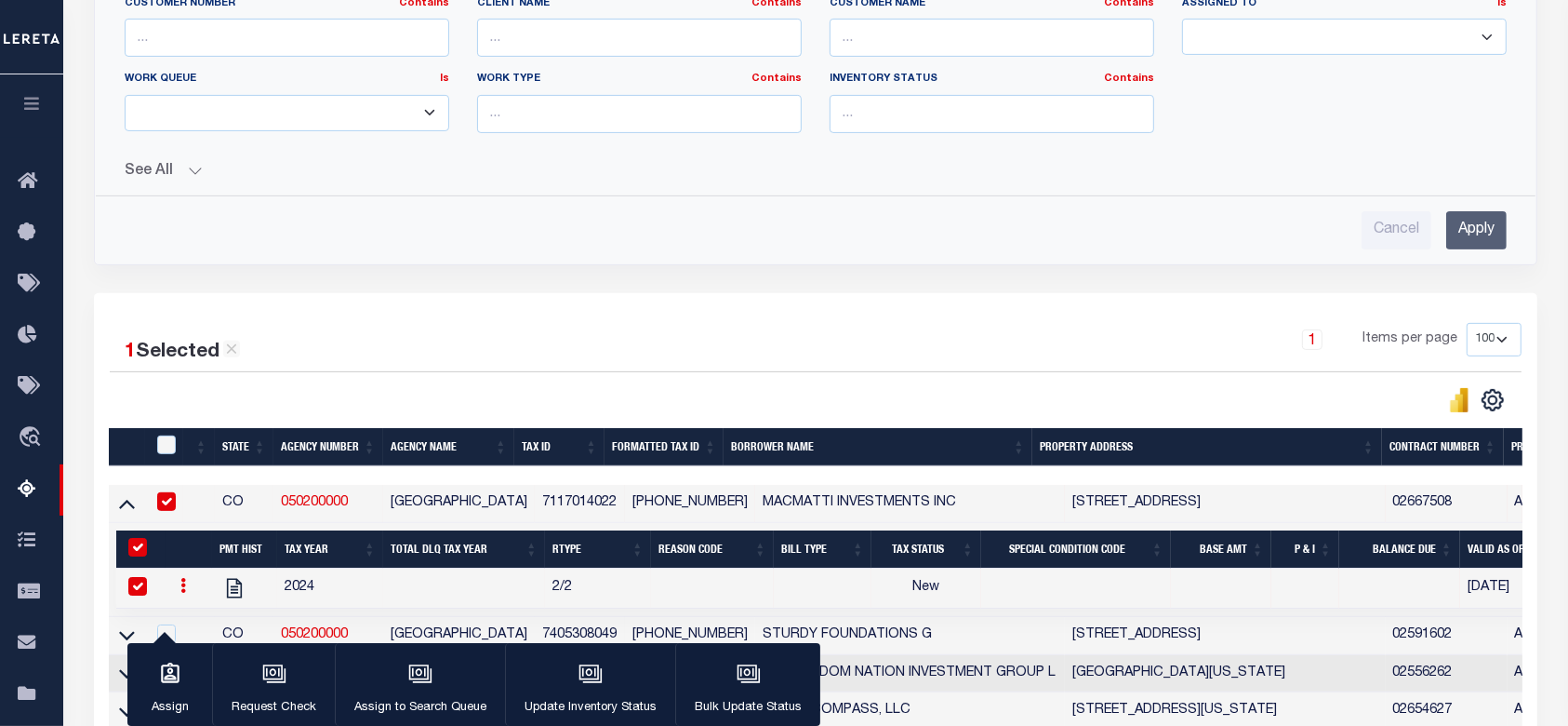
type input "050200000"
click at [1492, 227] on input "Apply" at bounding box center [1477, 230] width 61 height 38
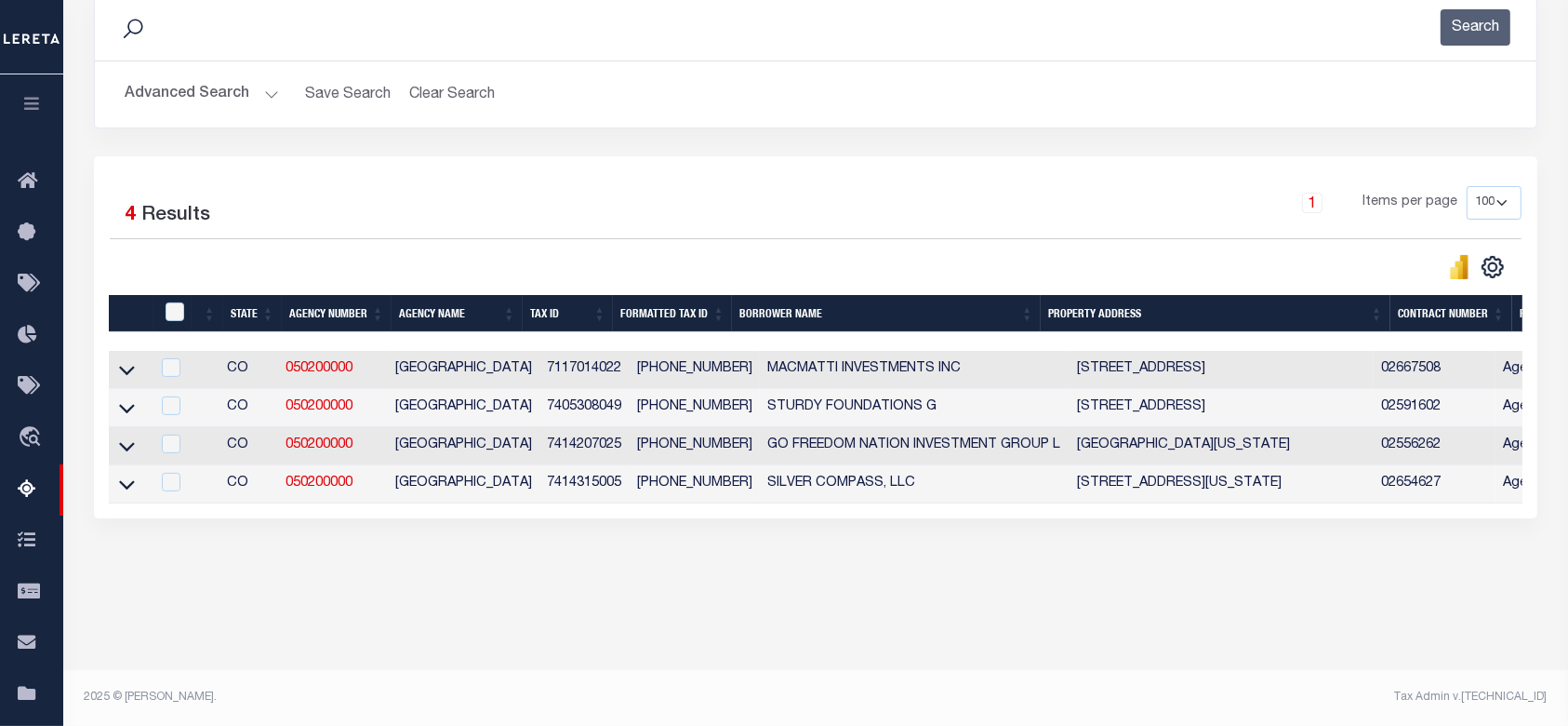
scroll to position [12, 0]
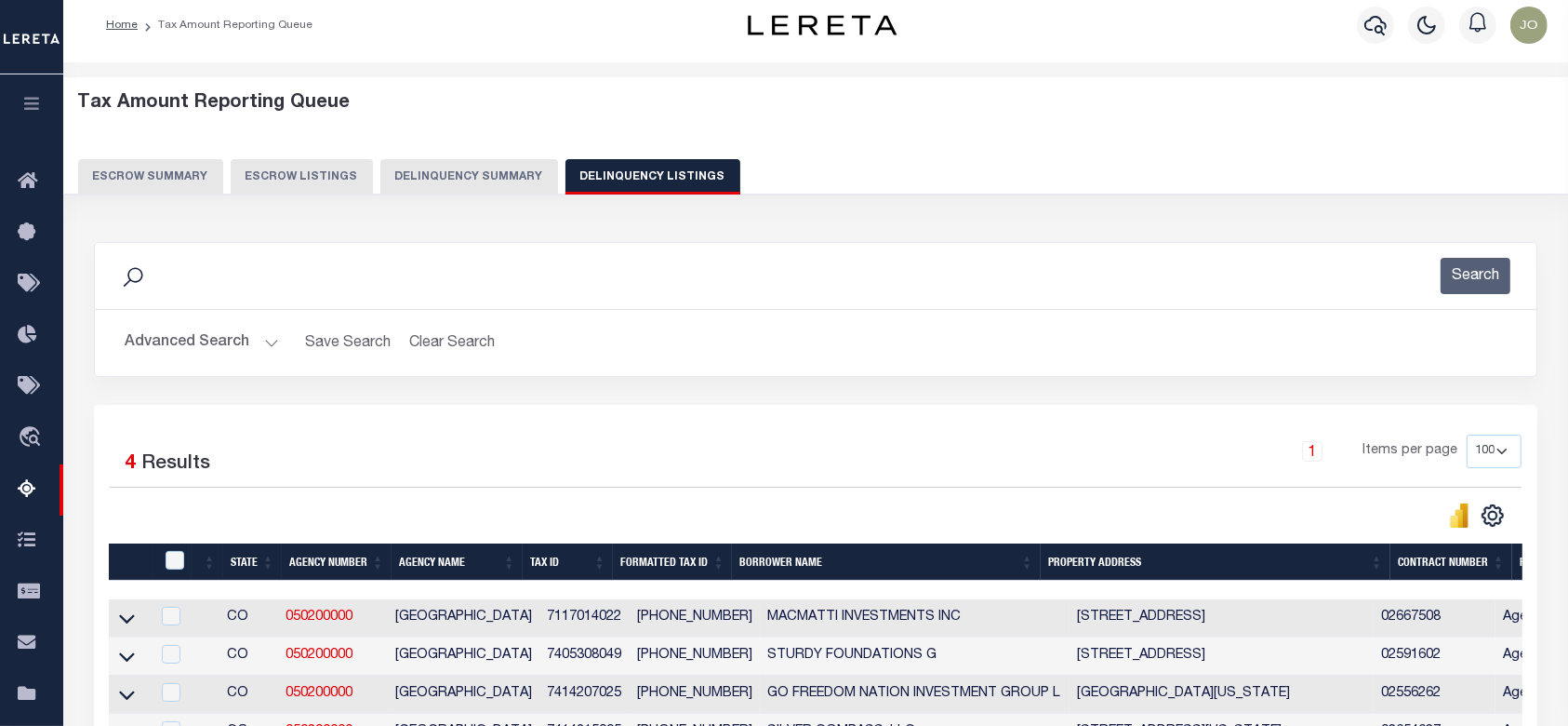
click at [480, 166] on button "Delinquency Summary" at bounding box center [469, 177] width 178 height 35
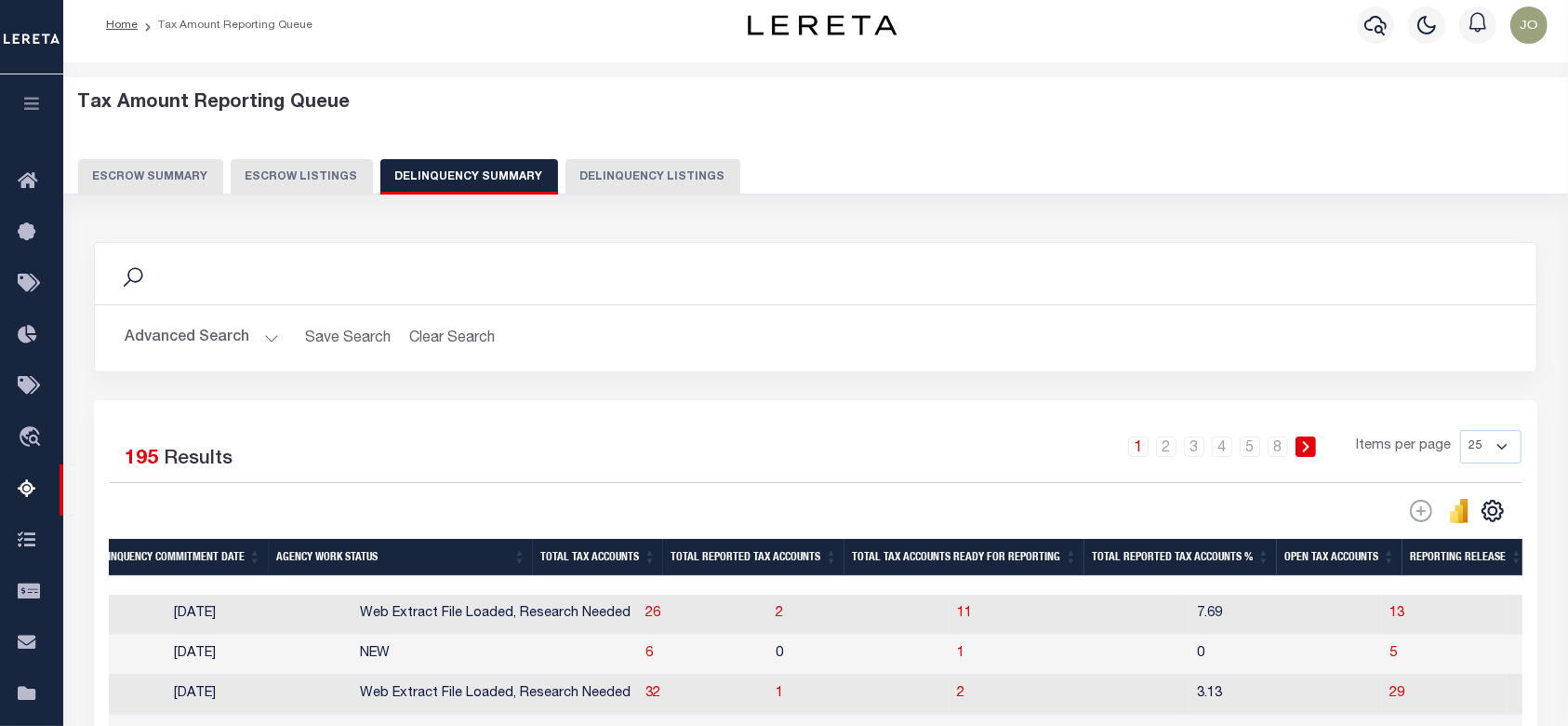
click at [221, 340] on button "Advanced Search" at bounding box center [201, 338] width 154 height 36
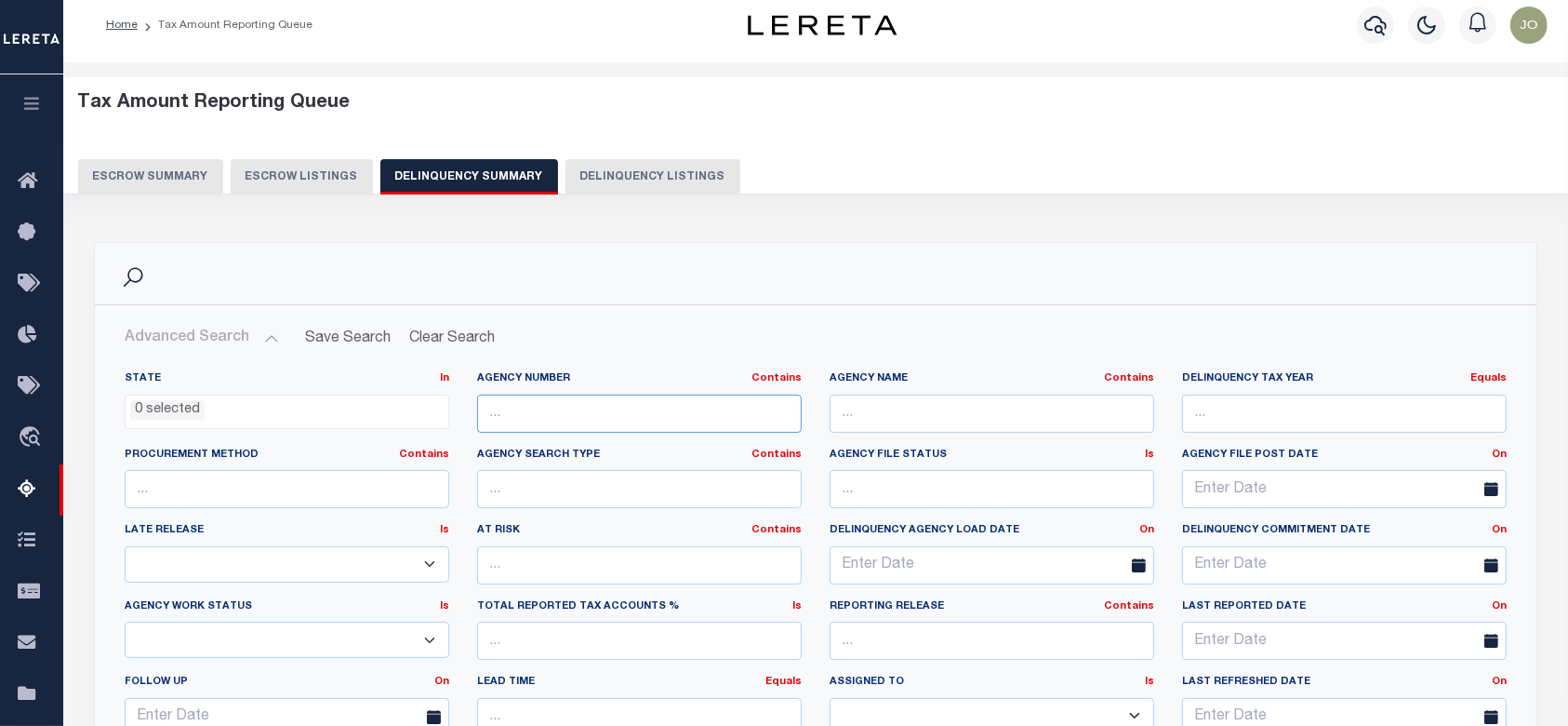
click at [595, 428] on input "text" at bounding box center [640, 413] width 324 height 38
paste input "050200000"
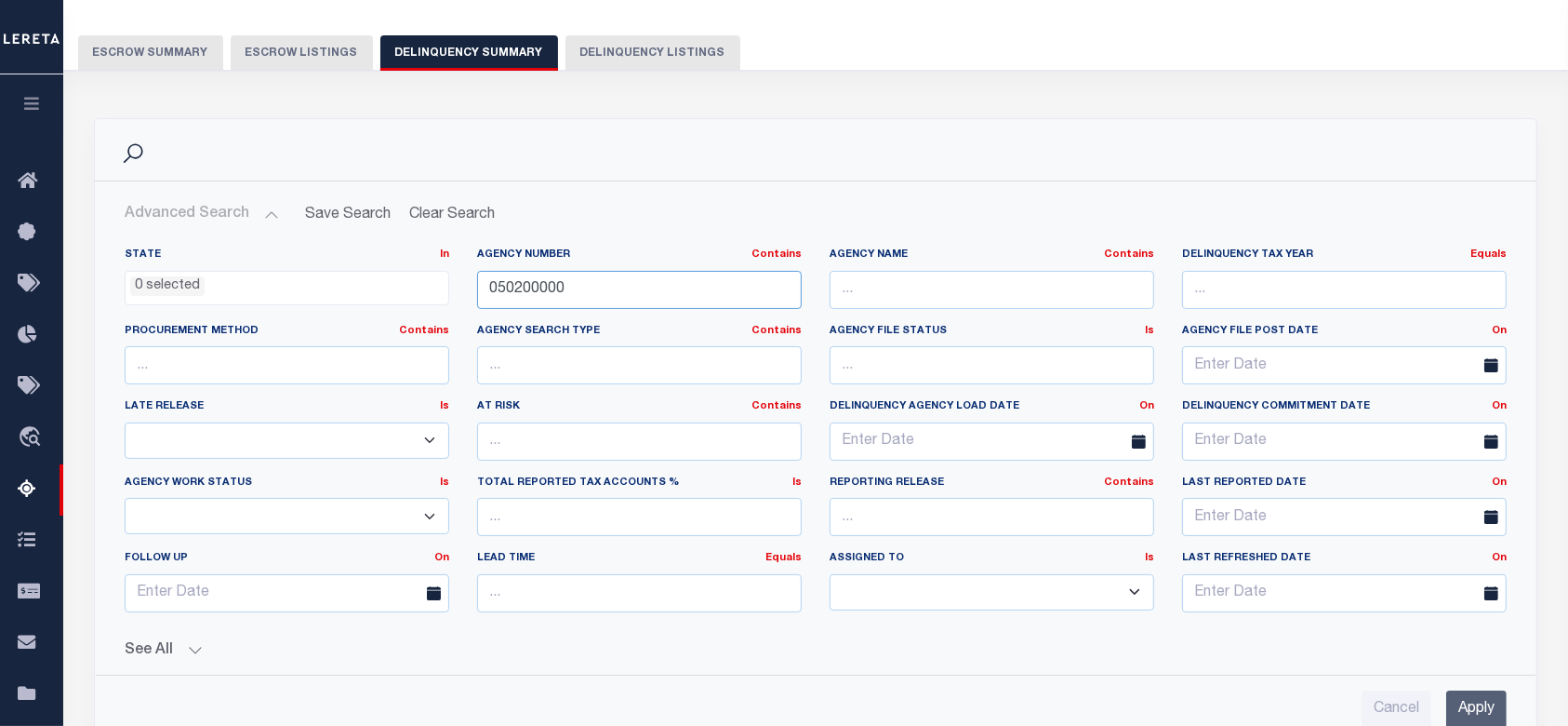
scroll to position [384, 0]
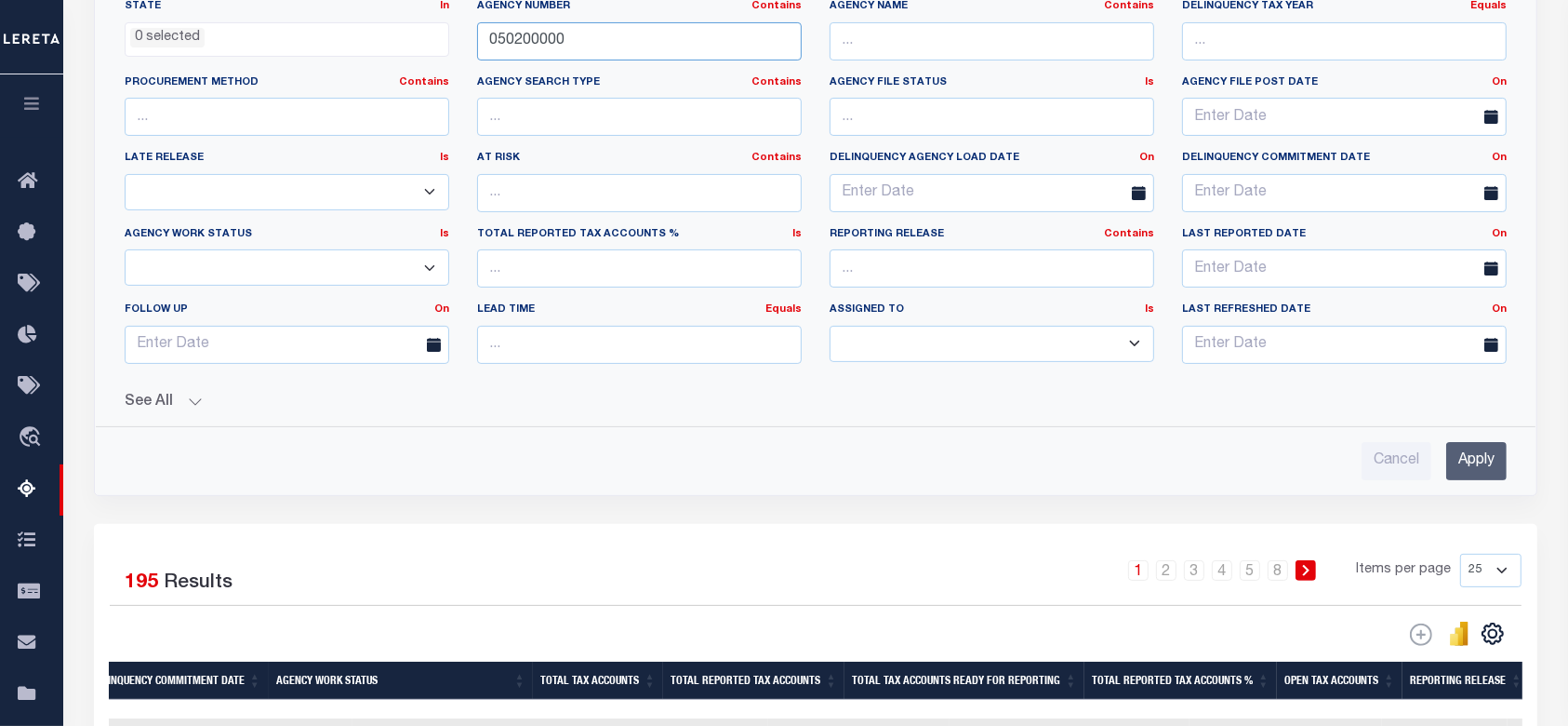
type input "050200000"
click at [1496, 461] on input "Apply" at bounding box center [1477, 461] width 61 height 38
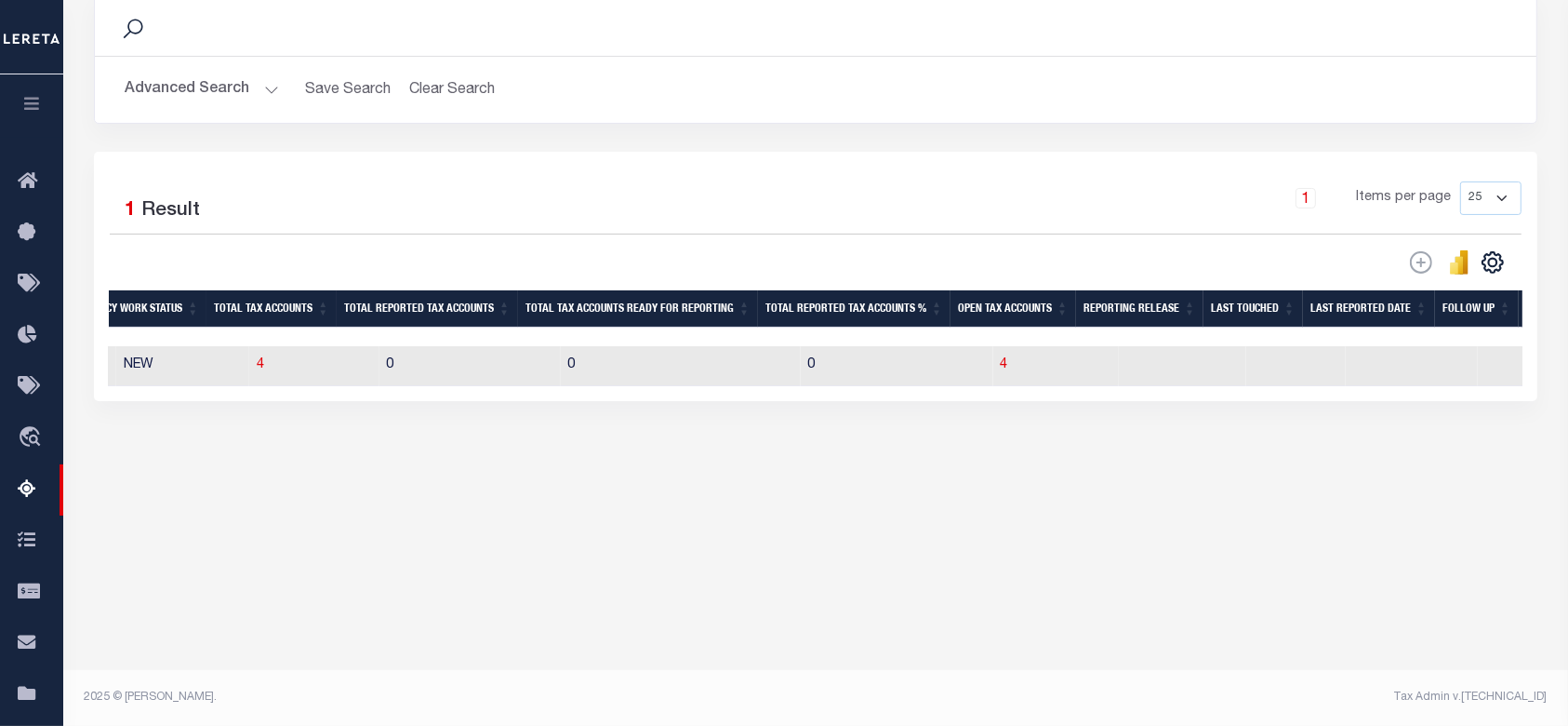
scroll to position [12, 0]
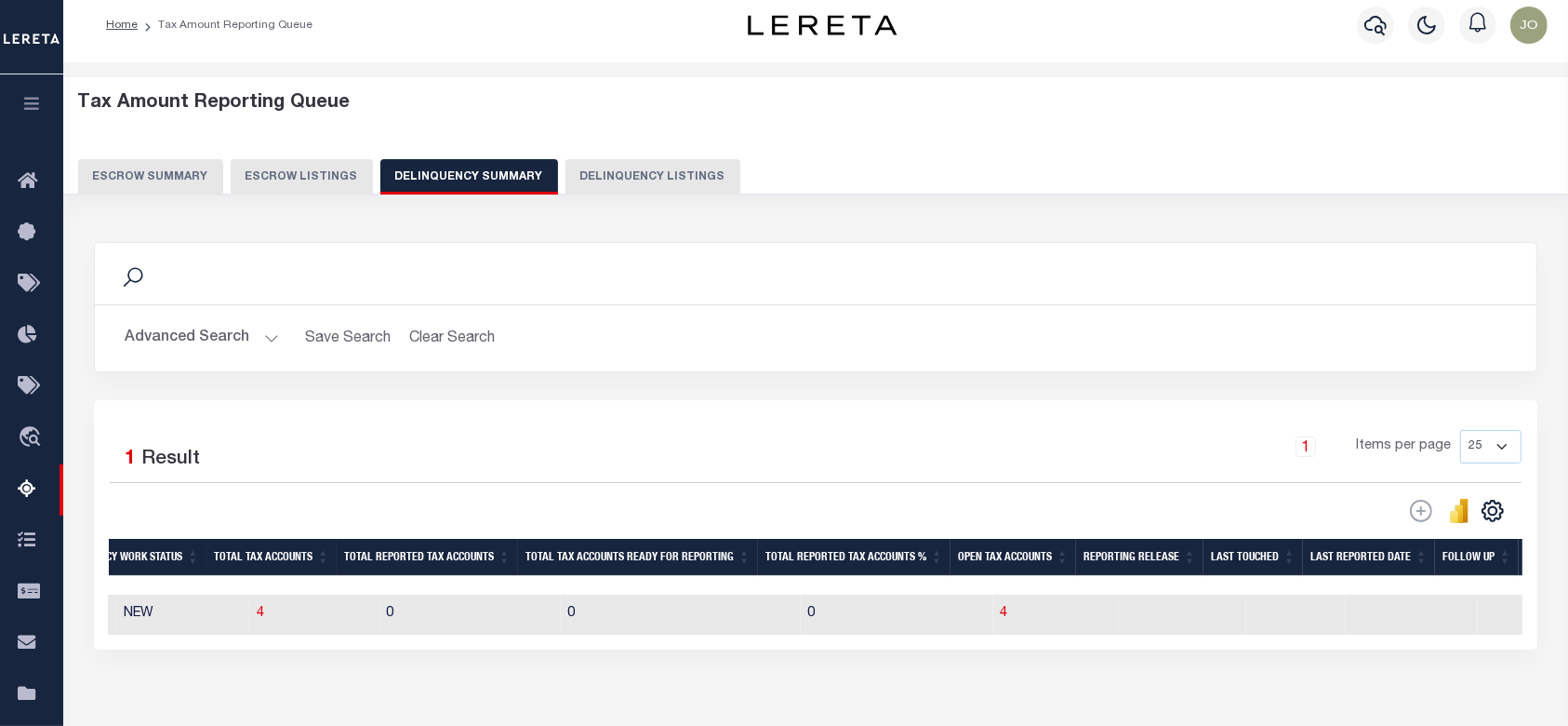
click at [216, 339] on button "Advanced Search" at bounding box center [201, 338] width 154 height 36
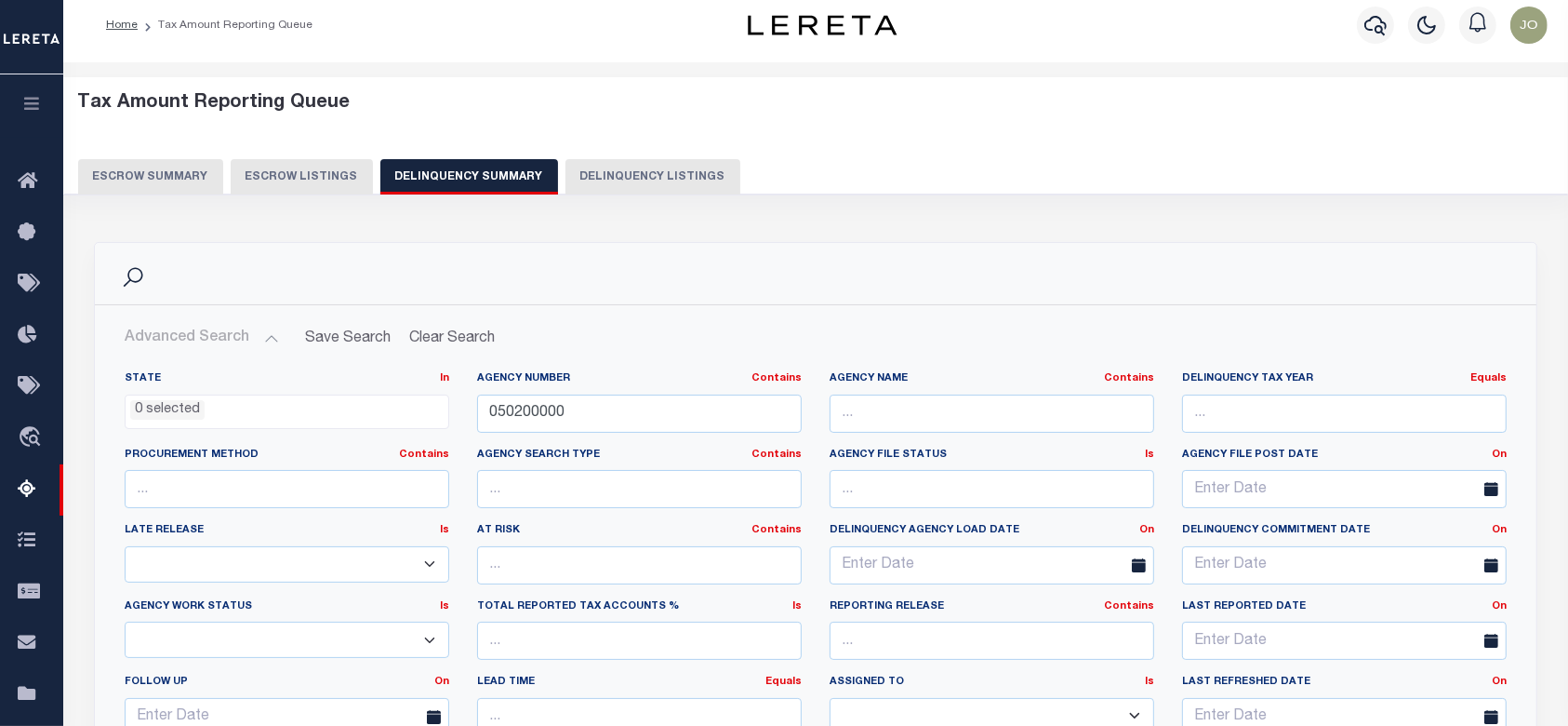
scroll to position [508, 0]
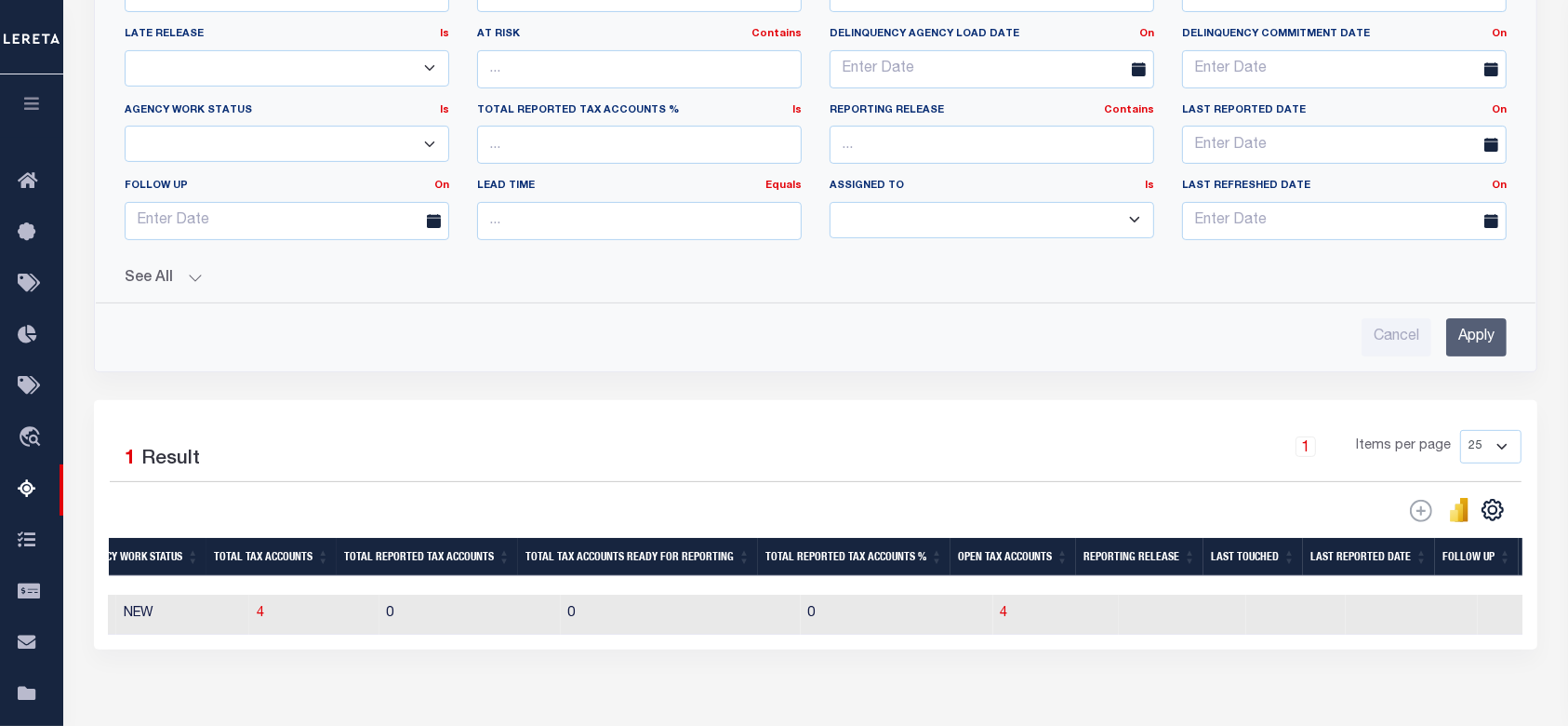
drag, startPoint x: 940, startPoint y: 646, endPoint x: 784, endPoint y: 648, distance: 156.0
click at [784, 648] on div "Selected 1 Result 1 Items per page 25 100 200 500 1000" at bounding box center [815, 525] width 1443 height 250
drag, startPoint x: 223, startPoint y: 614, endPoint x: 250, endPoint y: 592, distance: 34.8
click at [256, 614] on span "4" at bounding box center [260, 612] width 8 height 13
select select "100"
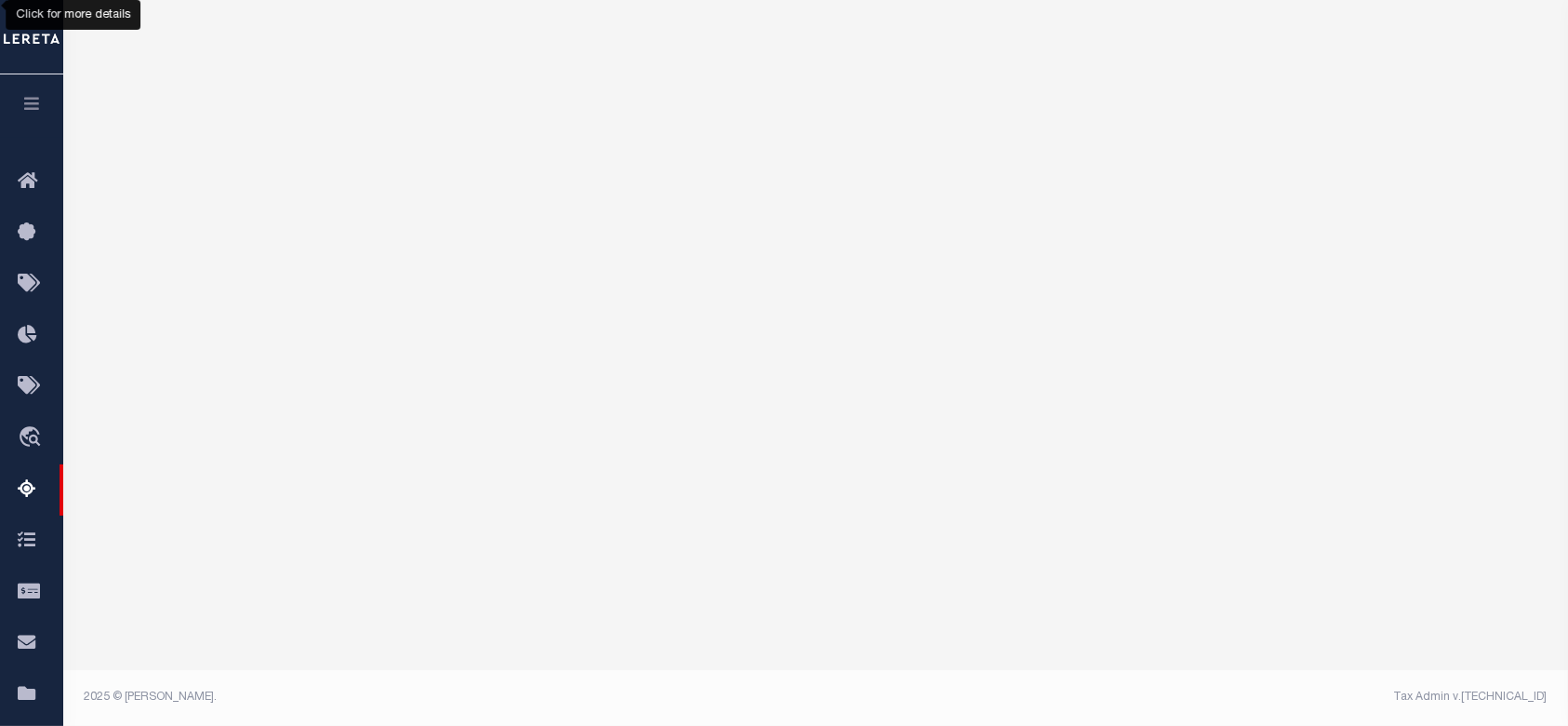
select select "100"
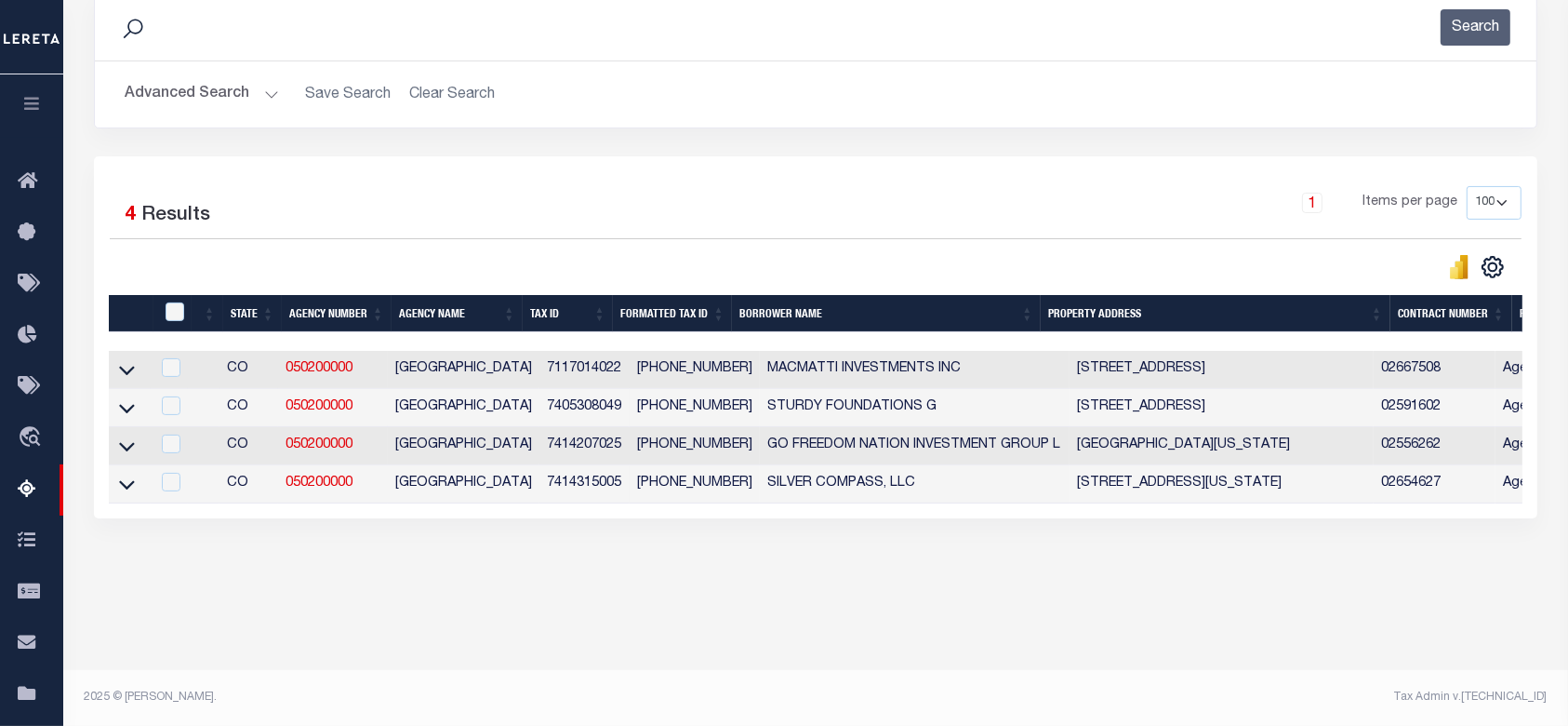
scroll to position [260, 0]
click at [172, 310] on input "checkbox" at bounding box center [175, 311] width 19 height 19
checkbox input "true"
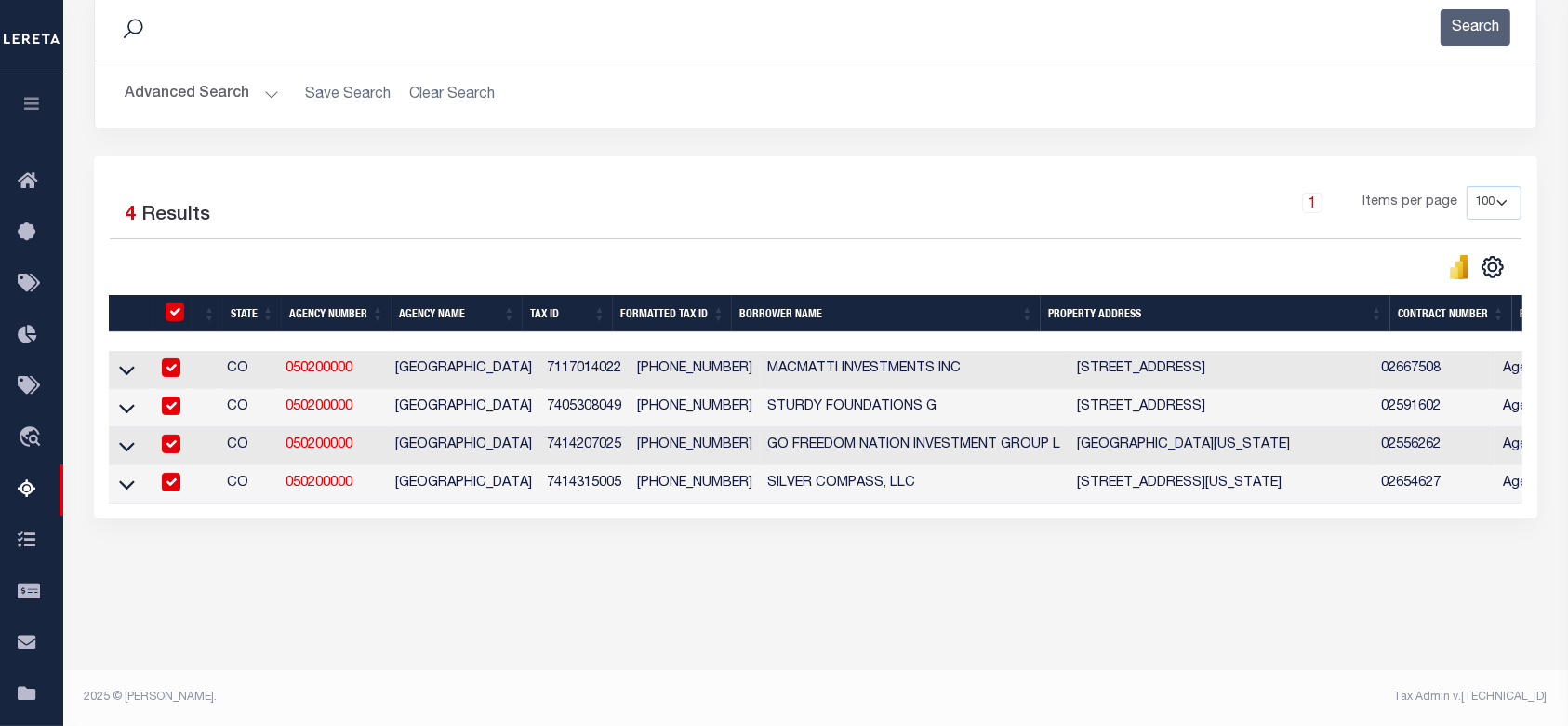
checkbox input "true"
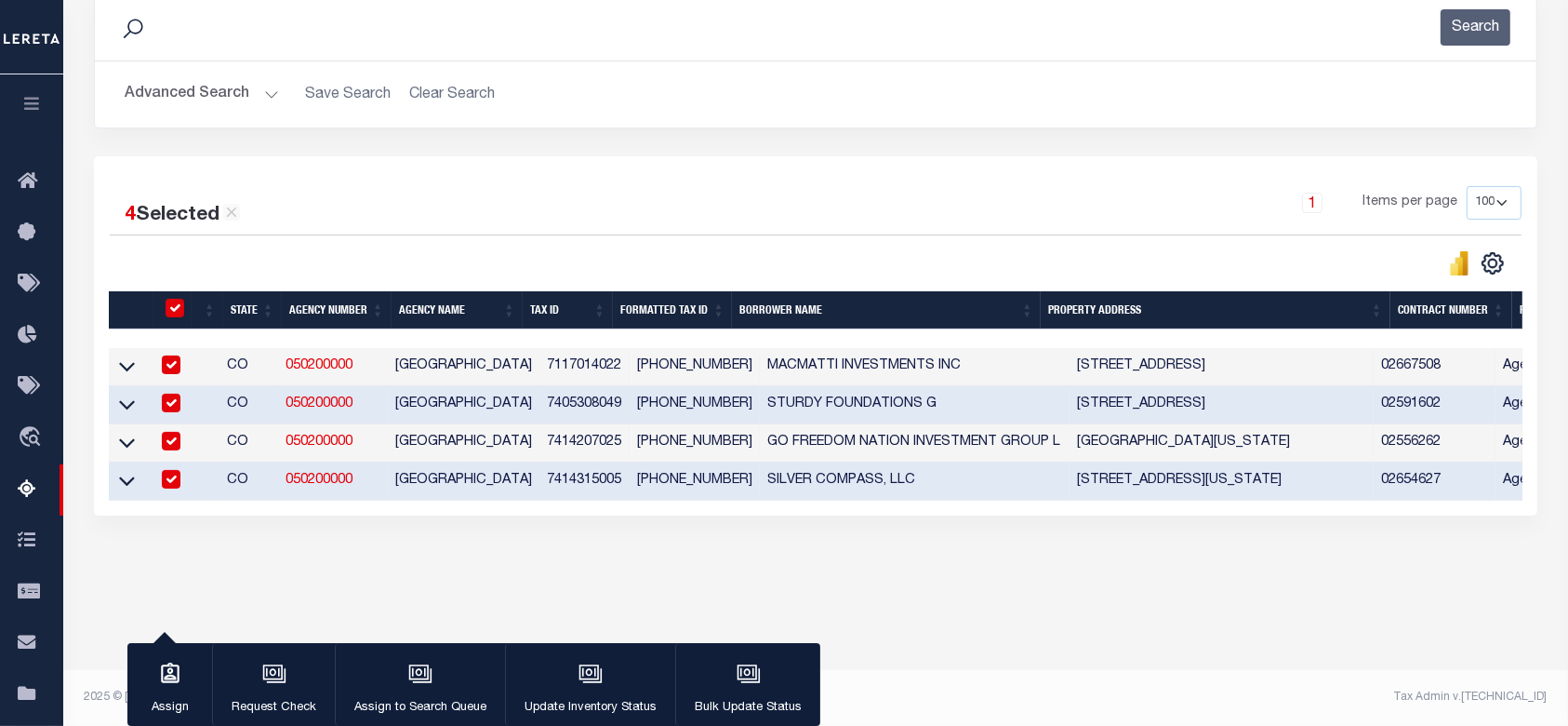
click at [173, 312] on input "checkbox" at bounding box center [175, 307] width 19 height 19
checkbox input "false"
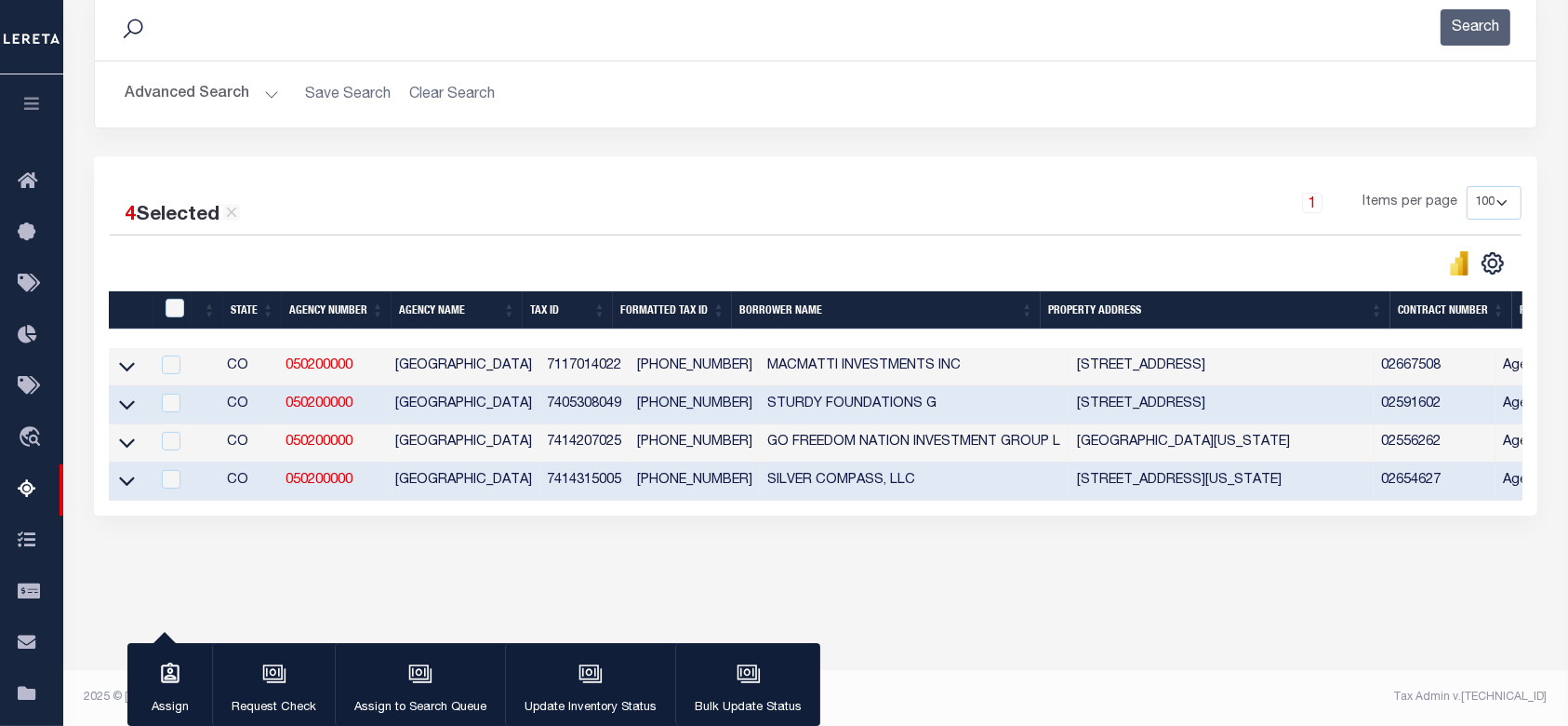
checkbox input "false"
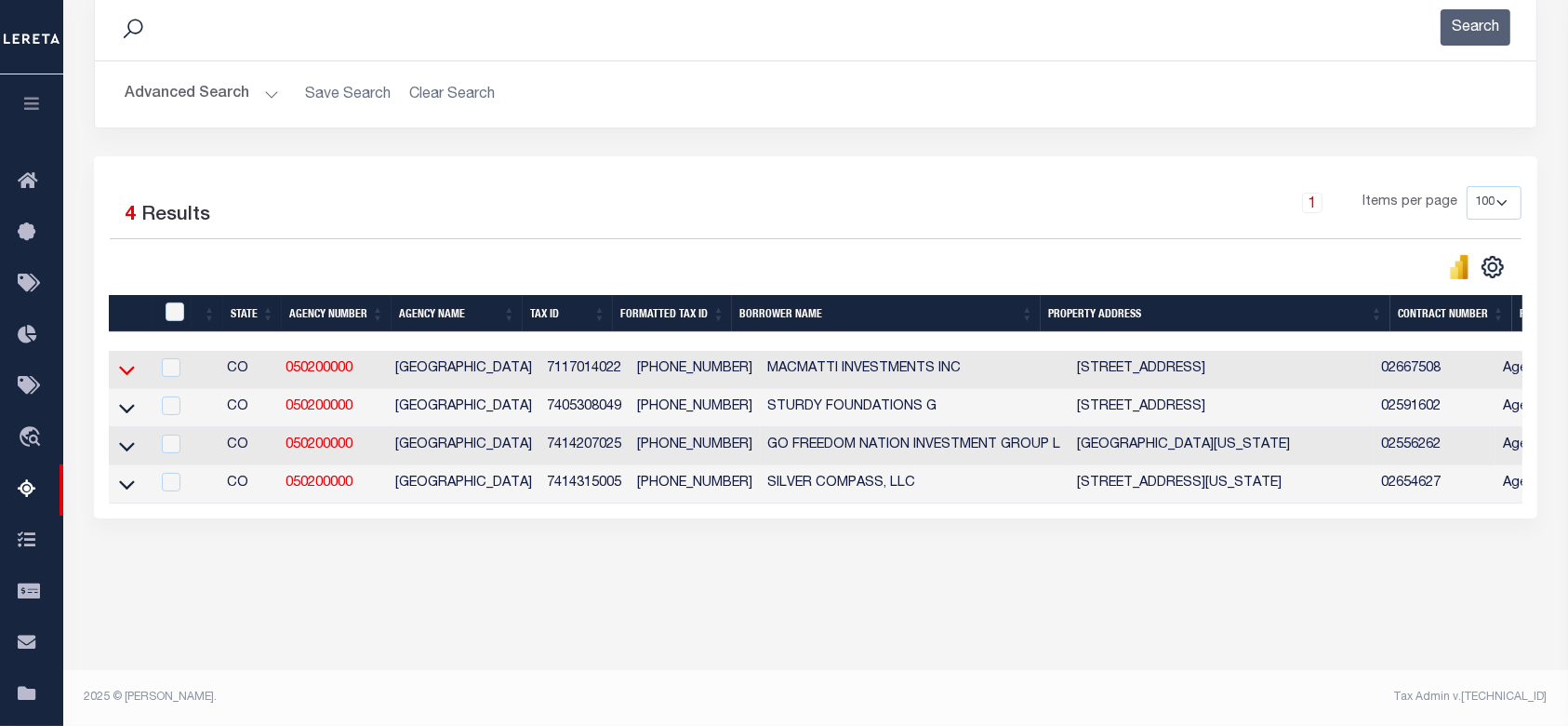
click at [131, 369] on icon at bounding box center [127, 369] width 16 height 20
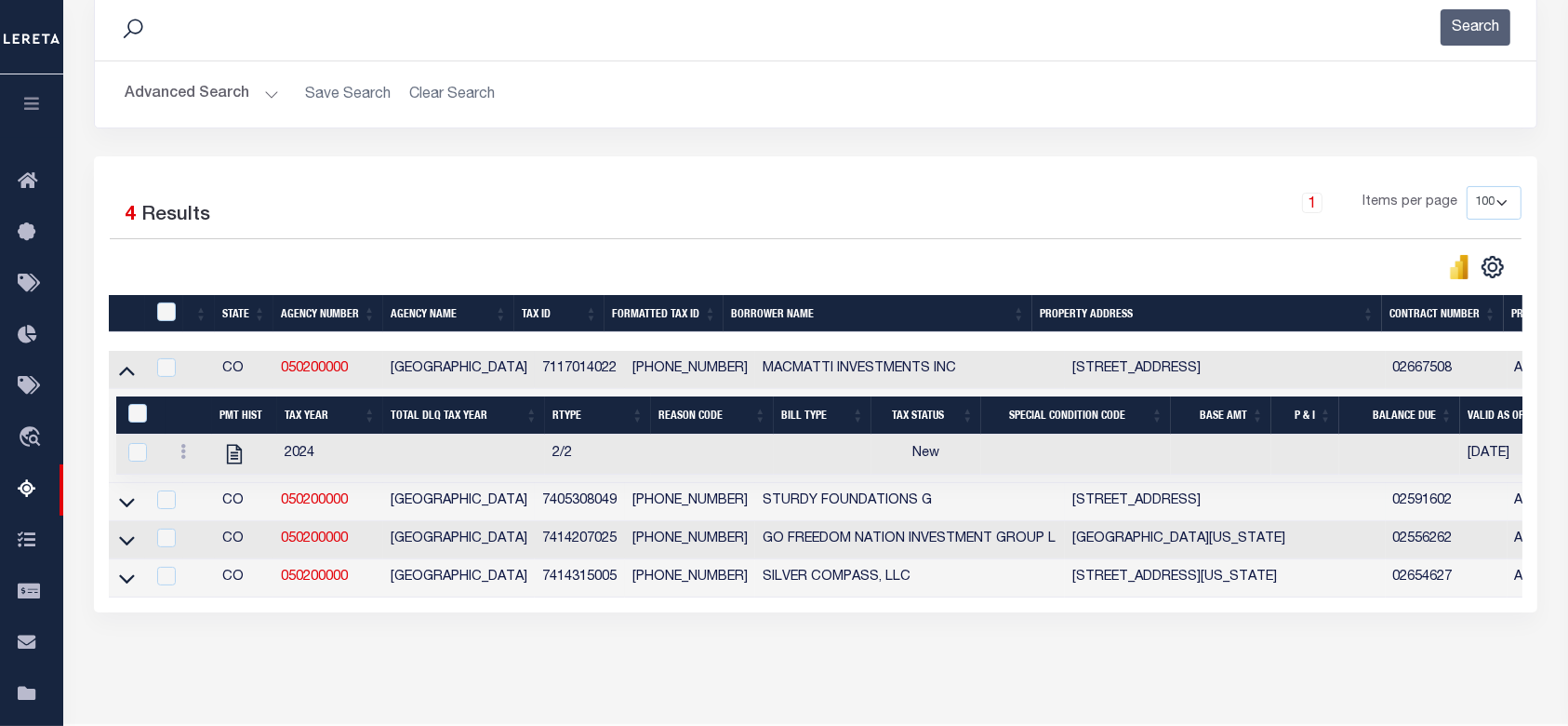
click at [124, 507] on icon at bounding box center [127, 502] width 16 height 9
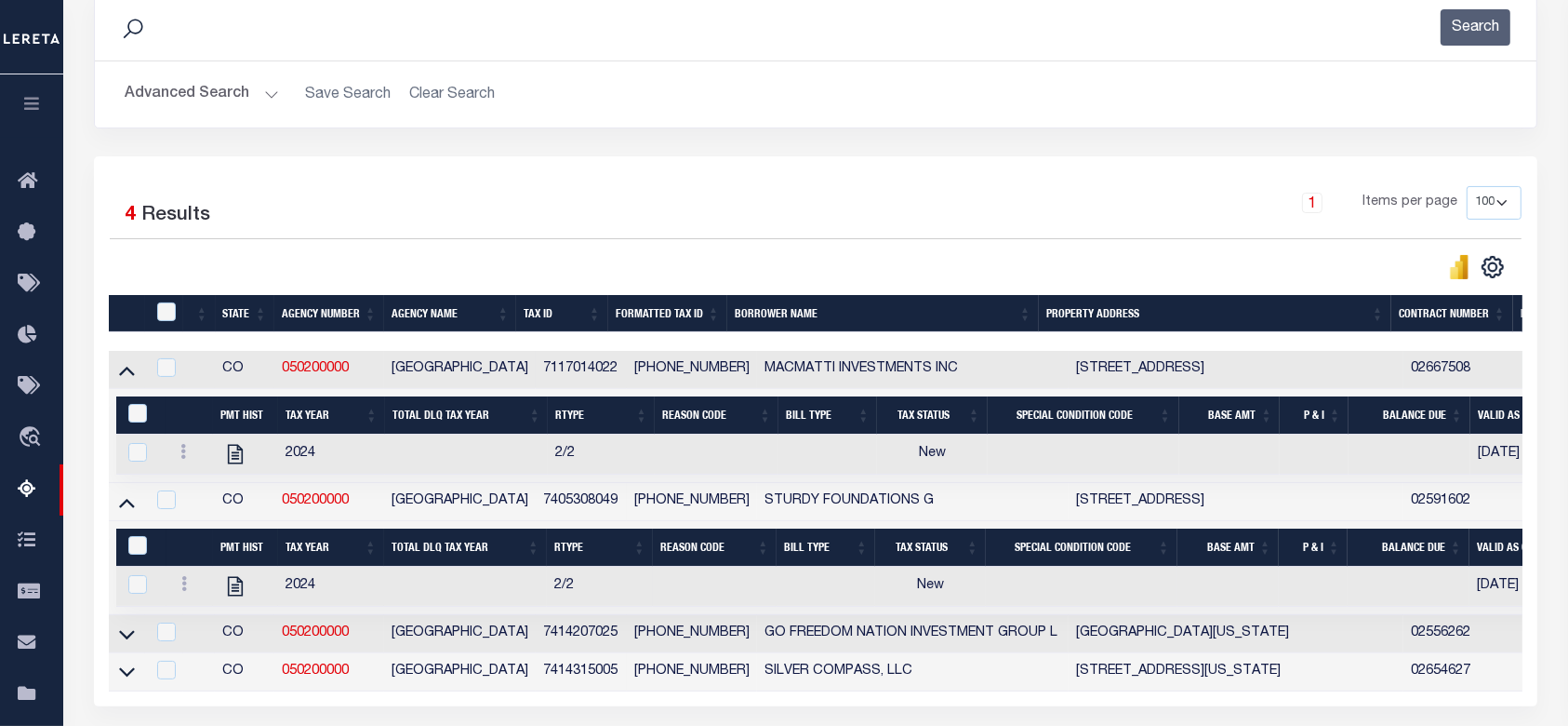
scroll to position [424, 0]
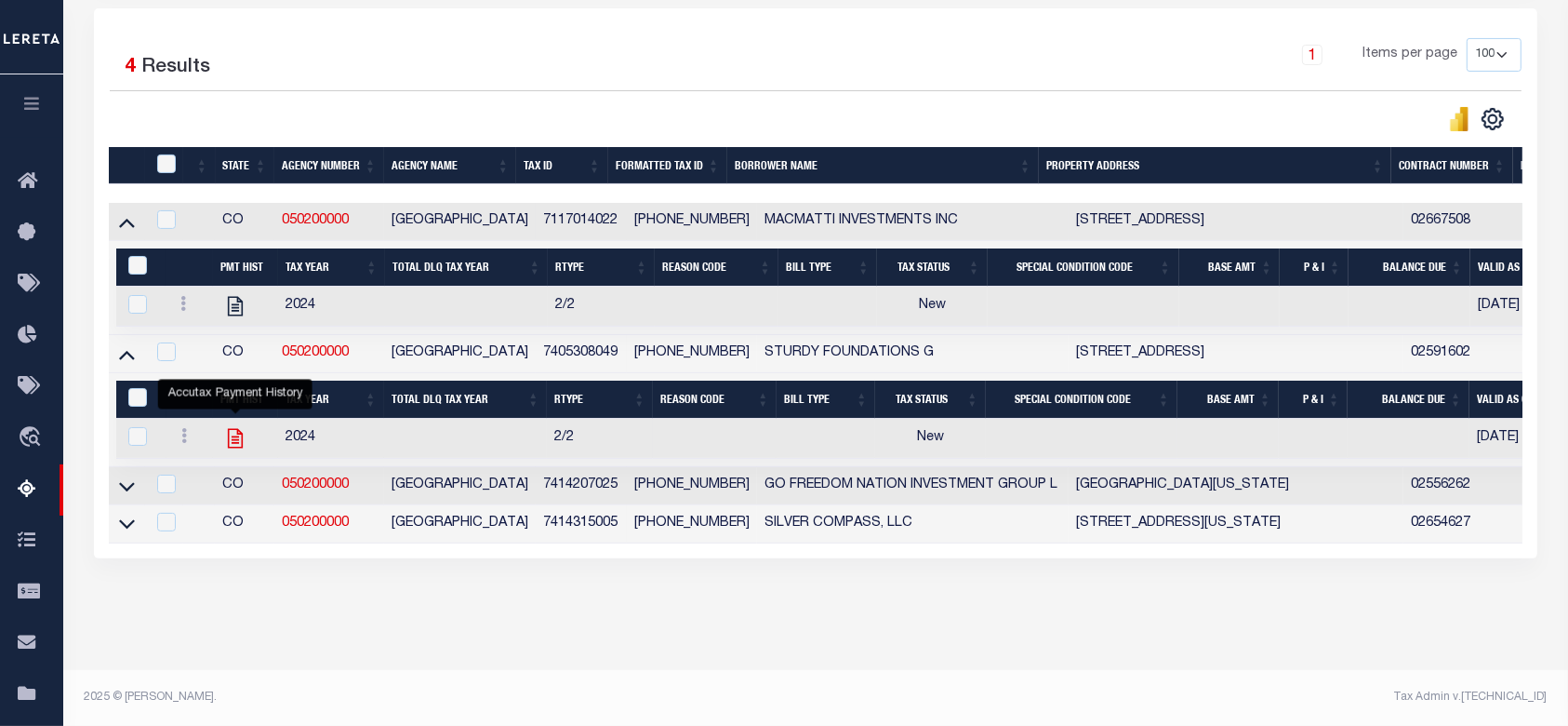
click at [231, 426] on icon "" at bounding box center [235, 438] width 25 height 25
checkbox input "true"
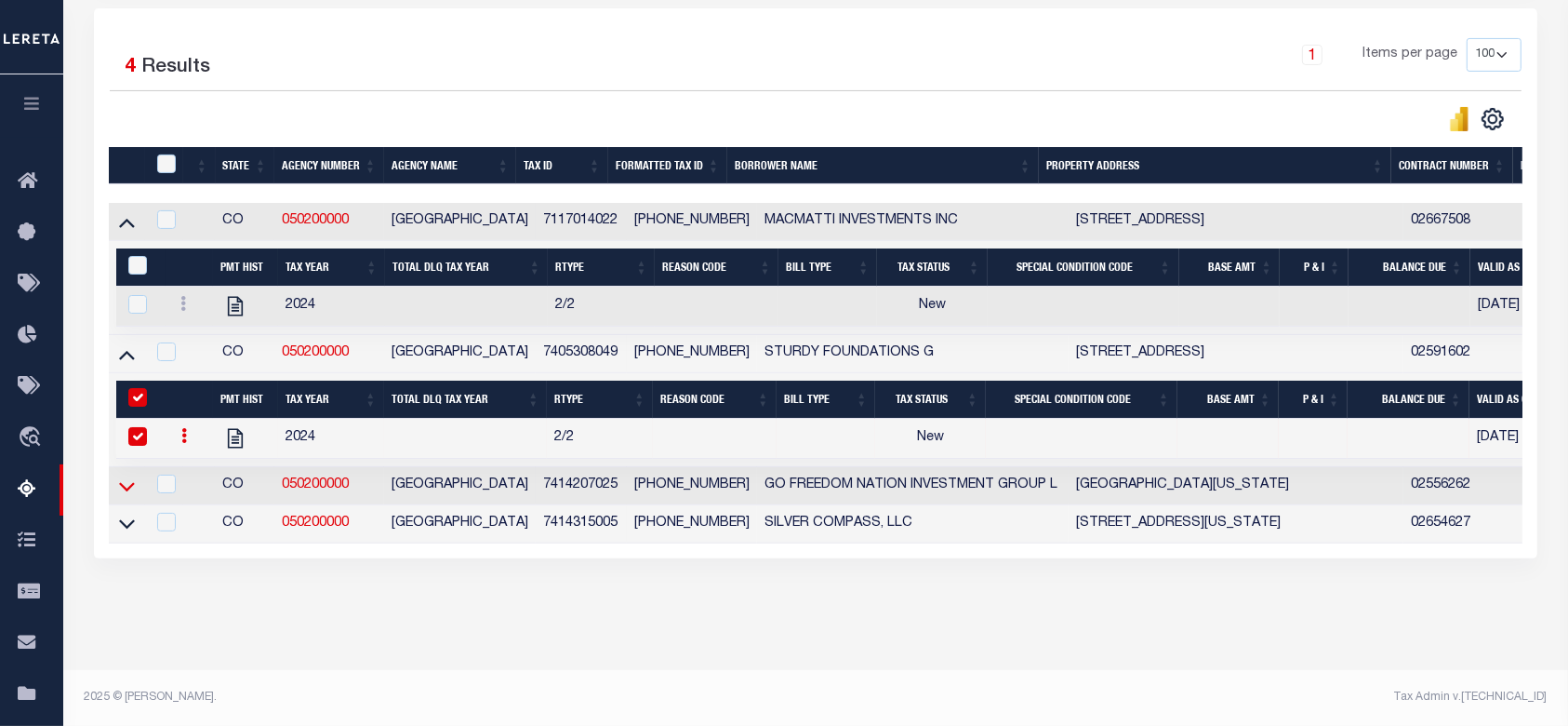
click at [124, 476] on icon at bounding box center [127, 486] width 16 height 20
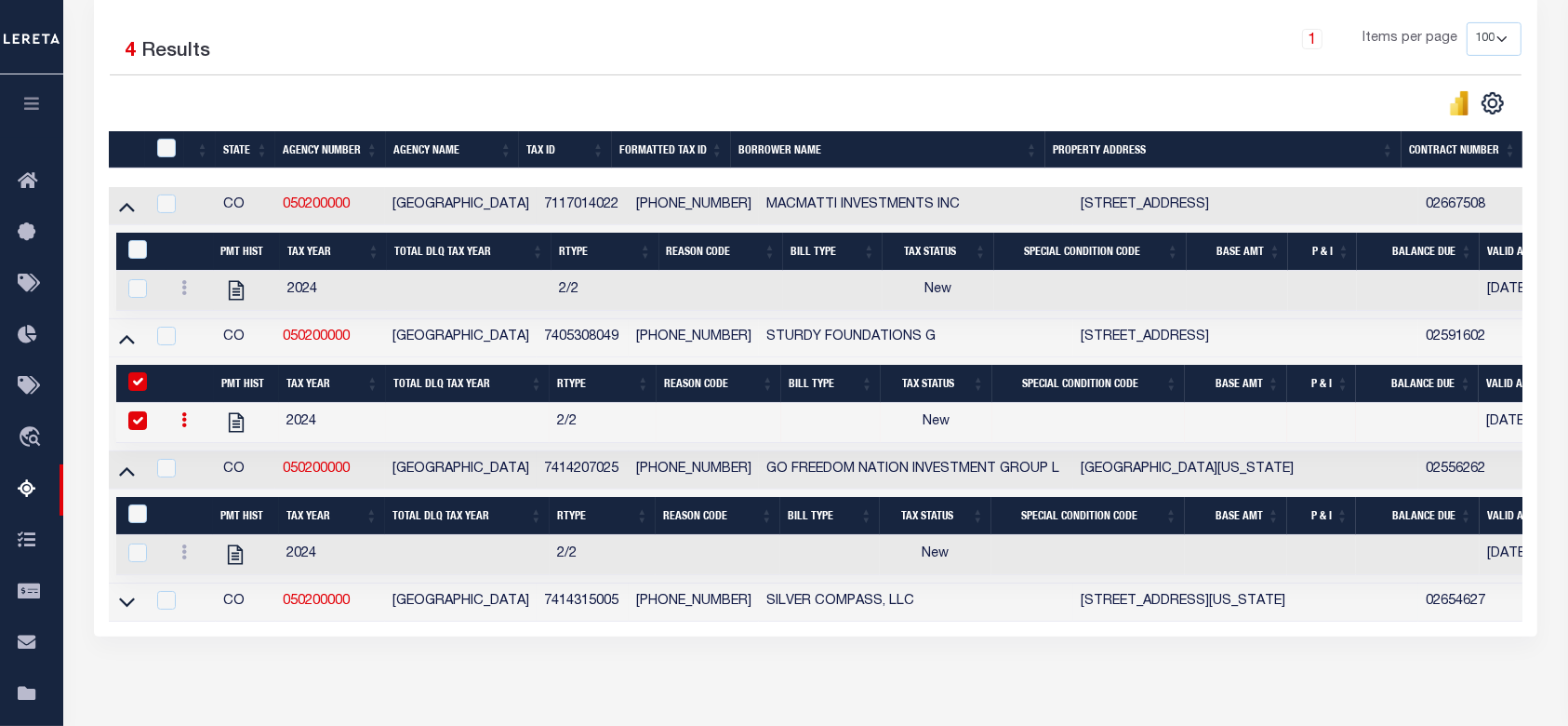
click at [127, 611] on icon at bounding box center [127, 601] width 16 height 20
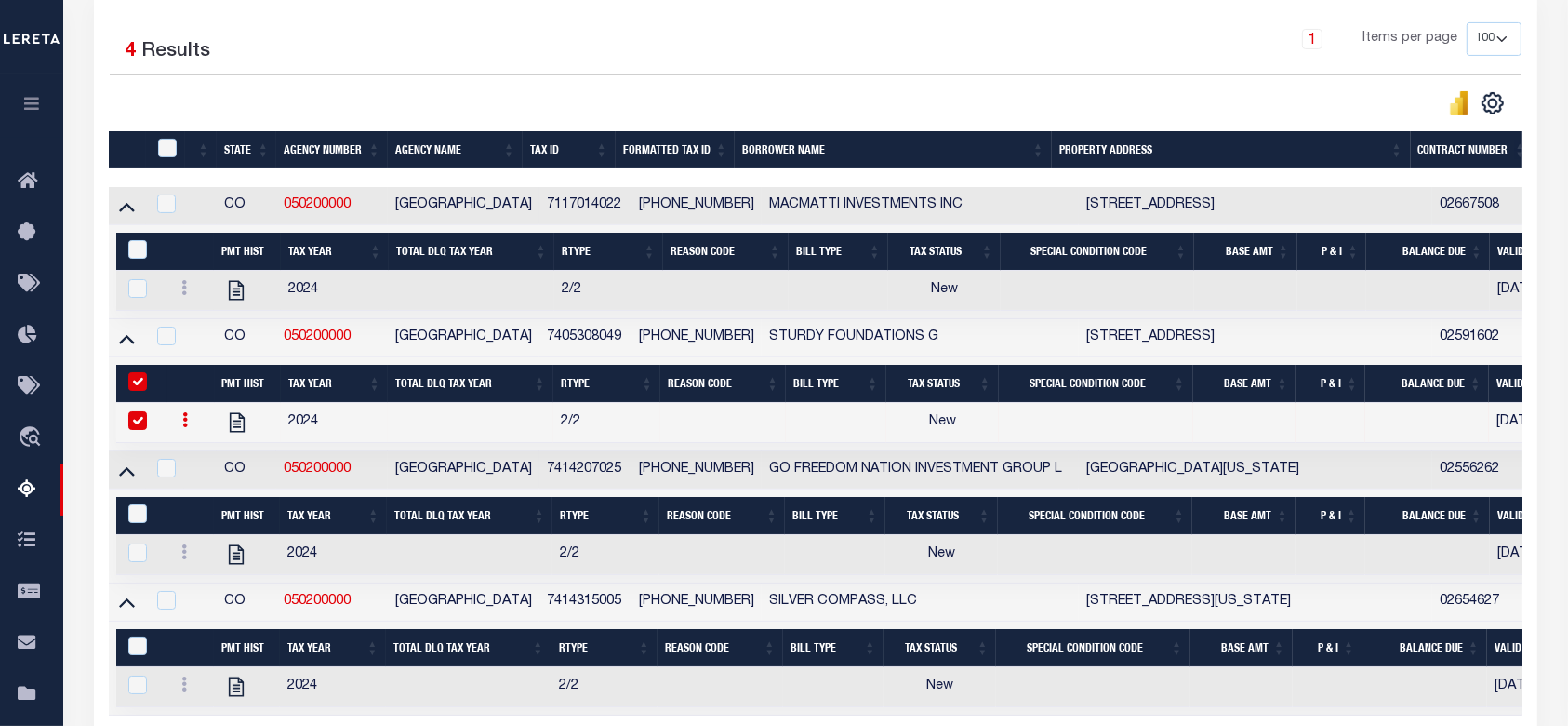
scroll to position [549, 0]
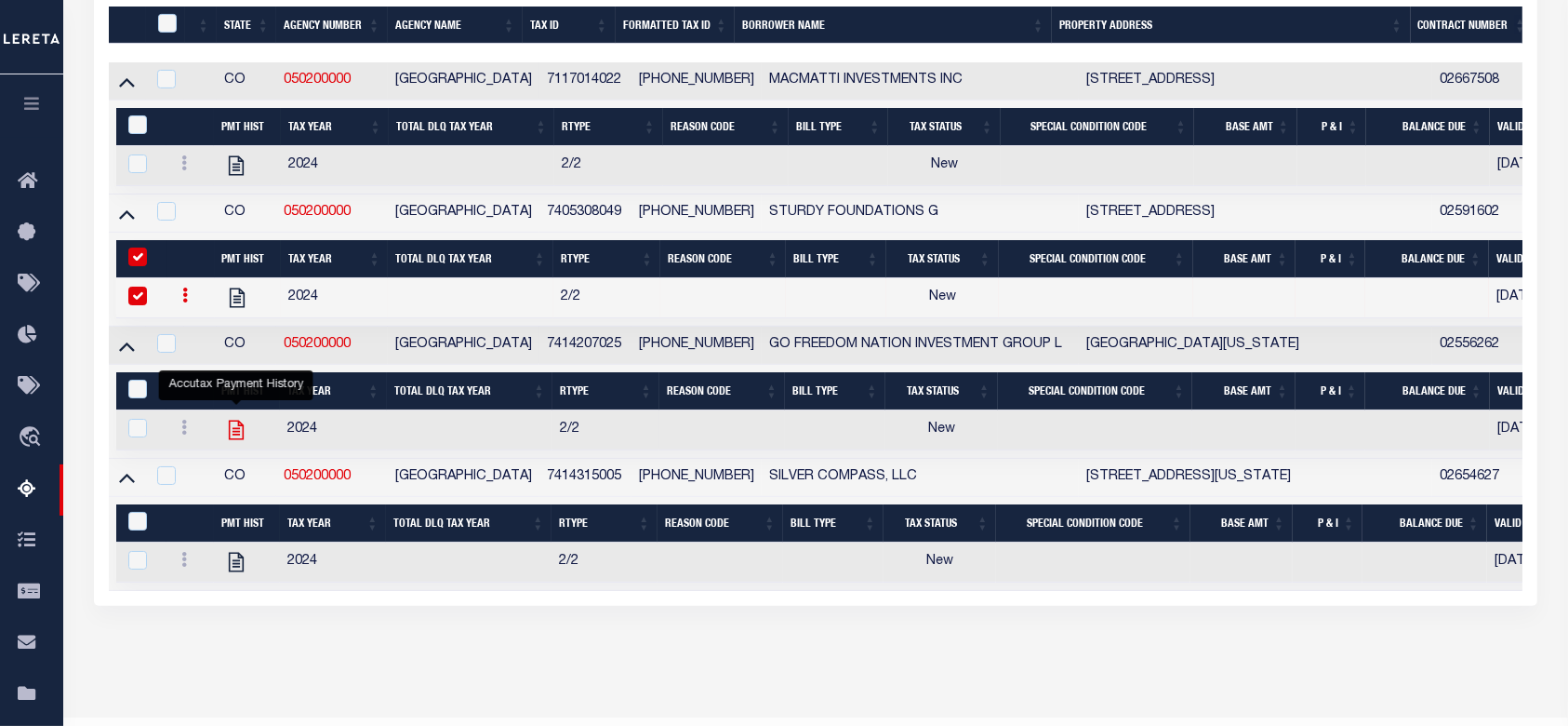
click at [234, 439] on icon "" at bounding box center [236, 429] width 15 height 20
checkbox input "true"
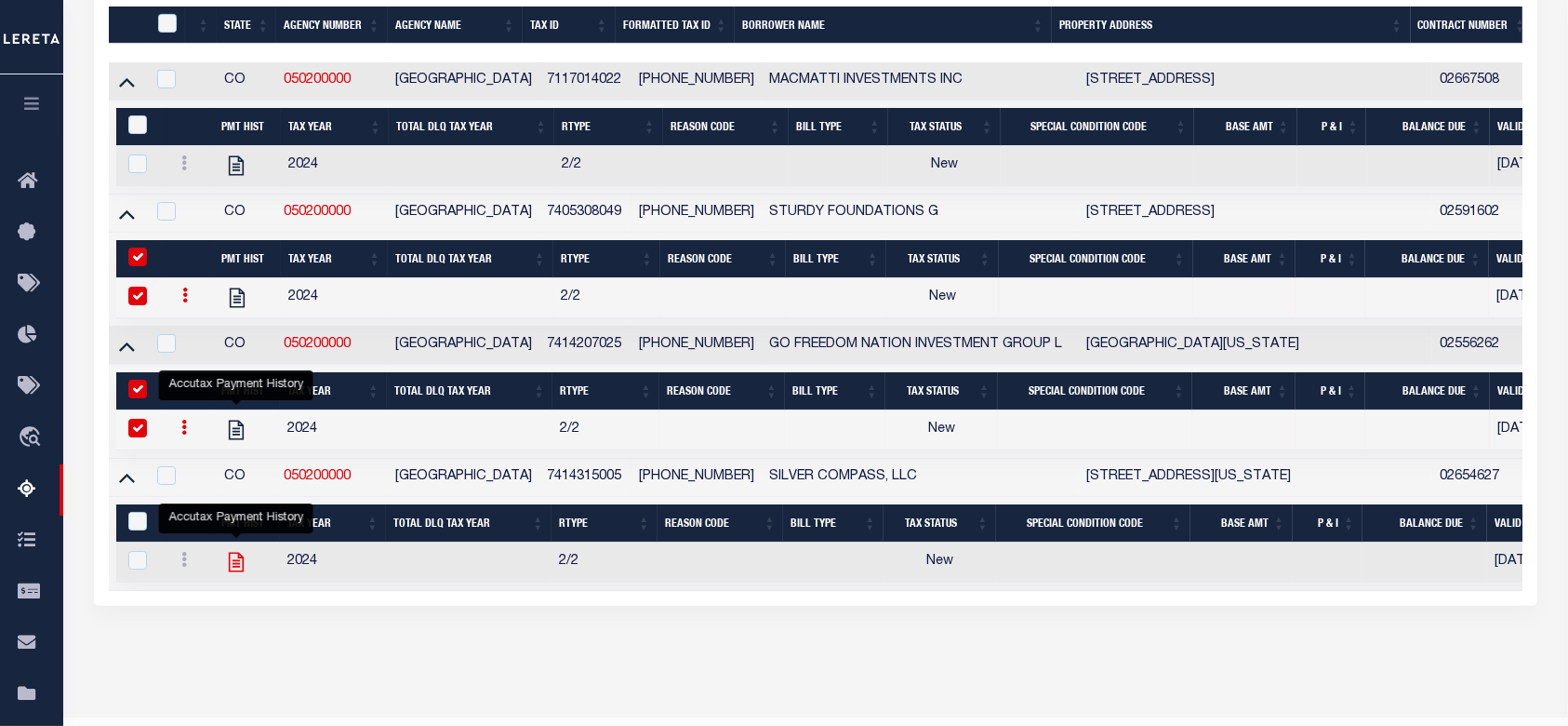
click at [237, 568] on icon "" at bounding box center [236, 561] width 15 height 20
checkbox input "true"
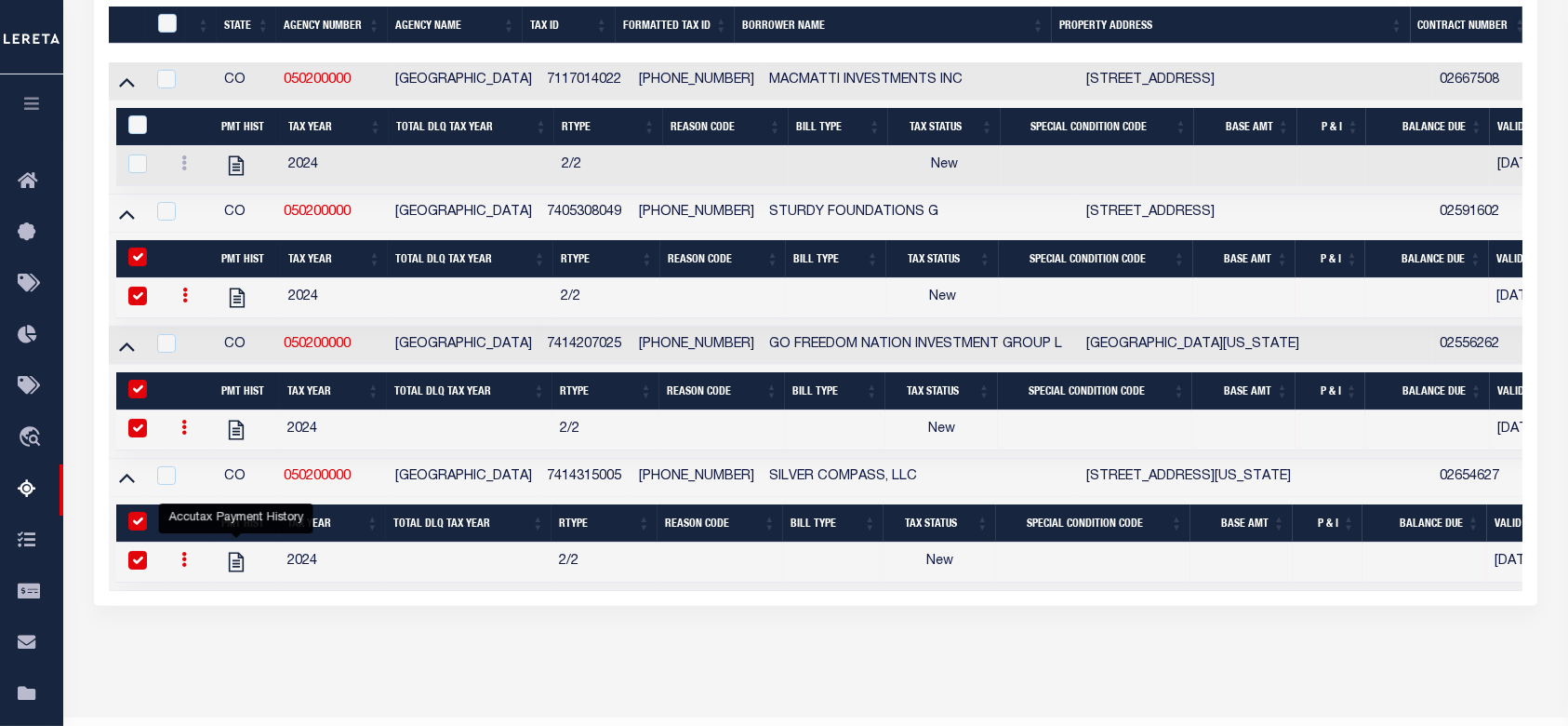
scroll to position [301, 0]
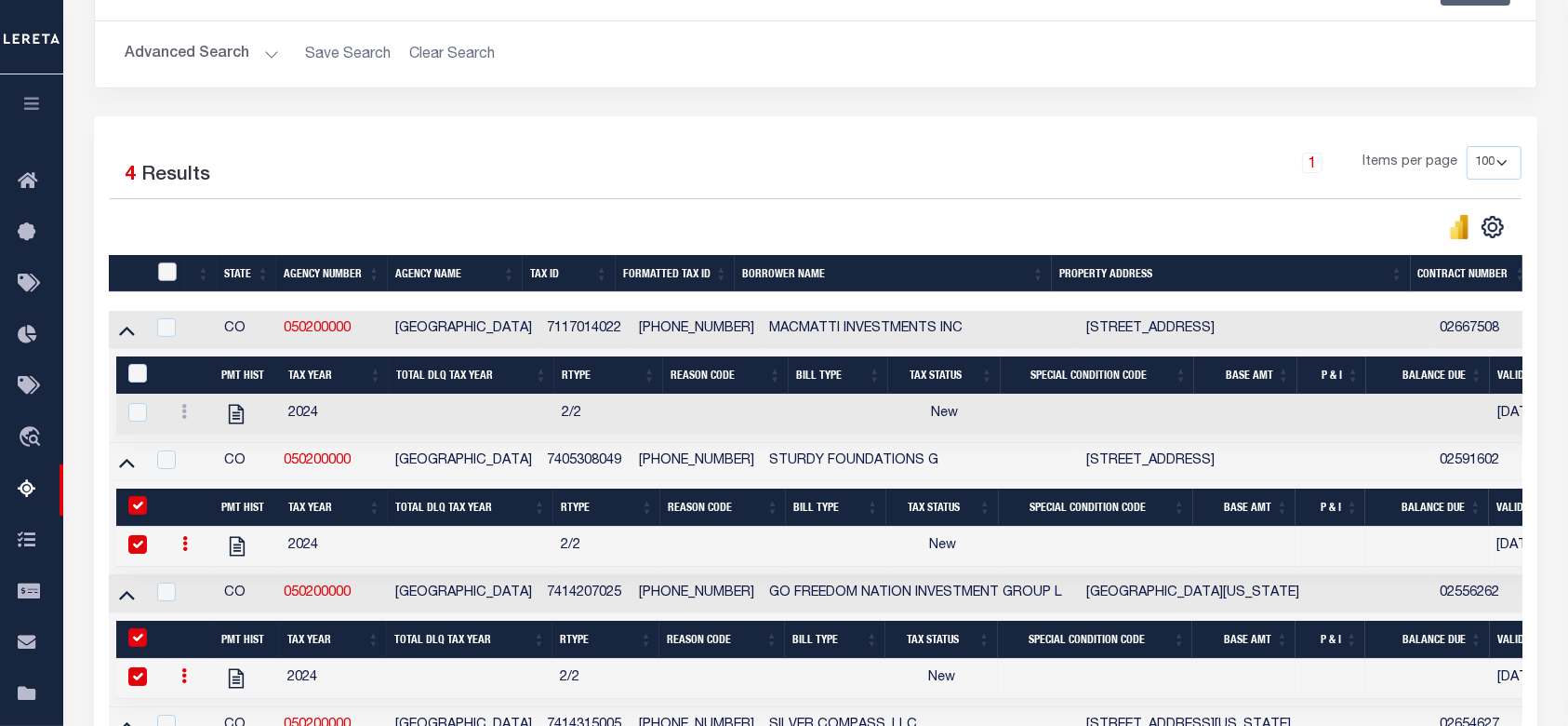
click at [164, 266] on input "checkbox" at bounding box center [167, 271] width 19 height 19
checkbox input "true"
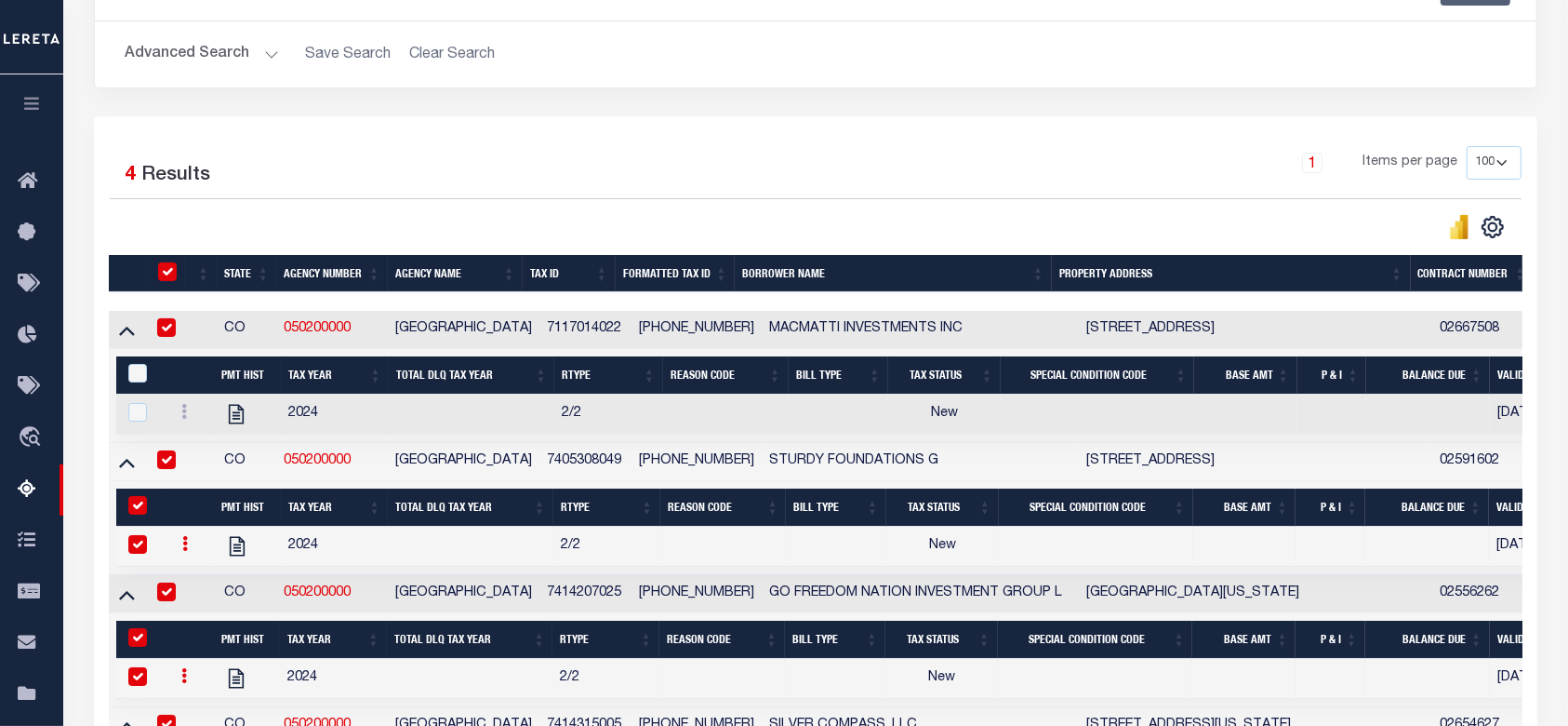
checkbox input "true"
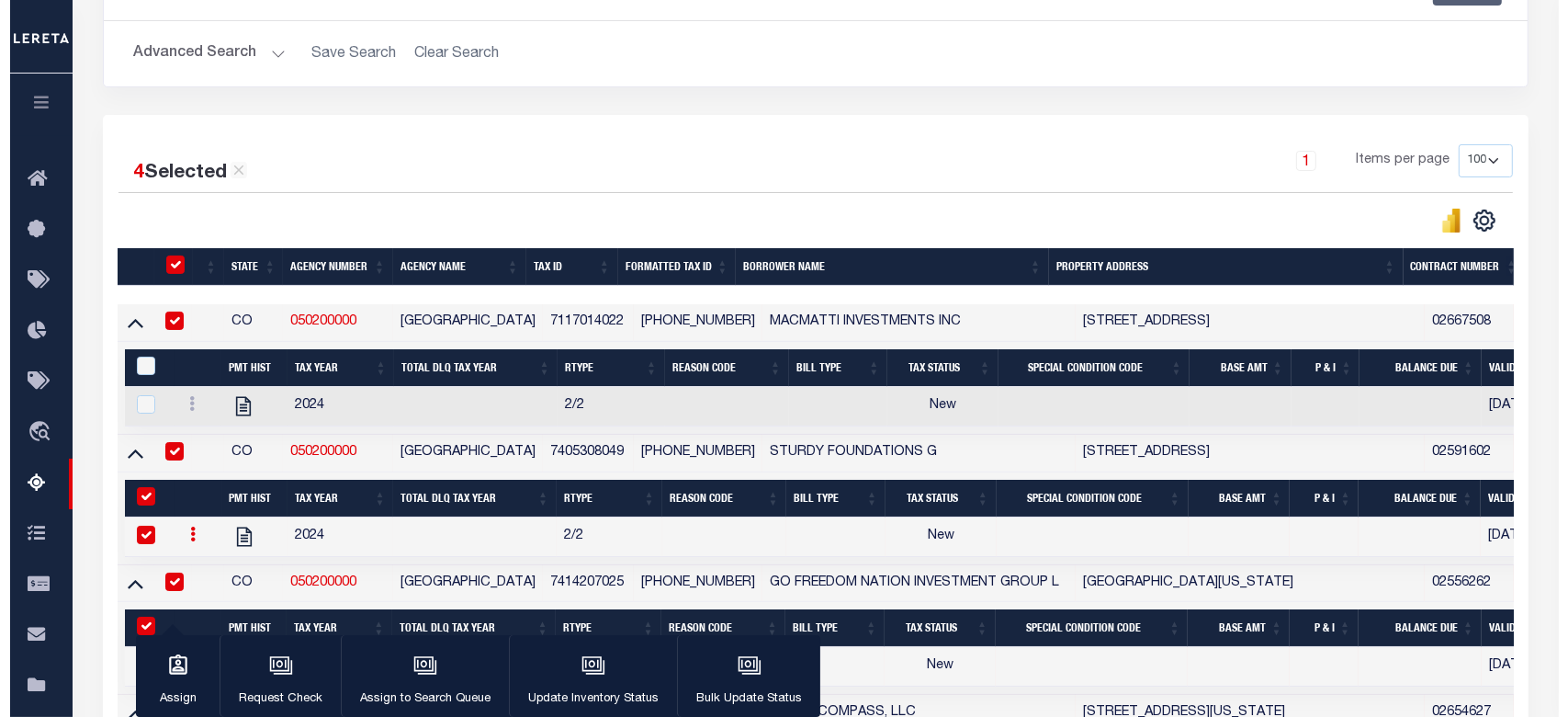
scroll to position [542, 0]
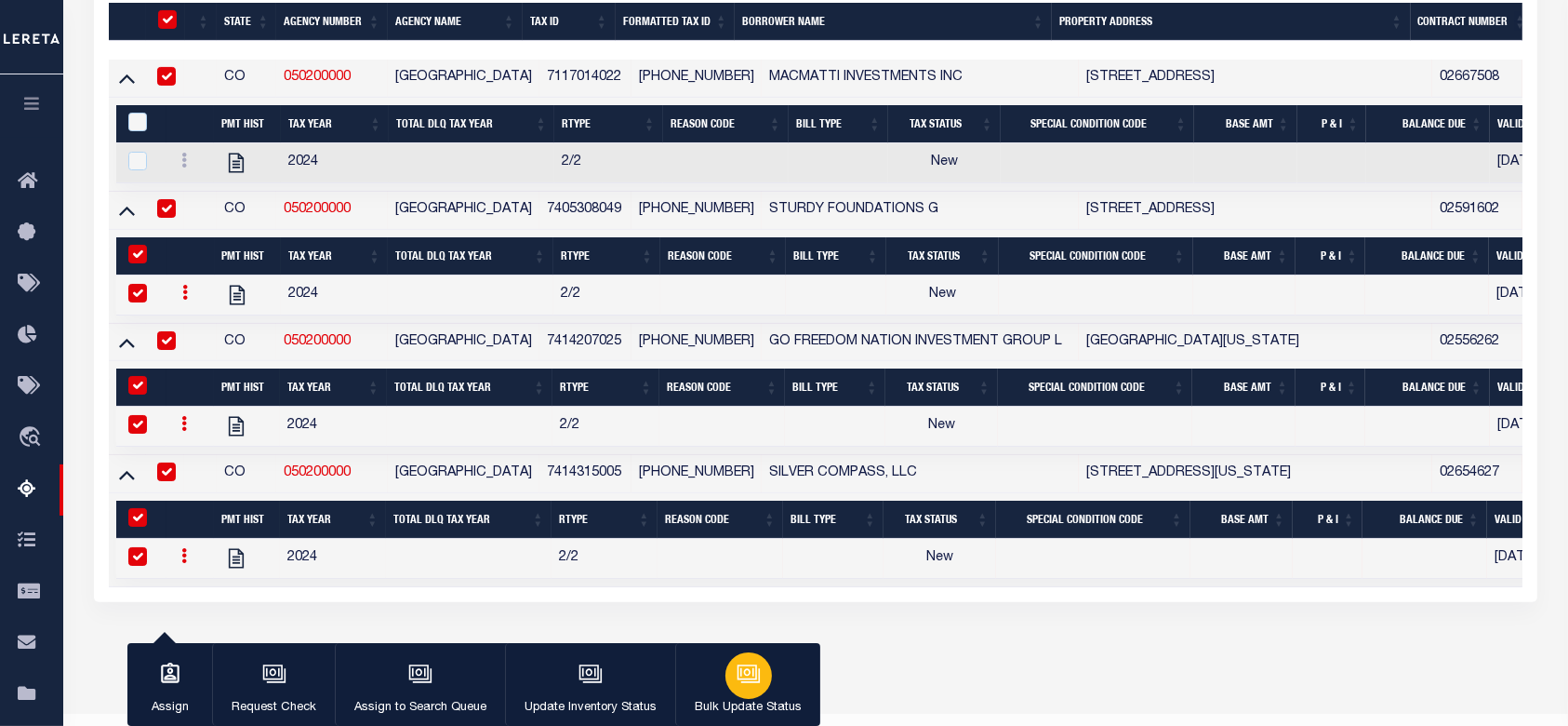
click at [726, 685] on div "button" at bounding box center [749, 675] width 46 height 46
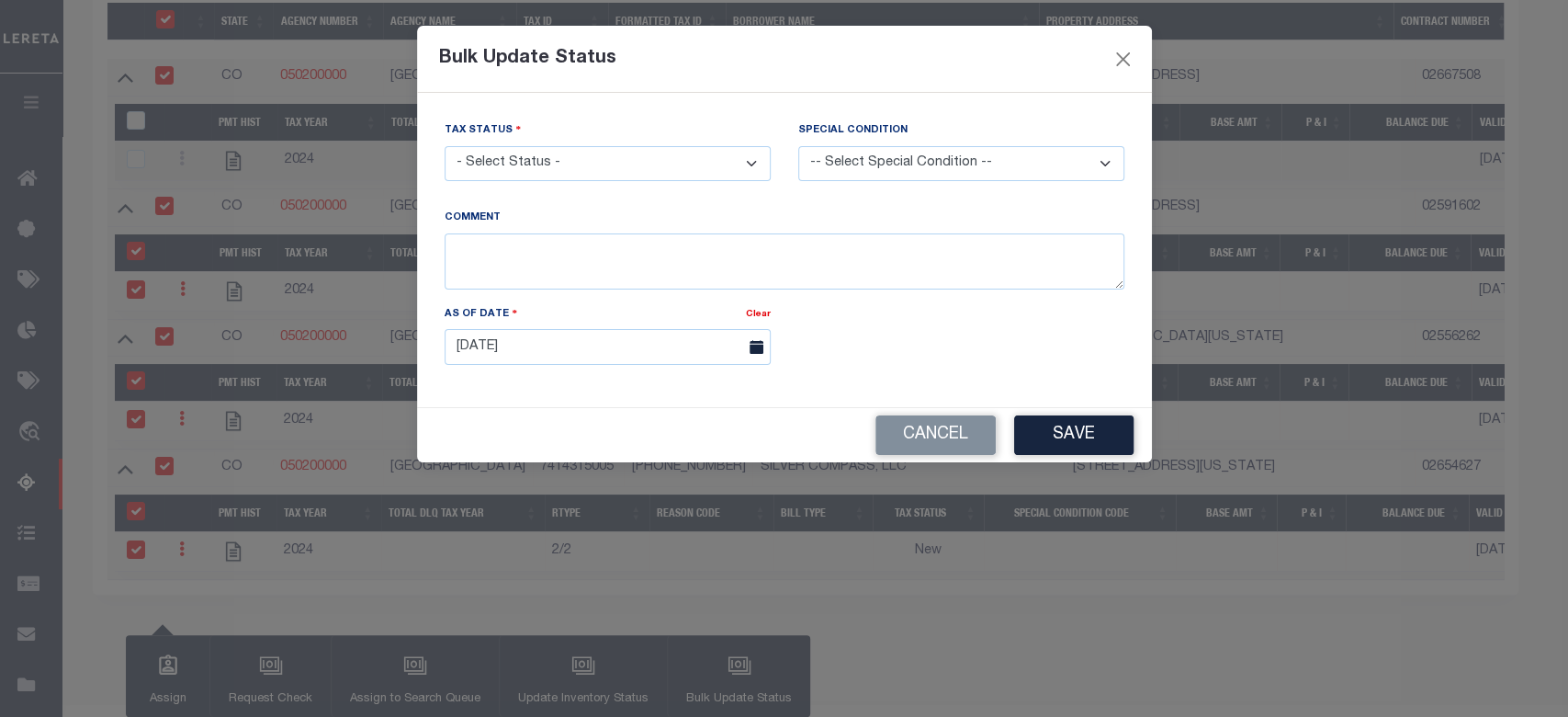
click at [904, 158] on select "-- Select Special Condition -- 3RD PARTY TAX LIEN AGENCY TAX LIEN (A.K.A Inside…" at bounding box center [962, 164] width 326 height 36
click at [639, 158] on select "- Select Status - Paid No Tax Due" at bounding box center [607, 164] width 326 height 36
select select "PYD"
click at [444, 147] on select "- Select Status - Paid No Tax Due" at bounding box center [607, 164] width 326 height 36
click at [1065, 444] on button "Save" at bounding box center [1073, 435] width 119 height 40
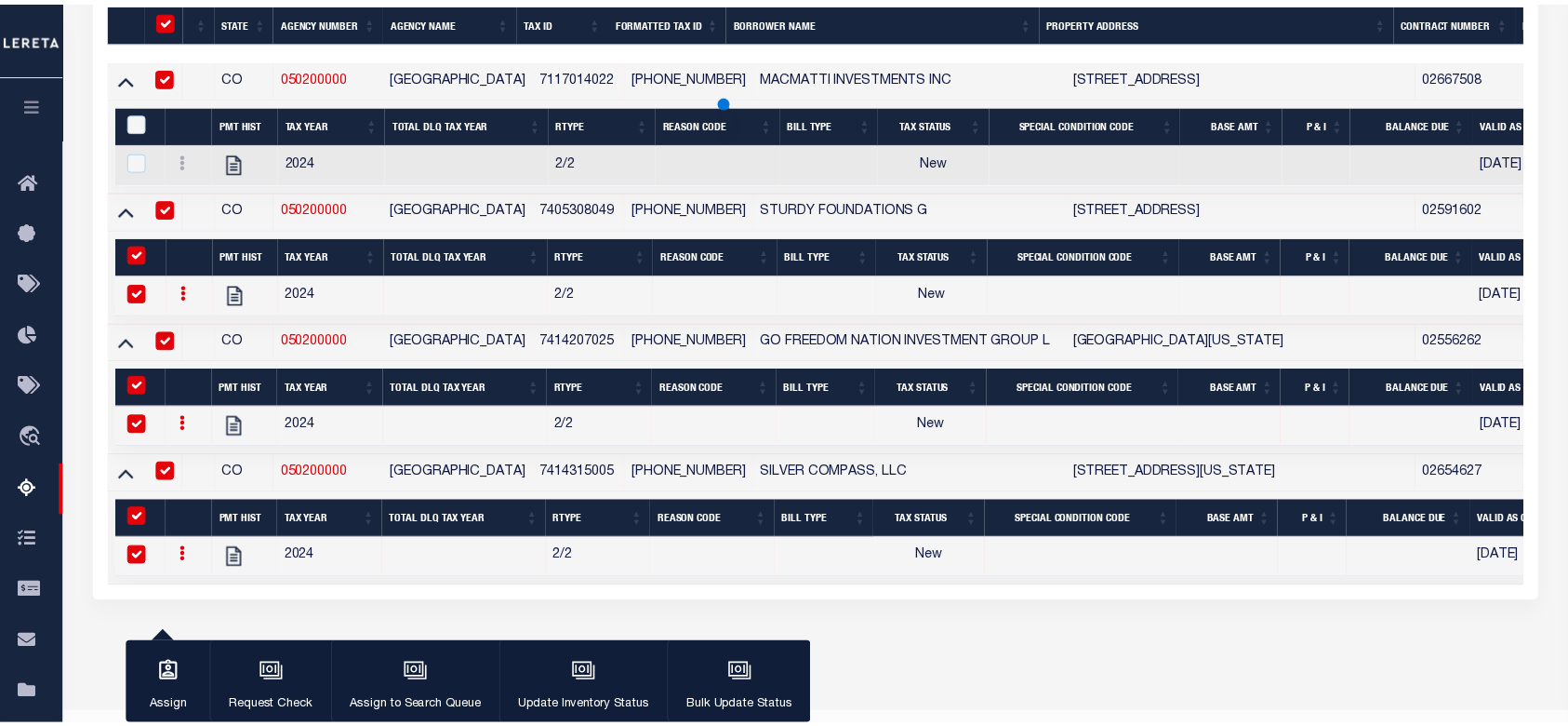
scroll to position [260, 0]
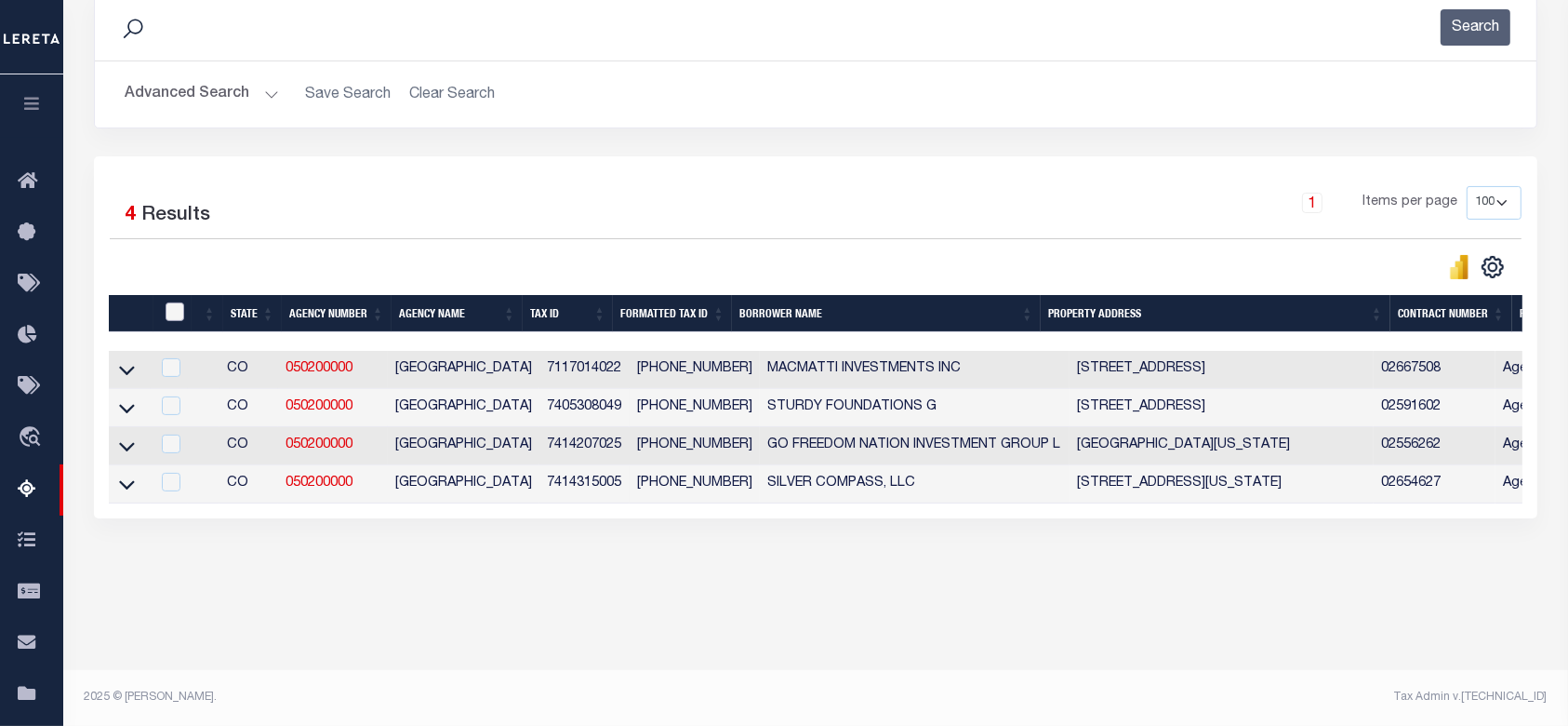
click at [179, 311] on input "checkbox" at bounding box center [175, 311] width 19 height 19
checkbox input "true"
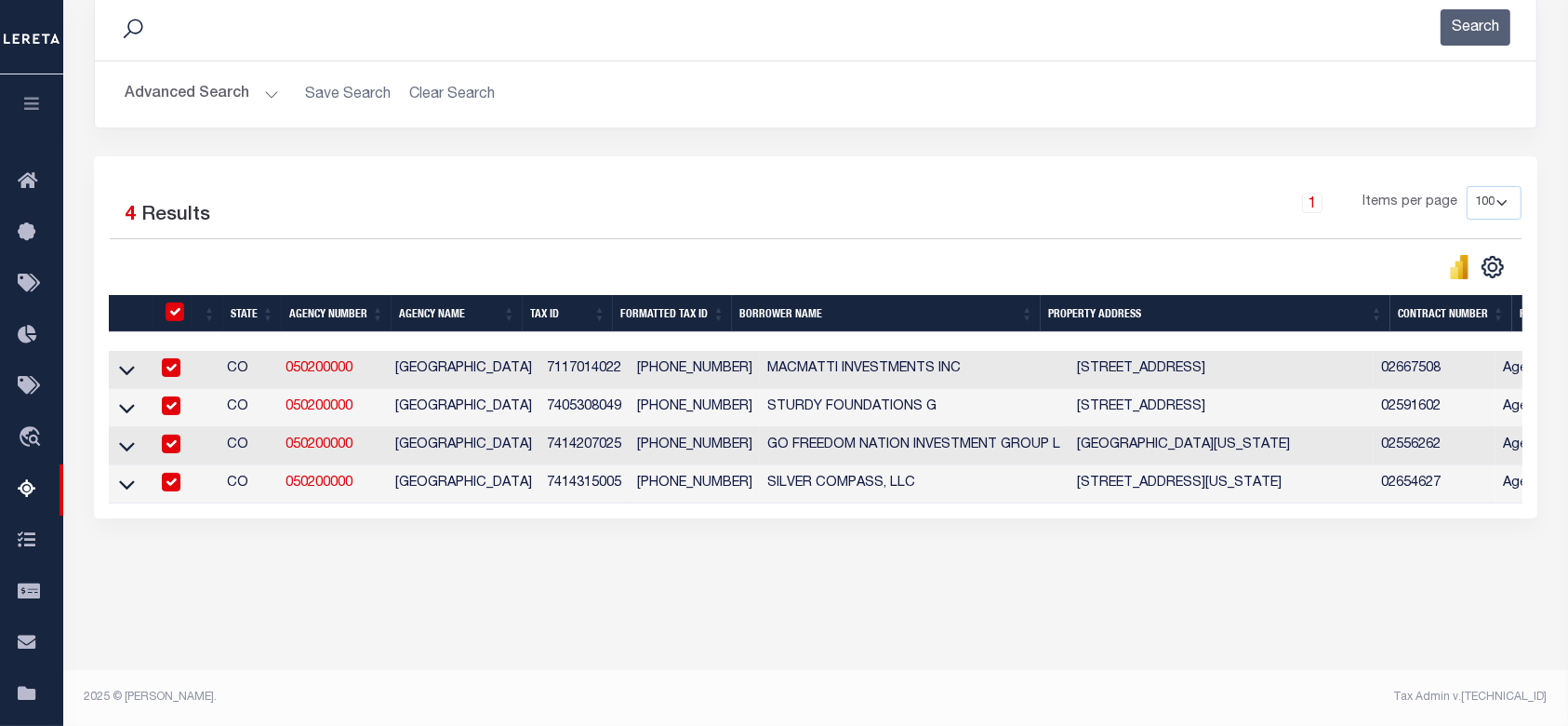
checkbox input "true"
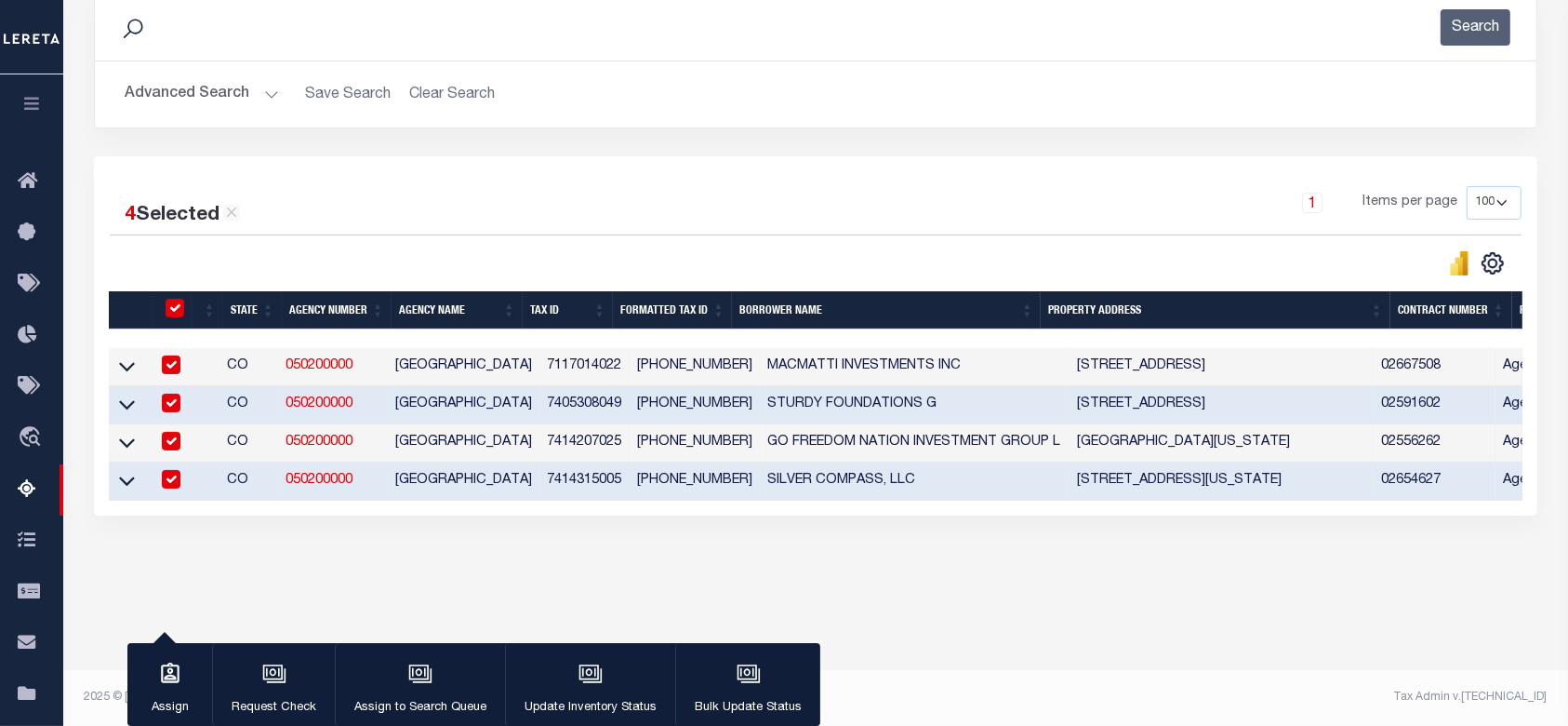
scroll to position [136, 0]
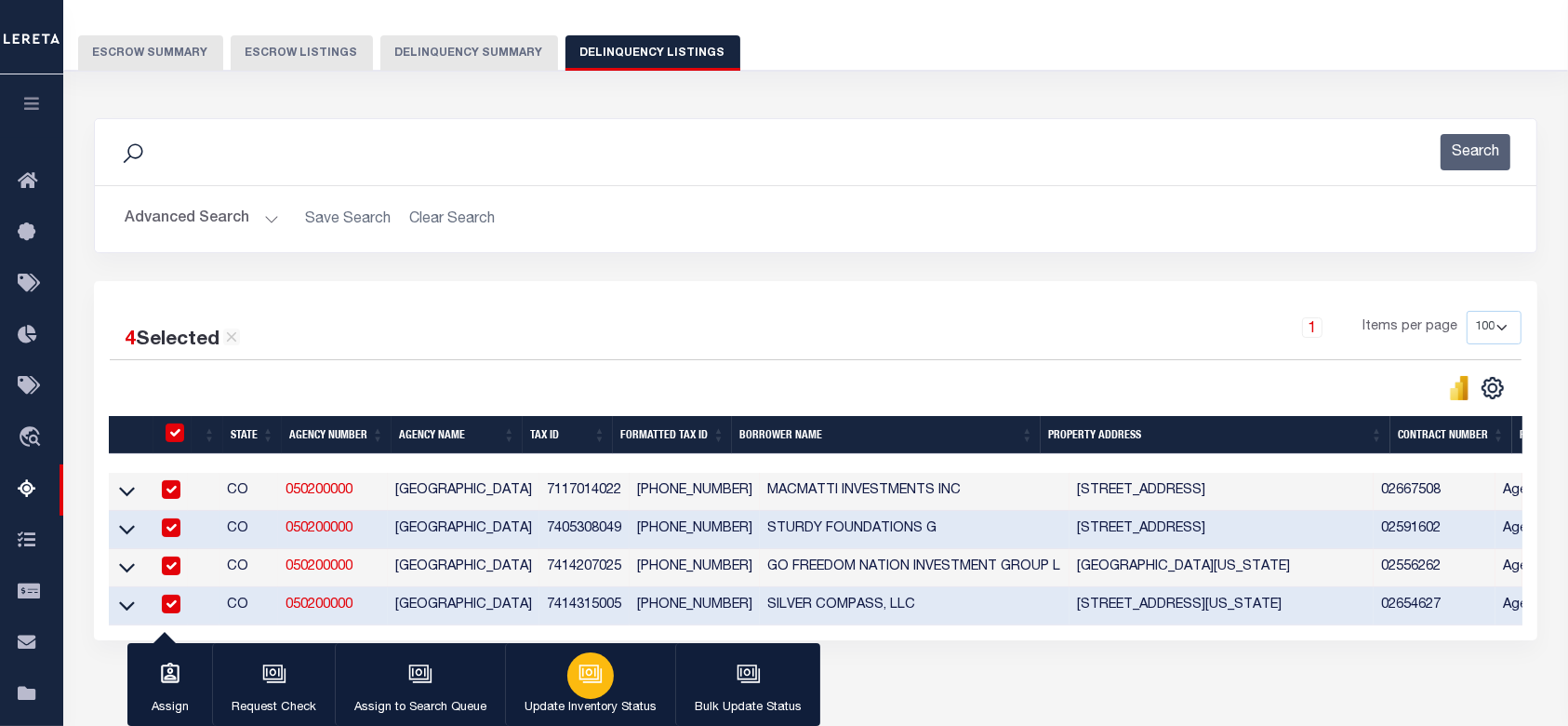
click at [592, 679] on icon "button" at bounding box center [589, 671] width 20 height 15
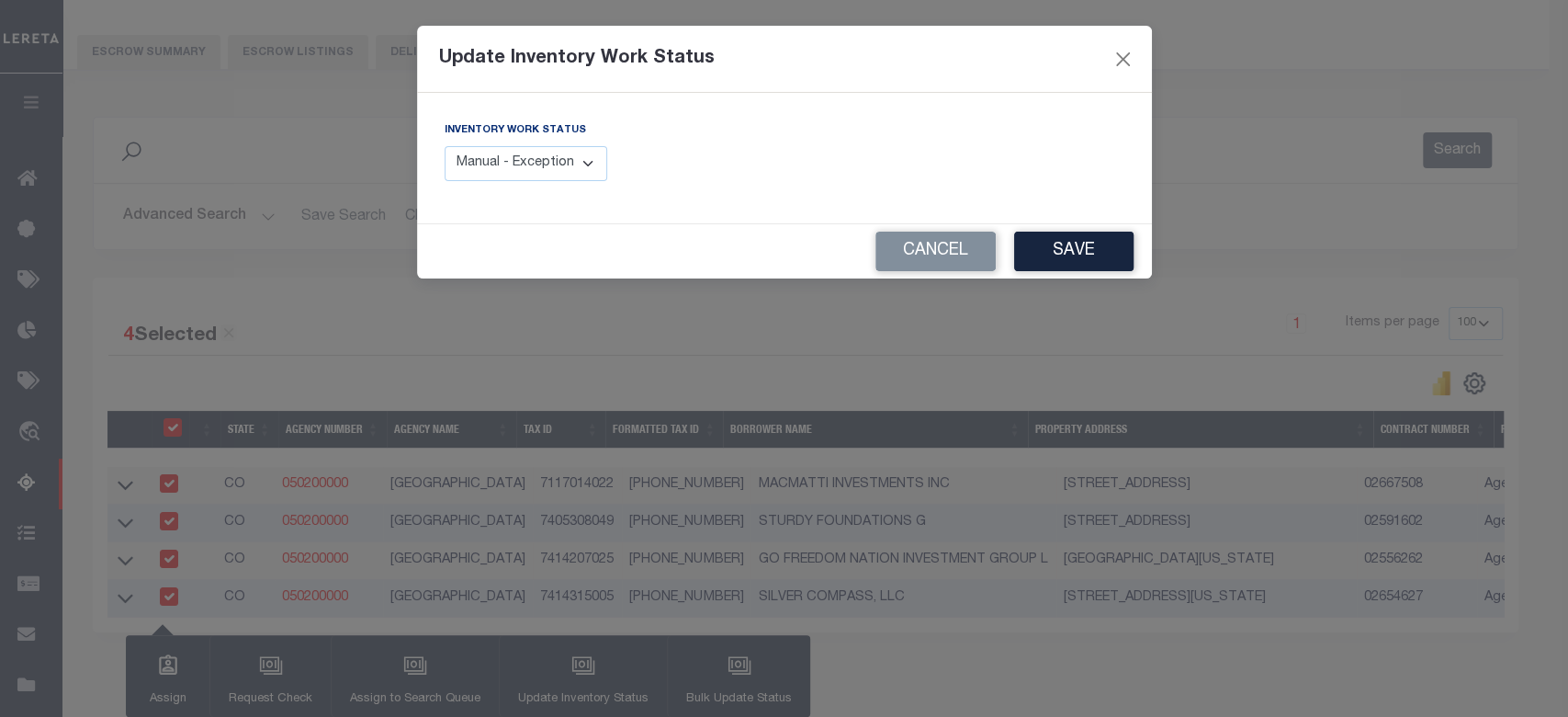
click at [590, 165] on select "Manual - Exception Pended - Awaiting Search Late Add Exception Completed" at bounding box center [526, 164] width 164 height 36
select select "4"
click at [444, 147] on select "Manual - Exception Pended - Awaiting Search Late Add Exception Completed" at bounding box center [526, 164] width 164 height 36
click at [1160, 261] on div "Update Inventory Work Status Inventory Work Status Manual - Exception Pended - …" at bounding box center [784, 358] width 1568 height 717
click at [1070, 257] on button "Save" at bounding box center [1073, 251] width 119 height 40
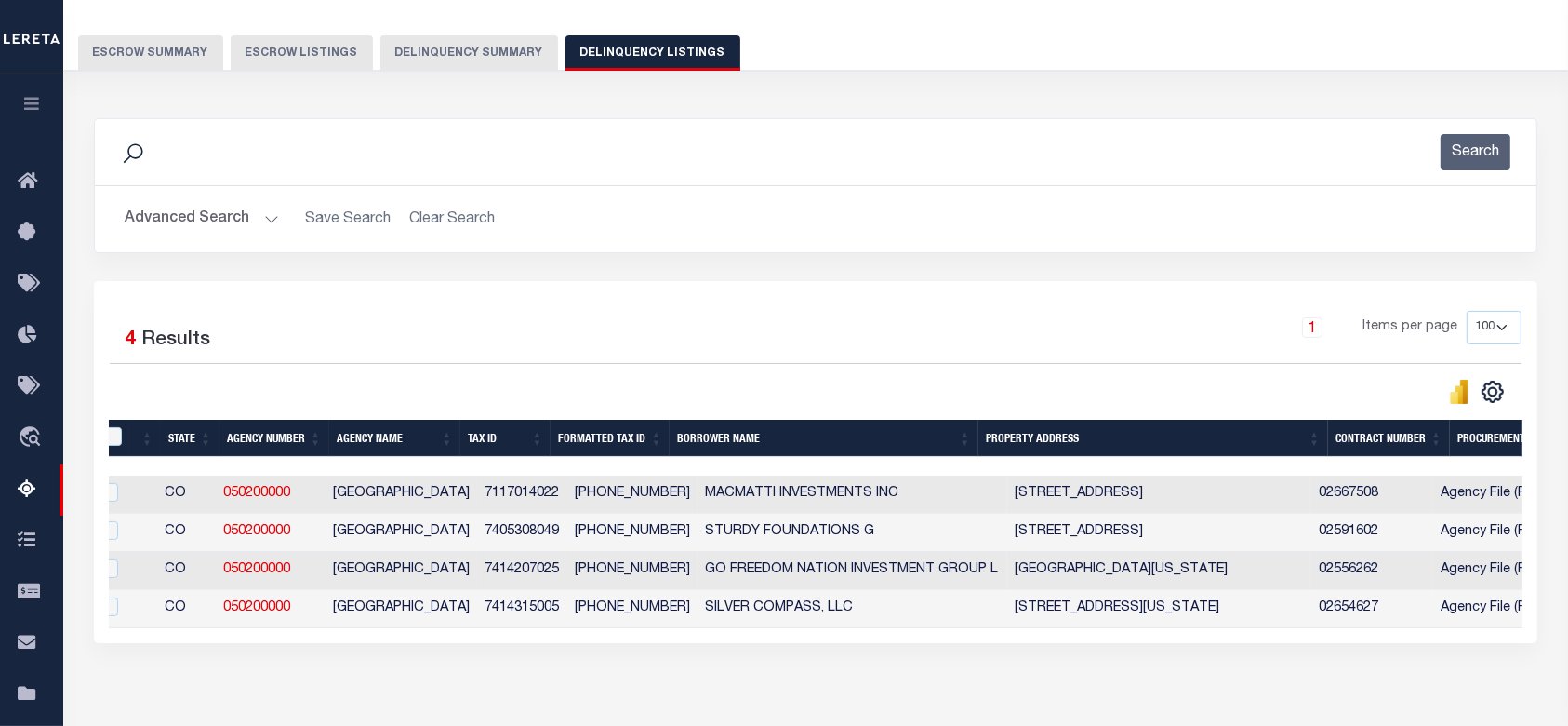
scroll to position [0, 0]
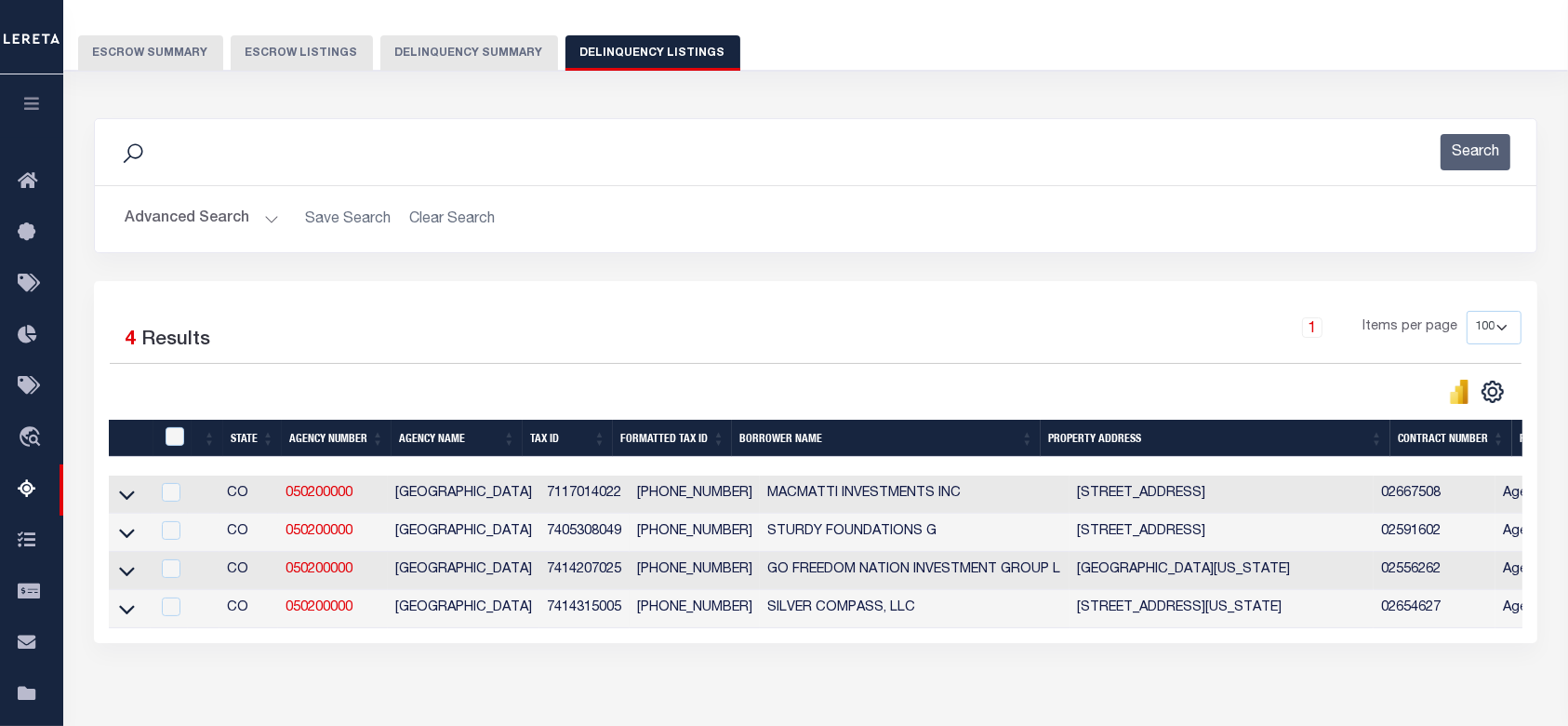
click at [502, 51] on button "Delinquency Summary" at bounding box center [469, 53] width 178 height 35
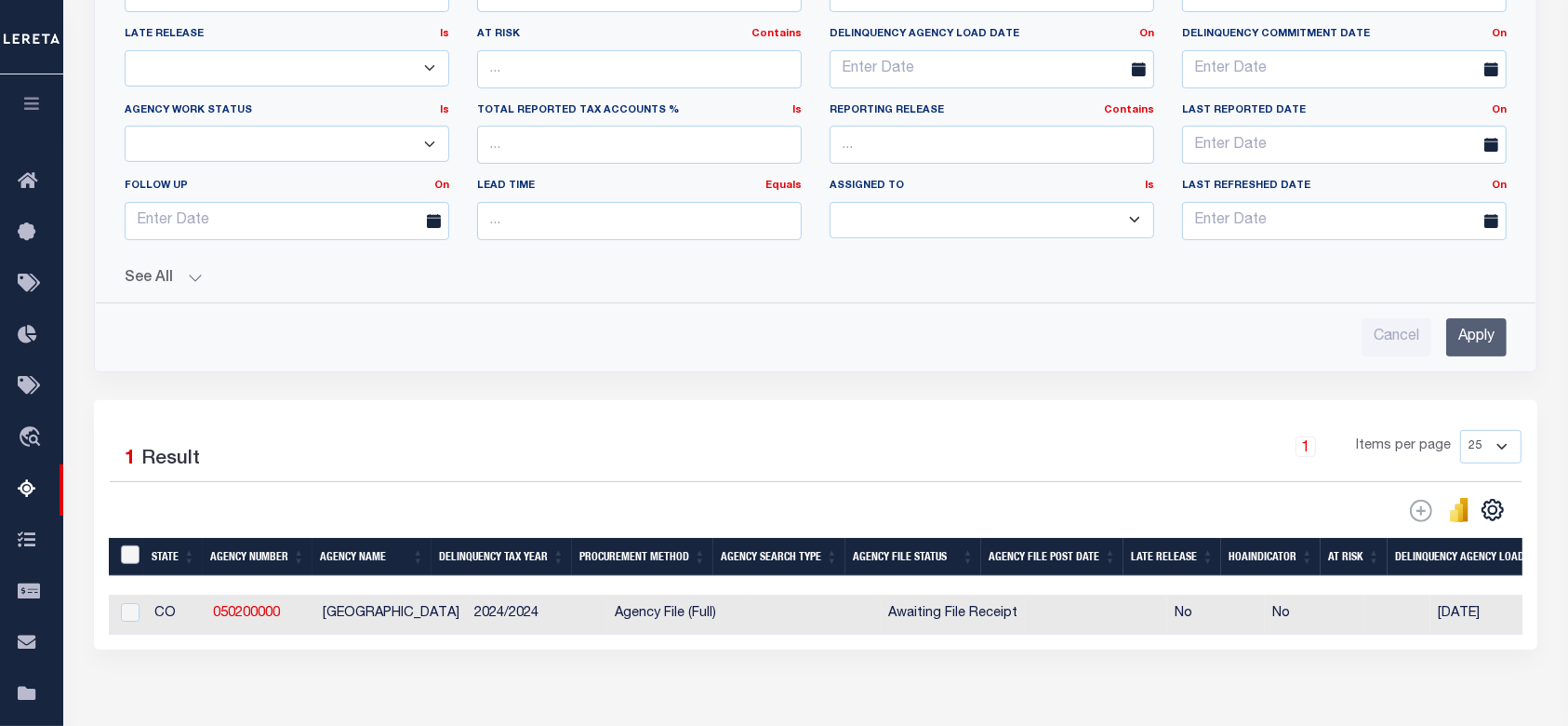
click at [127, 562] on input "&nbsp;" at bounding box center [130, 554] width 19 height 19
checkbox input "true"
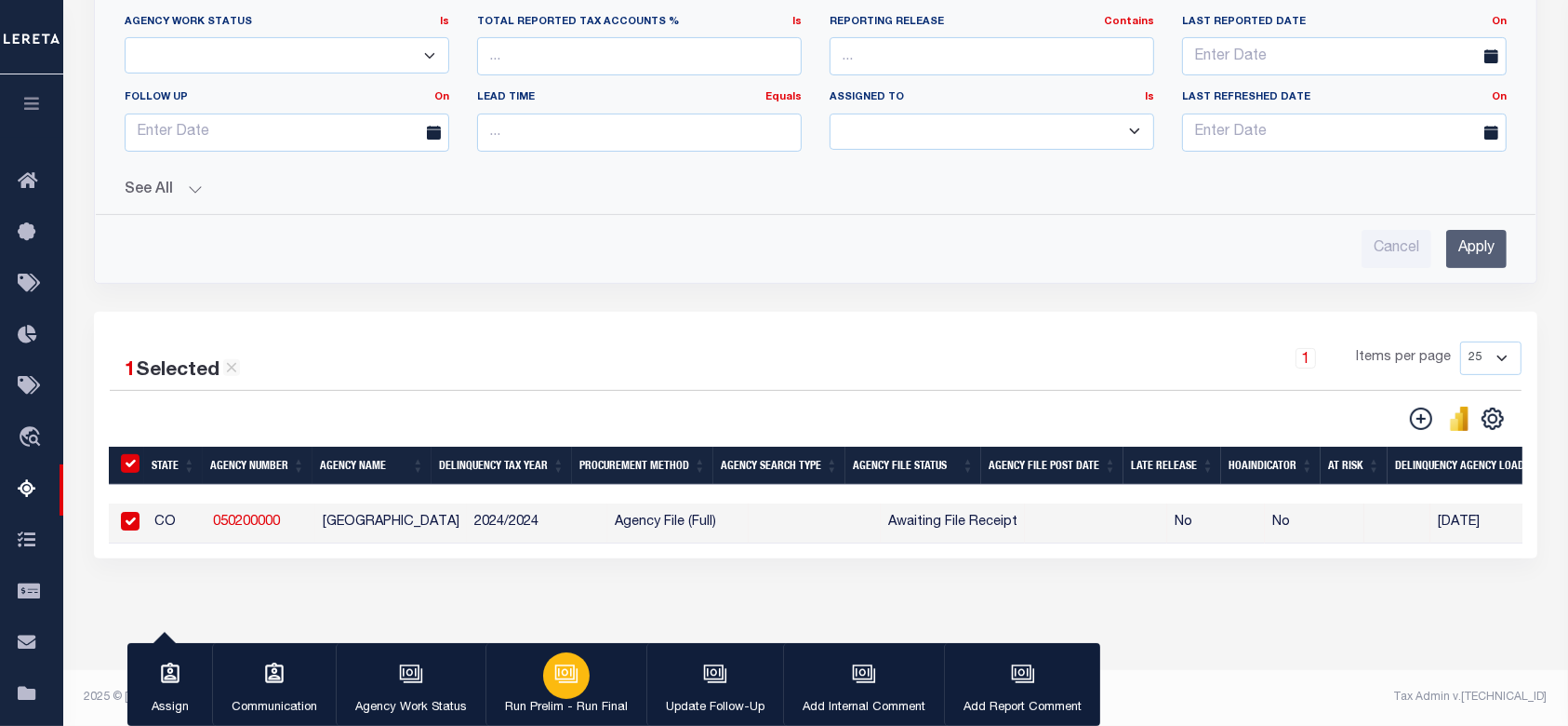
click at [571, 690] on div "button" at bounding box center [566, 675] width 46 height 46
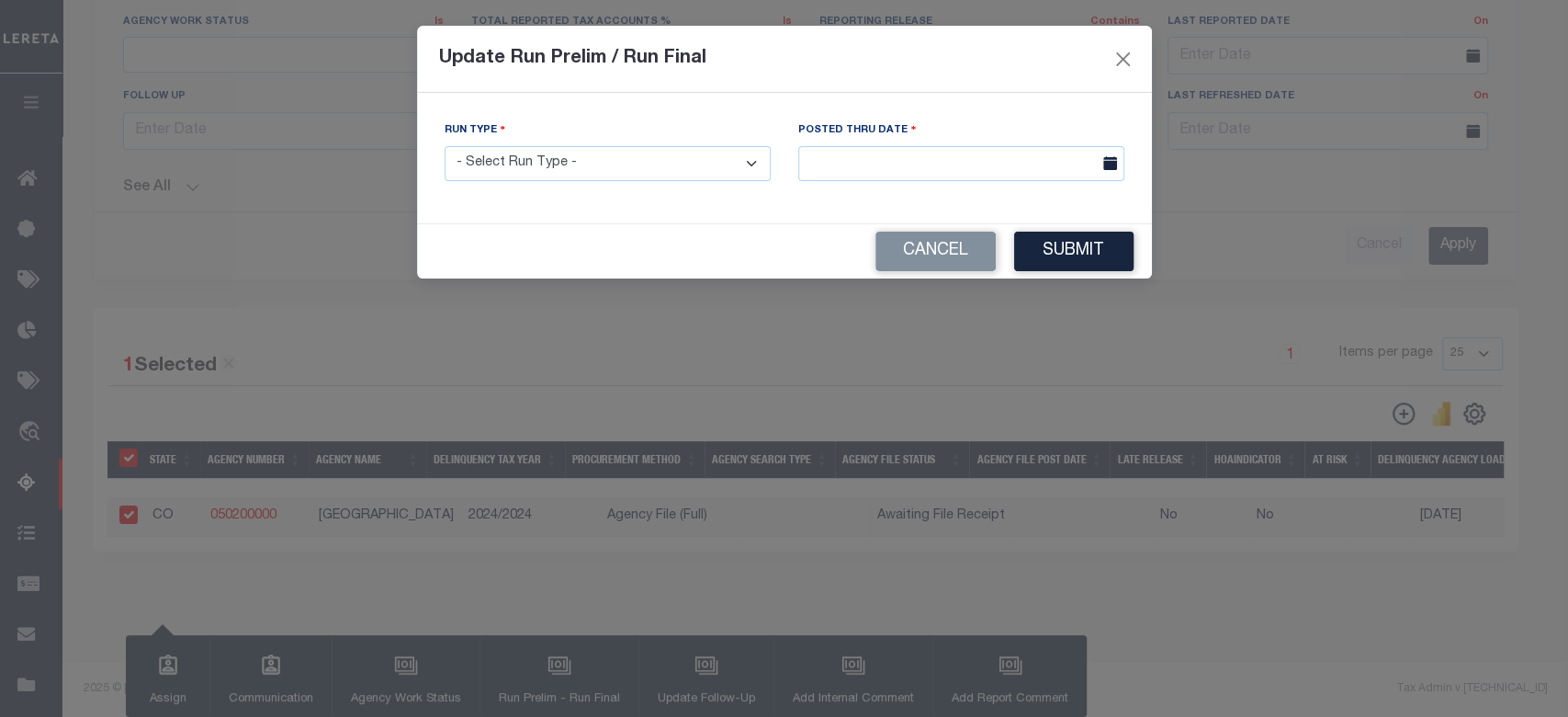
click at [670, 167] on select "- Select Run Type - Prelim Run Final Run" at bounding box center [607, 164] width 326 height 36
select select "P"
click at [444, 147] on select "- Select Run Type - Prelim Run Final Run" at bounding box center [607, 164] width 326 height 36
click at [907, 149] on input "text" at bounding box center [962, 164] width 326 height 36
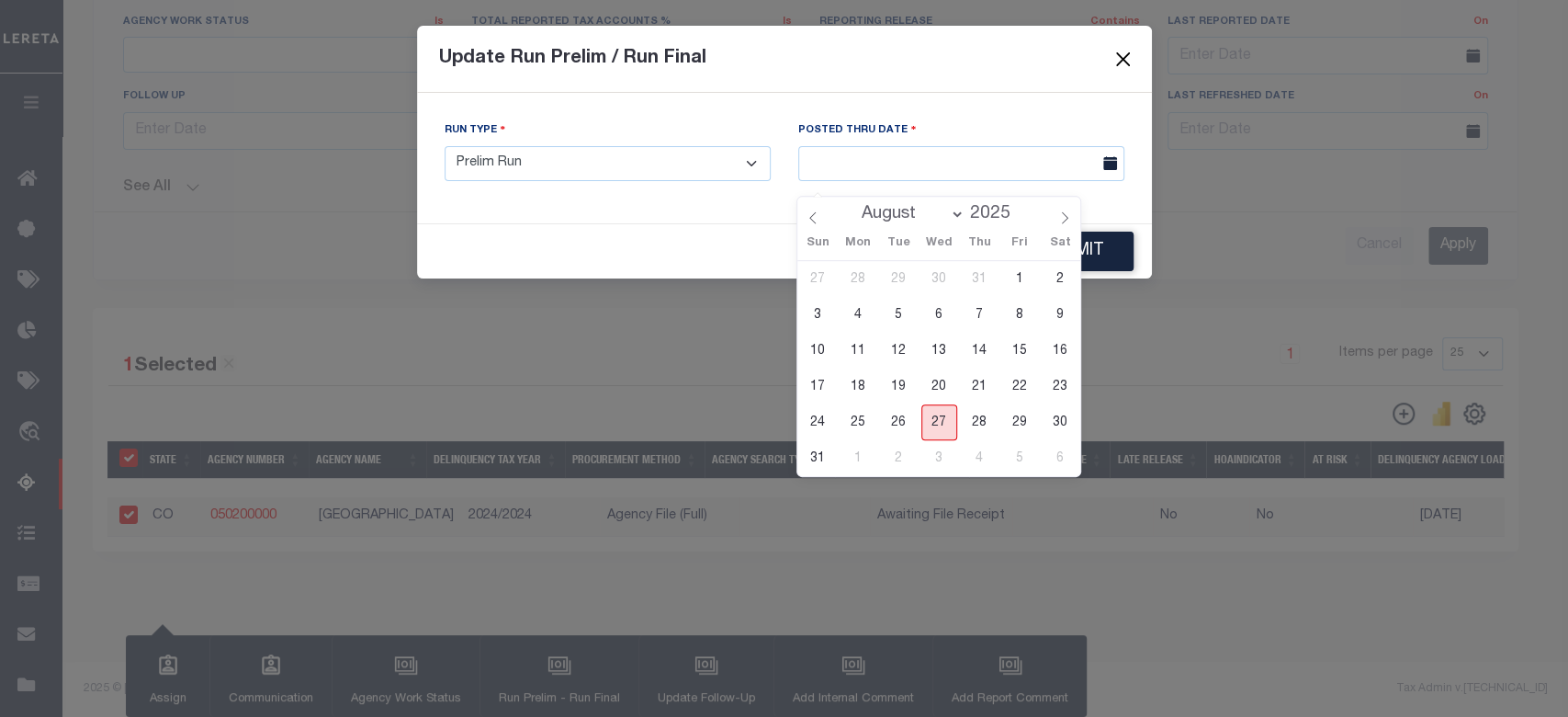
click at [943, 407] on span "27" at bounding box center [939, 422] width 36 height 36
type input "08/27/2025"
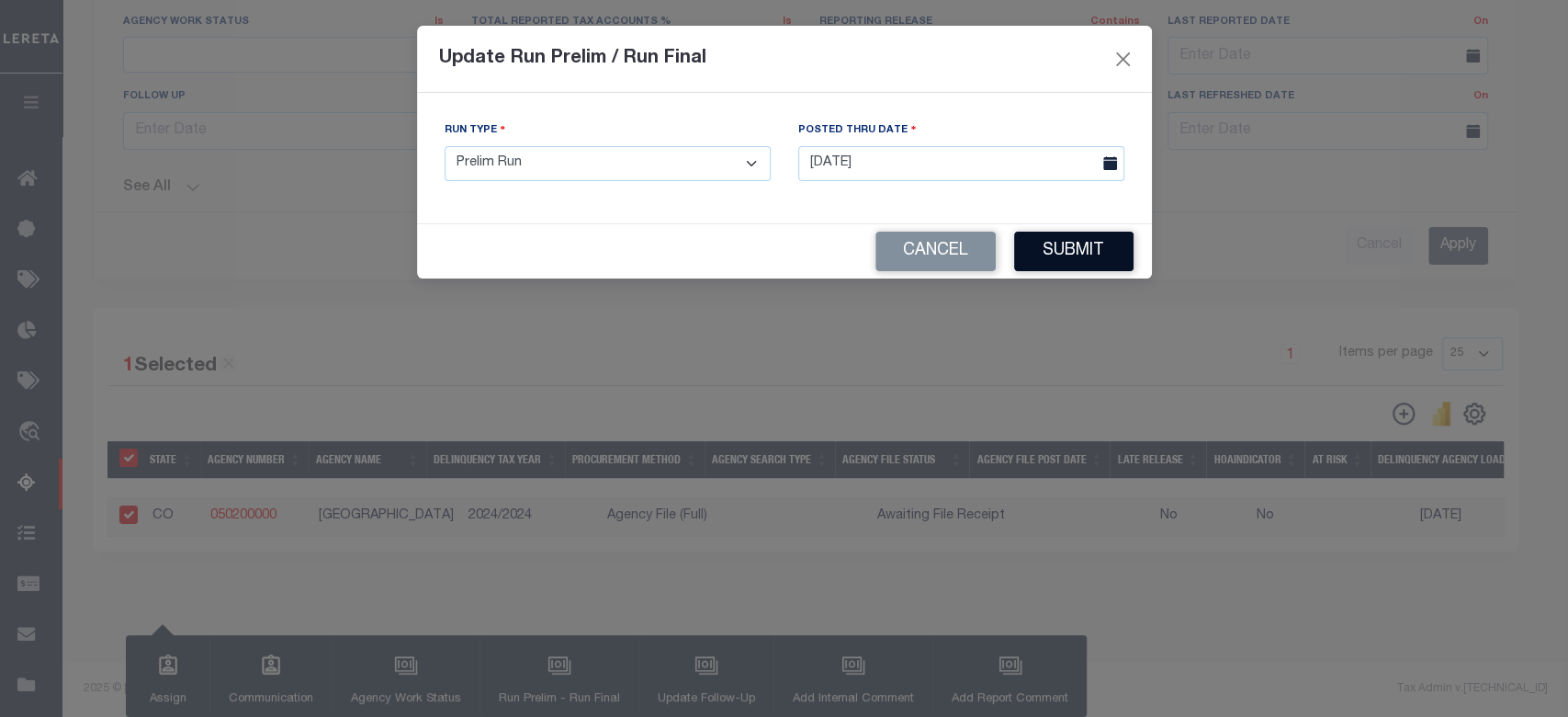
click at [1093, 254] on button "Submit" at bounding box center [1073, 251] width 119 height 40
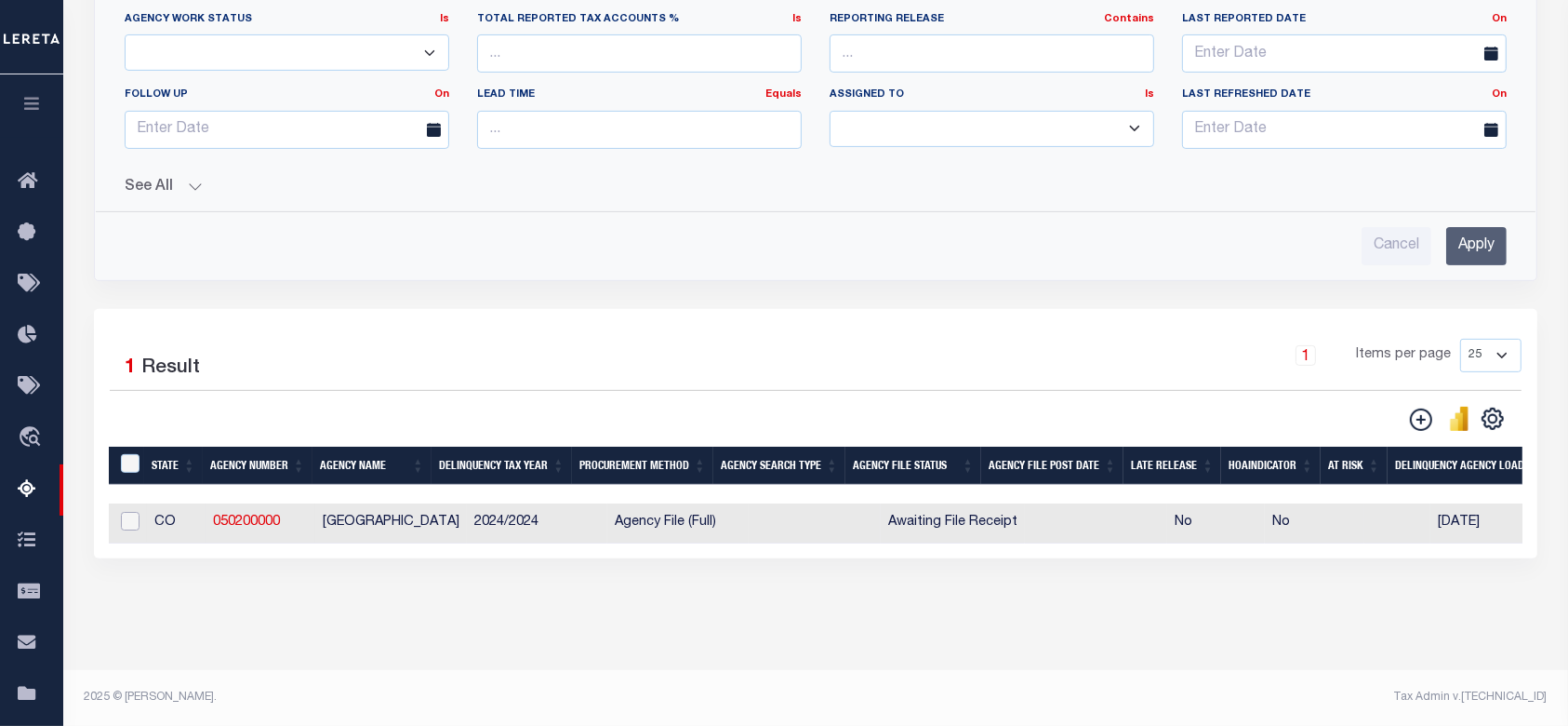
click at [131, 516] on input "checkbox" at bounding box center [130, 521] width 19 height 19
checkbox input "true"
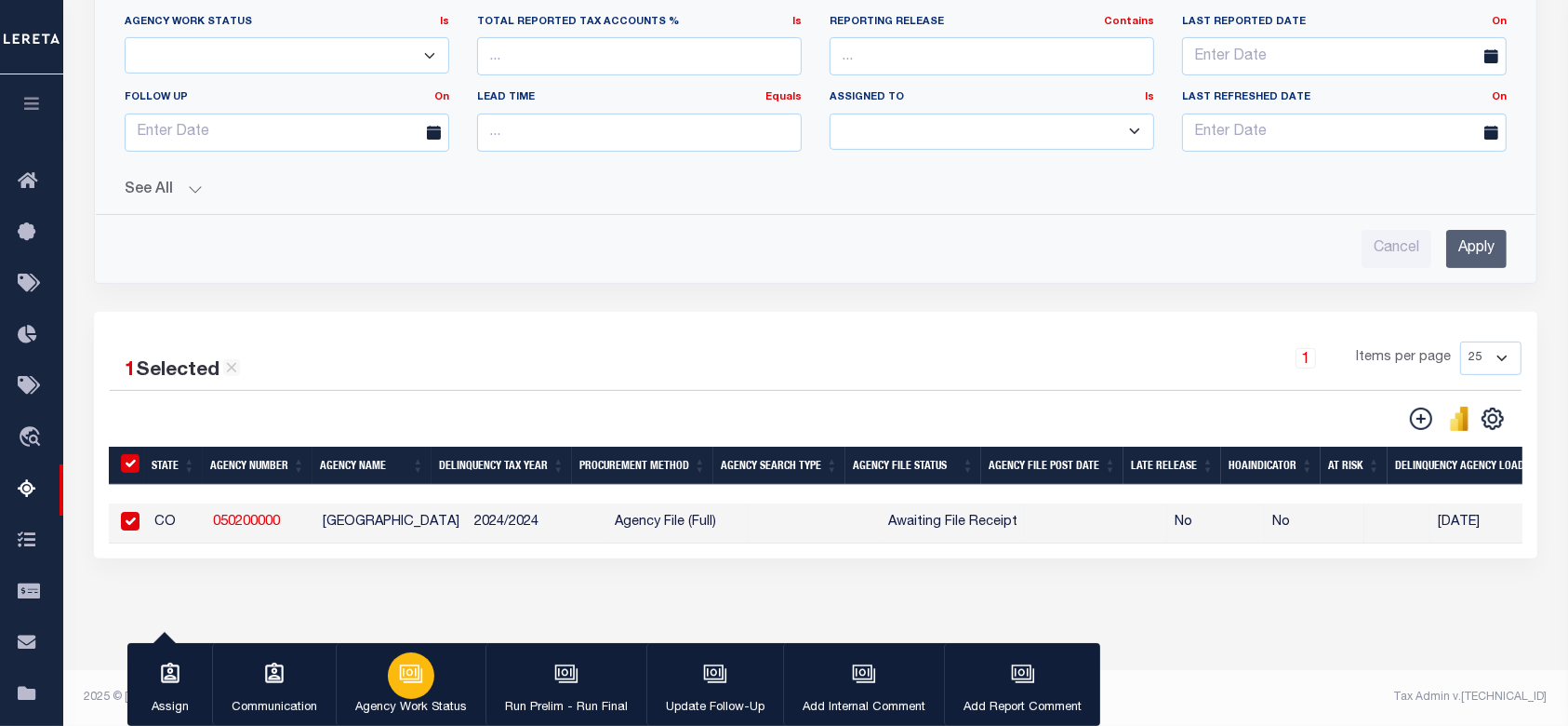
click at [436, 690] on button "Agency Work Status" at bounding box center [411, 684] width 149 height 84
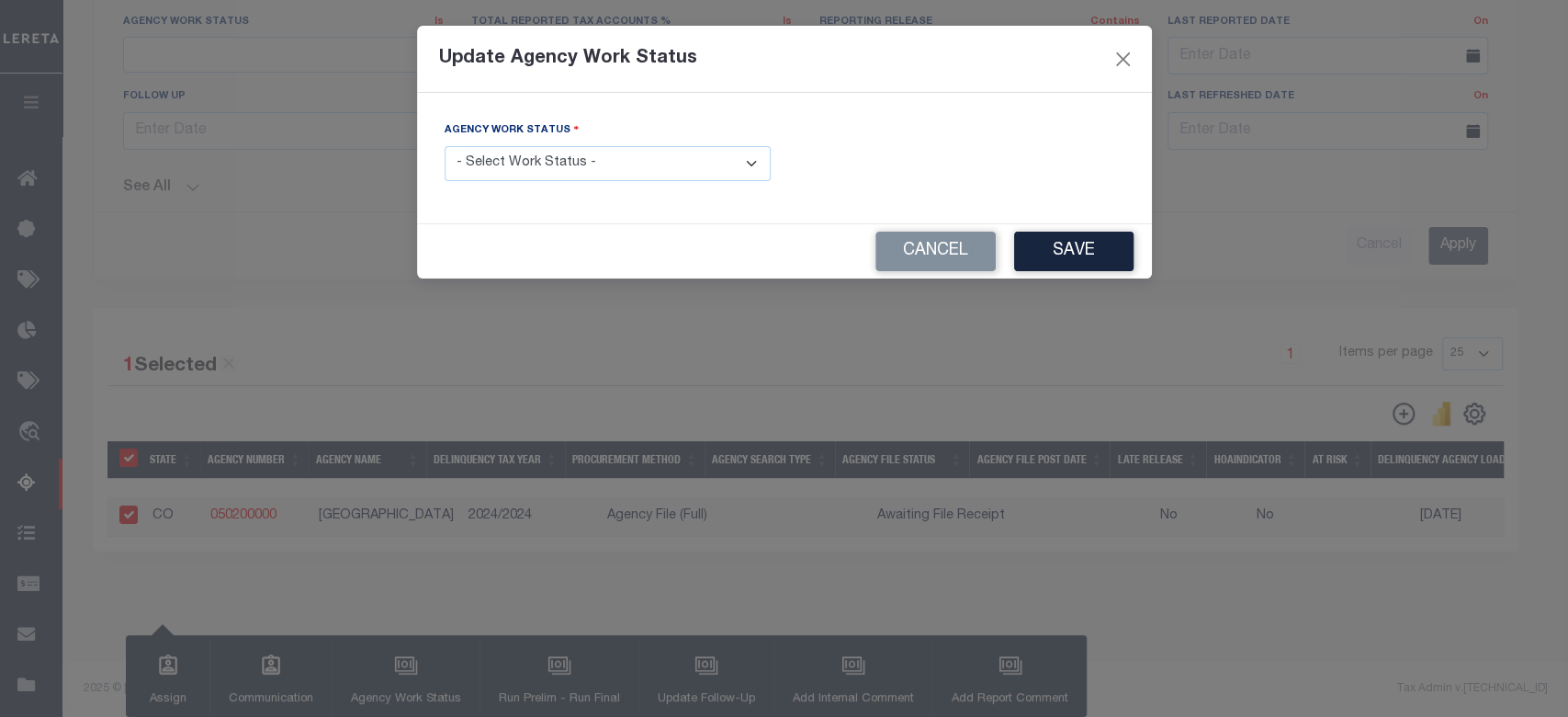
click at [648, 173] on select "- Select Work Status - In Progress Pending Agency Follow-up Pending QC Ready fo…" at bounding box center [607, 164] width 326 height 36
select select "6"
click at [444, 147] on select "- Select Work Status - In Progress Pending Agency Follow-up Pending QC Ready fo…" at bounding box center [607, 164] width 326 height 36
click at [1048, 263] on button "Save" at bounding box center [1073, 251] width 119 height 40
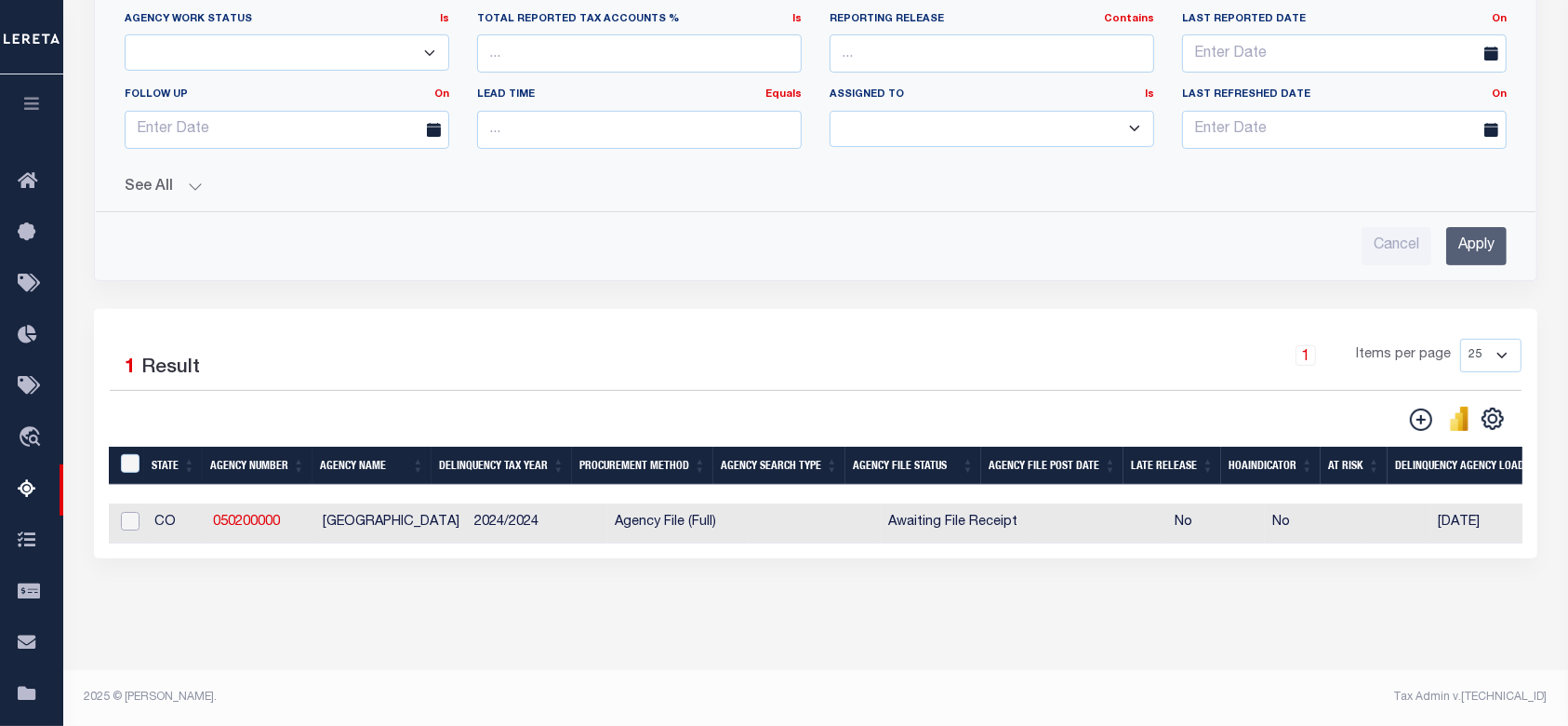
click at [131, 512] on input "checkbox" at bounding box center [130, 521] width 19 height 19
checkbox input "true"
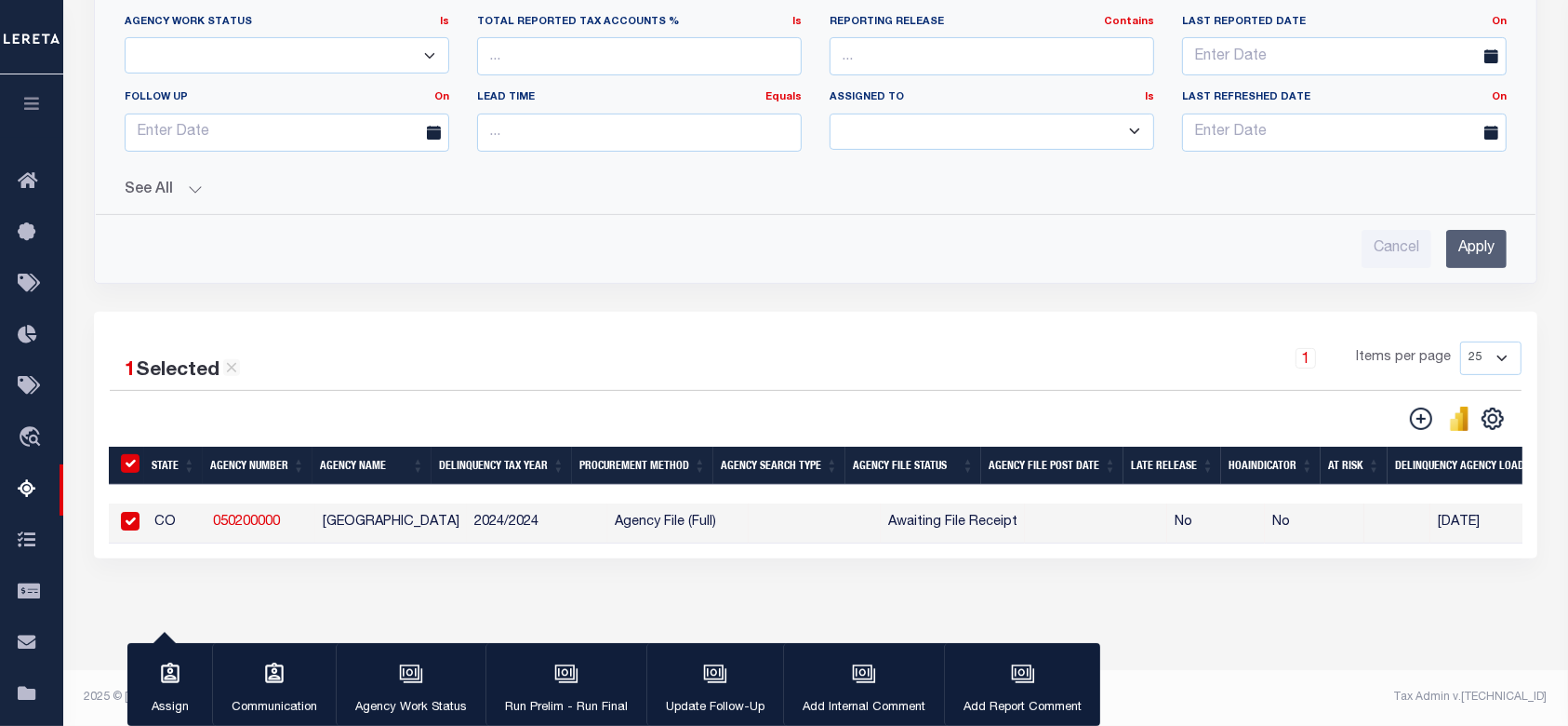
drag, startPoint x: 576, startPoint y: 689, endPoint x: 573, endPoint y: 674, distance: 15.3
click at [576, 689] on div "button" at bounding box center [566, 675] width 46 height 46
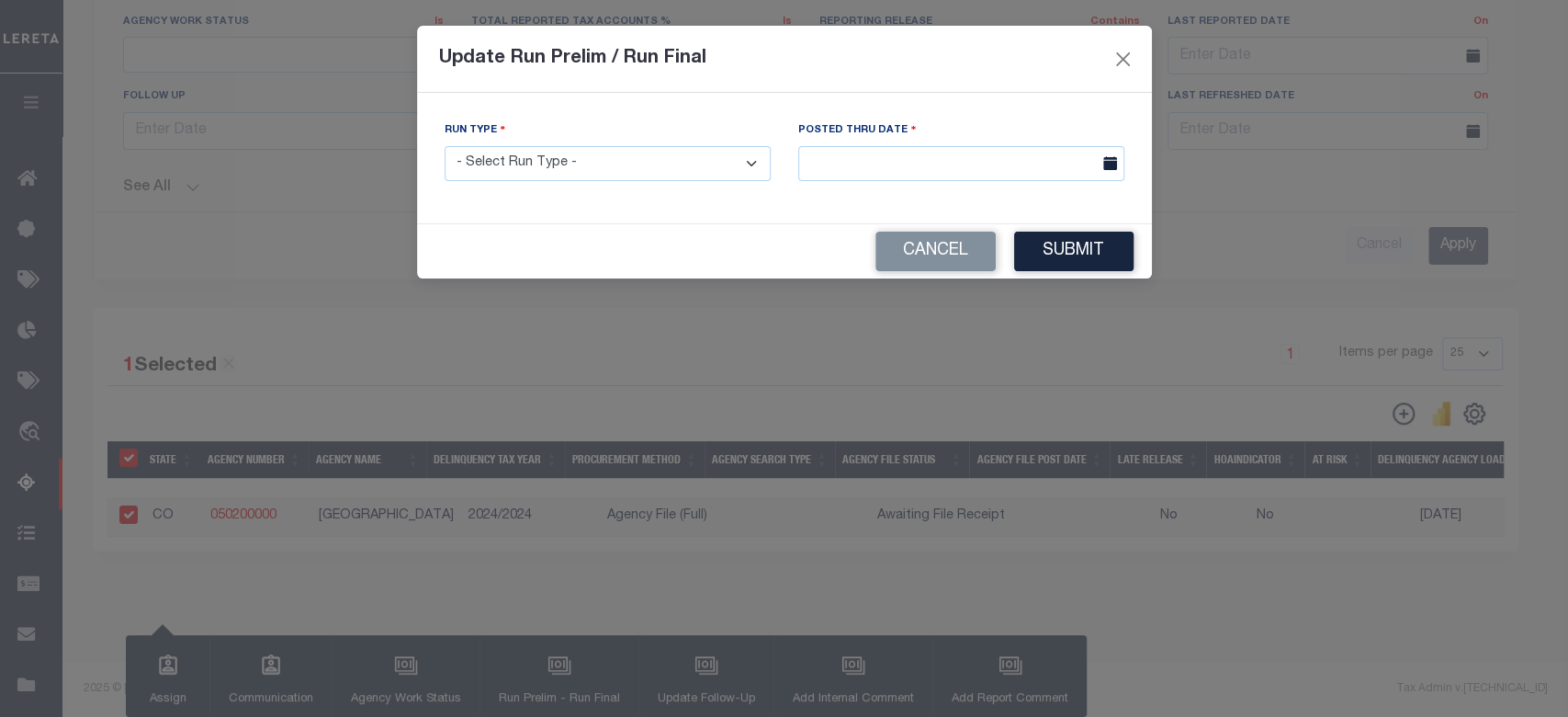
click at [657, 160] on select "- Select Run Type - Prelim Run Final Run" at bounding box center [607, 164] width 326 height 36
select select "F"
click at [444, 147] on select "- Select Run Type - Prelim Run Final Run" at bounding box center [607, 164] width 326 height 36
click at [882, 167] on input "text" at bounding box center [962, 164] width 326 height 36
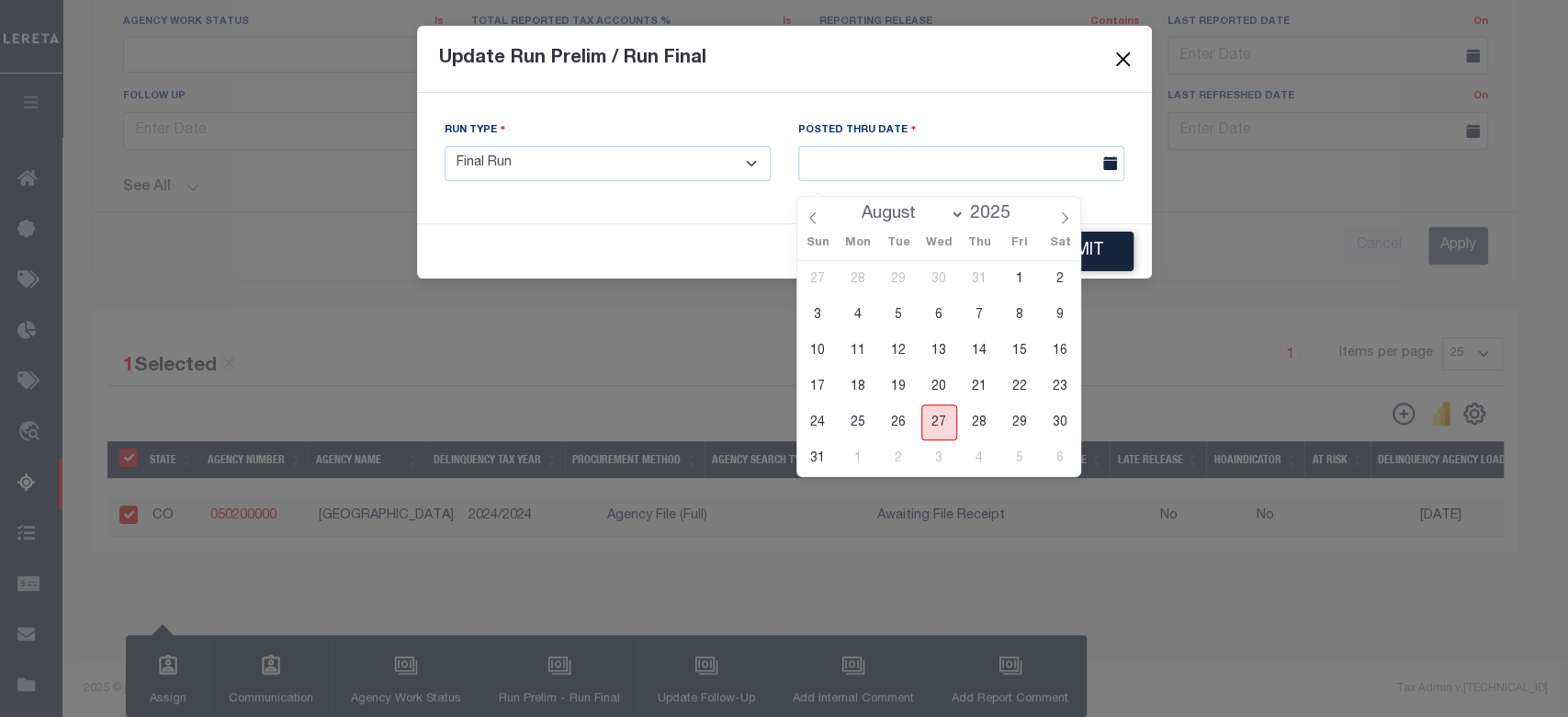
click at [939, 405] on span "27" at bounding box center [939, 422] width 36 height 36
type input "08/27/2025"
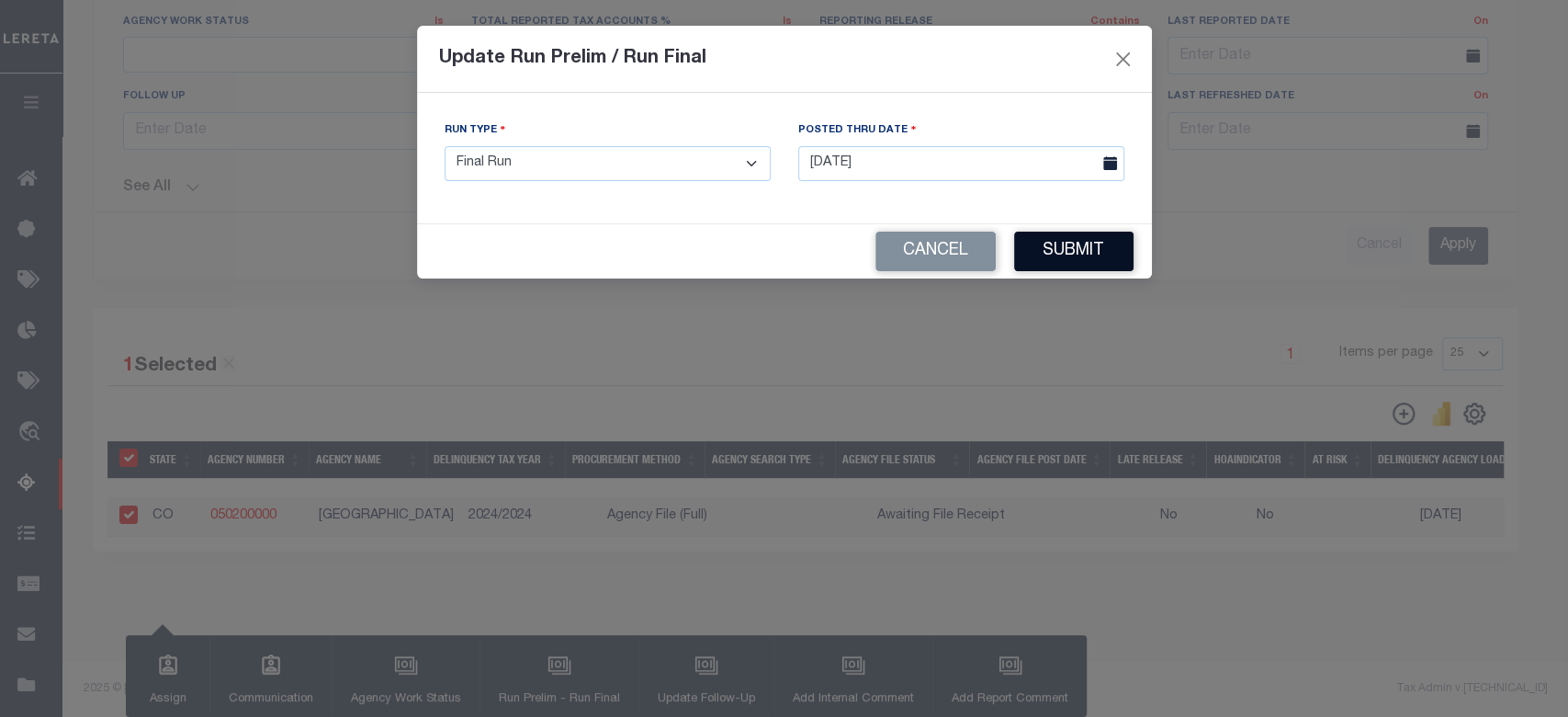
click at [1067, 263] on button "Submit" at bounding box center [1073, 251] width 119 height 40
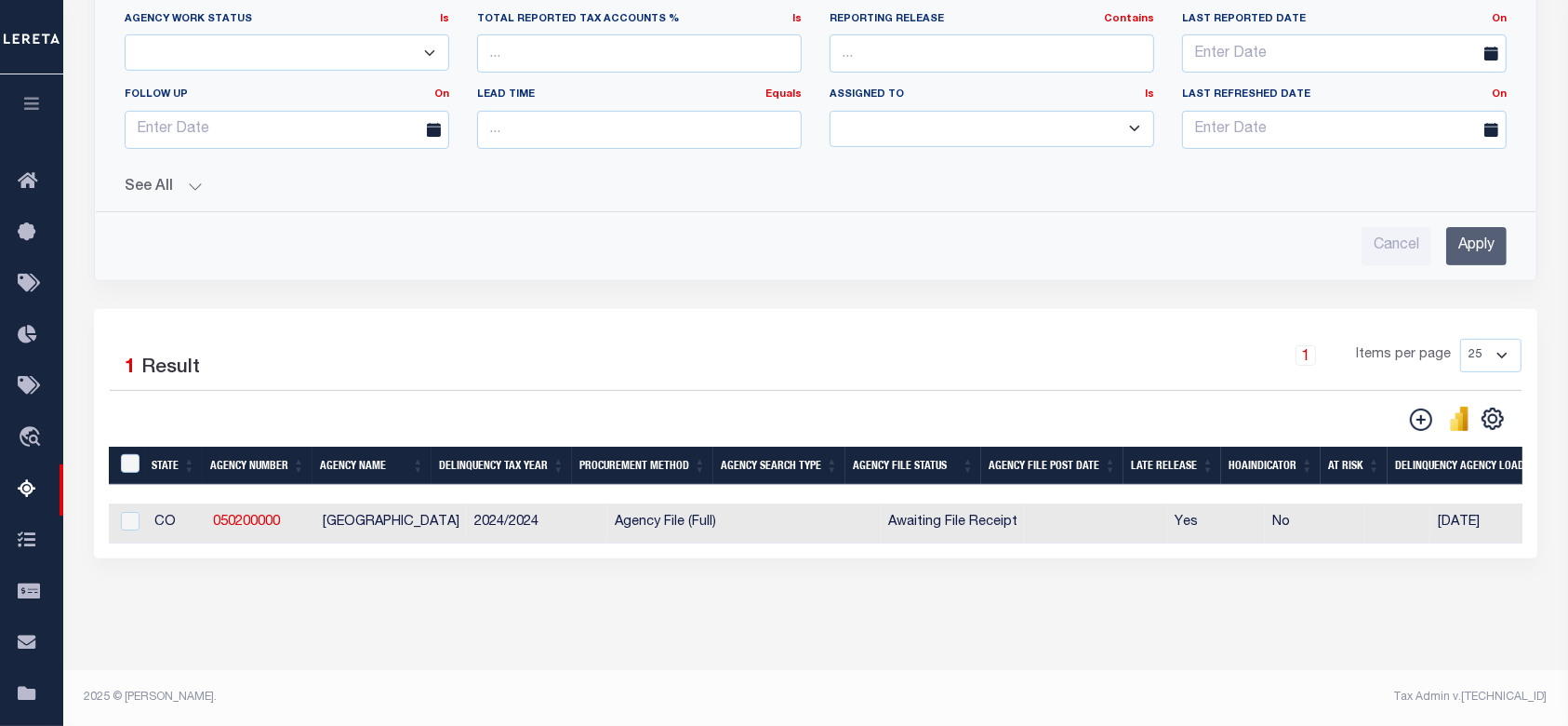
scroll to position [558, 0]
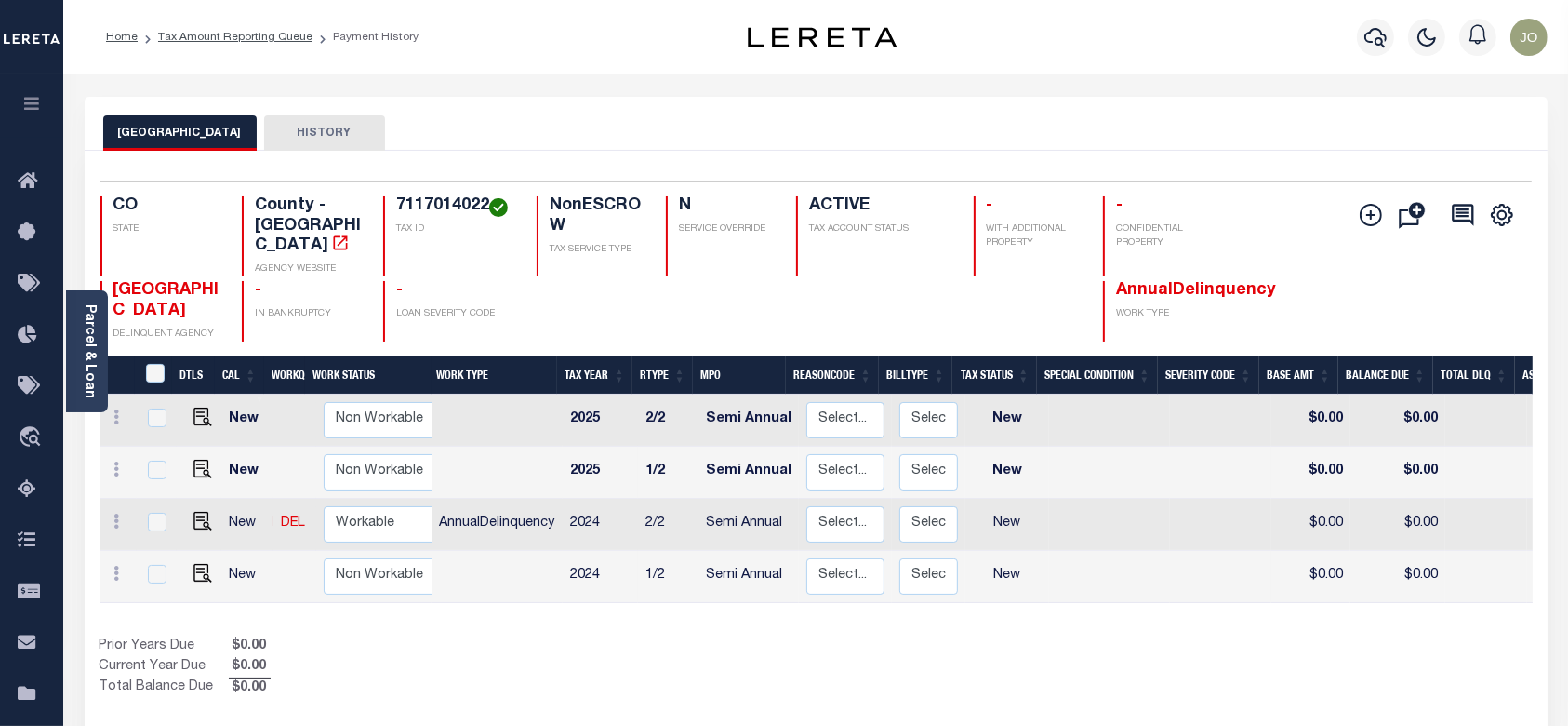
click at [425, 208] on h4 "7117014022" at bounding box center [455, 206] width 118 height 21
copy h4 "7117014022"
click at [89, 336] on link "Parcel & Loan" at bounding box center [88, 352] width 13 height 94
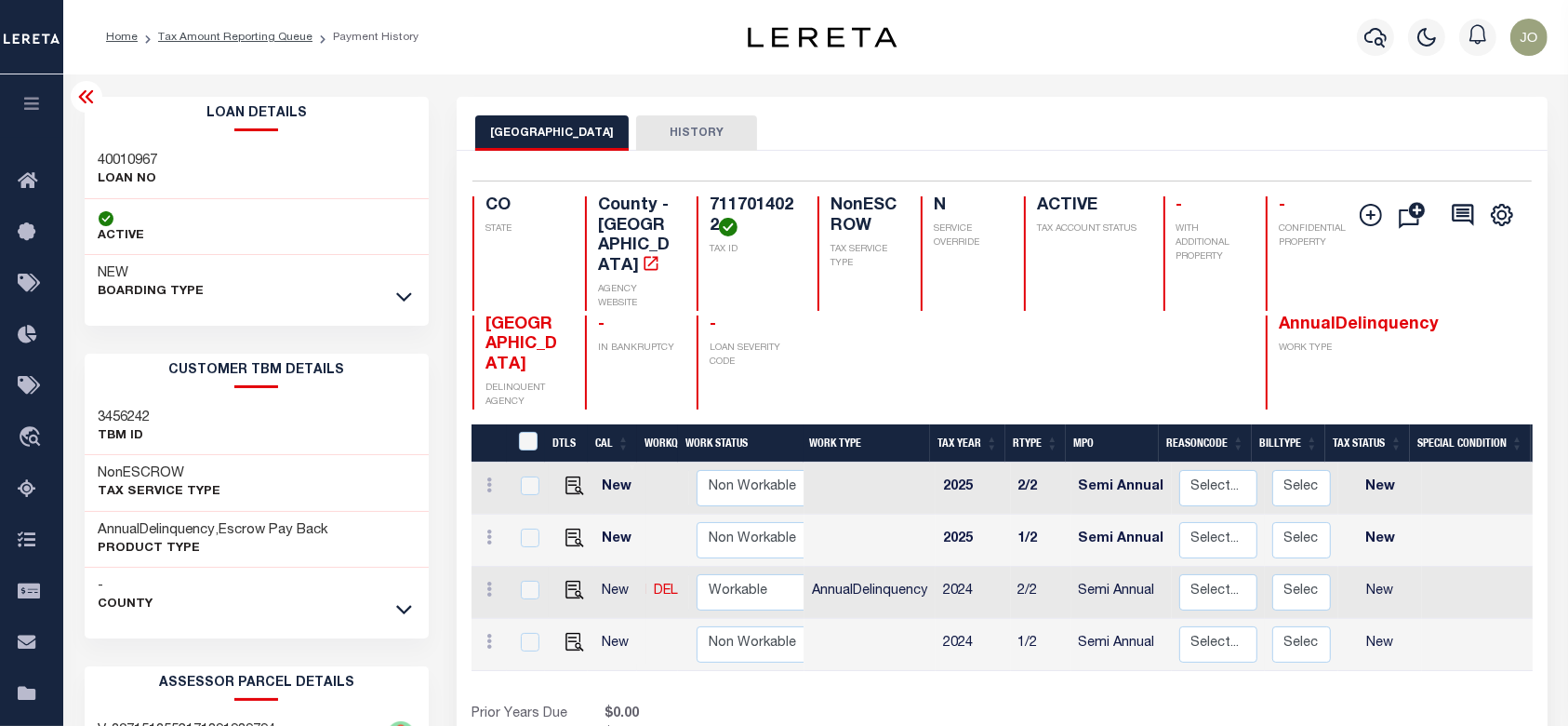
click at [575, 81] on div "Parcel & Loan Loan Details 40010967 LOAN NO NEW" at bounding box center [816, 620] width 1491 height 1091
click at [488, 582] on icon at bounding box center [489, 588] width 6 height 15
click at [538, 543] on img at bounding box center [533, 553] width 19 height 20
select select "NW2"
type input "$0.00"
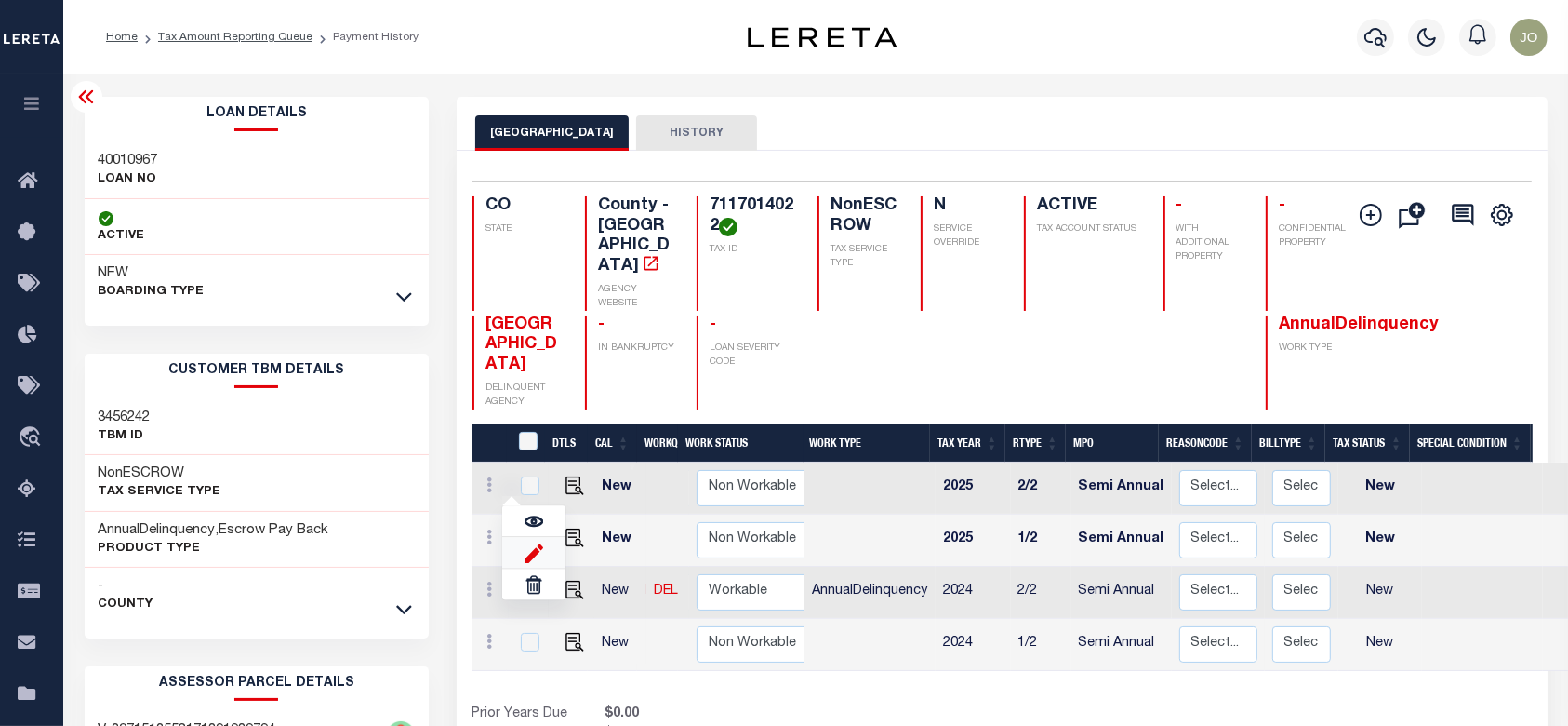
type input "$0.00"
type input "08/27/2025"
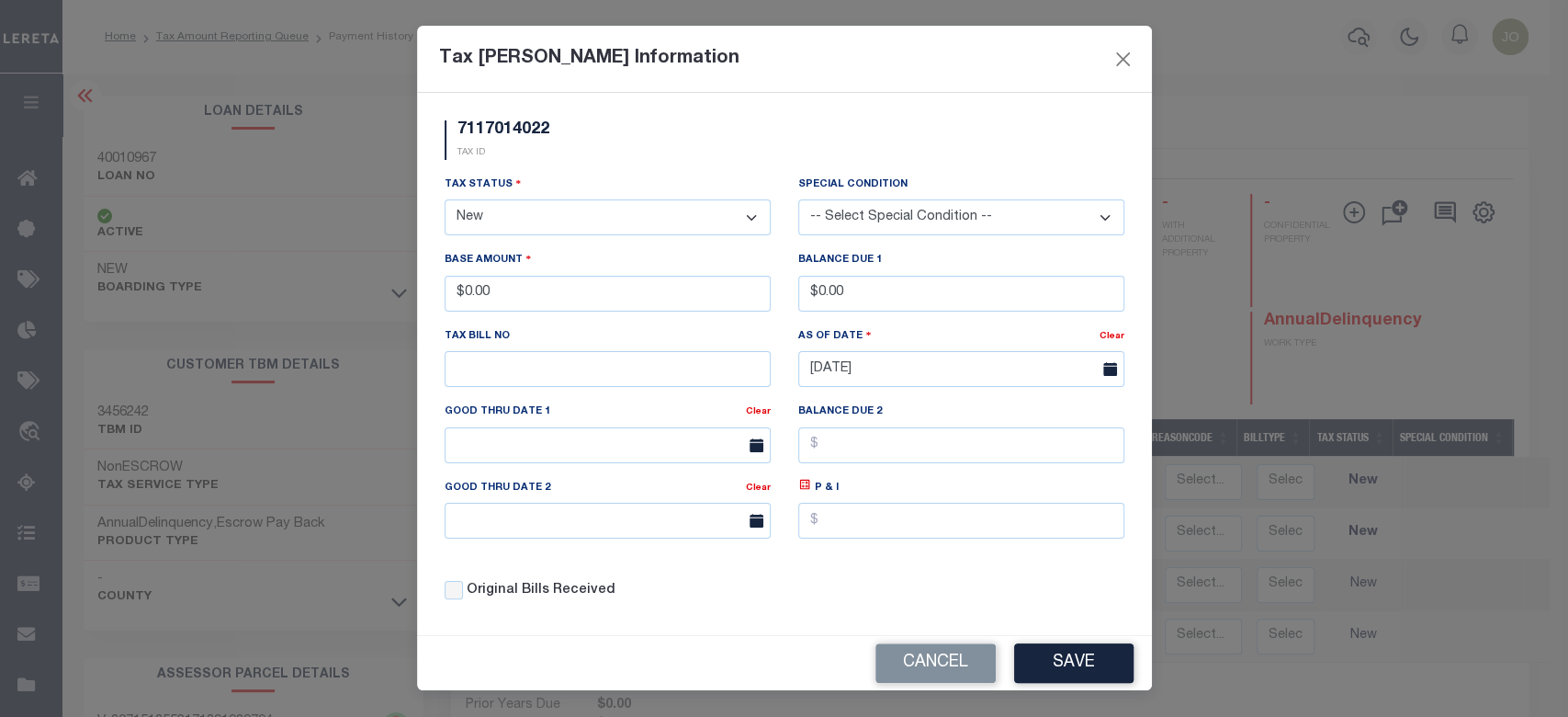
click at [597, 227] on select "- Select Status - Open Due/Unpaid Paid Incomplete No Tax Due Internal Refund Pr…" at bounding box center [607, 216] width 326 height 36
click at [582, 220] on select "- Select Status - Open Due/Unpaid Paid Incomplete No Tax Due Internal Refund Pr…" at bounding box center [607, 216] width 326 height 36
drag, startPoint x: 735, startPoint y: 123, endPoint x: 801, endPoint y: 100, distance: 69.9
click at [735, 123] on div "7117014022 TAX ID" at bounding box center [784, 147] width 707 height 54
click at [698, 210] on select "- Select Status - Open Due/Unpaid Paid Incomplete No Tax Due Internal Refund Pr…" at bounding box center [607, 216] width 326 height 36
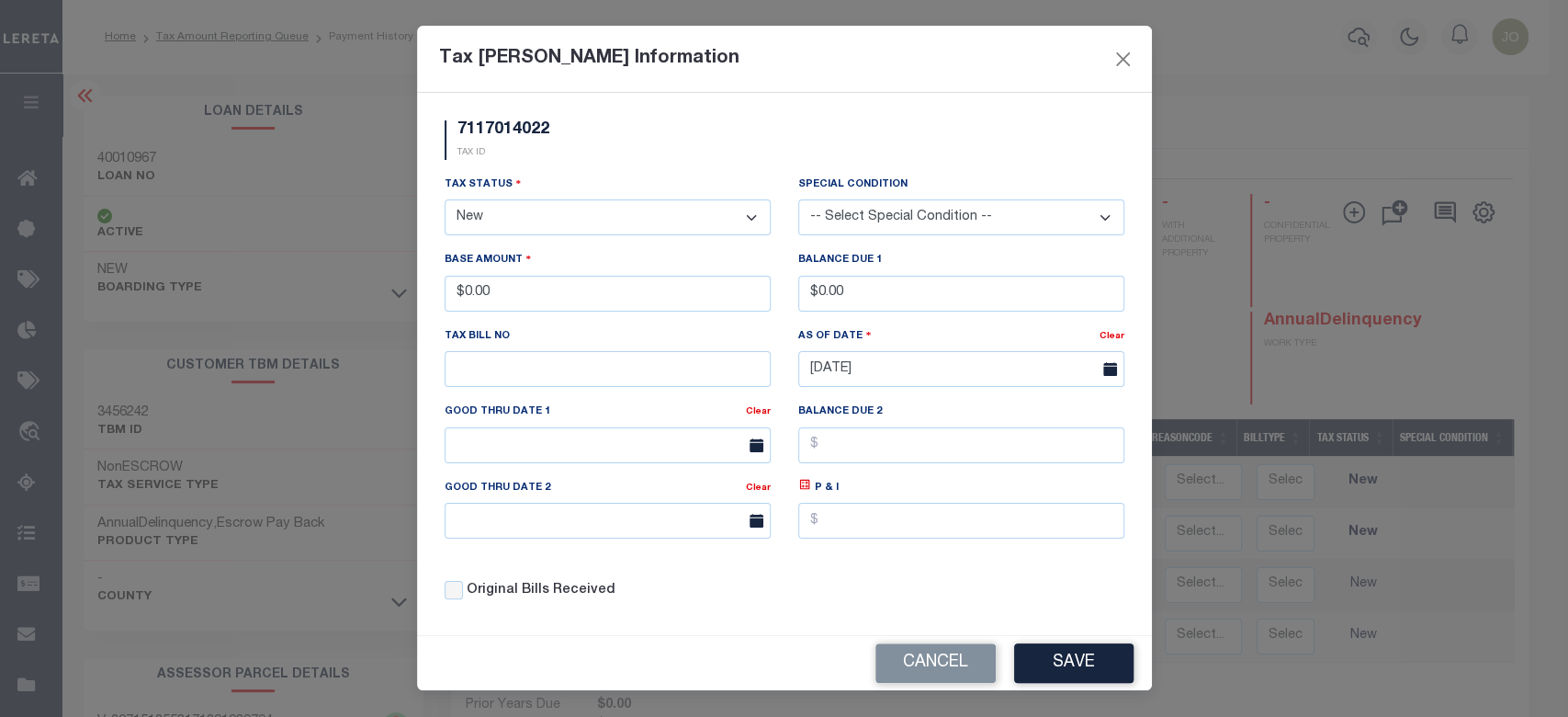
click at [943, 147] on div "7117014022 TAX ID" at bounding box center [784, 147] width 707 height 54
click at [1114, 52] on button "Close" at bounding box center [1123, 58] width 24 height 24
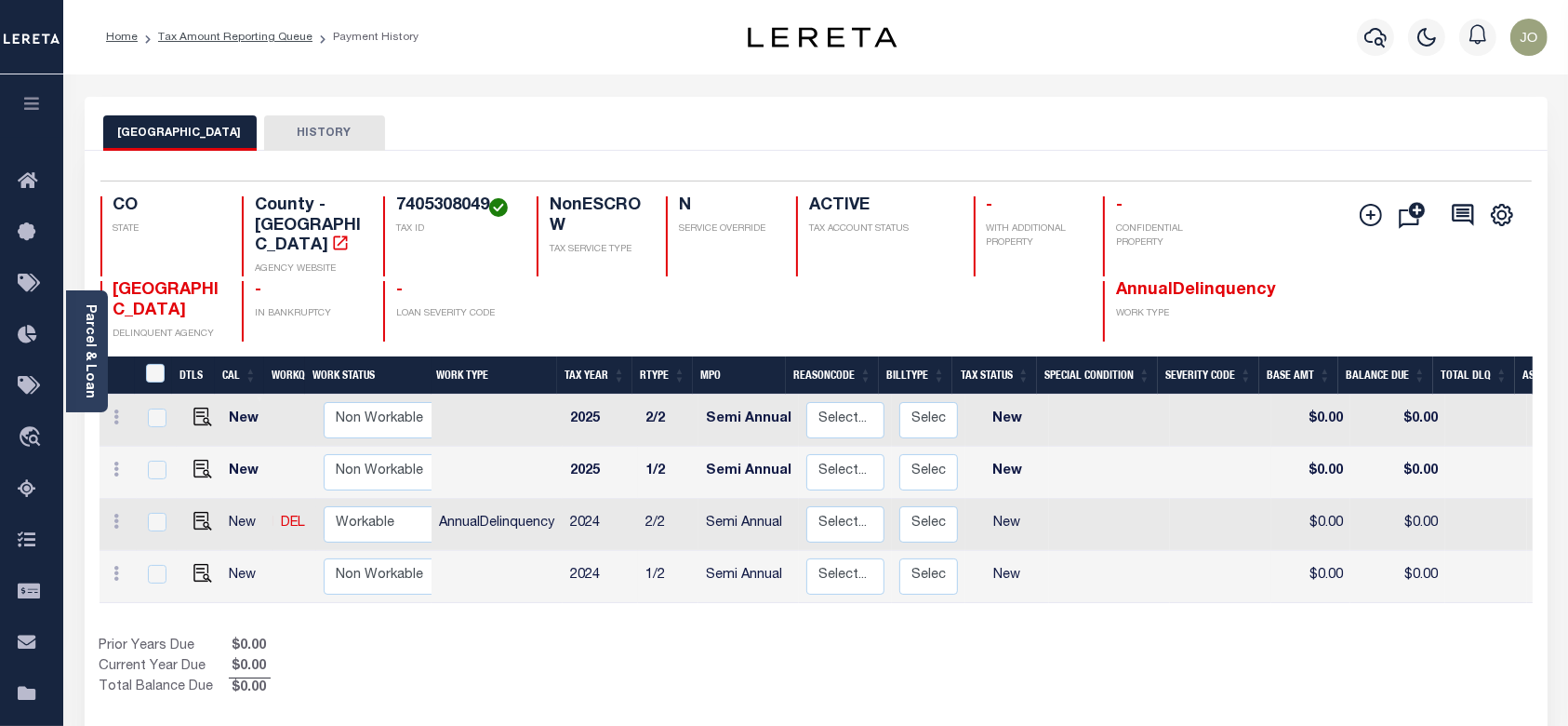
click at [449, 216] on h4 "7405308049" at bounding box center [455, 206] width 118 height 21
click at [446, 204] on h4 "7405308049" at bounding box center [455, 206] width 118 height 21
copy h4 "7405308049"
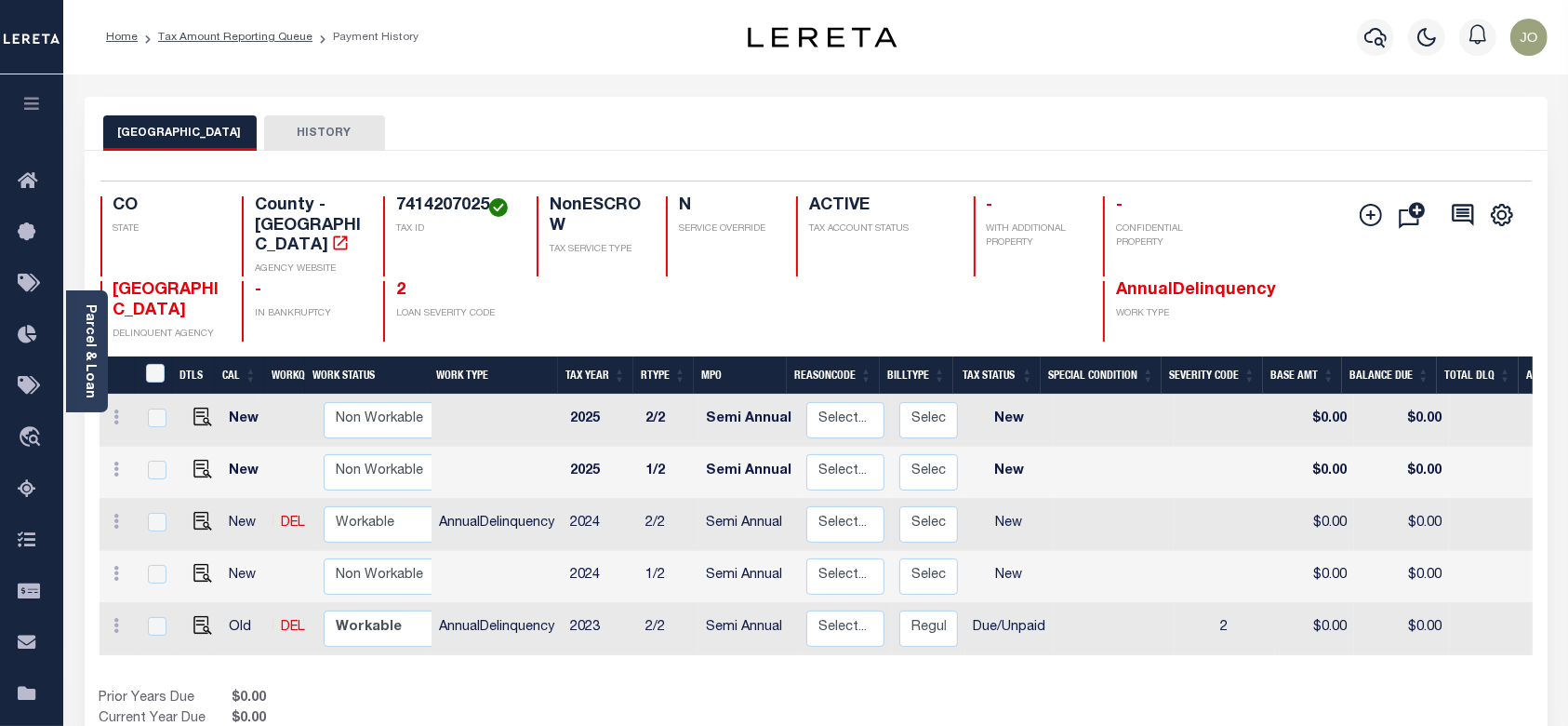
click at [454, 212] on h4 "7414207025" at bounding box center [455, 206] width 118 height 21
copy h4 "7414207025"
click at [613, 131] on div "EL PASO COUNTY HISTORY" at bounding box center [815, 132] width 1426 height 34
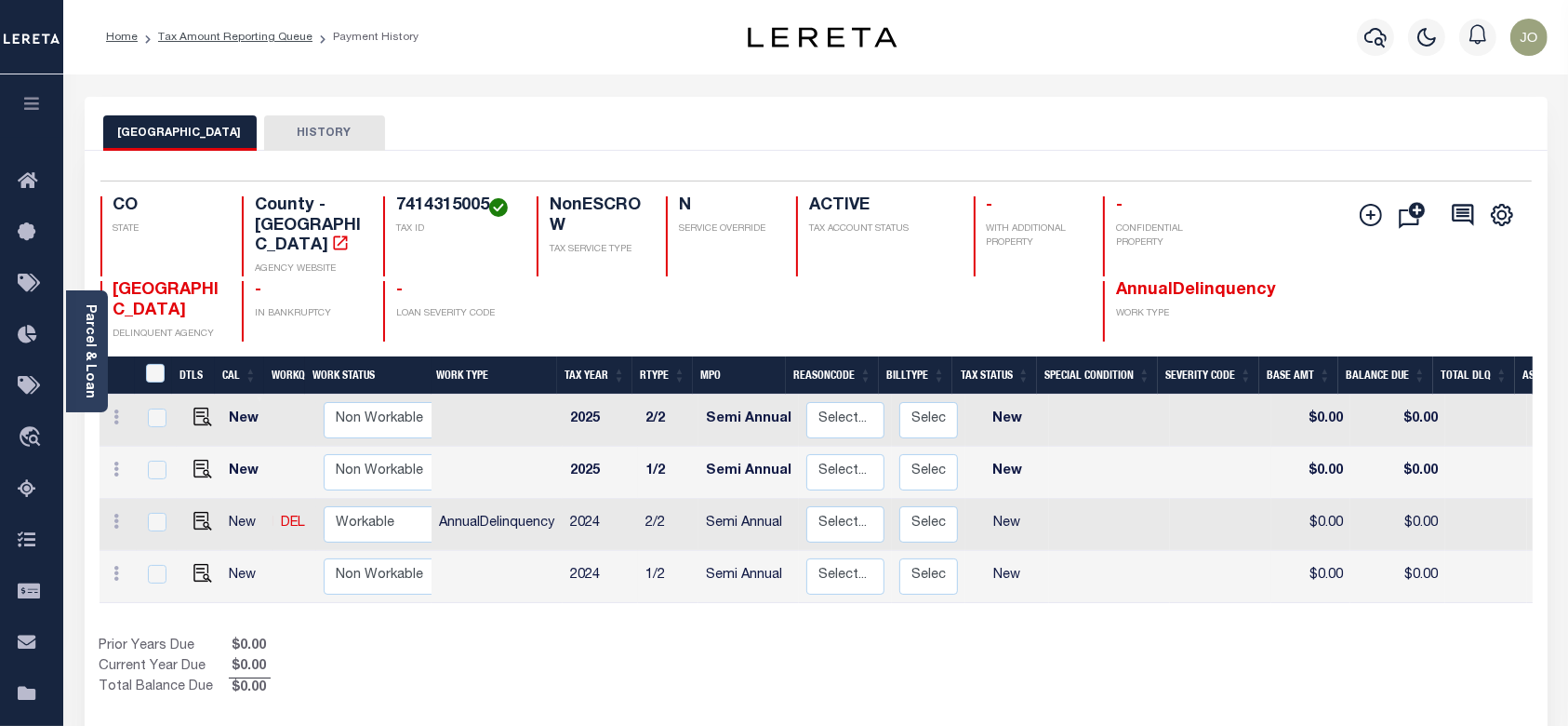
click at [442, 201] on h4 "7414315005" at bounding box center [455, 206] width 118 height 21
copy h4 "7414315005"
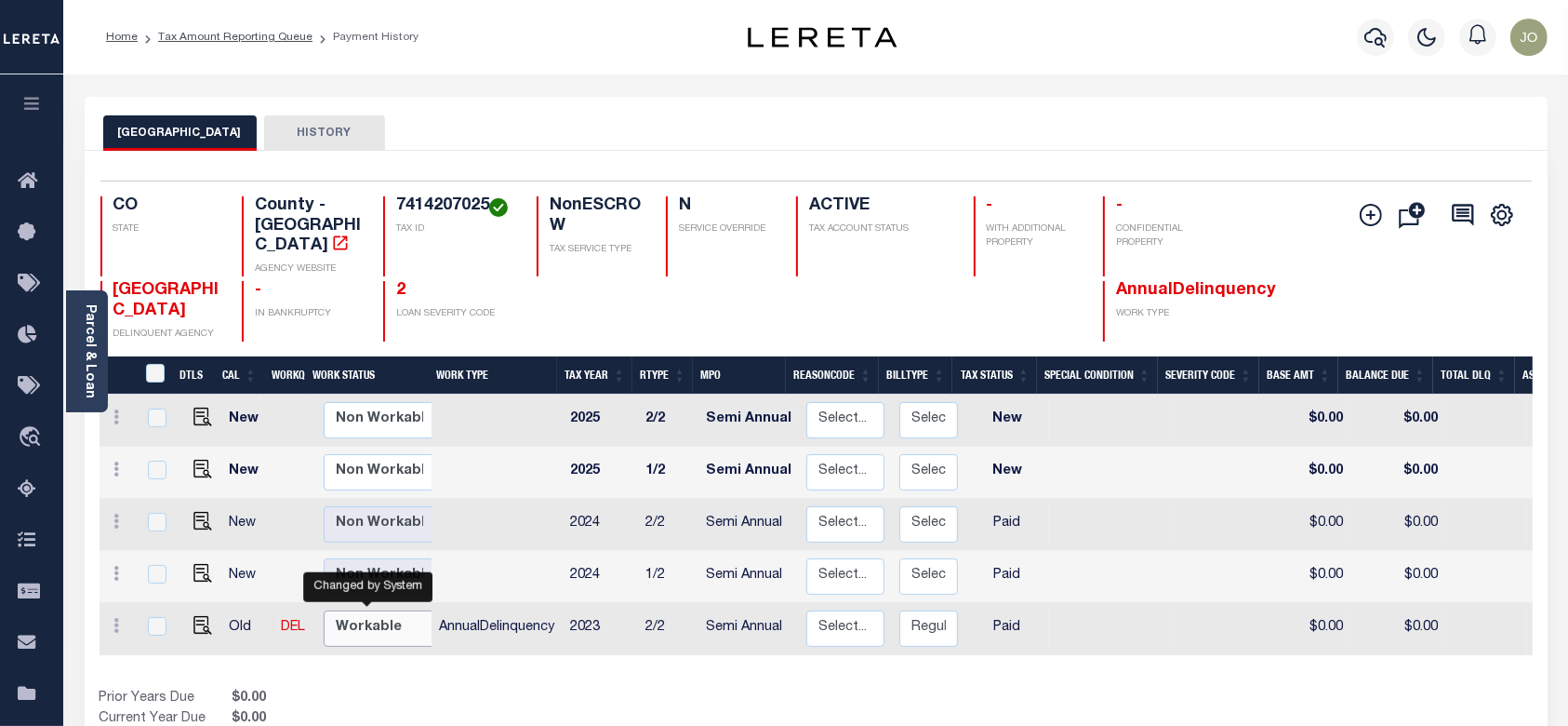
click at [376, 610] on select "Non Workable Workable" at bounding box center [379, 628] width 112 height 36
checkbox input "true"
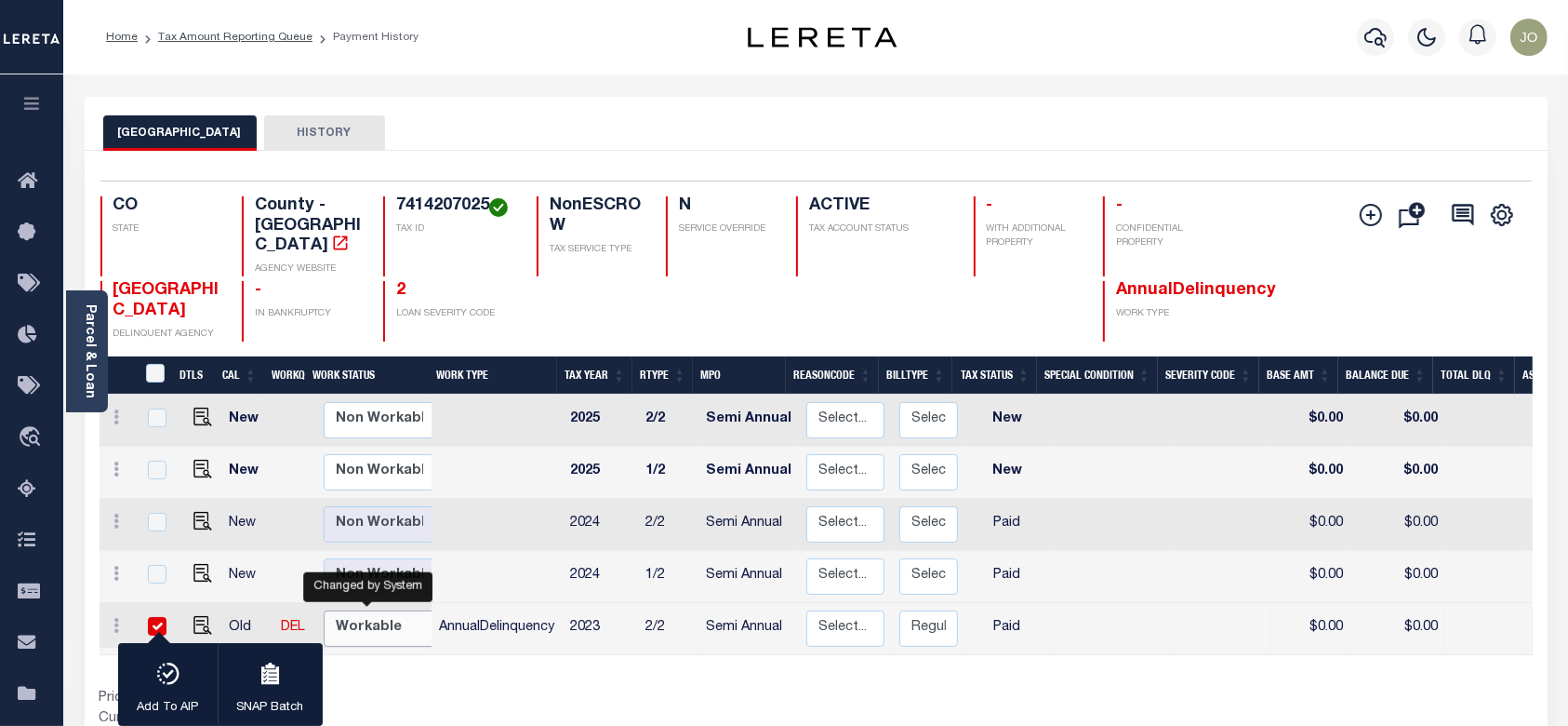
click at [376, 610] on select "Non Workable Workable" at bounding box center [379, 628] width 112 height 36
checkbox input "false"
